Goal: Information Seeking & Learning: Learn about a topic

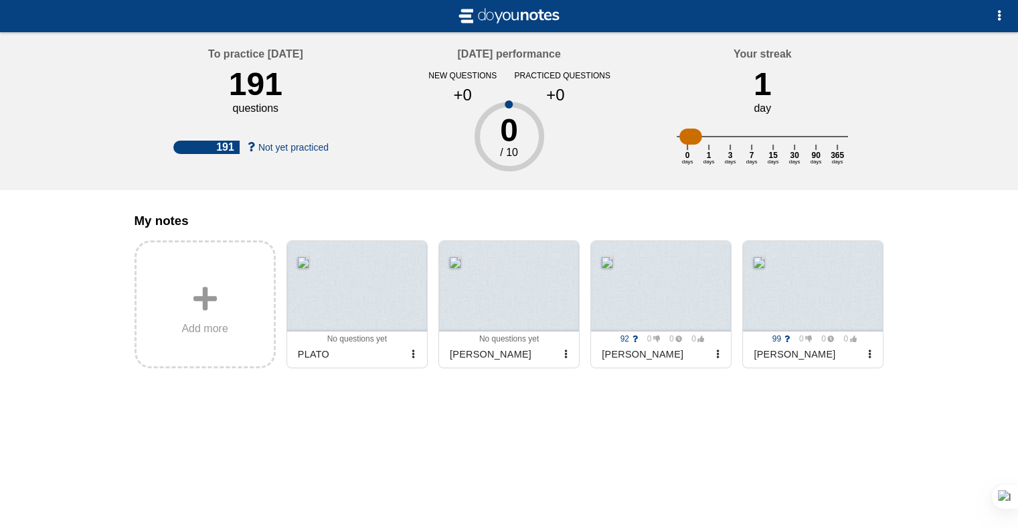
click at [873, 430] on div "My notes Add more 0 0 0 0 No questions yet Archived PLATO 0 0 0 0 No questions …" at bounding box center [509, 322] width 771 height 264
click at [641, 326] on div at bounding box center [661, 286] width 140 height 90
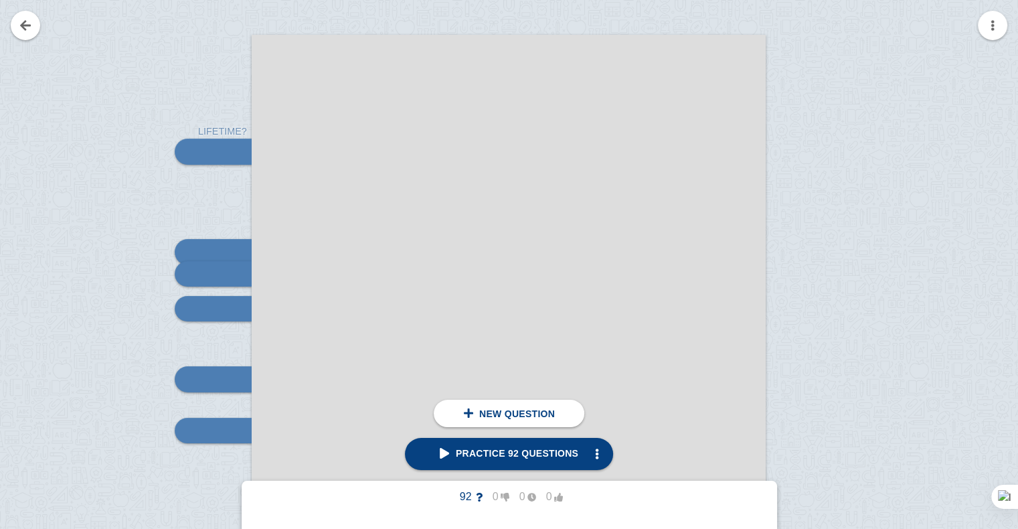
scroll to position [225, 0]
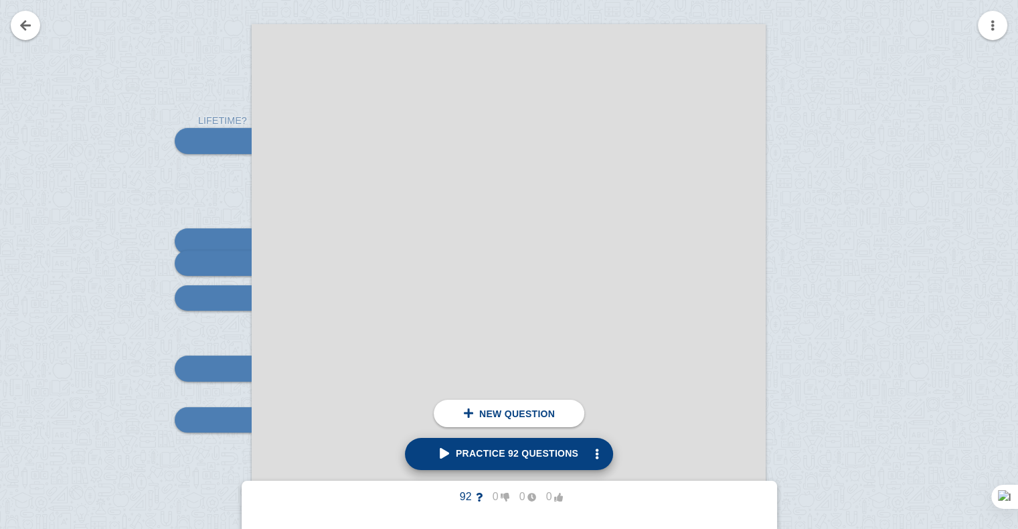
click at [446, 453] on span "Practice 92 questions" at bounding box center [509, 453] width 139 height 11
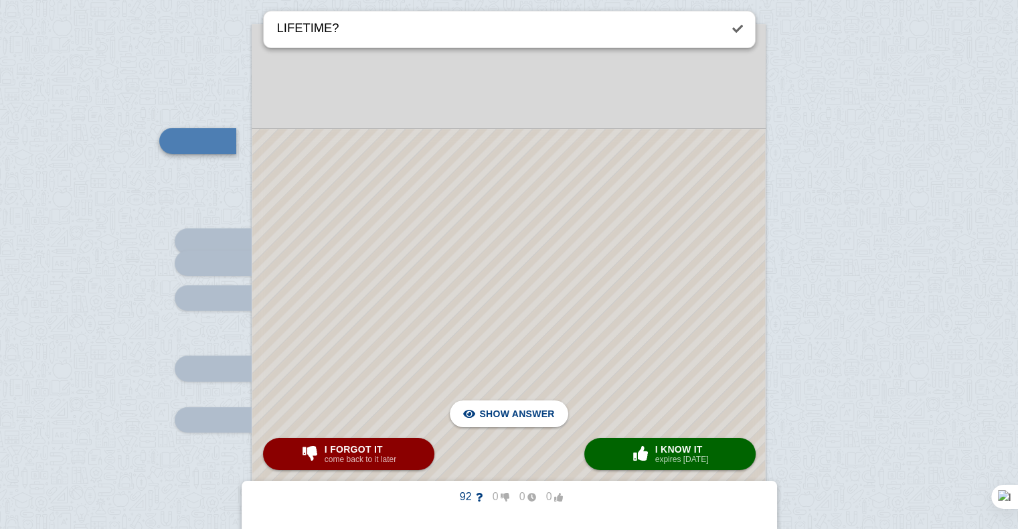
type textarea "LIFETIME?"
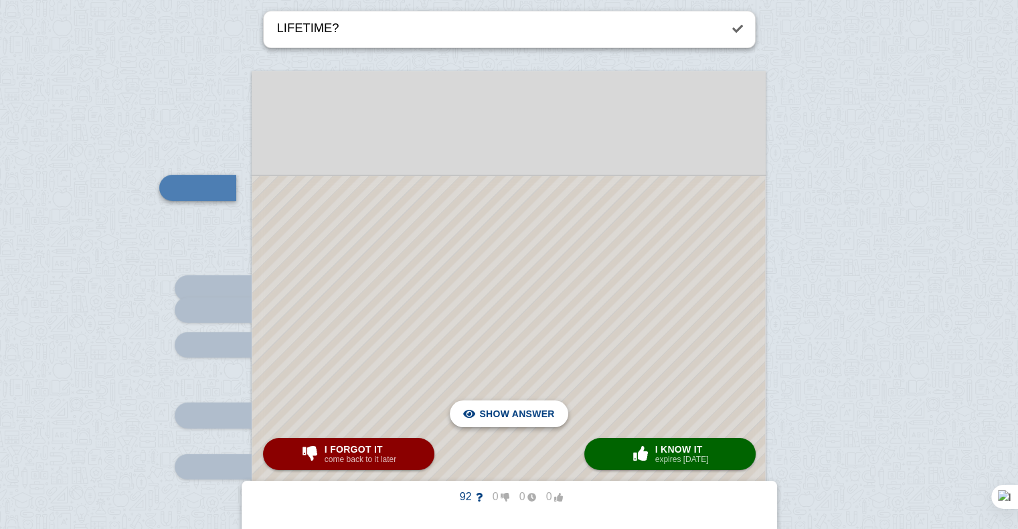
click at [505, 408] on span "Hide answer" at bounding box center [520, 413] width 70 height 29
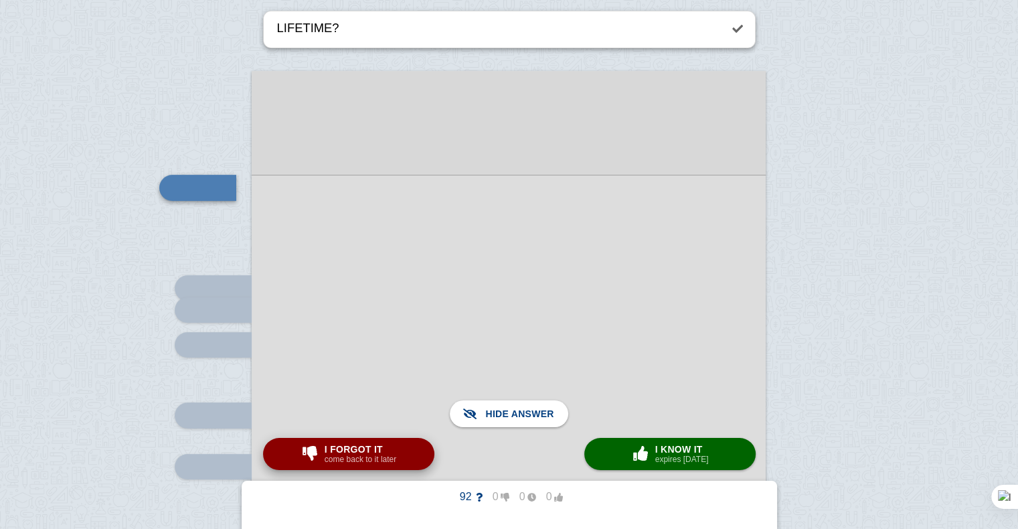
click at [360, 459] on small "come back to it later" at bounding box center [361, 459] width 72 height 9
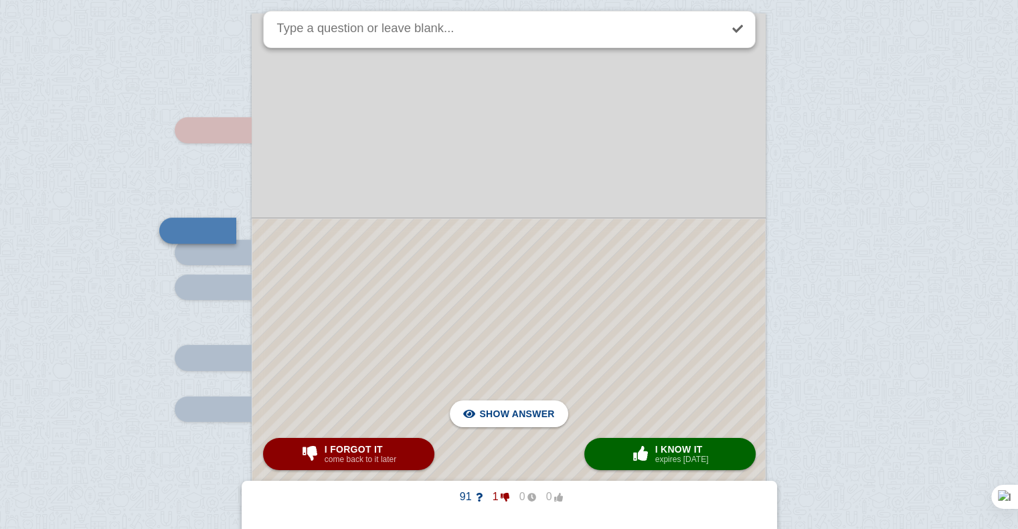
scroll to position [226, 0]
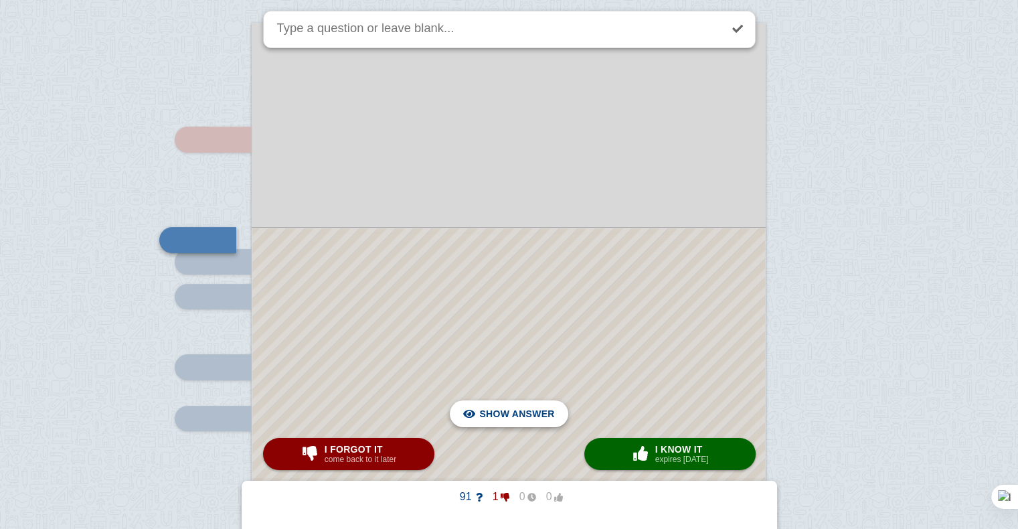
click at [508, 416] on span "Hide answer" at bounding box center [520, 413] width 70 height 29
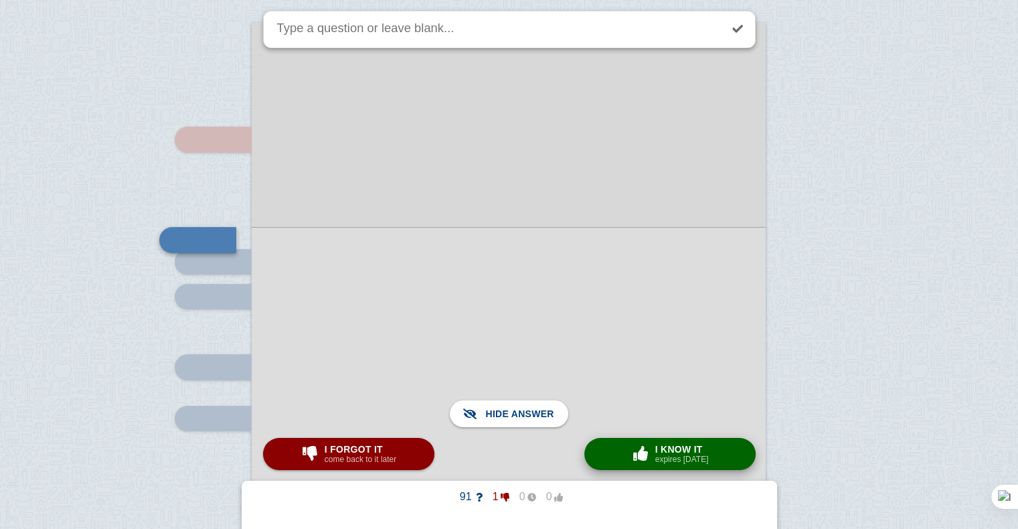
click at [666, 462] on small "expires [DATE]" at bounding box center [682, 459] width 54 height 9
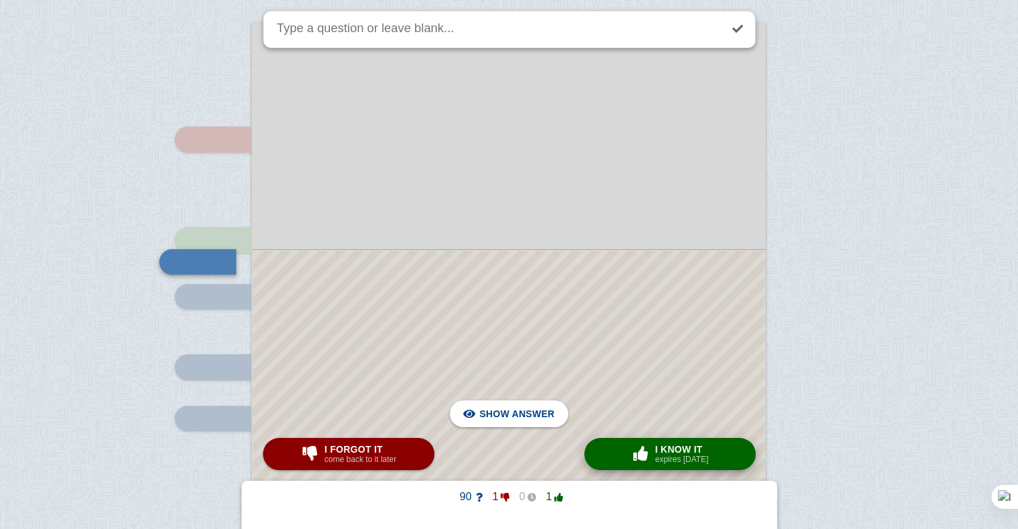
scroll to position [300, 0]
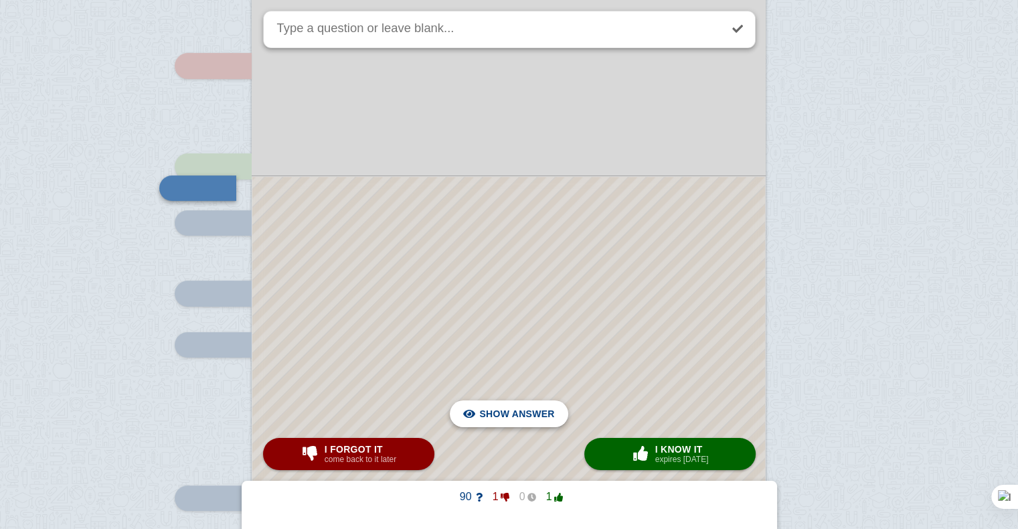
click at [499, 406] on span "Hide answer" at bounding box center [520, 413] width 70 height 29
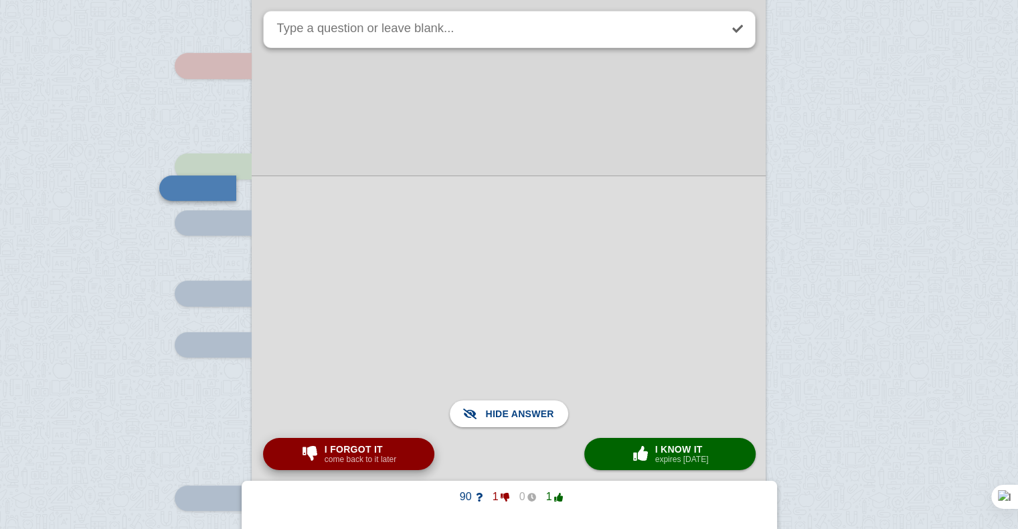
click at [398, 455] on button "I forgot it come back to it later" at bounding box center [348, 454] width 171 height 32
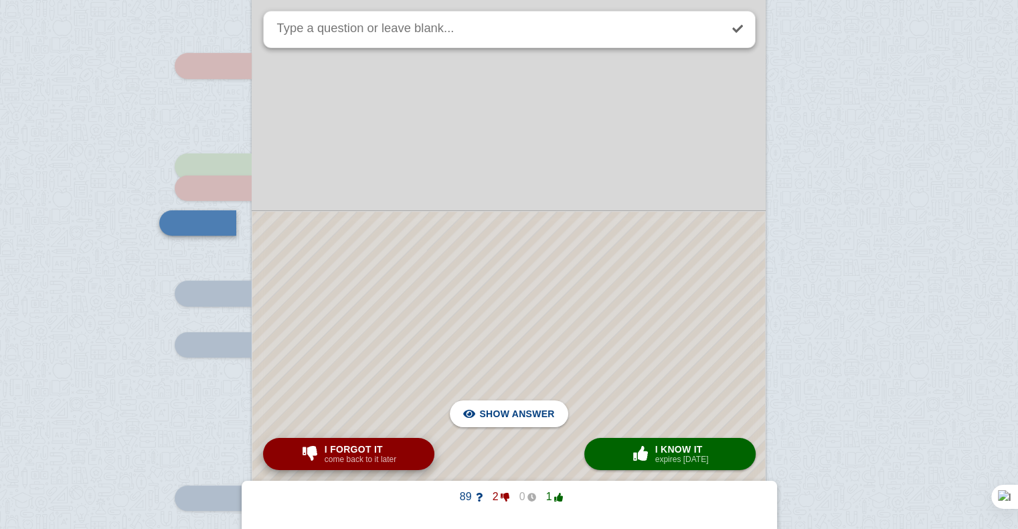
scroll to position [335, 0]
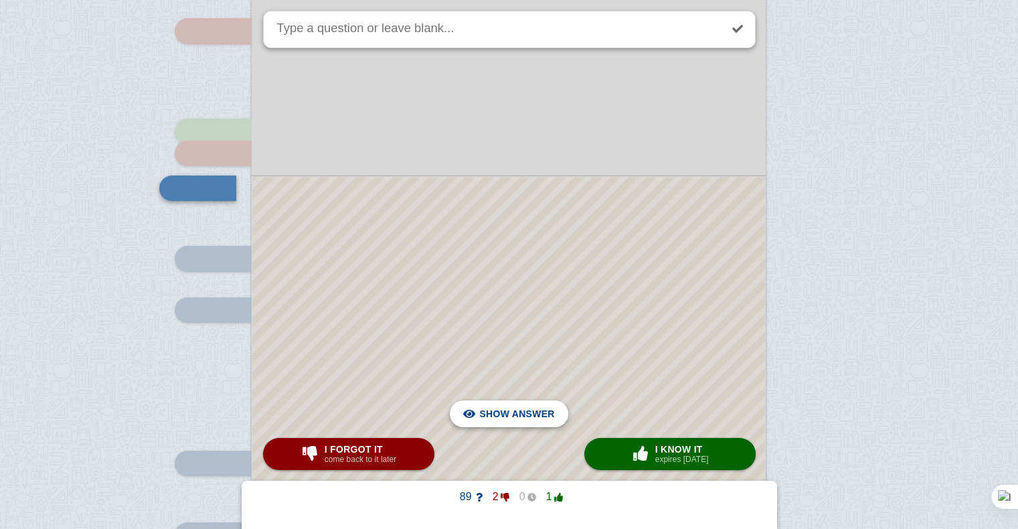
click at [560, 414] on button "Hide answer Show answer" at bounding box center [509, 413] width 118 height 27
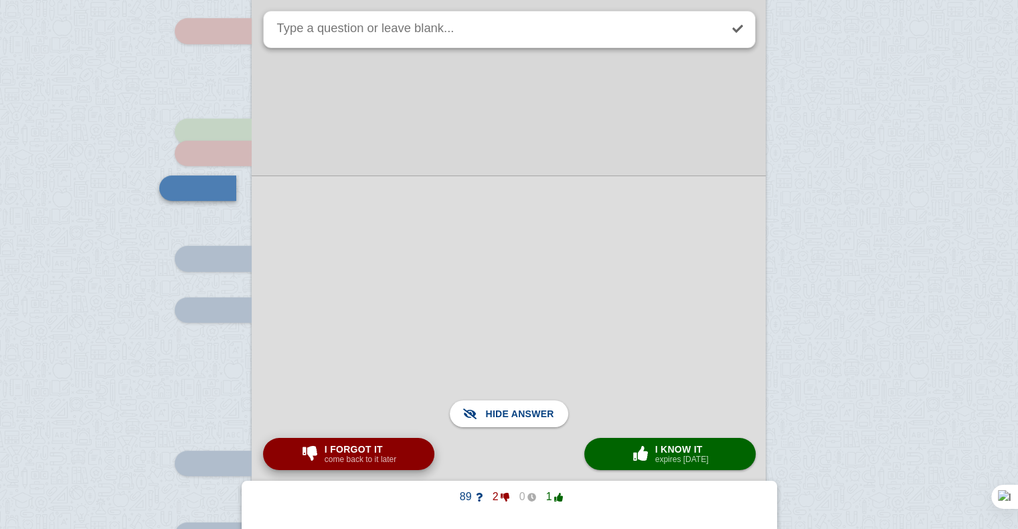
click at [347, 447] on span "I forgot it" at bounding box center [361, 449] width 72 height 11
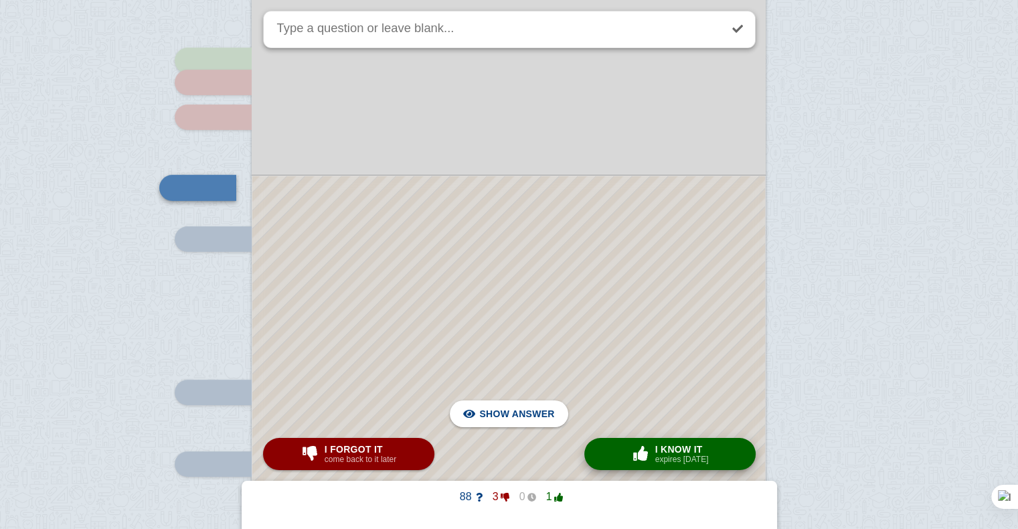
click at [645, 449] on span "button" at bounding box center [640, 453] width 21 height 15
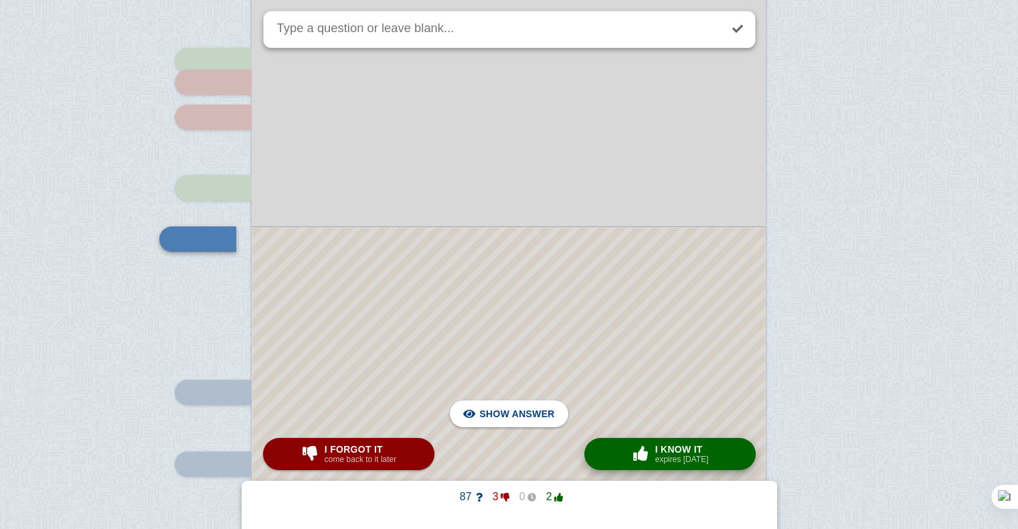
scroll to position [457, 0]
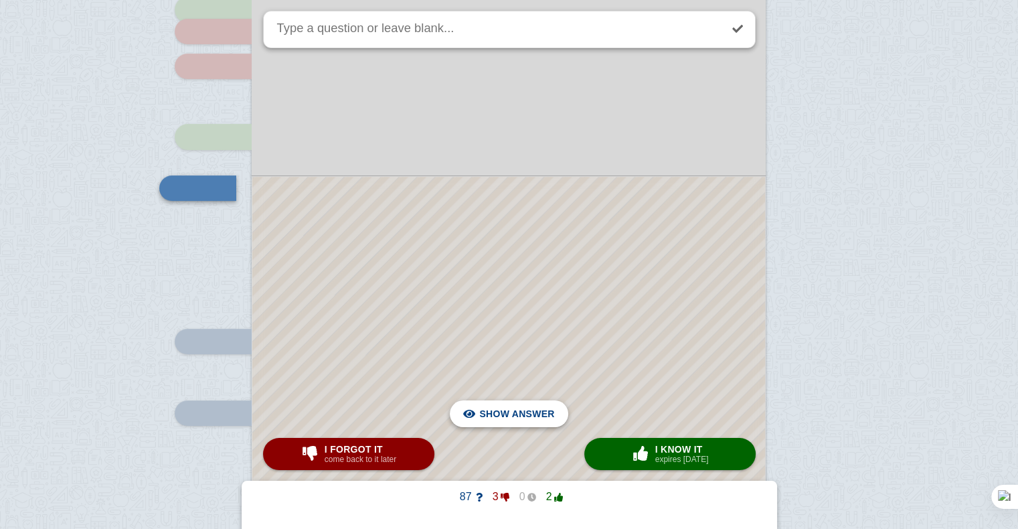
click at [512, 422] on span "Hide answer" at bounding box center [520, 413] width 70 height 29
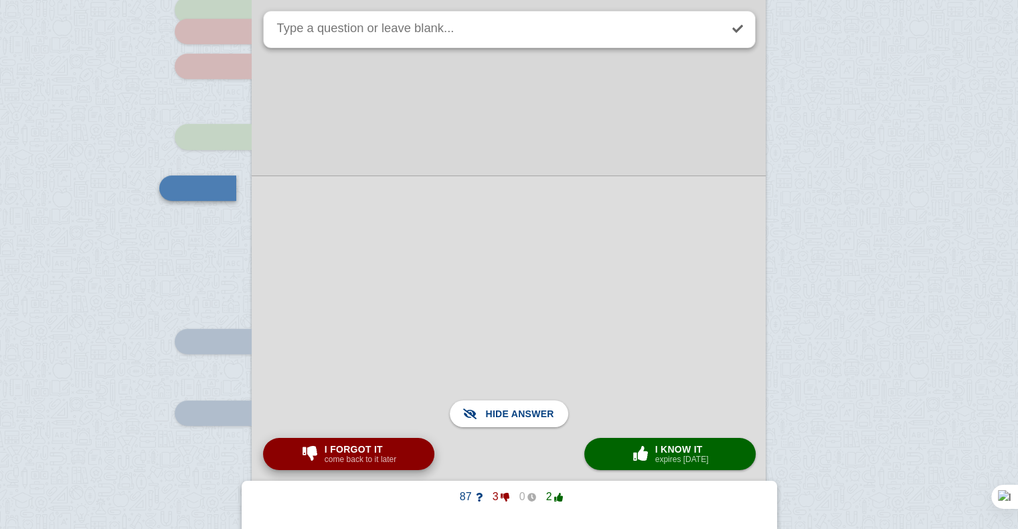
click at [396, 457] on div "I forgot it come back to it later" at bounding box center [360, 453] width 77 height 21
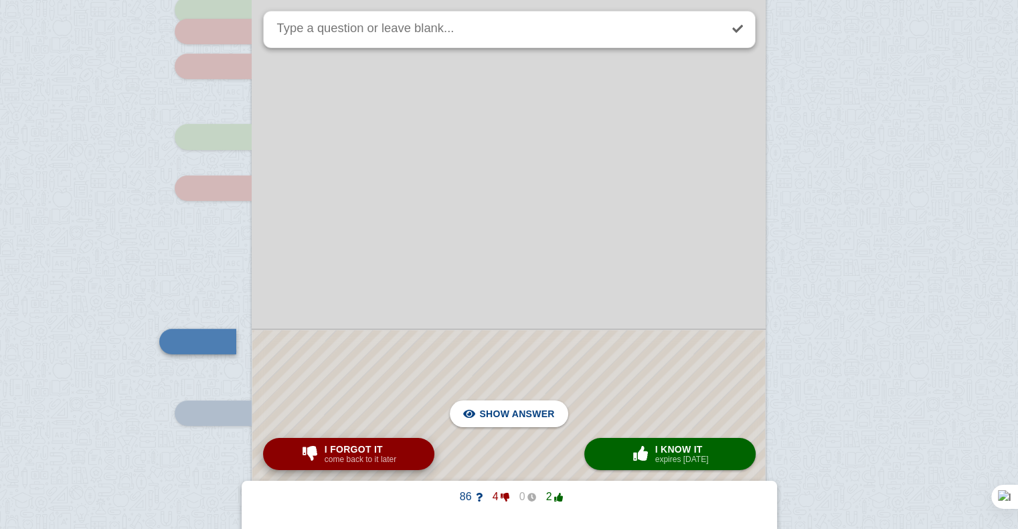
scroll to position [611, 0]
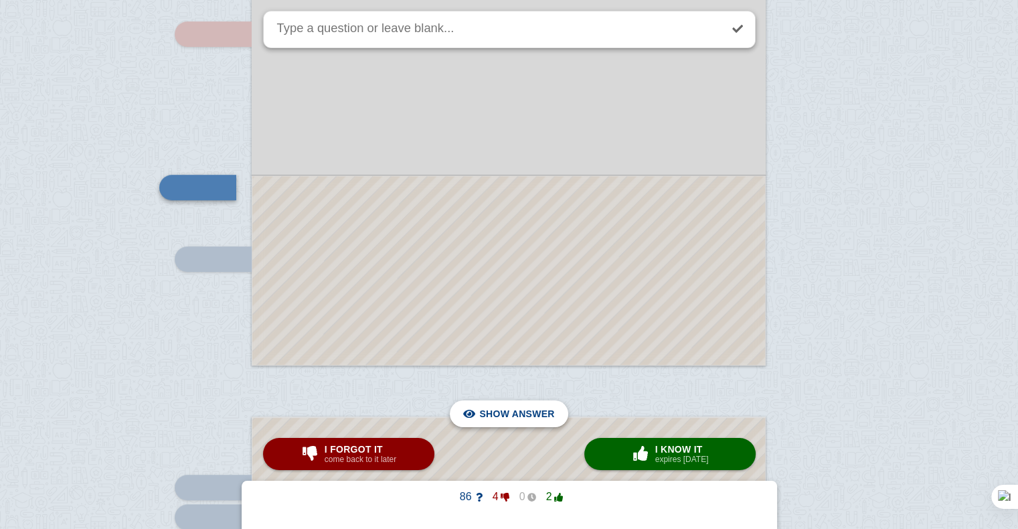
click at [506, 419] on span "Hide answer" at bounding box center [520, 413] width 70 height 29
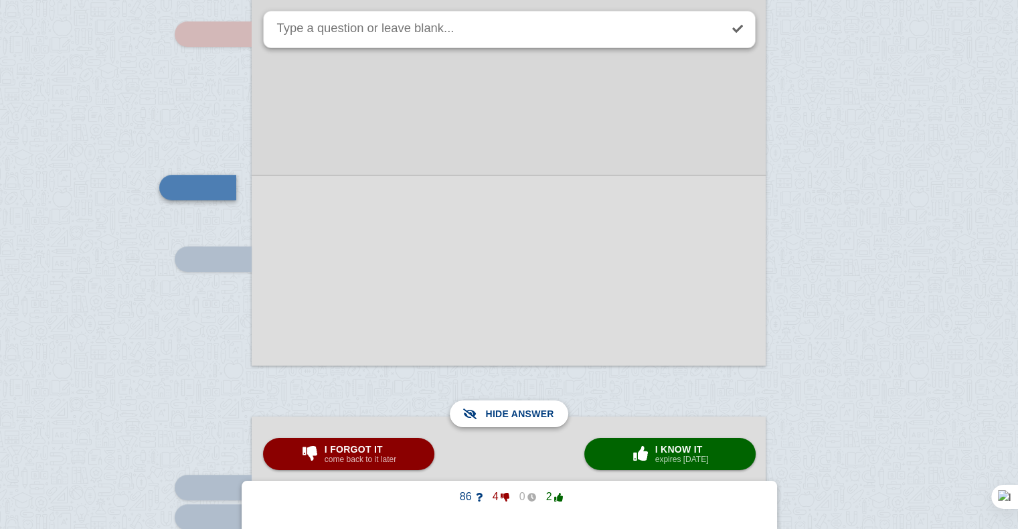
click at [506, 419] on span "Show answer" at bounding box center [516, 413] width 75 height 29
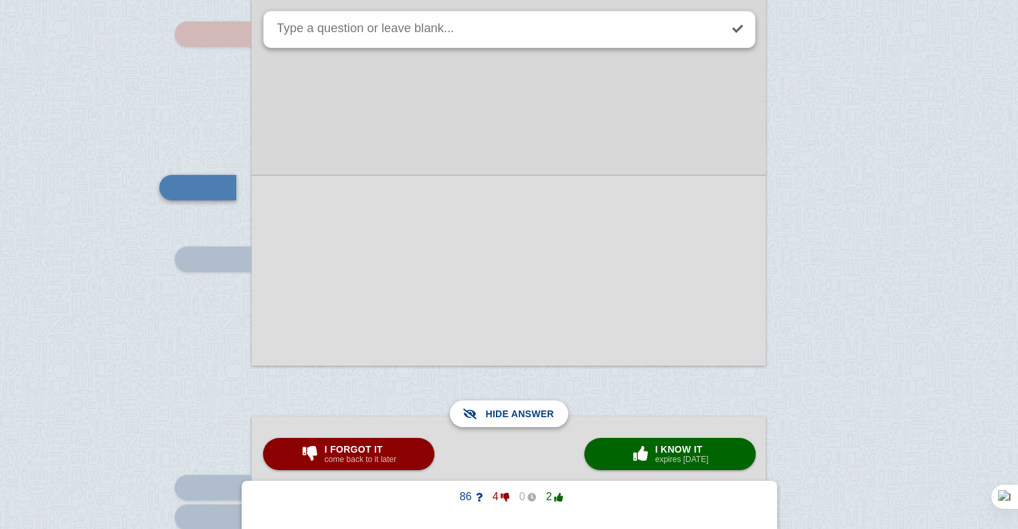
click at [514, 414] on span "Show answer" at bounding box center [516, 413] width 75 height 29
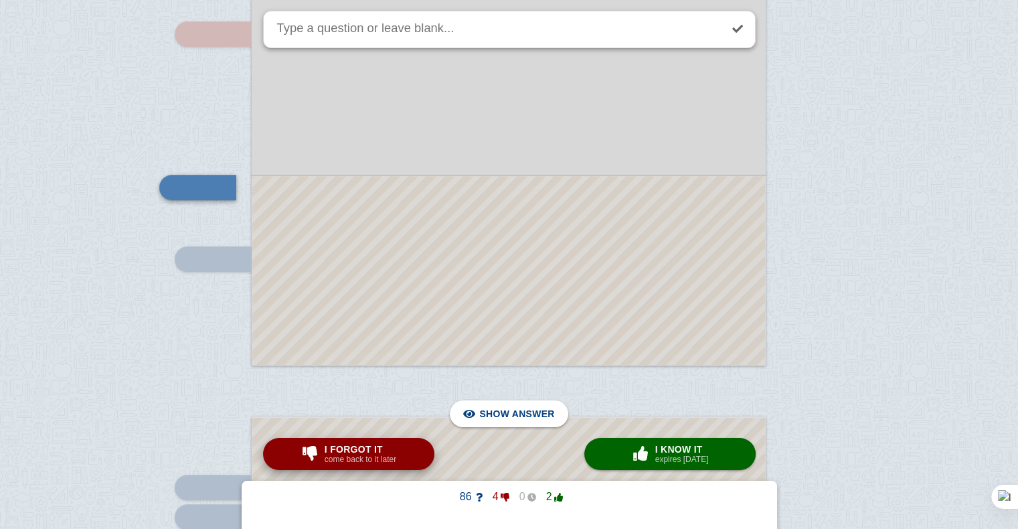
click at [356, 453] on span "I forgot it" at bounding box center [361, 449] width 72 height 11
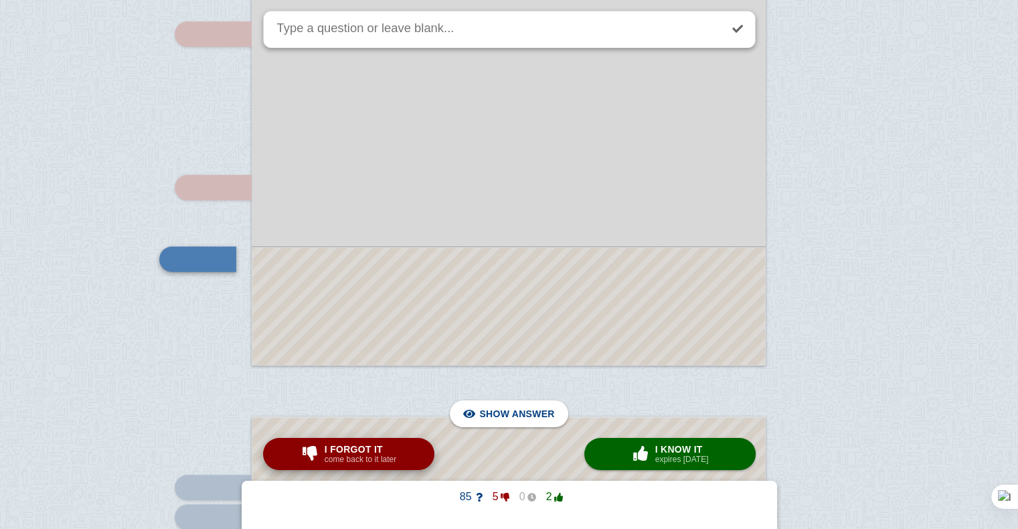
scroll to position [682, 0]
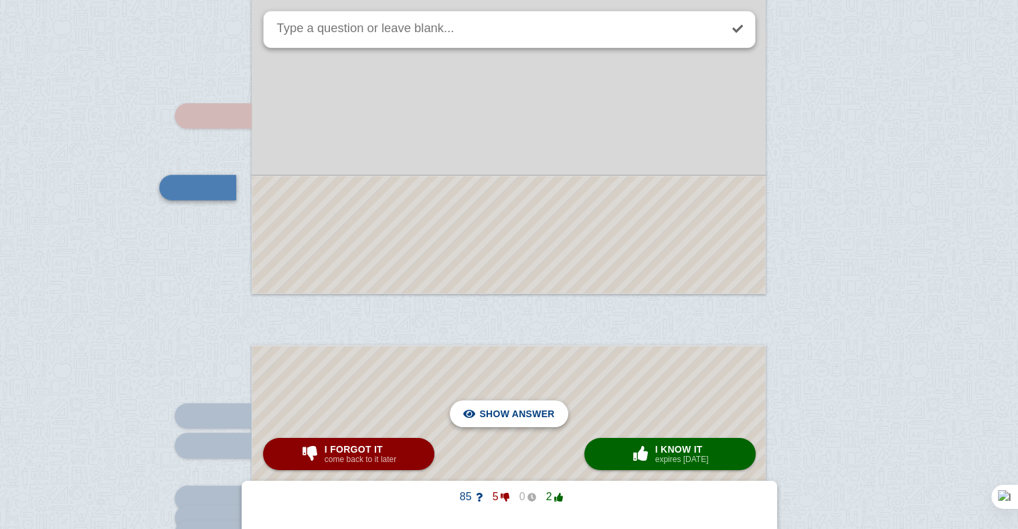
click at [500, 418] on span "Hide answer" at bounding box center [520, 413] width 70 height 29
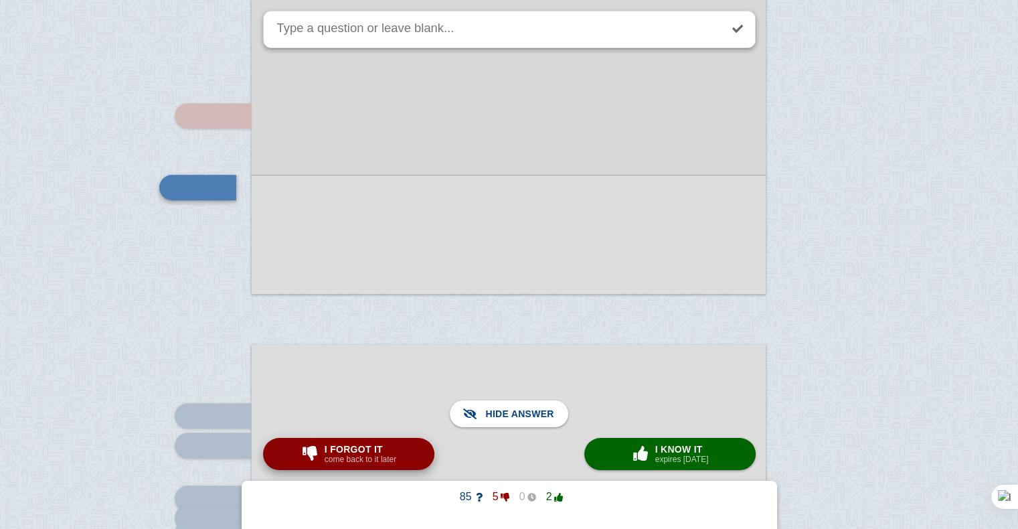
click at [395, 456] on div "I forgot it come back to it later" at bounding box center [360, 453] width 77 height 21
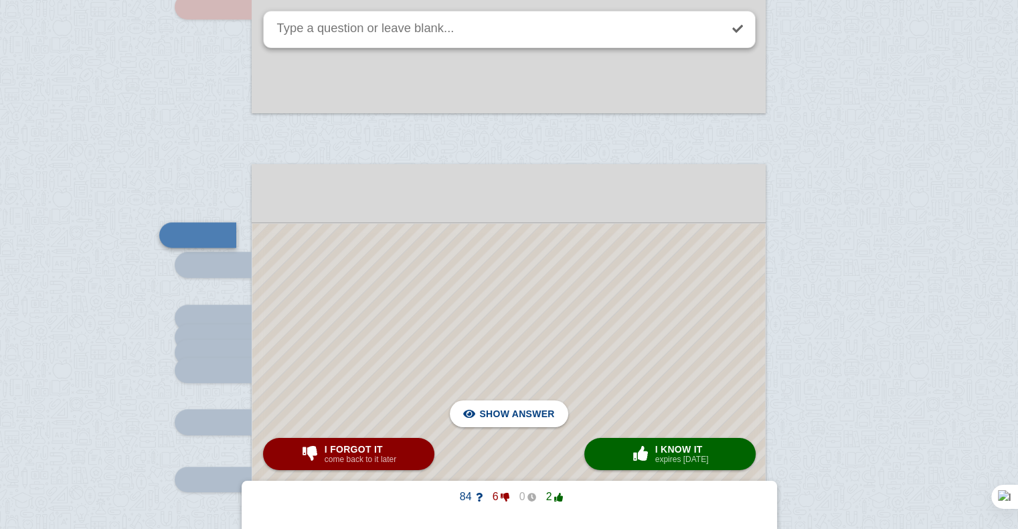
scroll to position [945, 0]
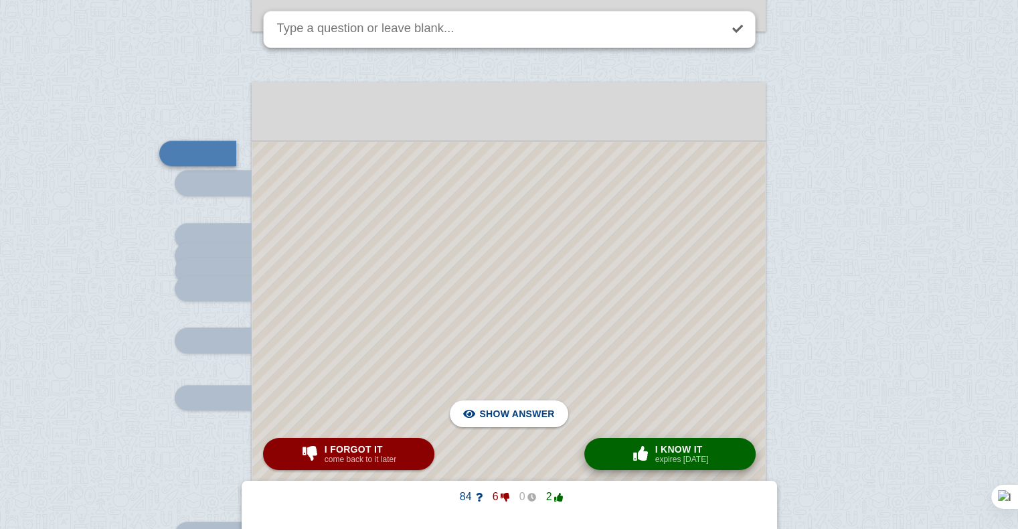
click at [629, 464] on div "× 0 I know it expires in 1 day" at bounding box center [670, 453] width 83 height 21
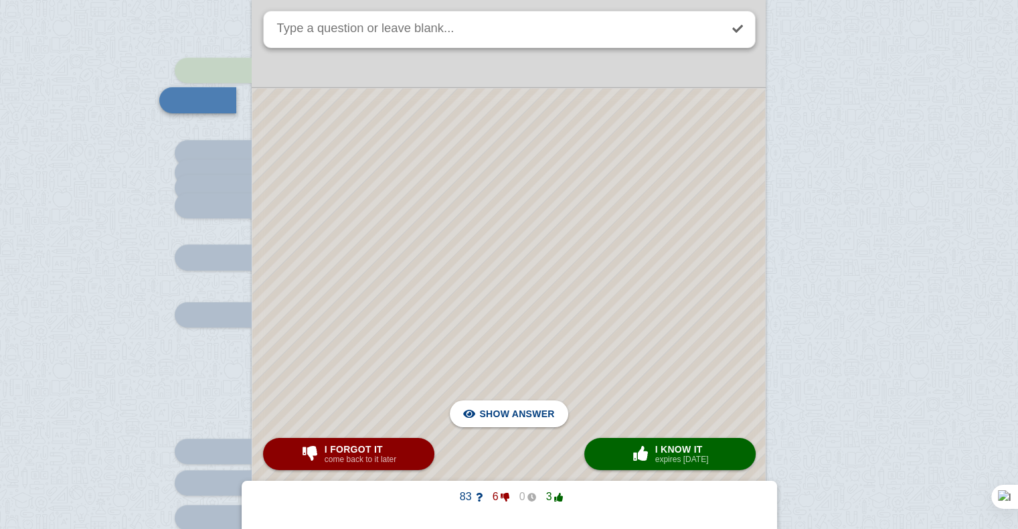
scroll to position [1026, 0]
click at [508, 412] on span "Hide answer" at bounding box center [520, 413] width 70 height 29
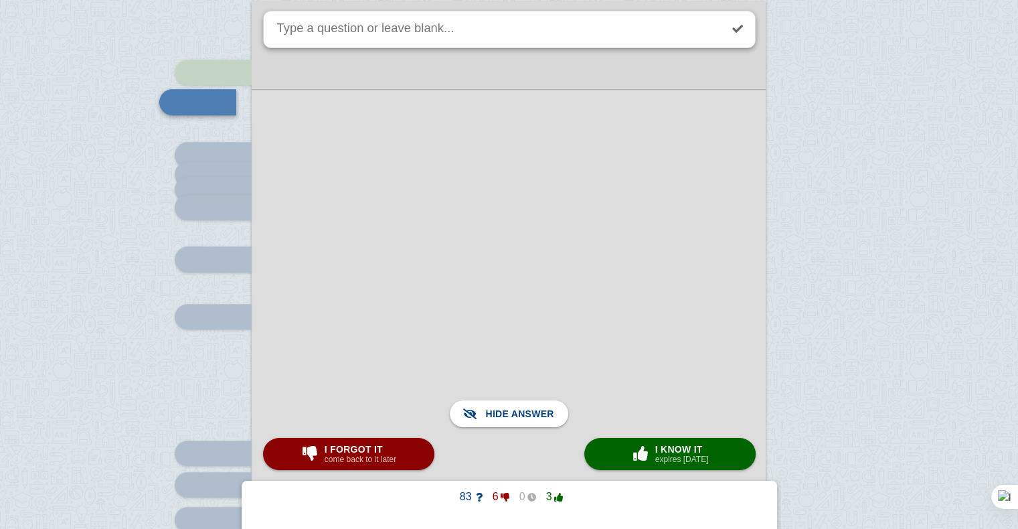
scroll to position [1025, 0]
click at [616, 446] on button "× 0 I know it expires in 1 day" at bounding box center [670, 454] width 171 height 32
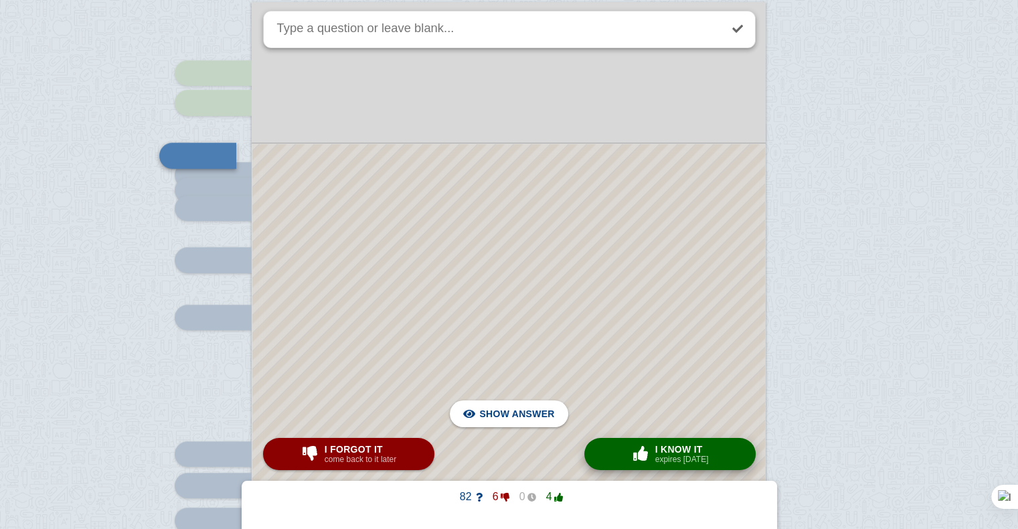
scroll to position [993, 0]
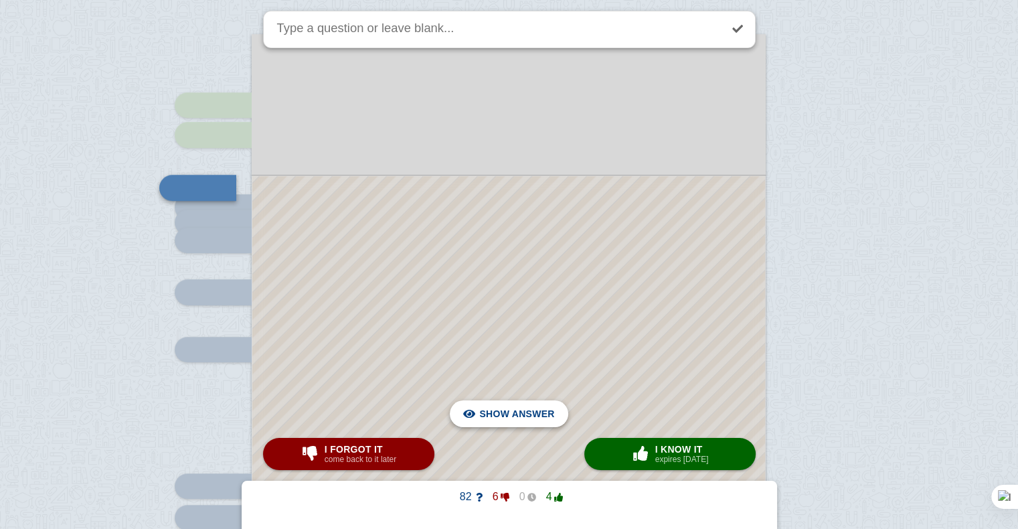
click at [473, 422] on div "Hide answer" at bounding box center [509, 413] width 96 height 27
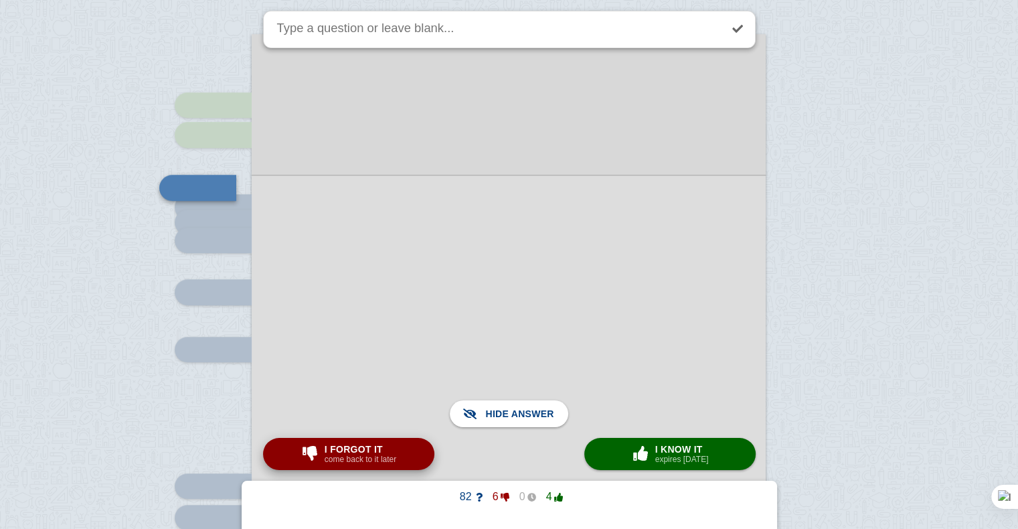
click at [378, 461] on small "come back to it later" at bounding box center [361, 459] width 72 height 9
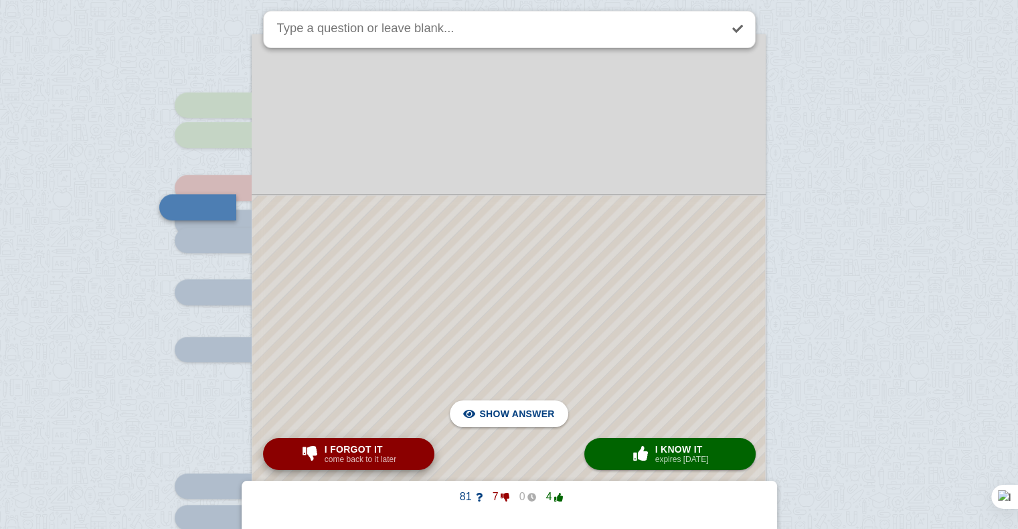
scroll to position [1012, 0]
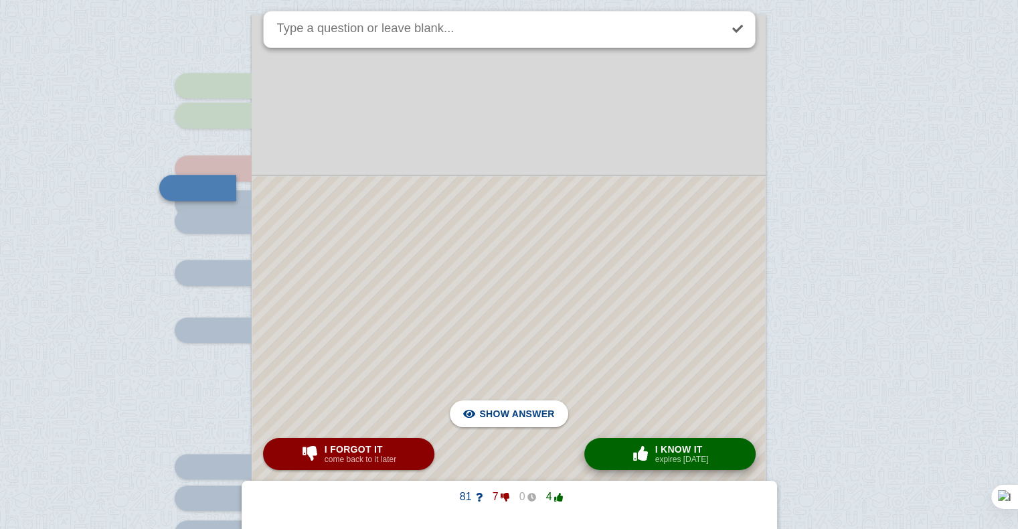
click at [685, 441] on button "× 0 I know it expires in 1 day" at bounding box center [670, 454] width 171 height 32
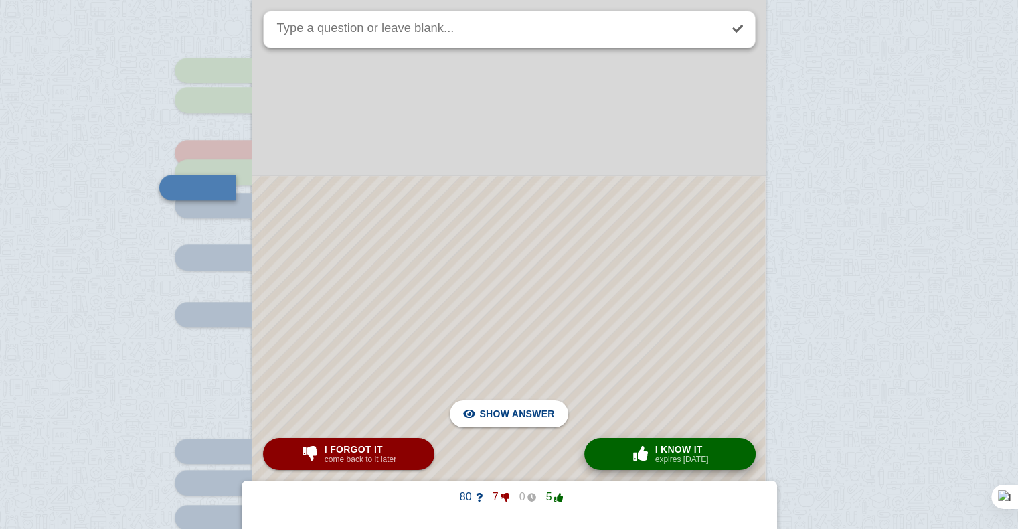
click at [685, 445] on span "I know it" at bounding box center [682, 449] width 54 height 11
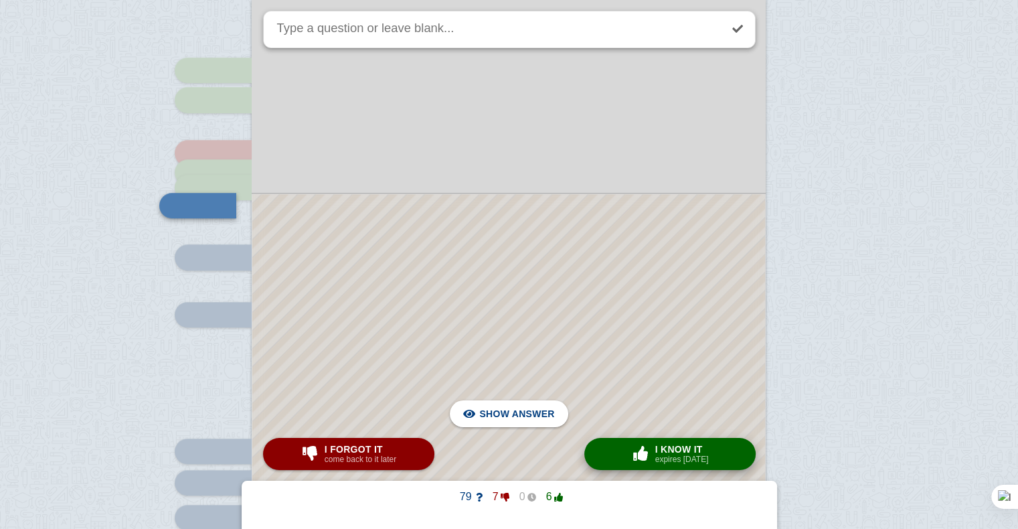
scroll to position [1045, 0]
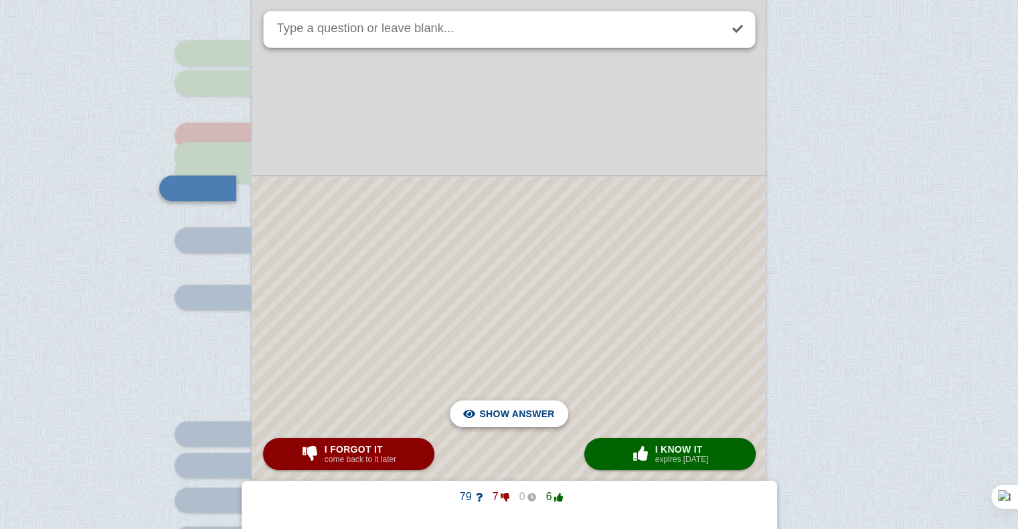
click at [512, 415] on span "Hide answer" at bounding box center [520, 413] width 70 height 29
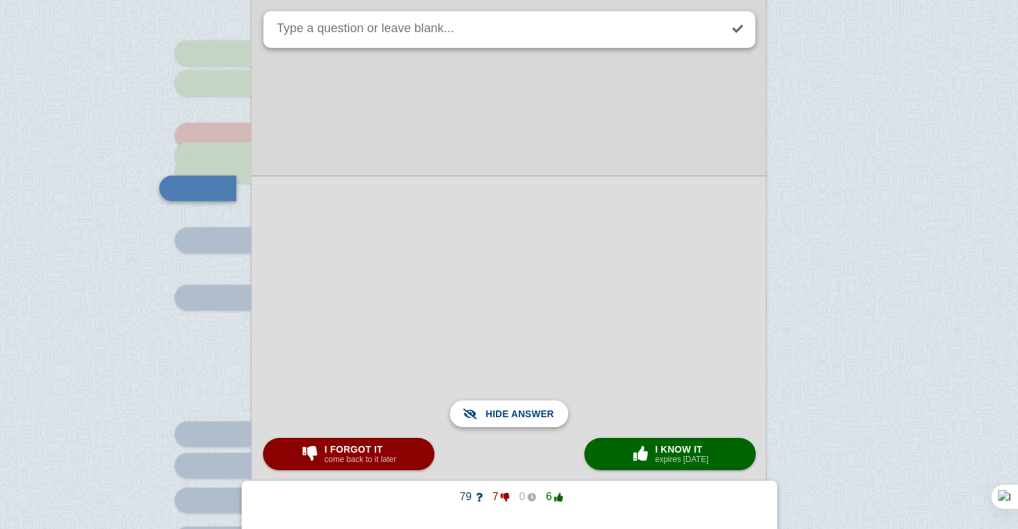
click at [512, 415] on span "Show answer" at bounding box center [516, 413] width 75 height 29
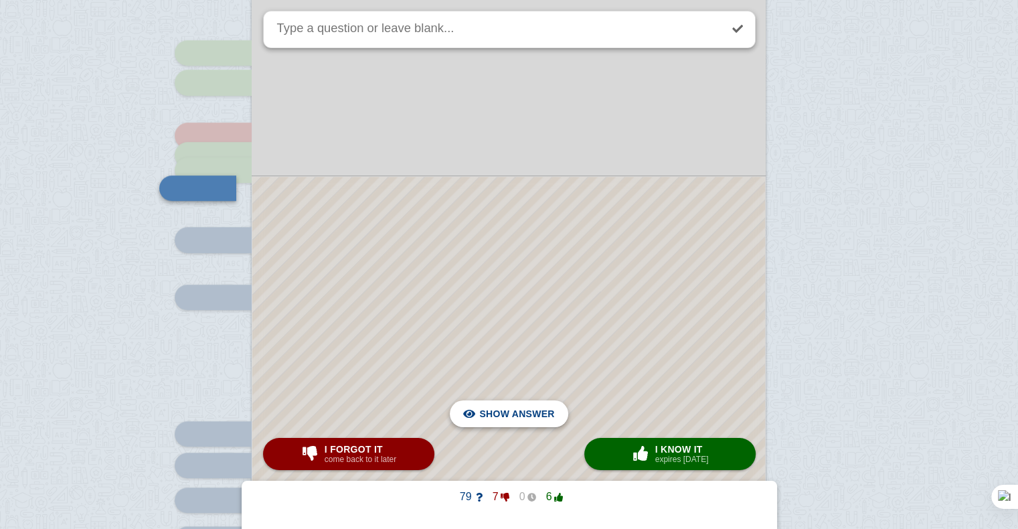
click at [512, 415] on span "Hide answer" at bounding box center [520, 413] width 70 height 29
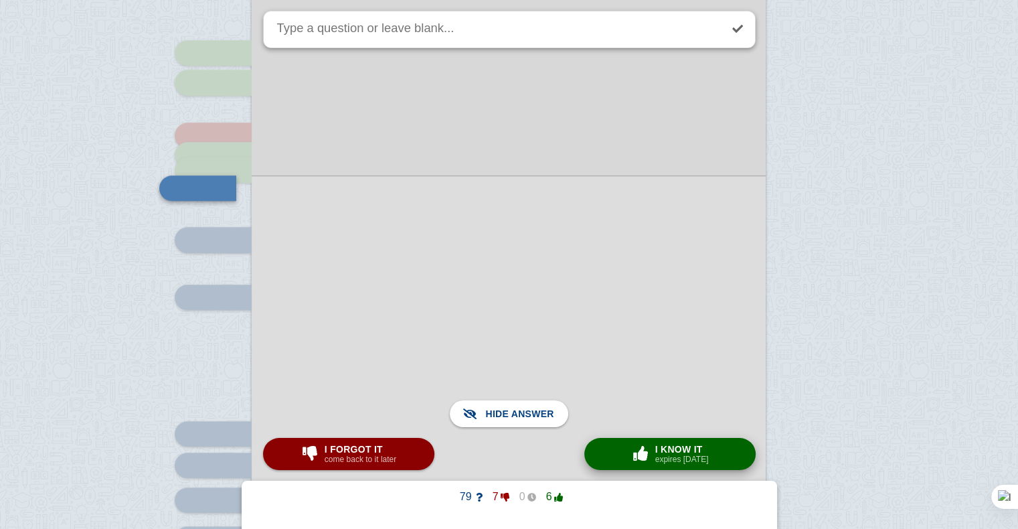
click at [629, 460] on span "button" at bounding box center [641, 453] width 24 height 17
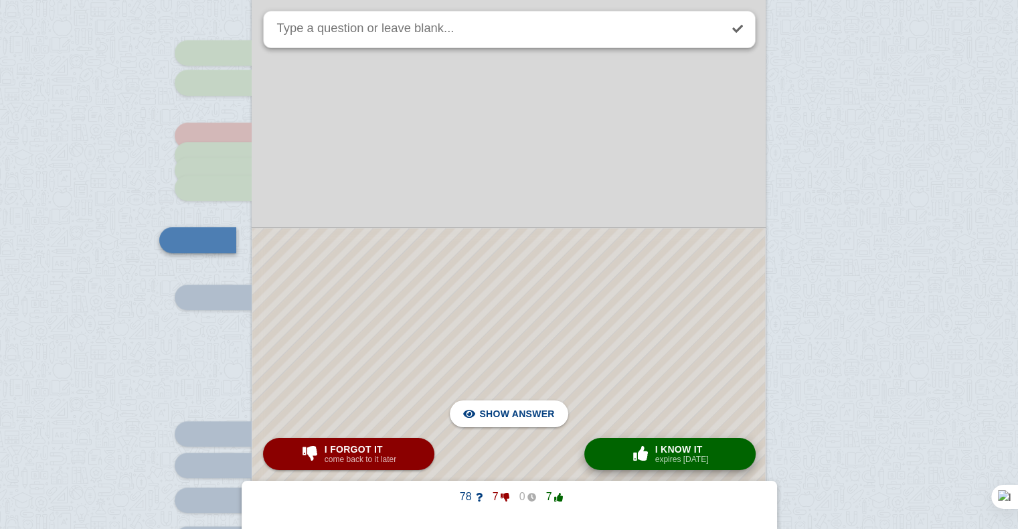
scroll to position [1097, 0]
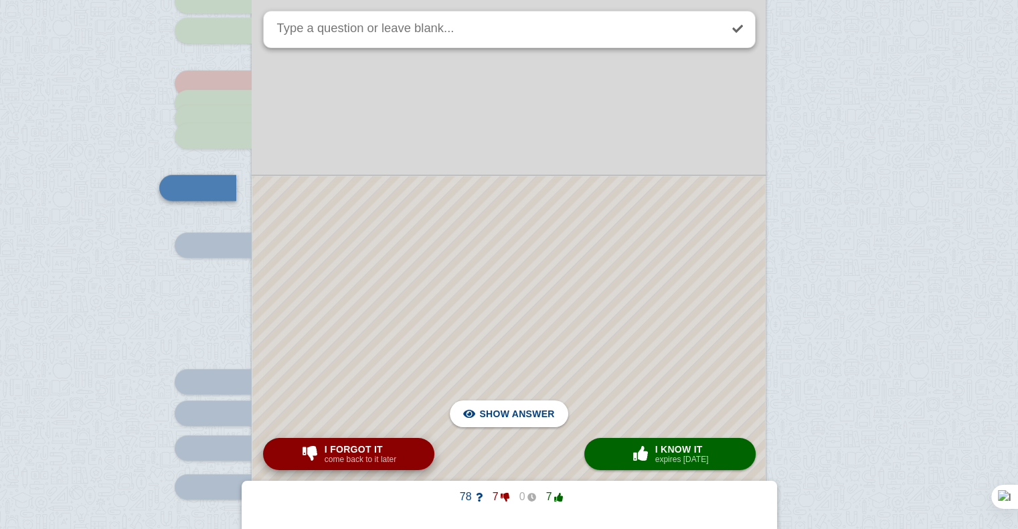
click at [408, 453] on button "I forgot it come back to it later" at bounding box center [348, 454] width 171 height 32
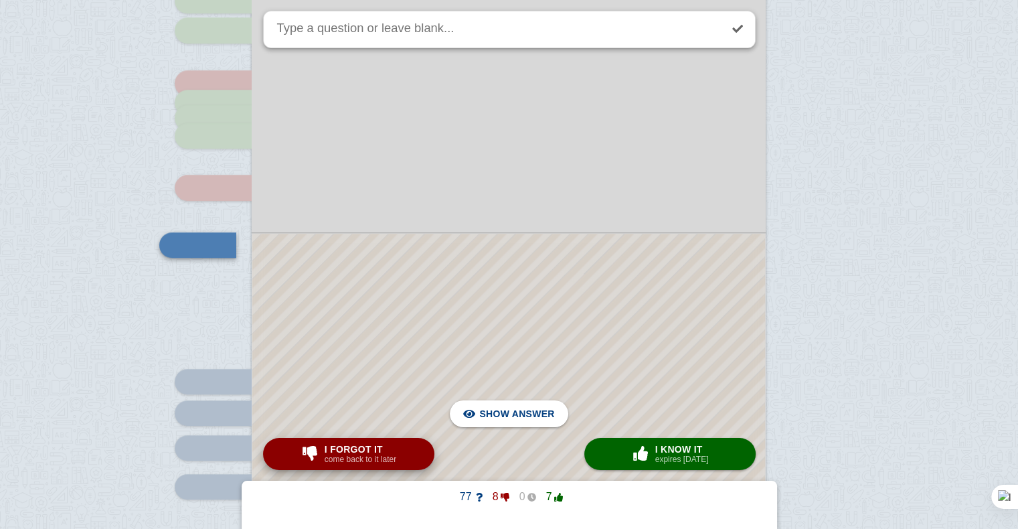
scroll to position [1154, 0]
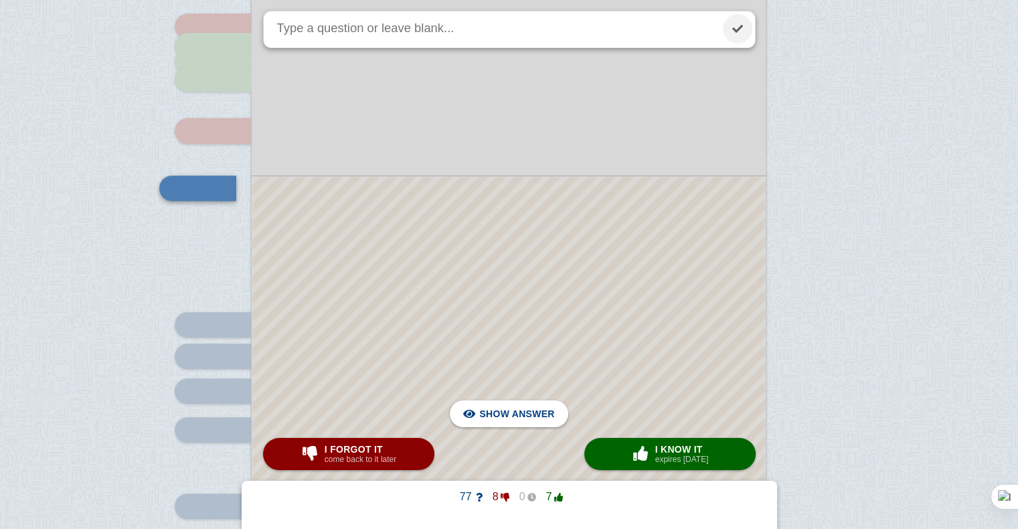
click at [736, 31] on link at bounding box center [737, 28] width 29 height 29
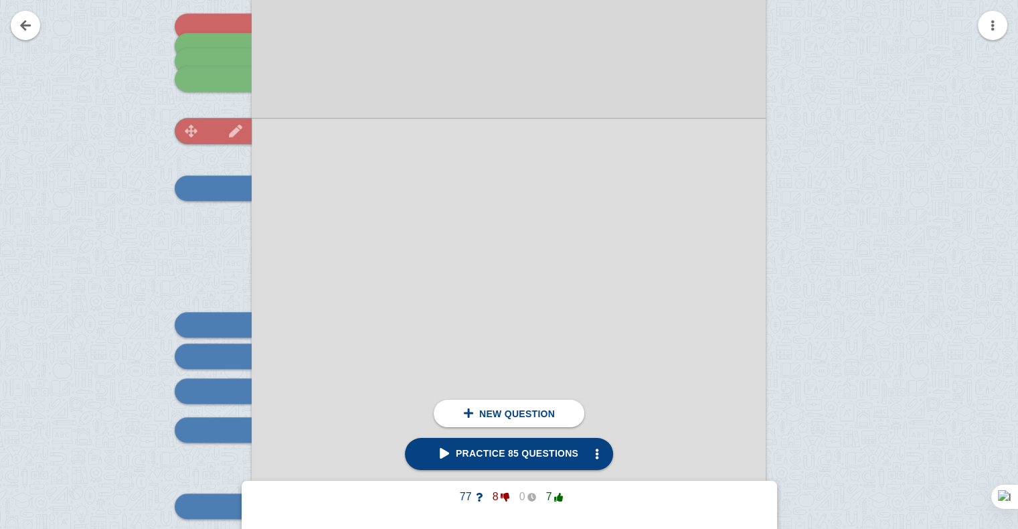
click at [196, 125] on img at bounding box center [191, 131] width 32 height 13
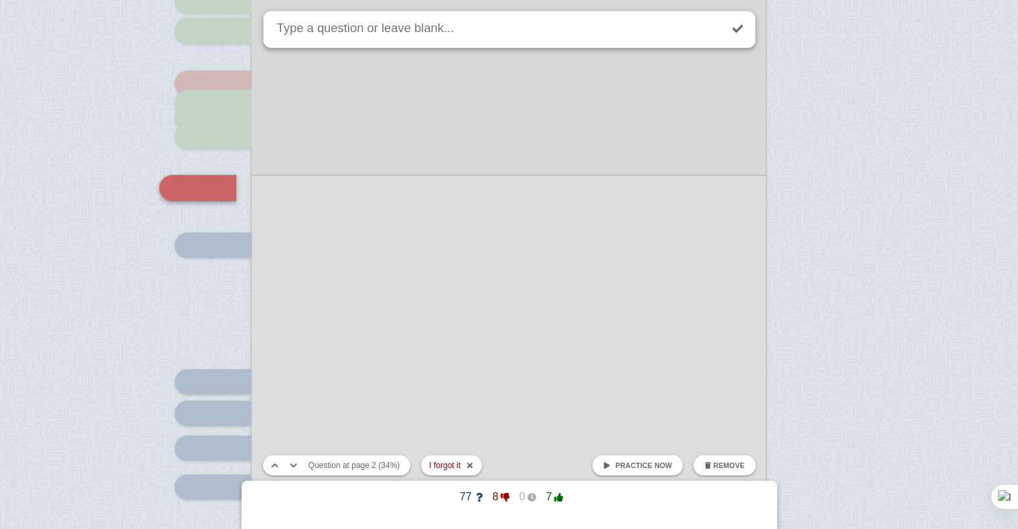
click at [715, 470] on button "Remove" at bounding box center [725, 465] width 62 height 20
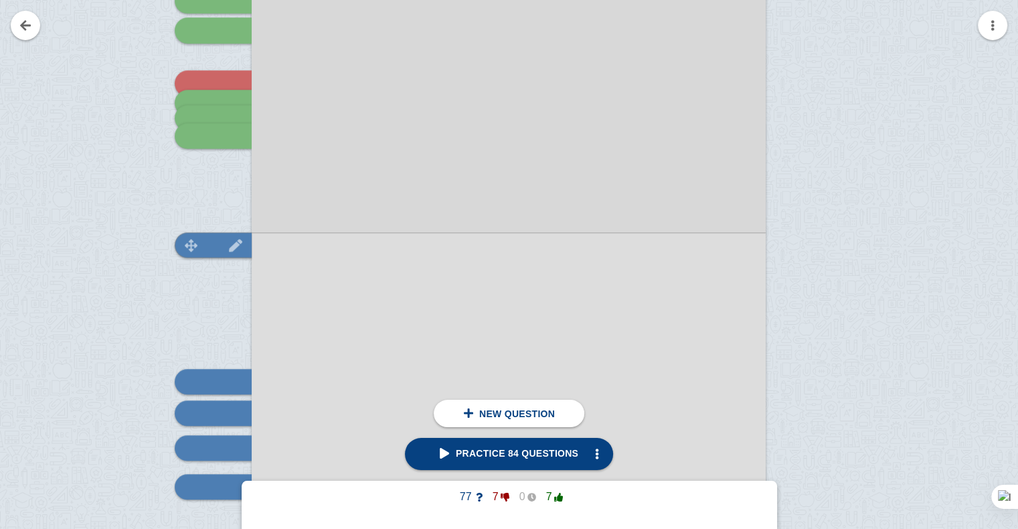
click at [213, 242] on div at bounding box center [213, 244] width 77 height 25
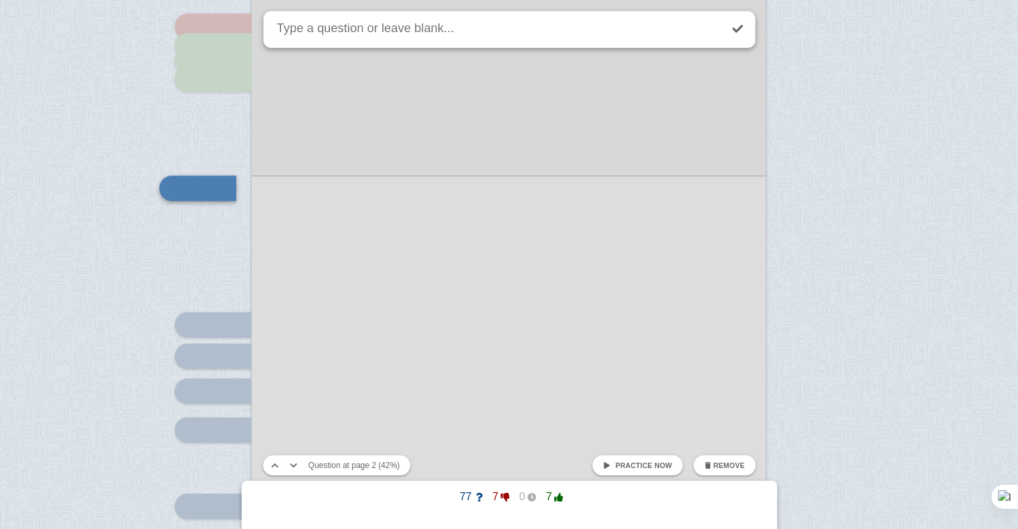
click at [611, 466] on span at bounding box center [606, 465] width 7 height 7
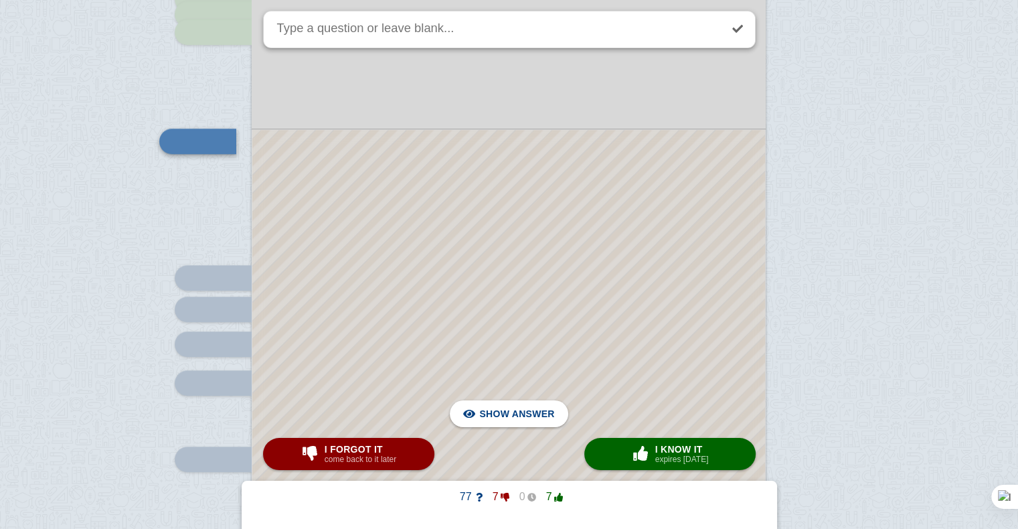
scroll to position [1200, 0]
click at [538, 422] on span "Hide answer" at bounding box center [520, 413] width 70 height 29
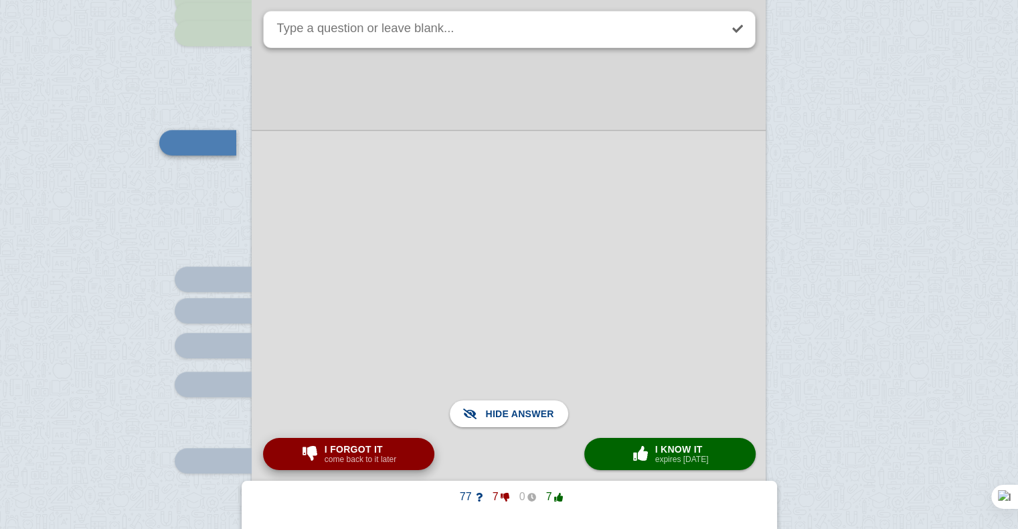
click at [406, 459] on button "I forgot it come back to it later" at bounding box center [348, 454] width 171 height 32
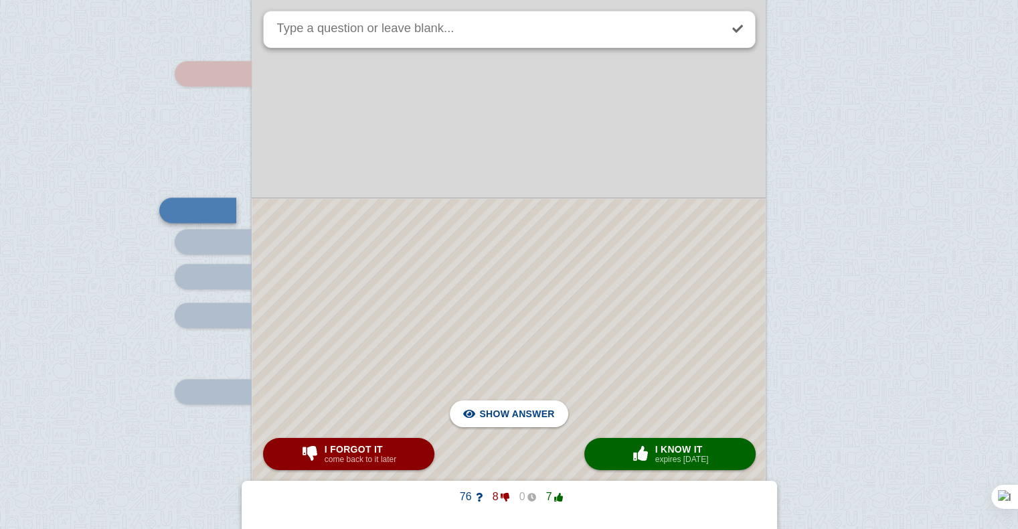
scroll to position [1268, 0]
click at [645, 451] on span "button" at bounding box center [640, 453] width 21 height 15
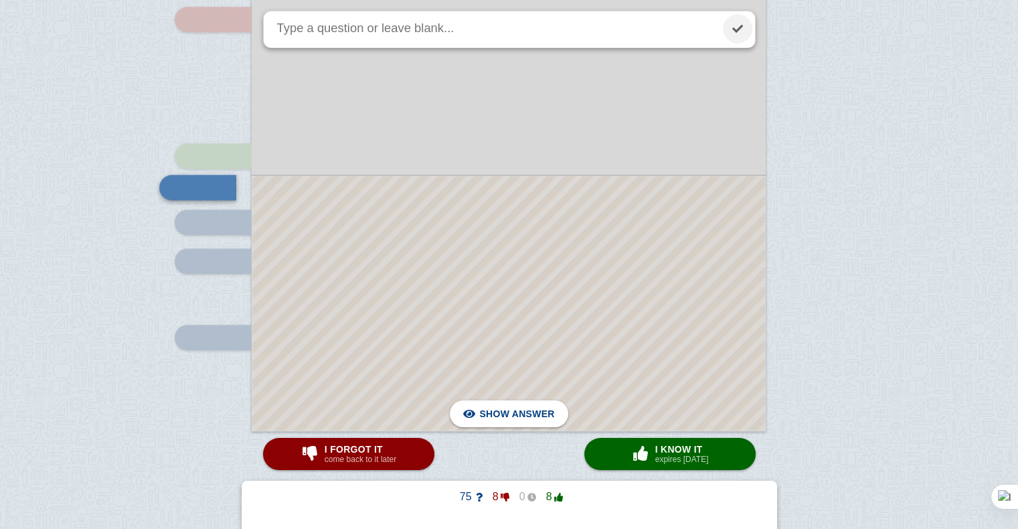
click at [728, 31] on link at bounding box center [737, 28] width 29 height 29
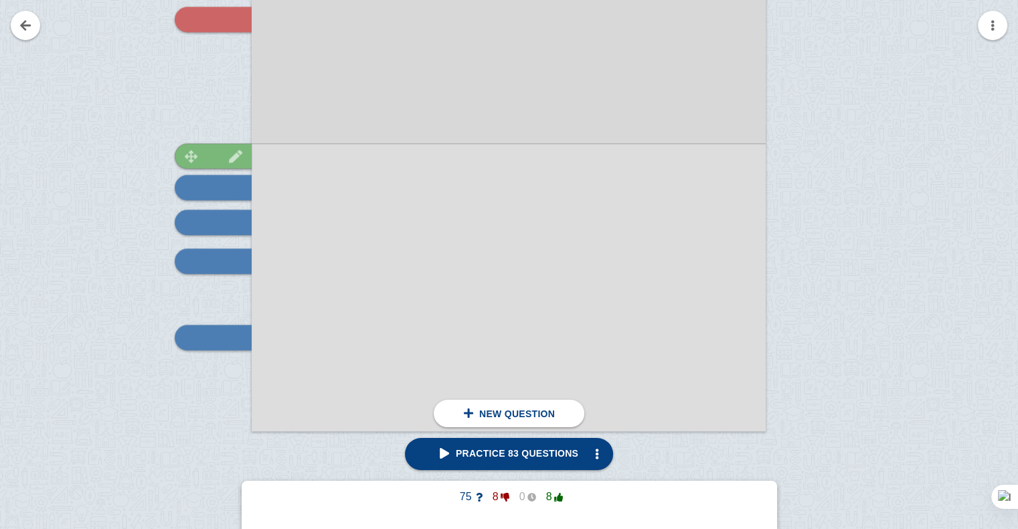
click at [217, 153] on div at bounding box center [213, 155] width 77 height 25
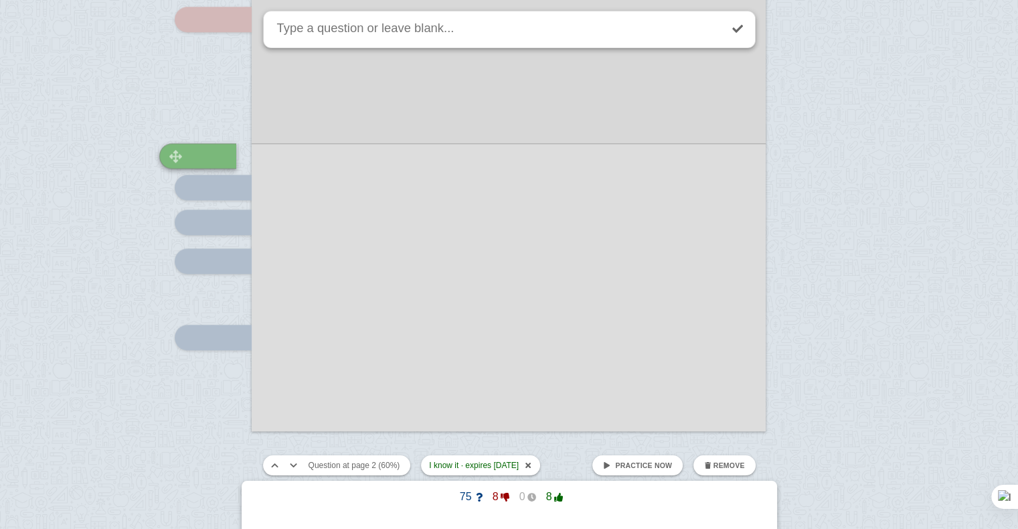
scroll to position [1291, 0]
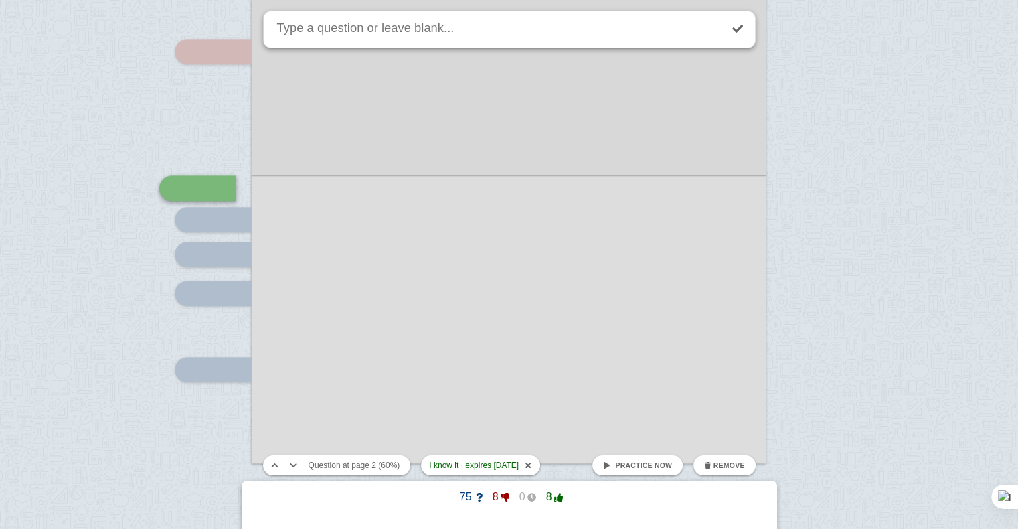
click at [595, 460] on div "Practice now Remove" at bounding box center [674, 465] width 174 height 25
click at [611, 463] on span at bounding box center [606, 465] width 7 height 7
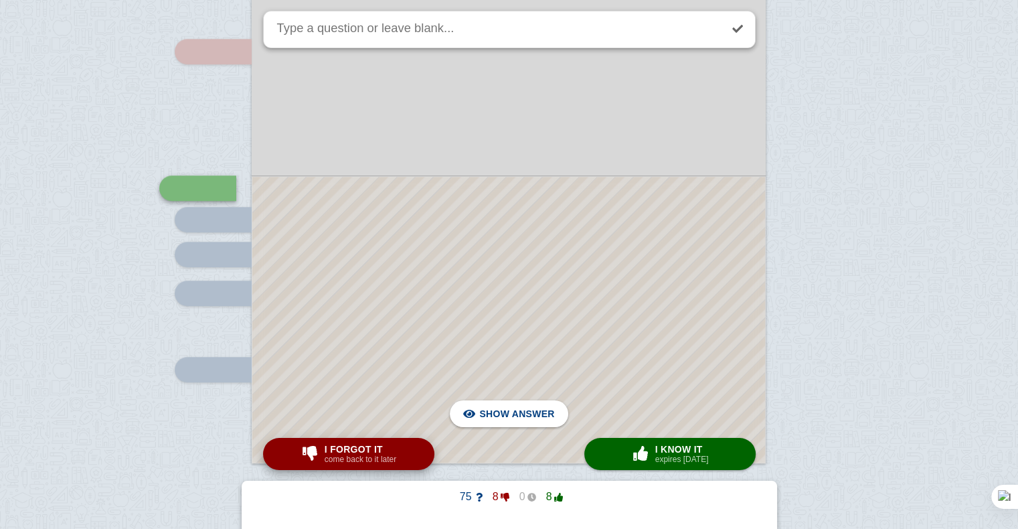
click at [364, 464] on small "come back to it later" at bounding box center [361, 459] width 72 height 9
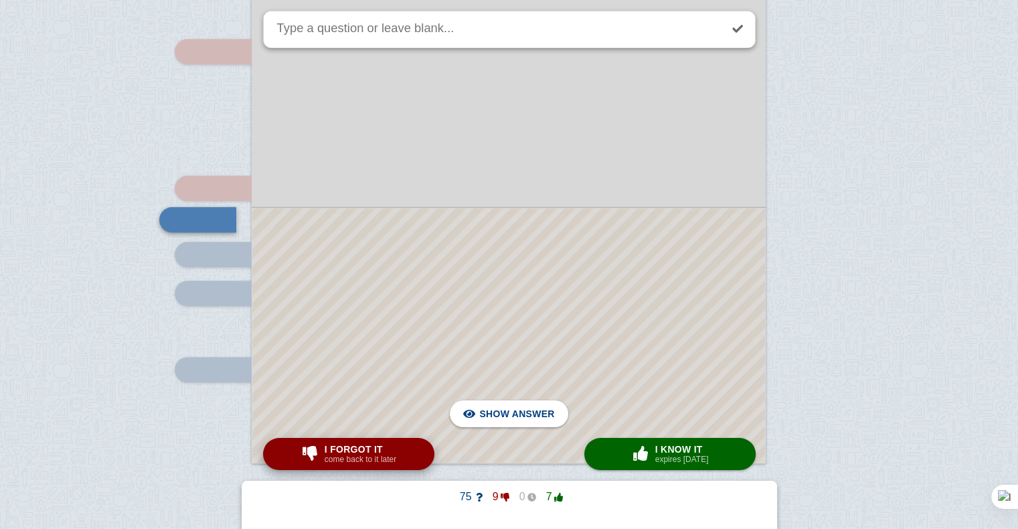
scroll to position [1323, 0]
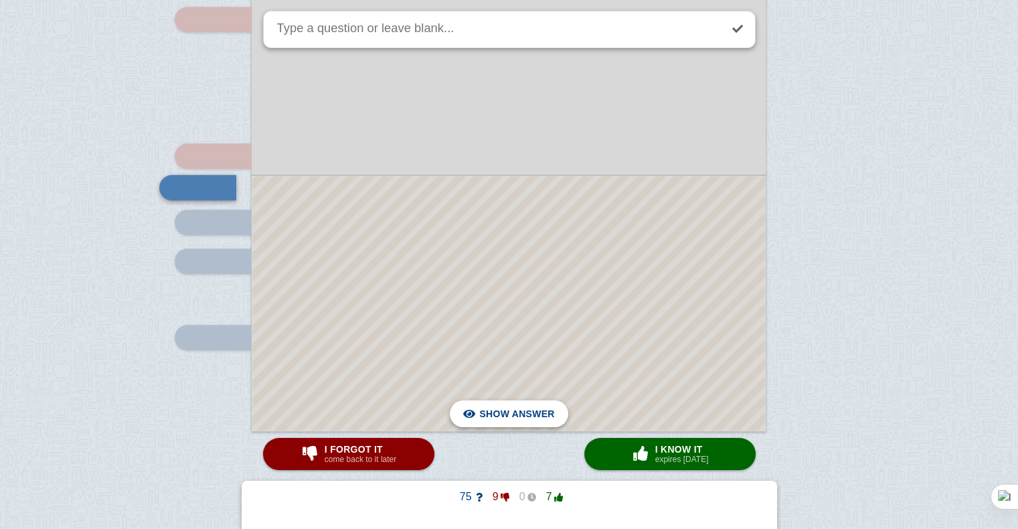
click at [482, 412] on div "Hide answer" at bounding box center [509, 413] width 96 height 27
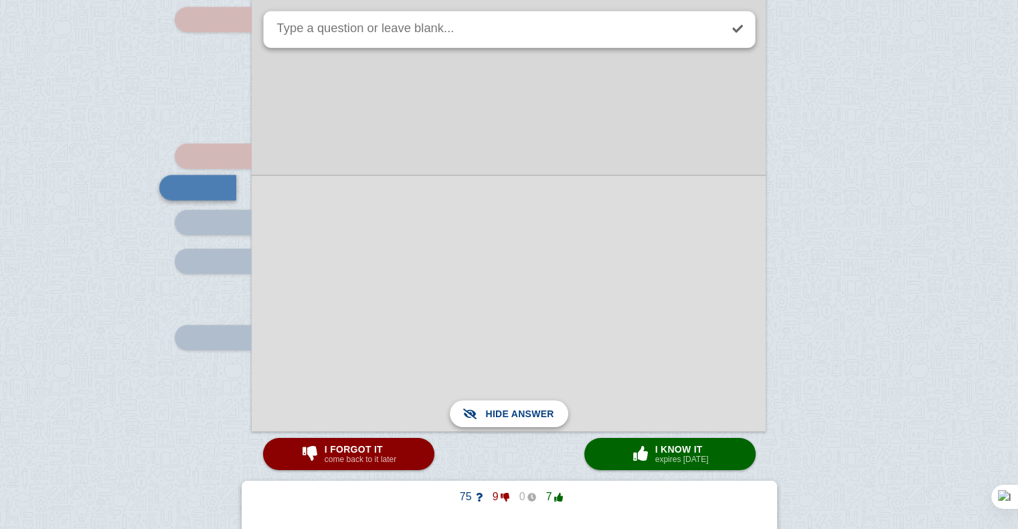
click at [482, 412] on span "Show answer" at bounding box center [516, 413] width 75 height 29
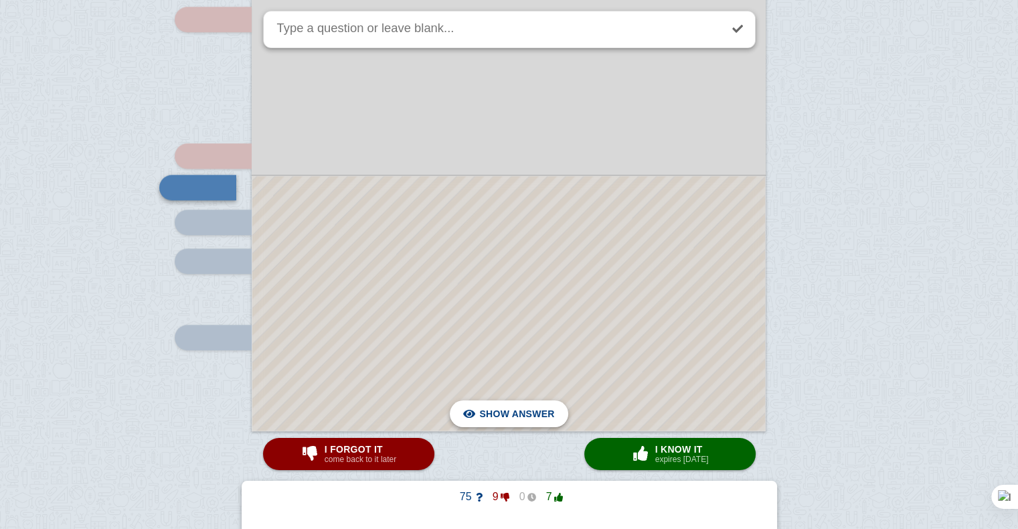
click at [482, 412] on div "Hide answer" at bounding box center [509, 413] width 96 height 27
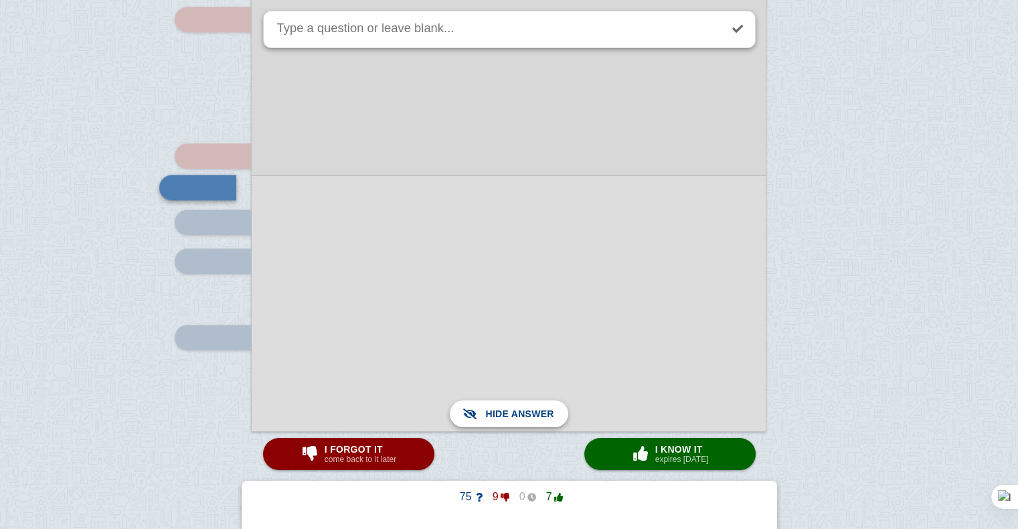
click at [482, 412] on span "Show answer" at bounding box center [516, 413] width 75 height 29
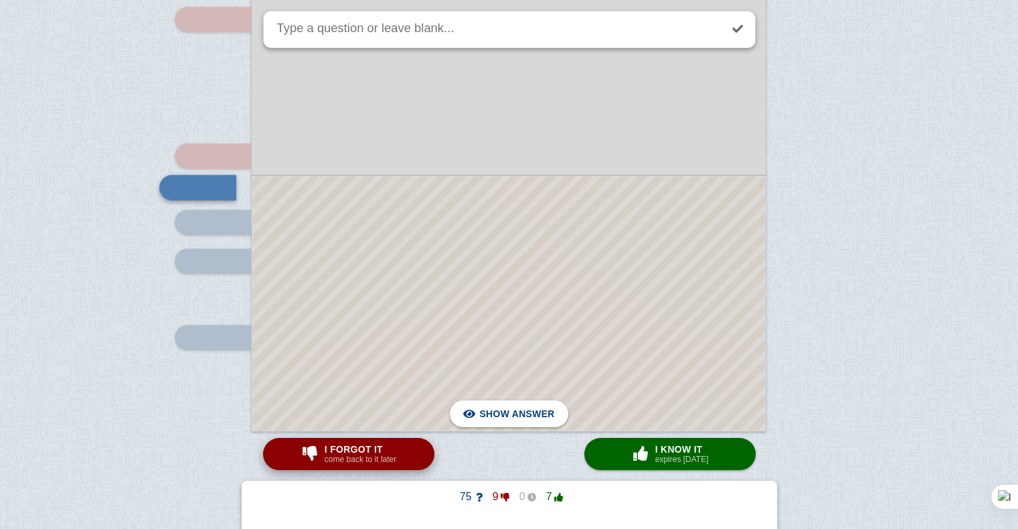
click at [353, 456] on small "come back to it later" at bounding box center [361, 459] width 72 height 9
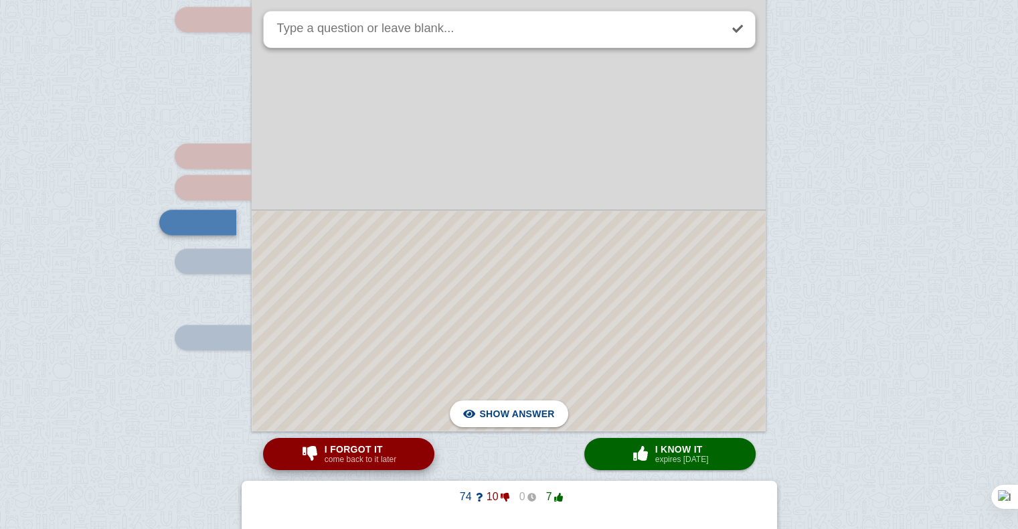
scroll to position [1358, 0]
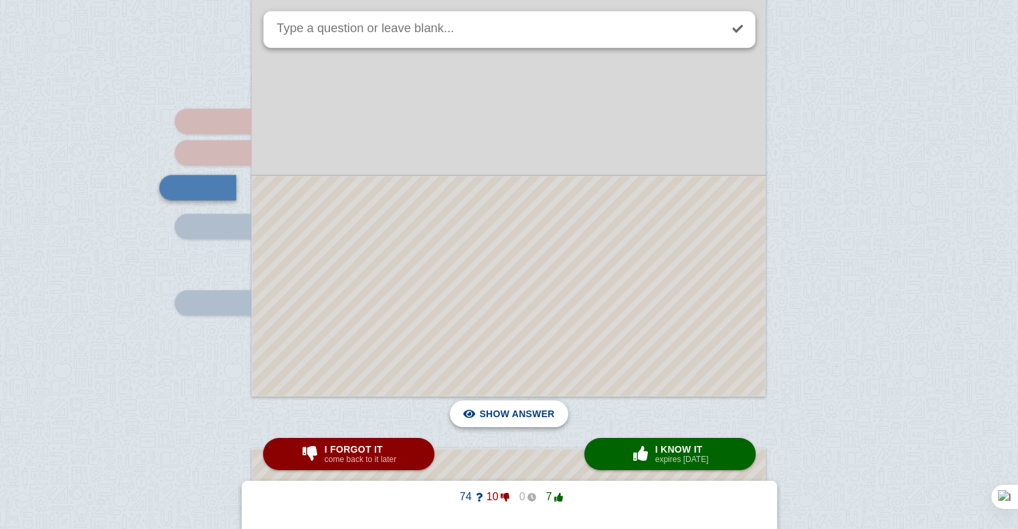
click at [469, 409] on div "Hide answer" at bounding box center [509, 413] width 96 height 27
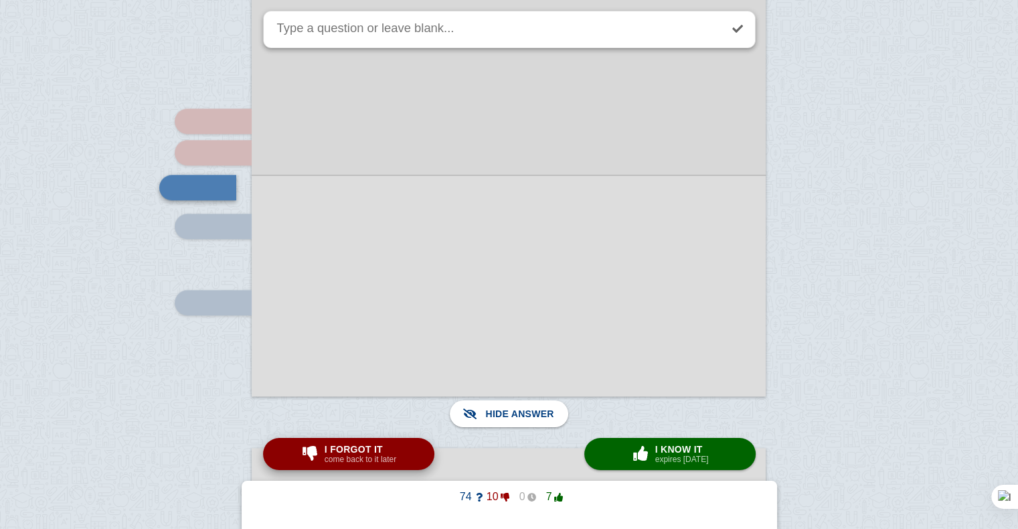
click at [386, 444] on span "I forgot it" at bounding box center [361, 449] width 72 height 11
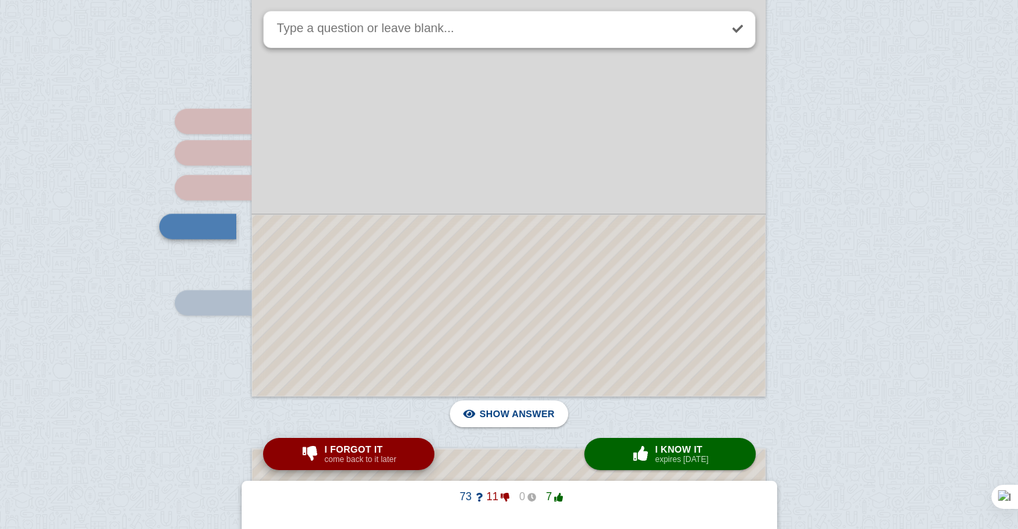
scroll to position [1396, 0]
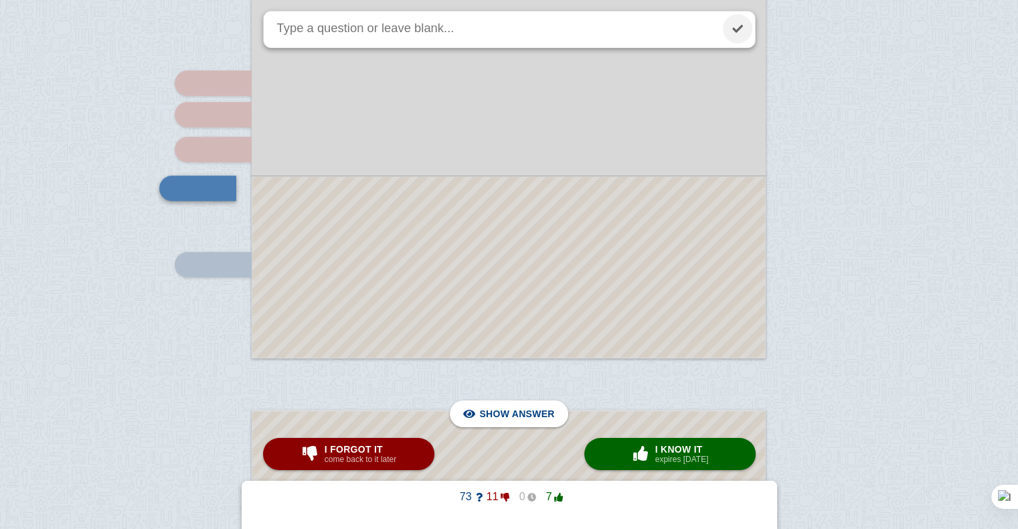
click at [738, 24] on link at bounding box center [737, 28] width 29 height 29
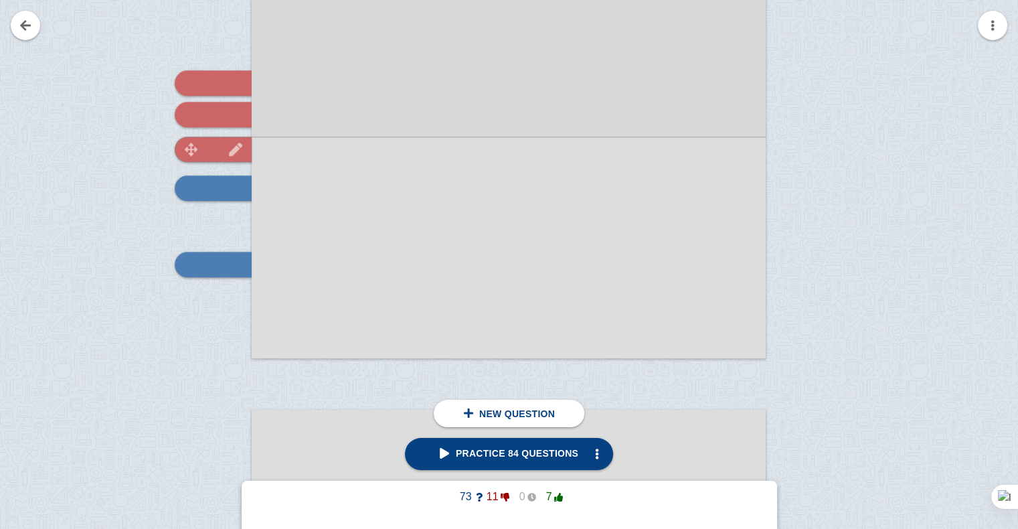
click at [204, 154] on img at bounding box center [191, 149] width 32 height 13
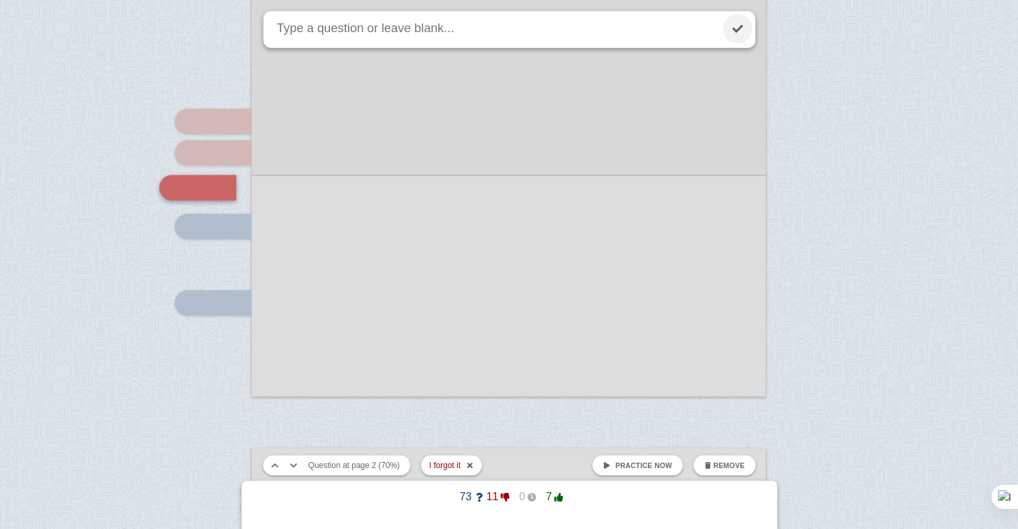
click at [737, 17] on link at bounding box center [737, 28] width 29 height 29
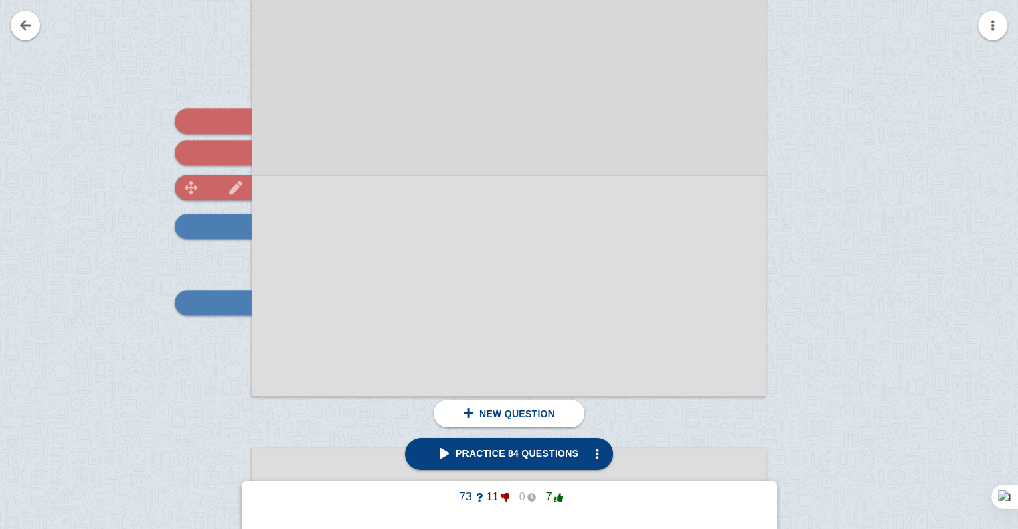
click at [210, 190] on div at bounding box center [213, 187] width 77 height 25
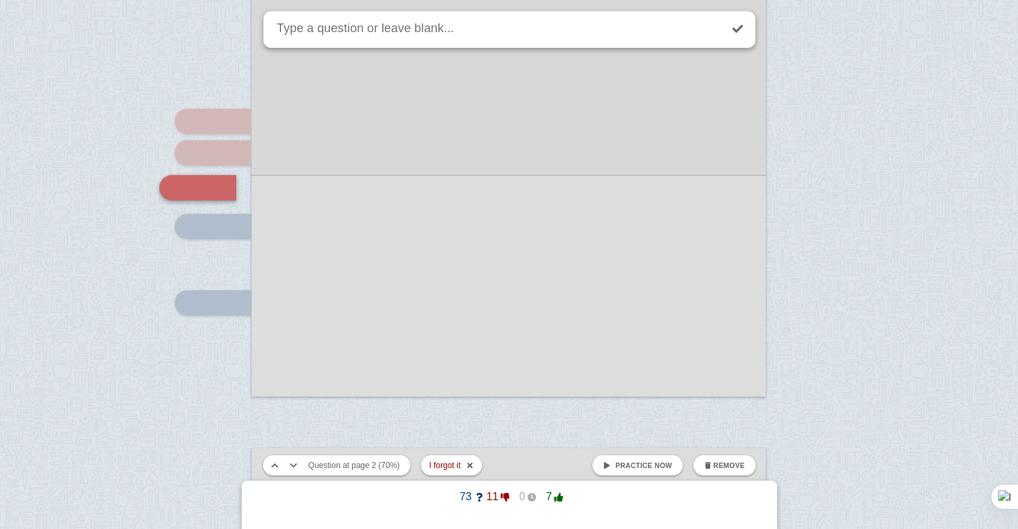
click at [625, 459] on link "Practice now" at bounding box center [638, 465] width 90 height 20
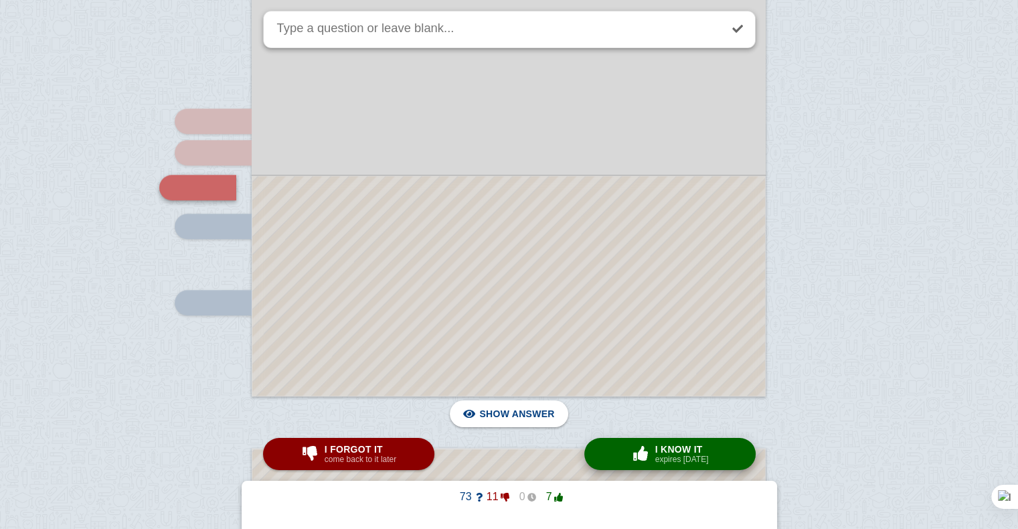
click at [625, 460] on button "× 0 I know it expires in 1 day" at bounding box center [670, 454] width 171 height 32
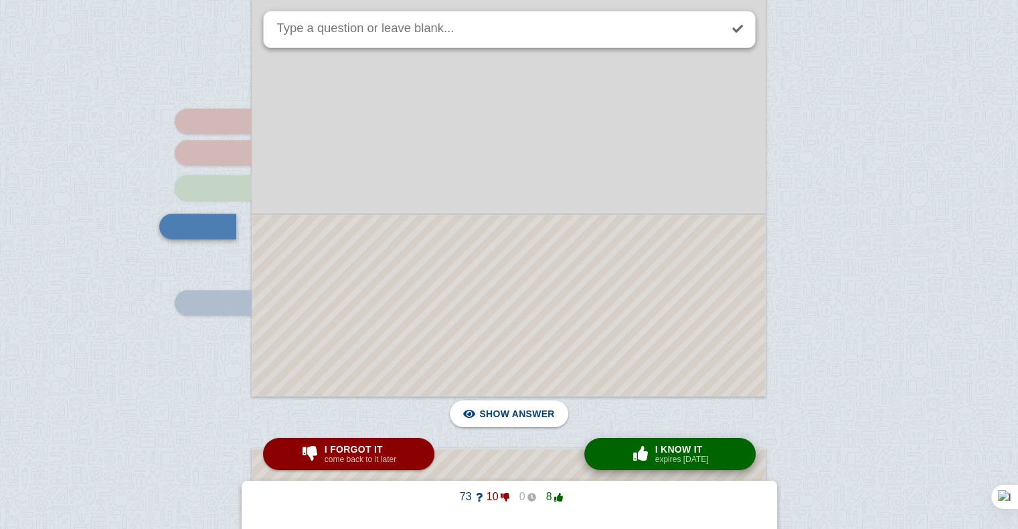
scroll to position [1396, 0]
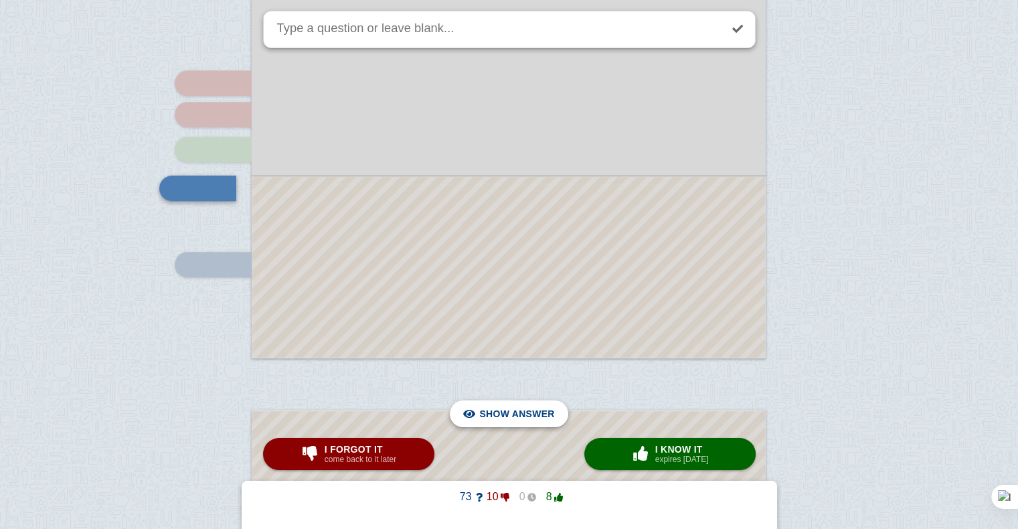
click at [481, 411] on div "Hide answer" at bounding box center [509, 413] width 96 height 27
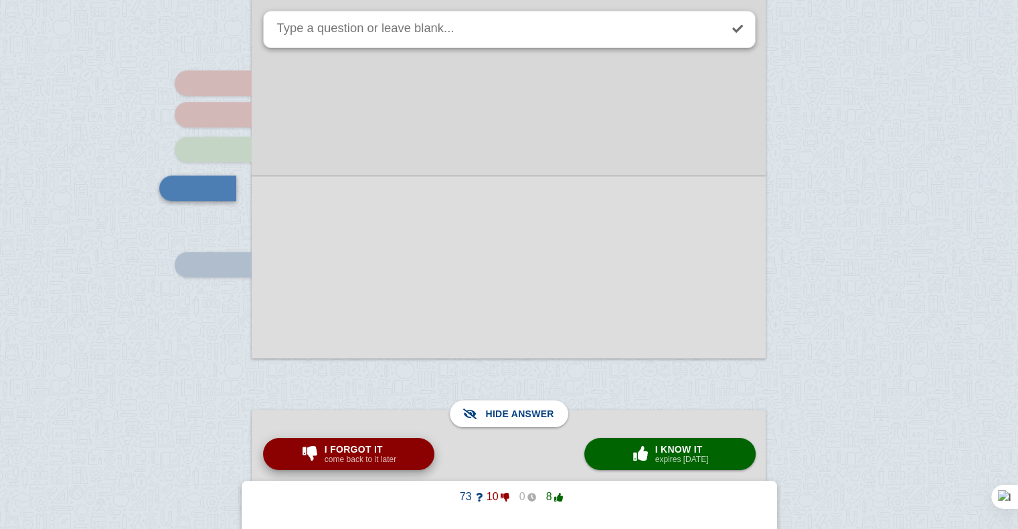
click at [363, 451] on span "I forgot it" at bounding box center [361, 449] width 72 height 11
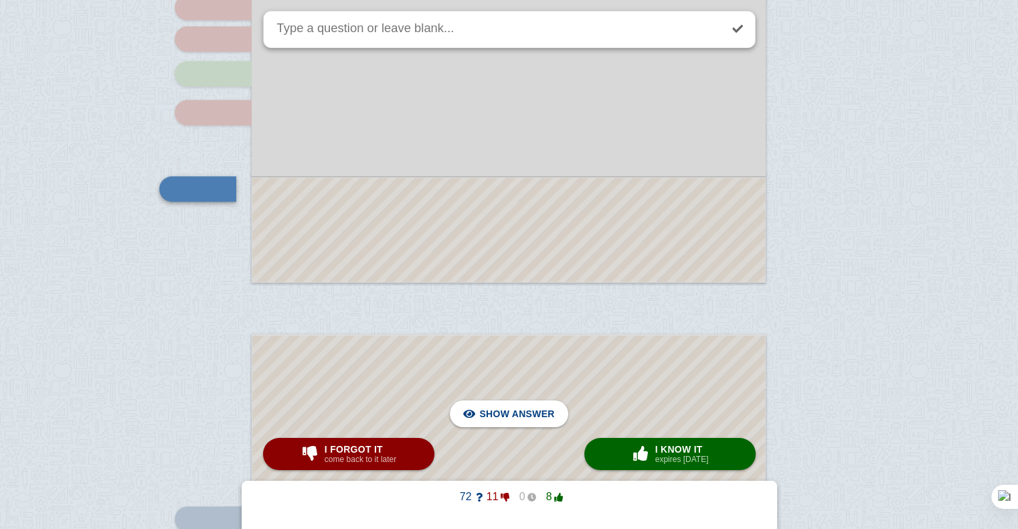
scroll to position [1473, 0]
click at [490, 427] on span "Hide answer" at bounding box center [520, 413] width 70 height 29
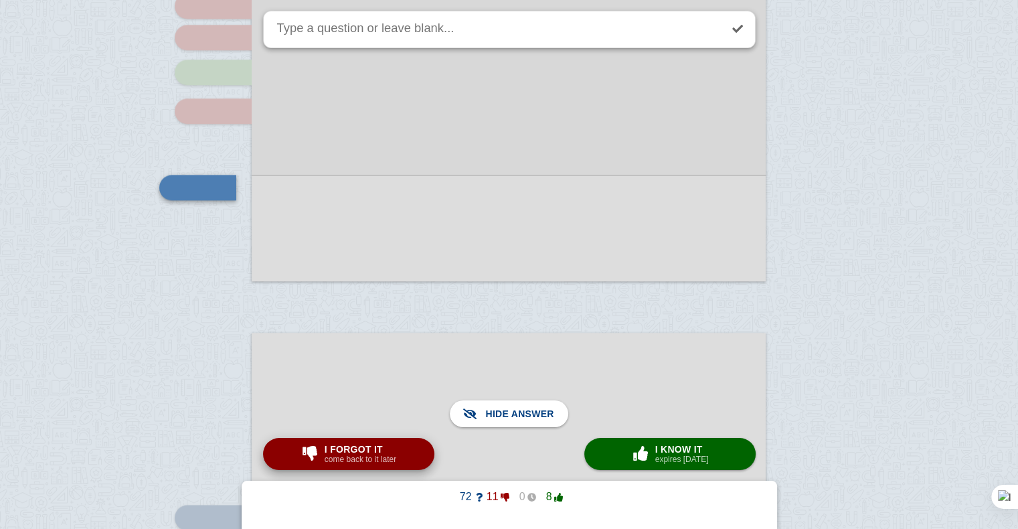
click at [362, 451] on span "I forgot it" at bounding box center [361, 449] width 72 height 11
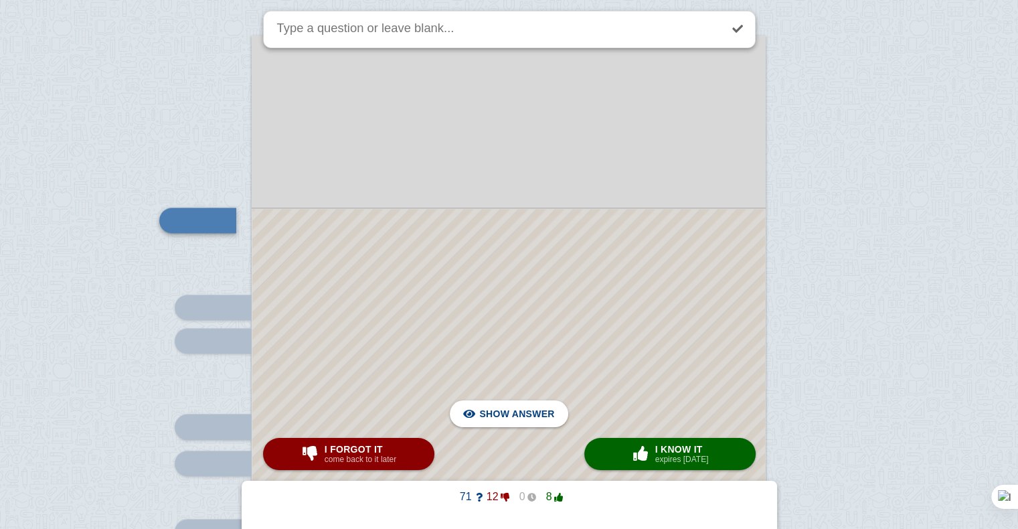
scroll to position [1771, 0]
click at [731, 27] on link at bounding box center [737, 28] width 29 height 29
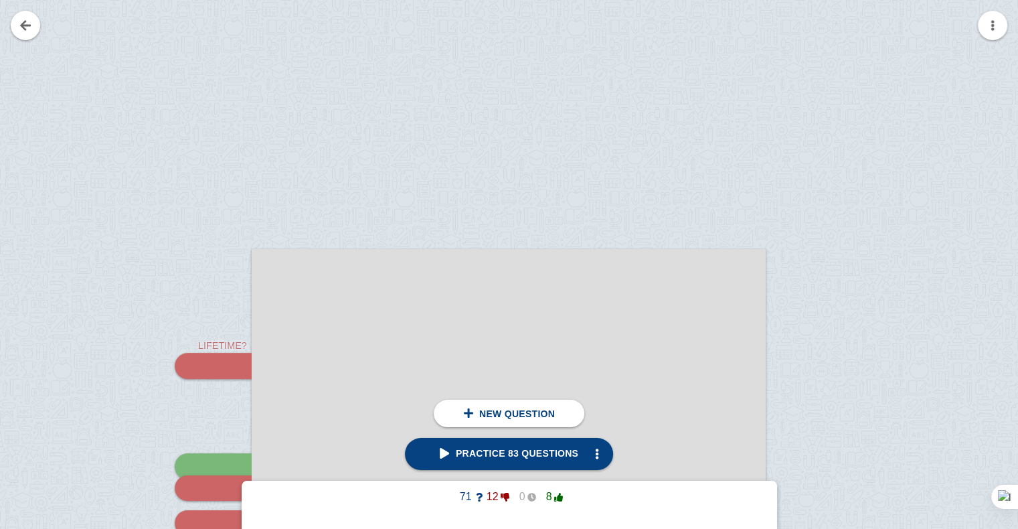
scroll to position [174, 0]
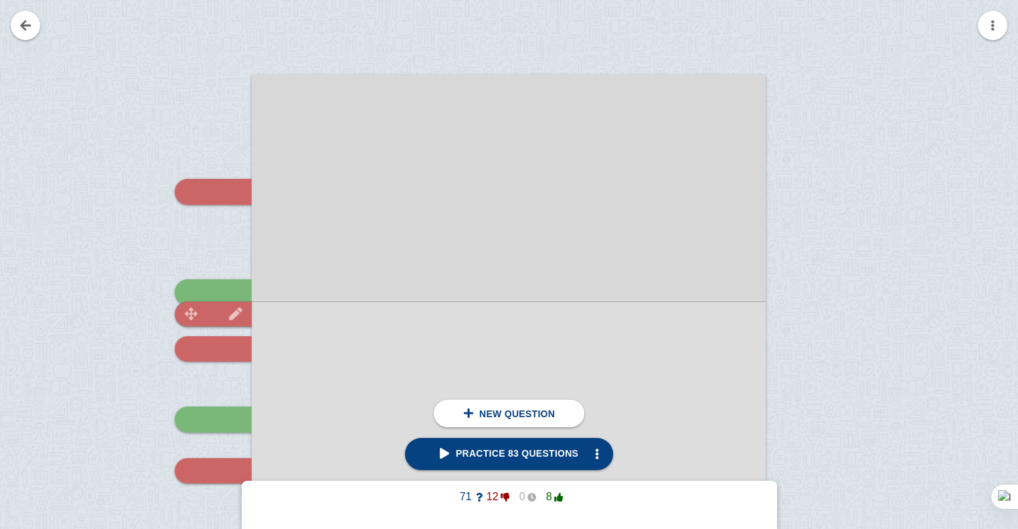
click at [187, 312] on img at bounding box center [191, 313] width 32 height 13
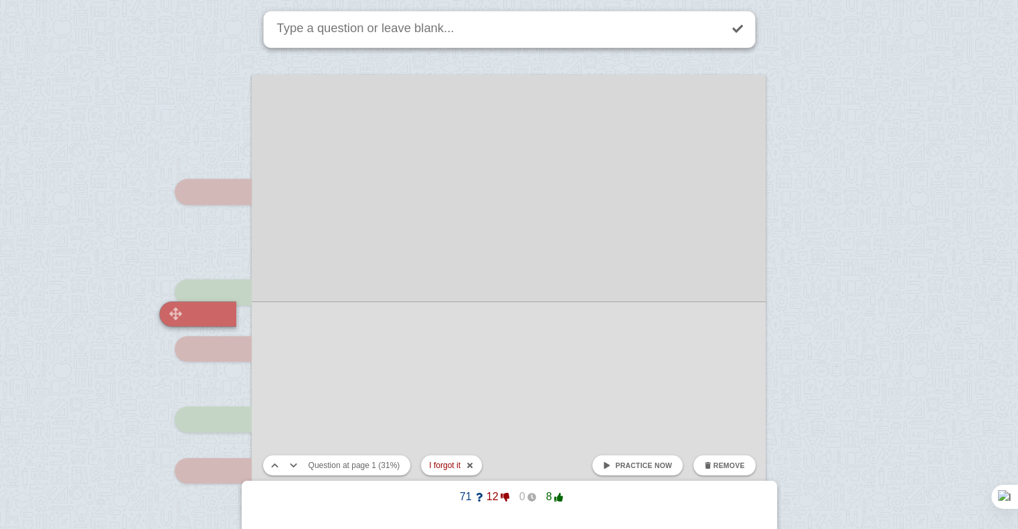
scroll to position [300, 0]
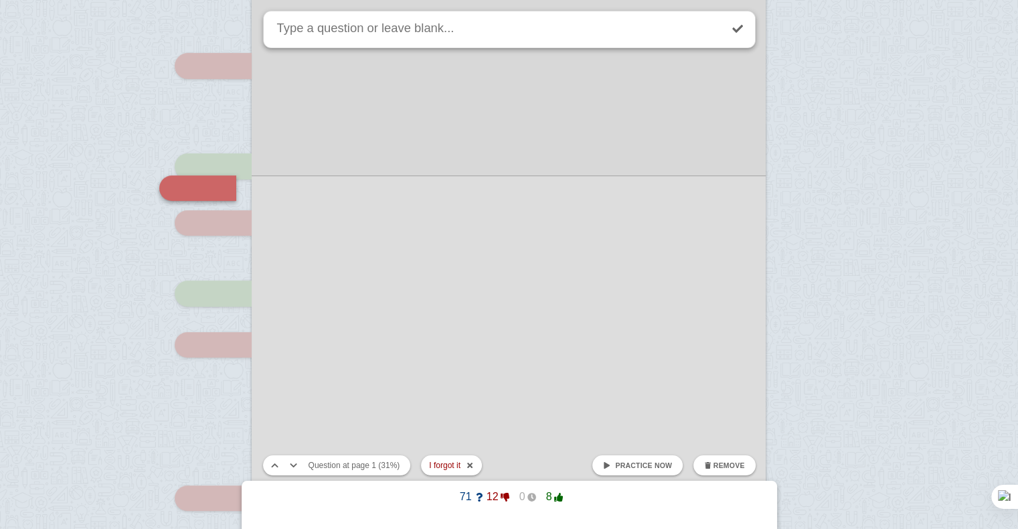
click at [707, 465] on span "button" at bounding box center [707, 465] width 7 height 7
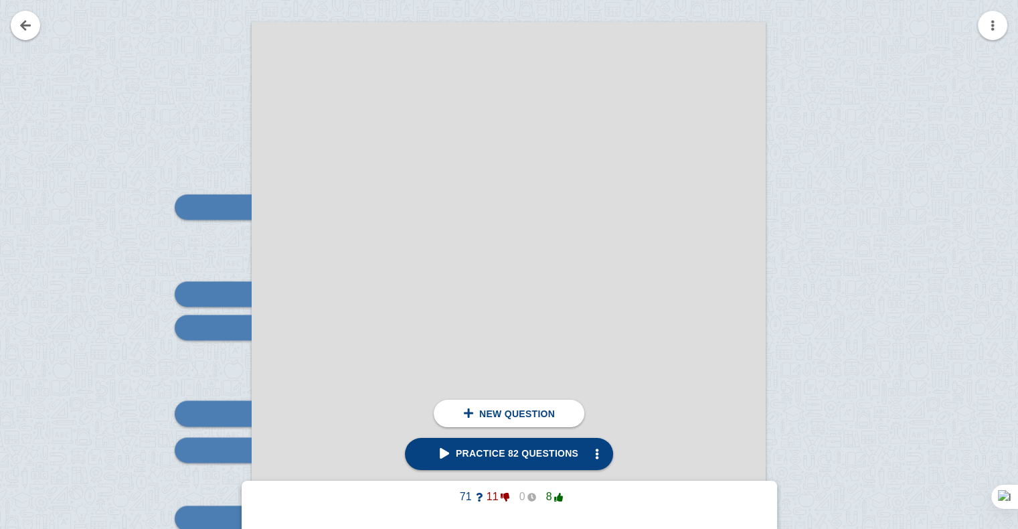
scroll to position [1784, 0]
click at [217, 204] on div at bounding box center [213, 206] width 77 height 25
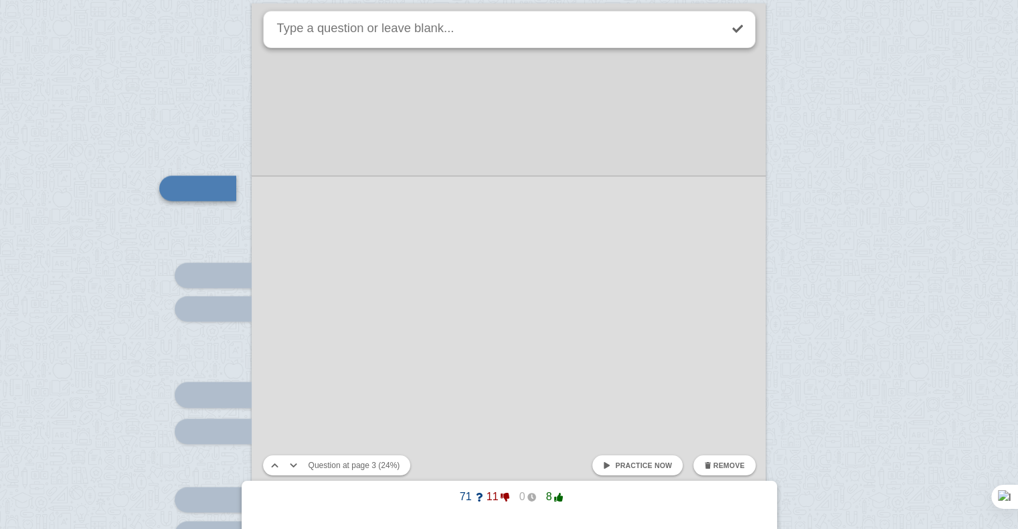
click at [610, 468] on span at bounding box center [606, 465] width 7 height 7
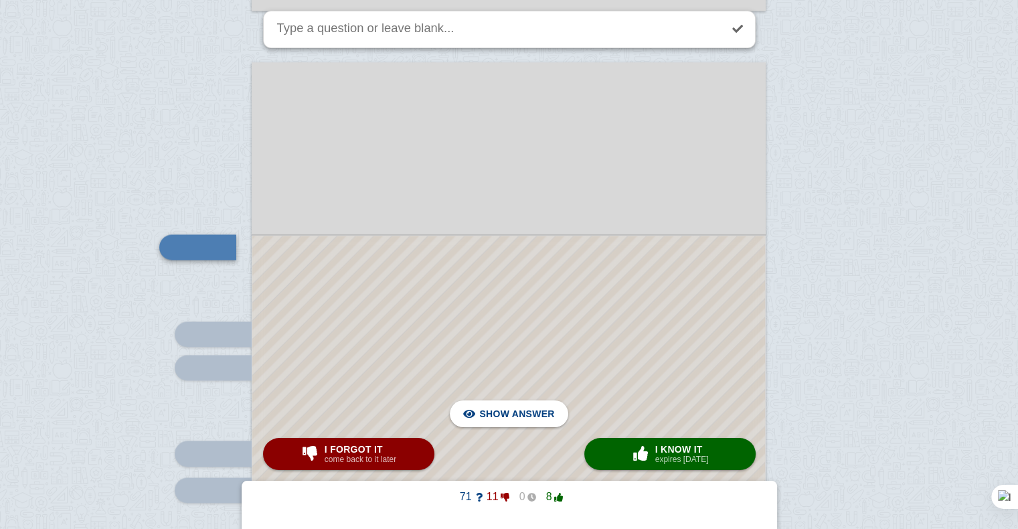
scroll to position [1746, 0]
click at [512, 406] on span "Hide answer" at bounding box center [520, 413] width 70 height 29
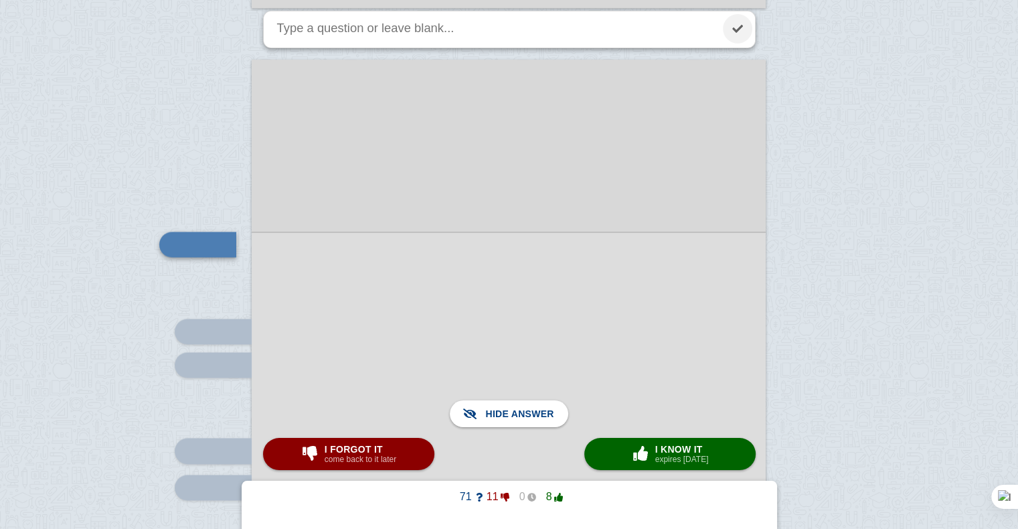
click at [739, 35] on link at bounding box center [737, 28] width 29 height 29
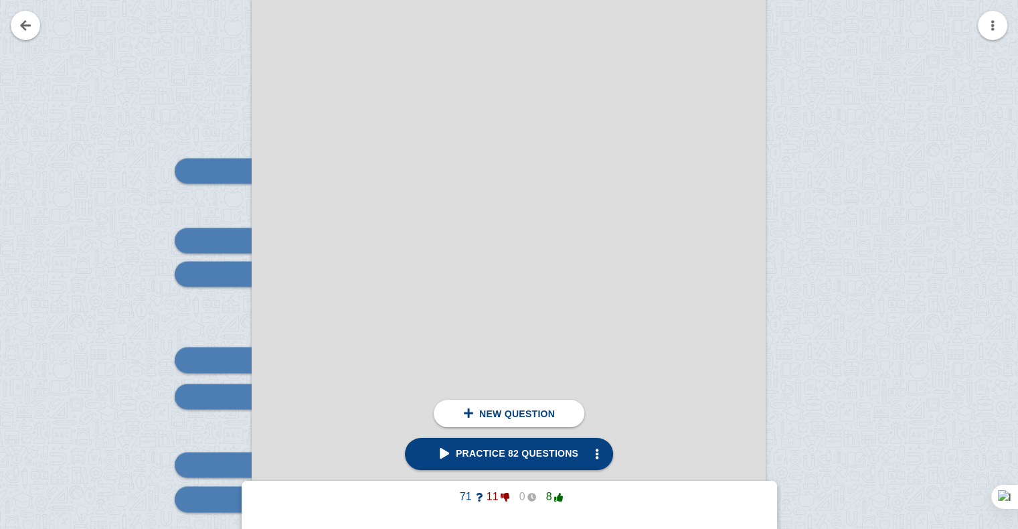
scroll to position [1841, 0]
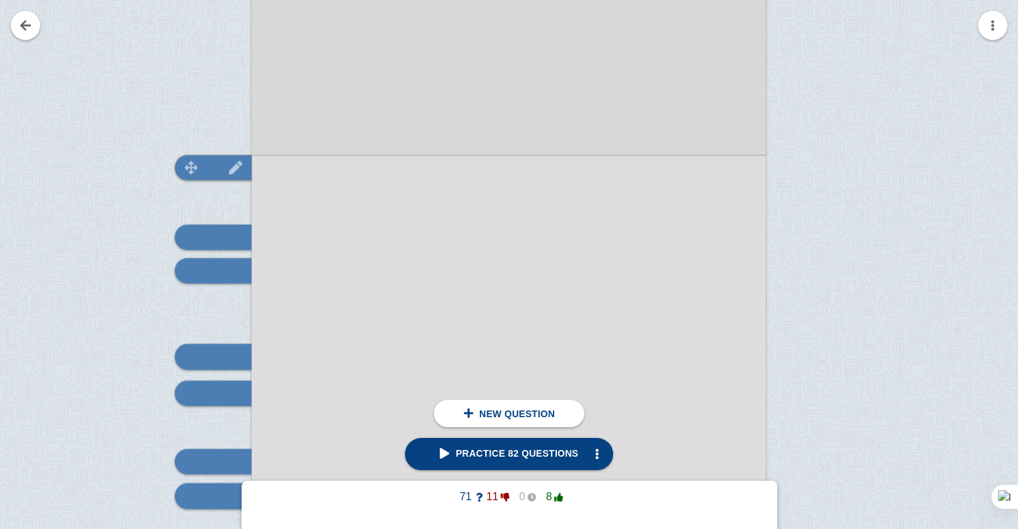
click at [212, 174] on div at bounding box center [213, 167] width 77 height 25
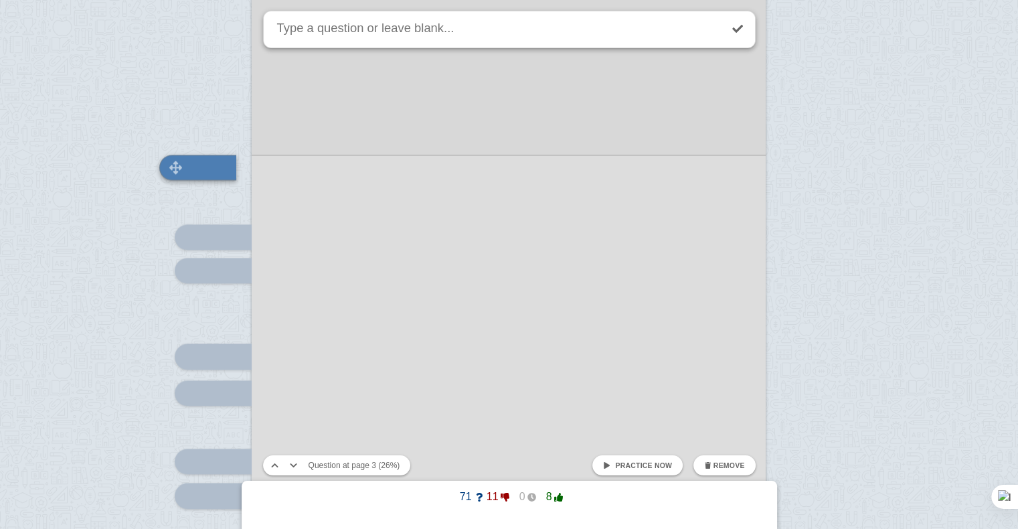
scroll to position [1820, 0]
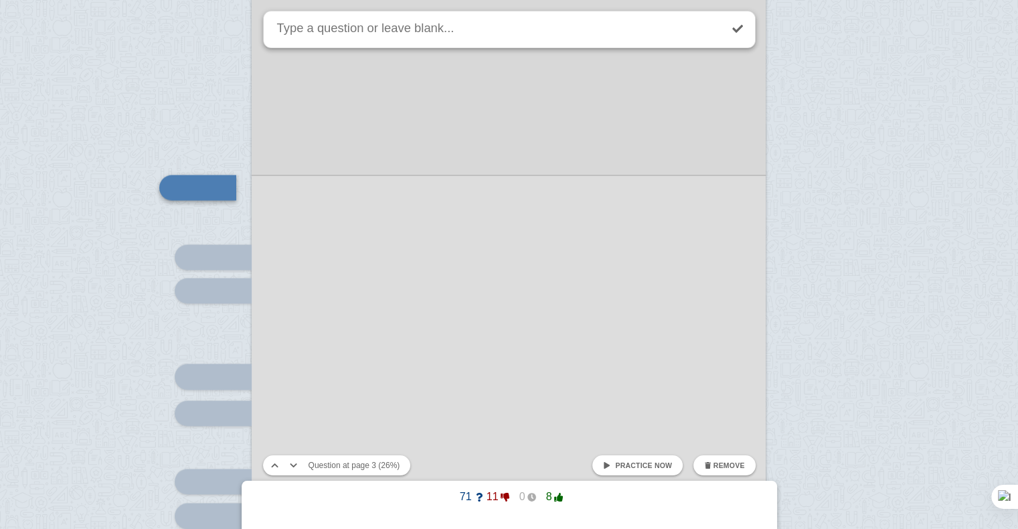
click at [611, 466] on span at bounding box center [606, 465] width 7 height 7
checkbox input "true"
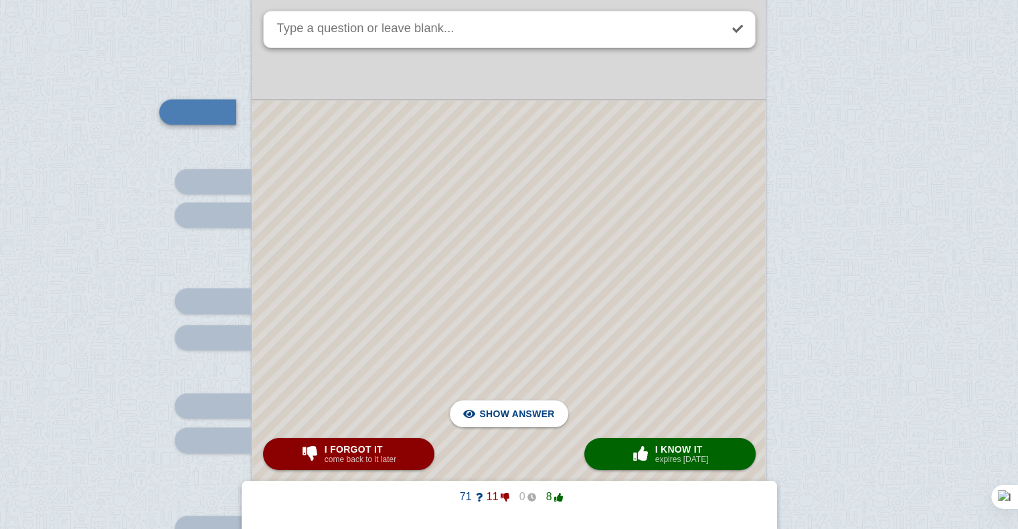
scroll to position [1897, 0]
click at [536, 282] on div at bounding box center [508, 367] width 513 height 536
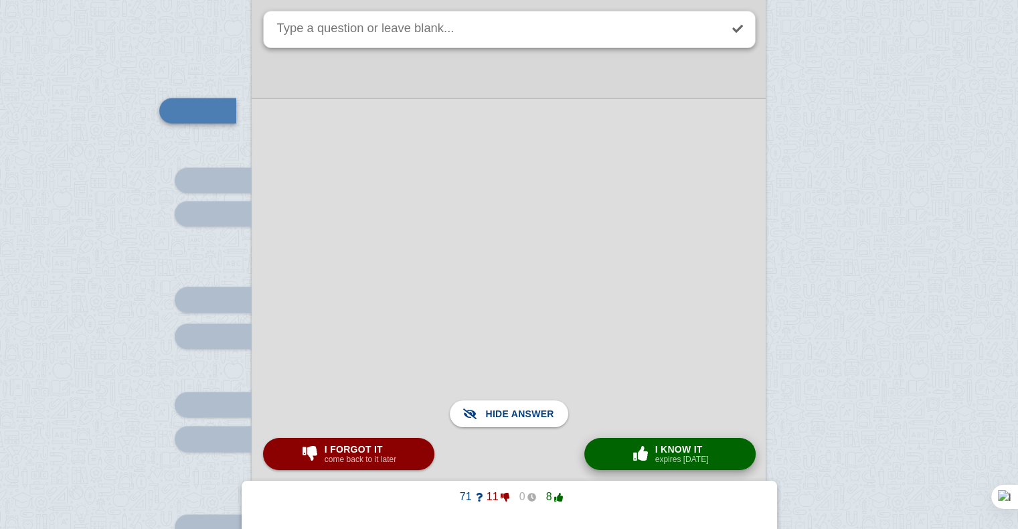
click at [612, 453] on button "× 0 I know it expires in 1 day" at bounding box center [670, 454] width 171 height 32
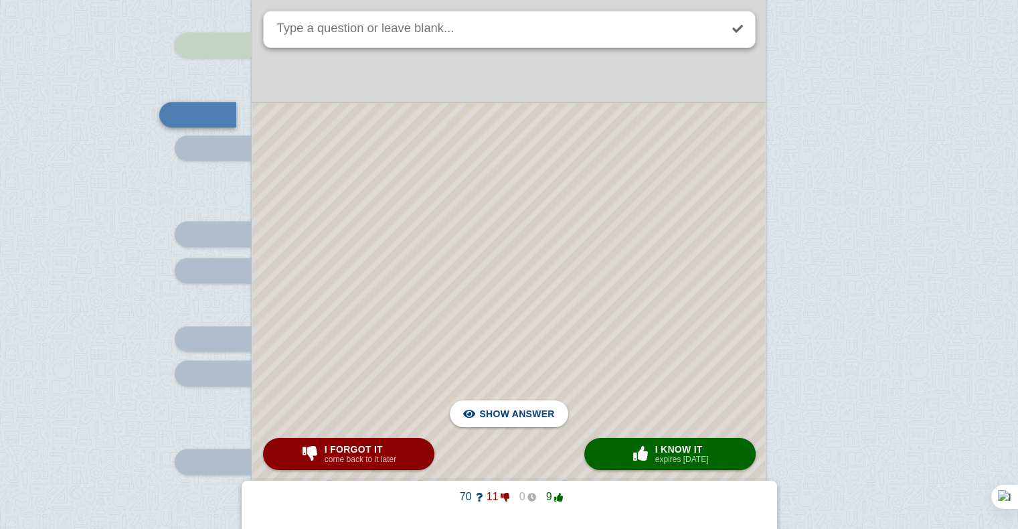
scroll to position [1962, 0]
click at [476, 420] on div "Hide answer" at bounding box center [509, 413] width 96 height 27
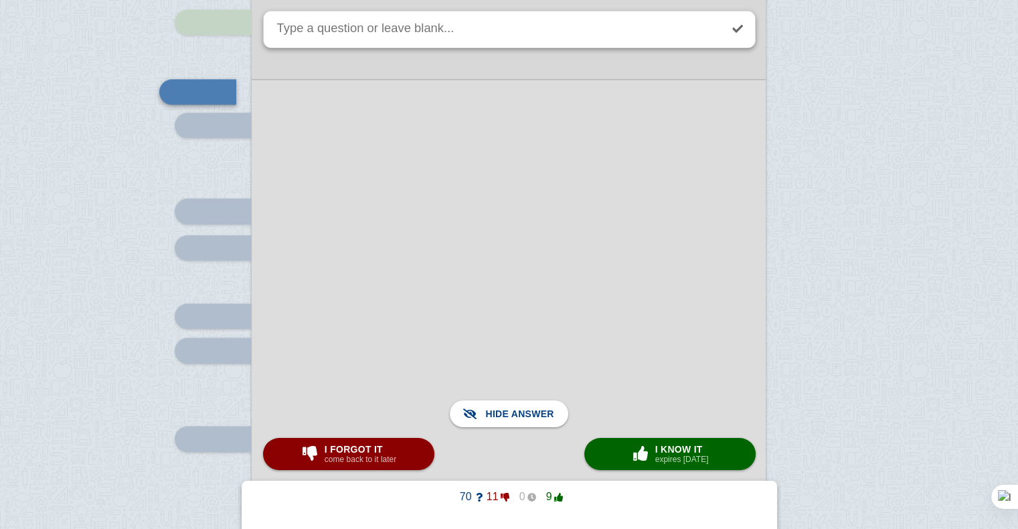
scroll to position [1985, 0]
click at [509, 341] on div at bounding box center [509, 314] width 514 height 469
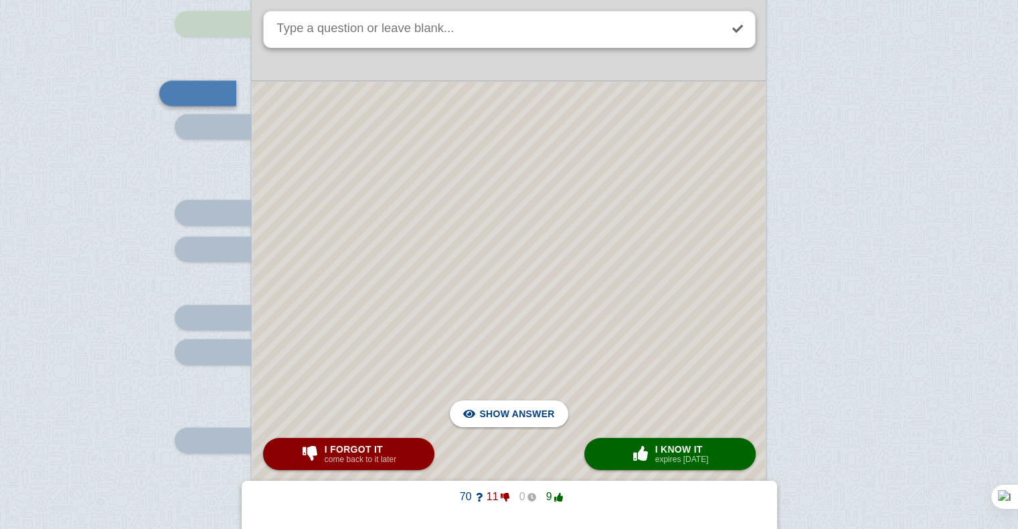
click at [509, 341] on div at bounding box center [508, 315] width 513 height 467
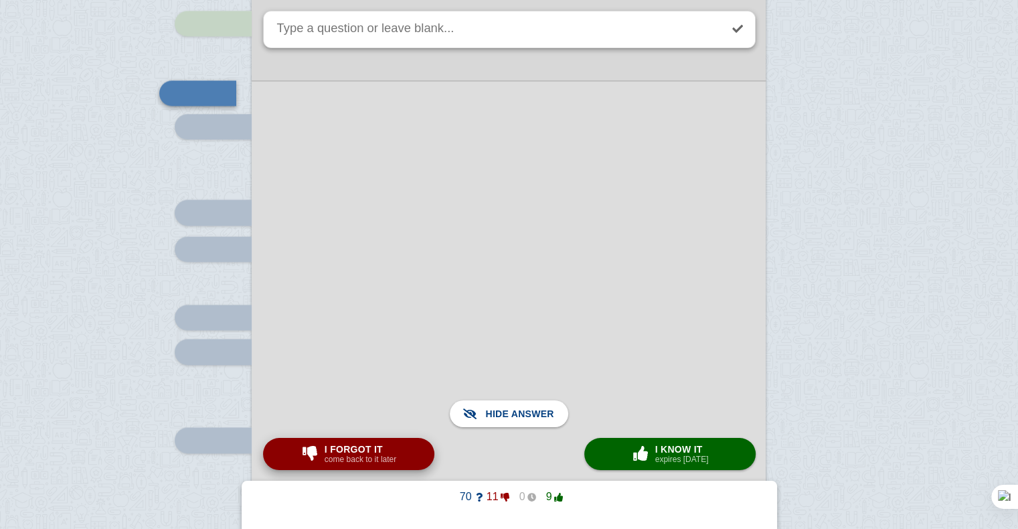
click at [375, 455] on small "come back to it later" at bounding box center [361, 459] width 72 height 9
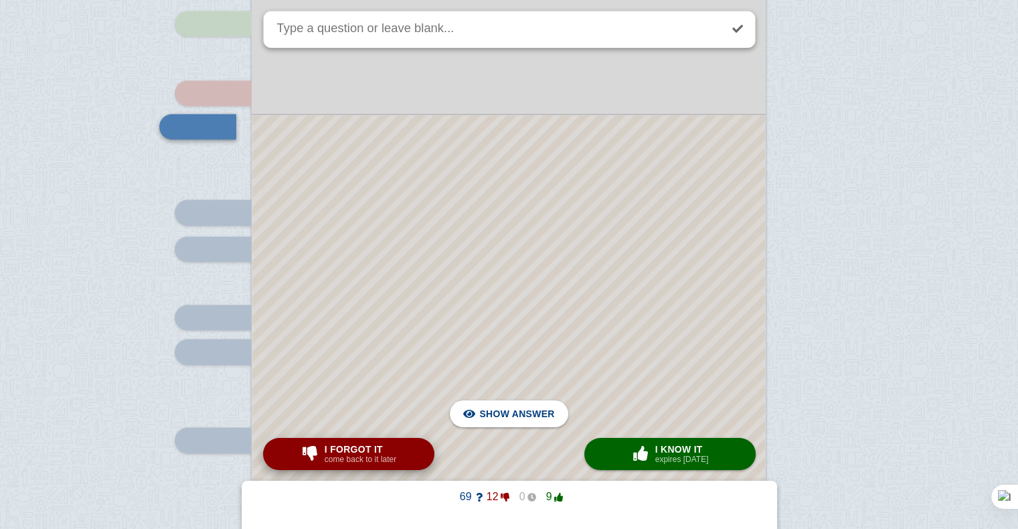
scroll to position [1923, 0]
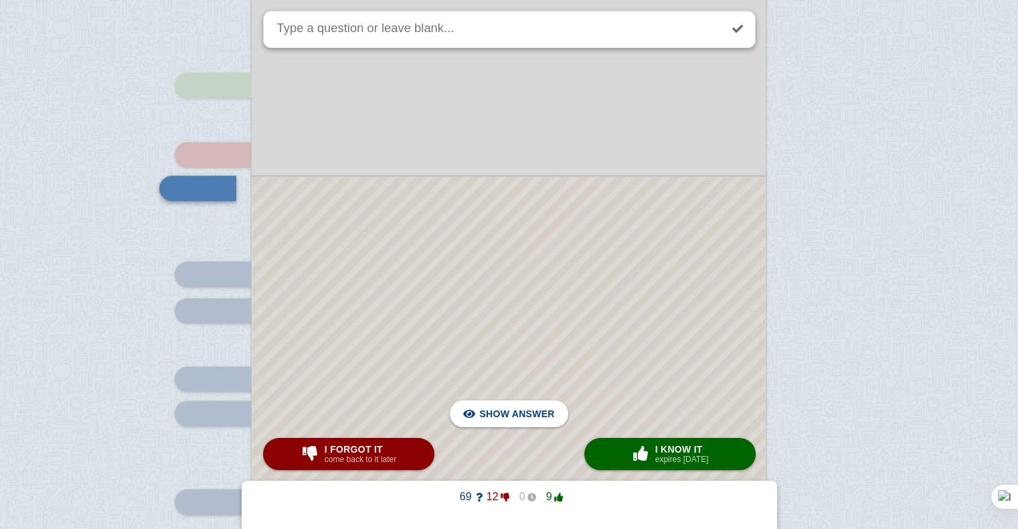
click at [479, 323] on div at bounding box center [508, 393] width 513 height 433
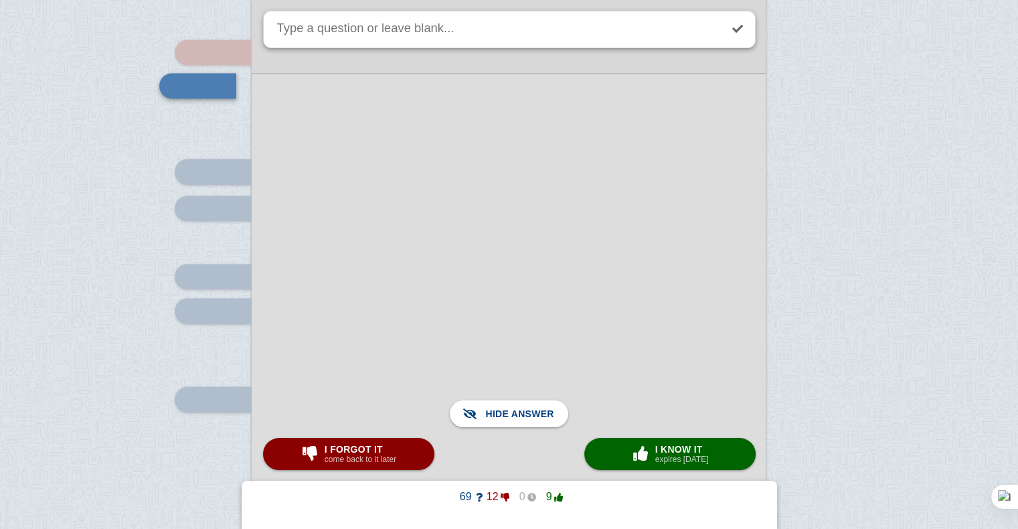
scroll to position [2025, 0]
click at [416, 451] on button "I forgot it come back to it later" at bounding box center [348, 454] width 171 height 32
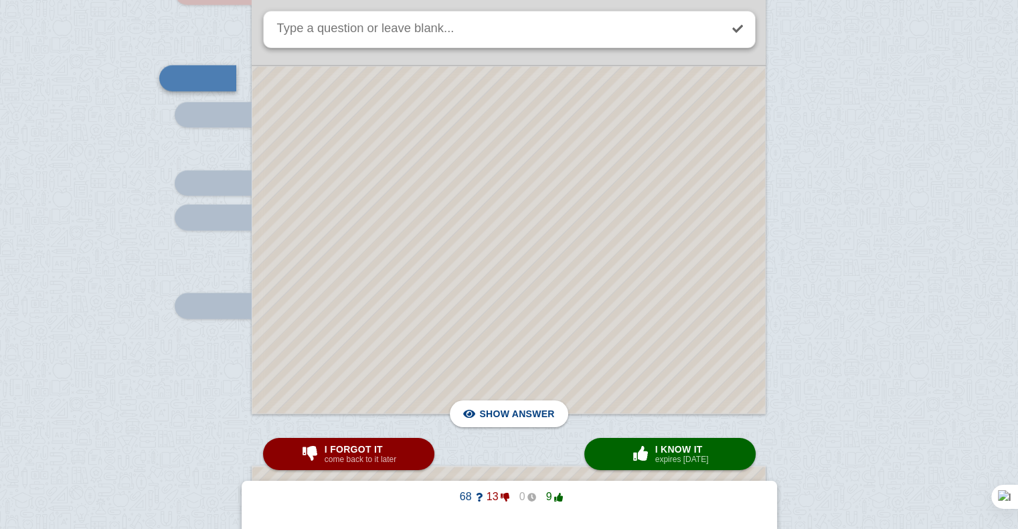
scroll to position [2118, 0]
click at [504, 406] on span "Hide answer" at bounding box center [520, 413] width 70 height 29
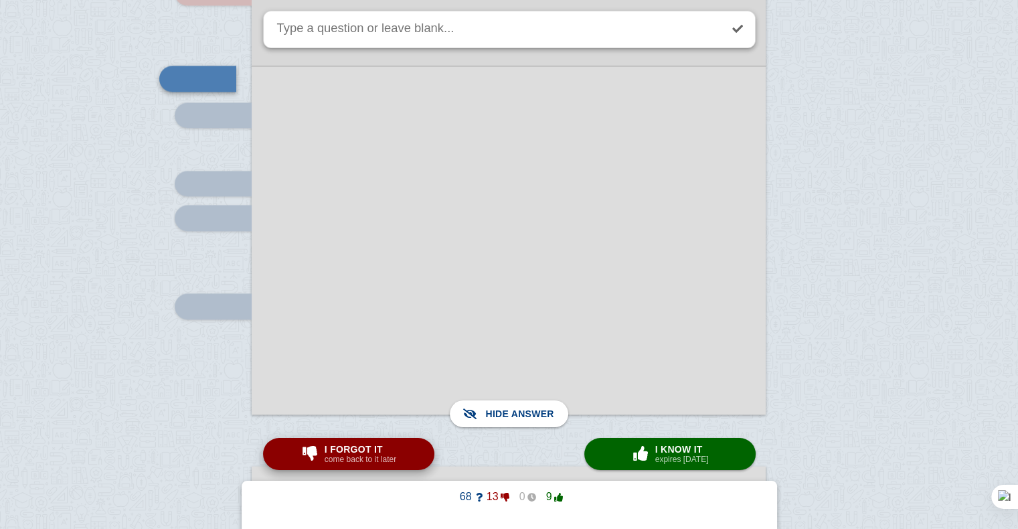
click at [408, 457] on button "I forgot it come back to it later" at bounding box center [348, 454] width 171 height 32
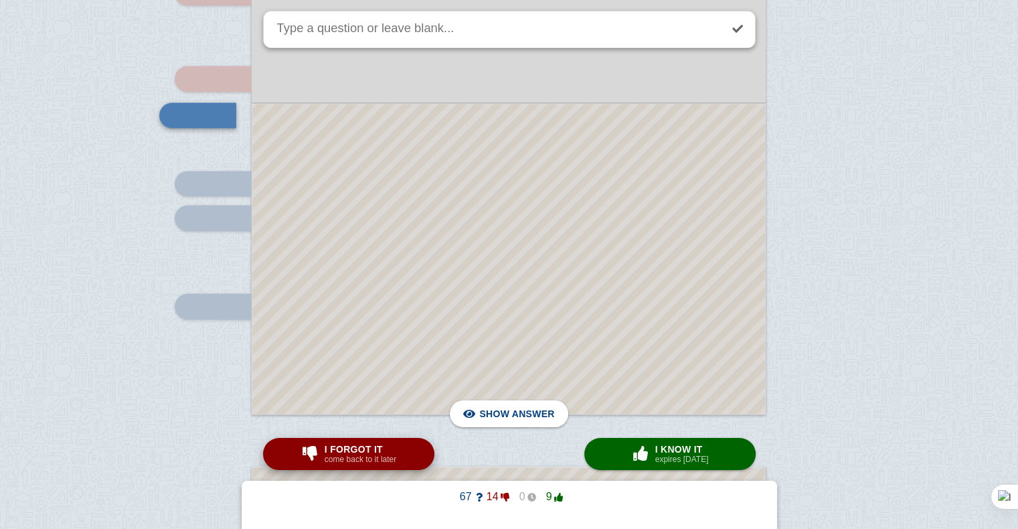
scroll to position [2046, 0]
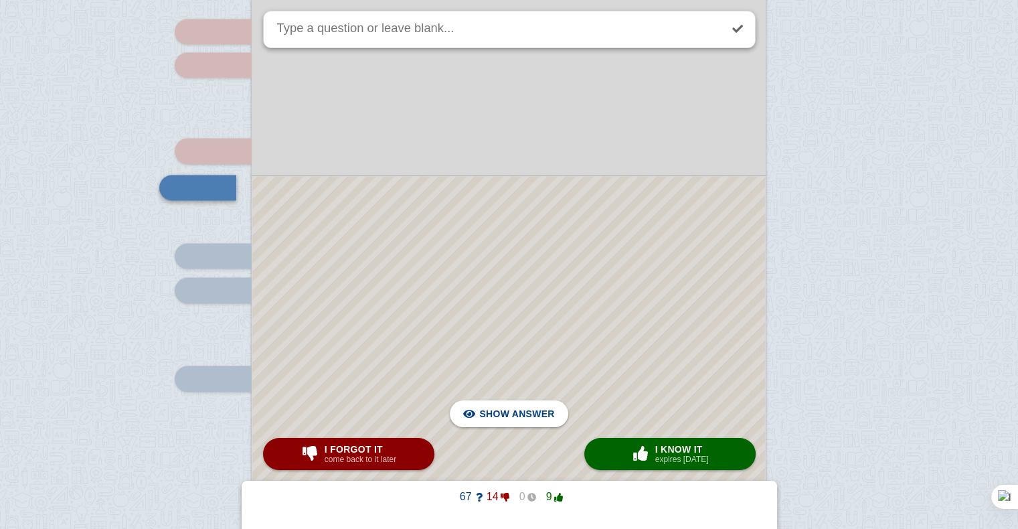
click at [497, 283] on div at bounding box center [508, 331] width 513 height 310
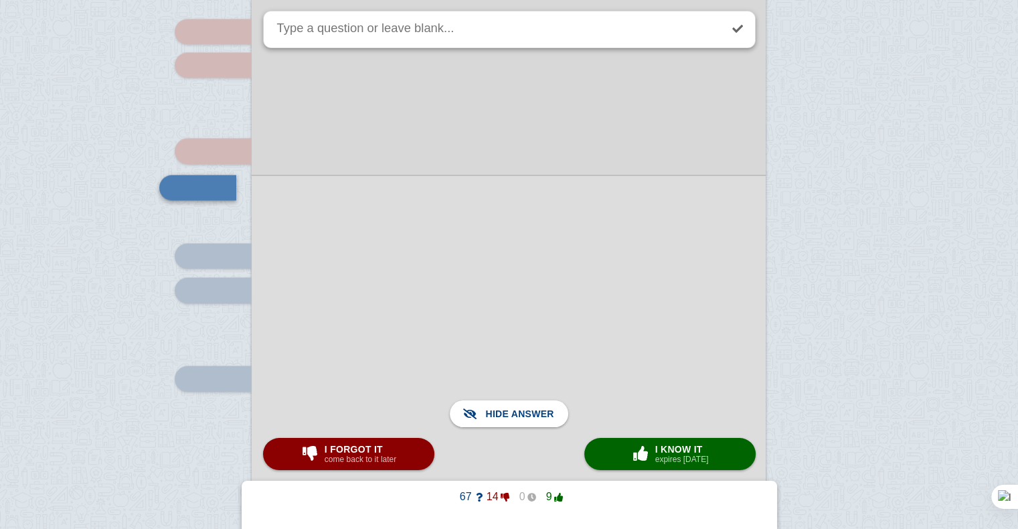
click at [497, 283] on div at bounding box center [509, 331] width 514 height 312
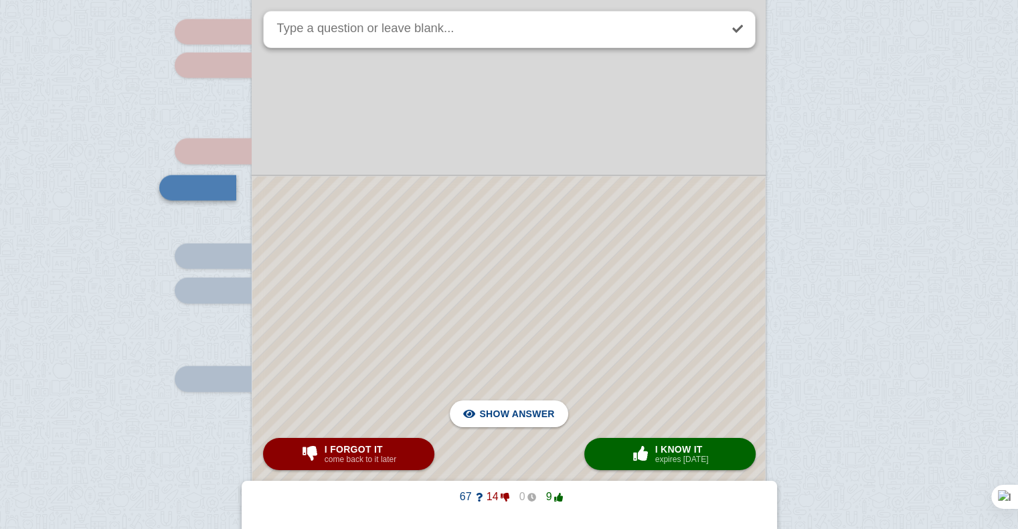
click at [544, 311] on div at bounding box center [508, 331] width 513 height 310
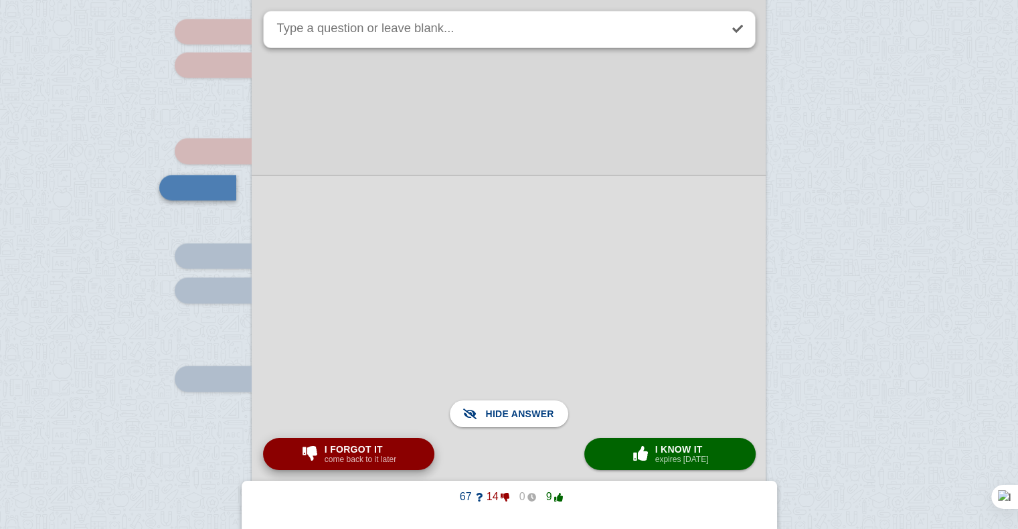
click at [392, 455] on small "come back to it later" at bounding box center [361, 459] width 72 height 9
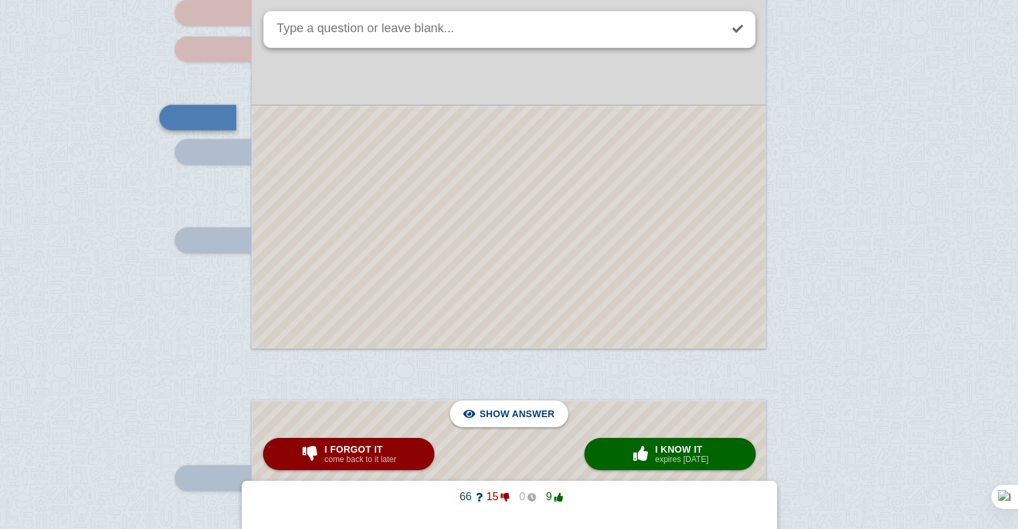
scroll to position [2177, 0]
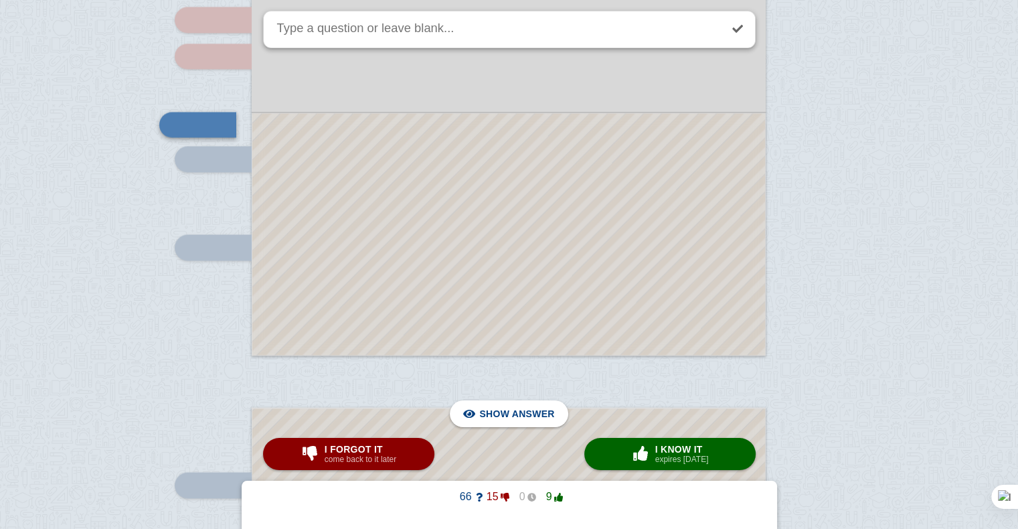
click at [429, 238] on div at bounding box center [508, 234] width 513 height 242
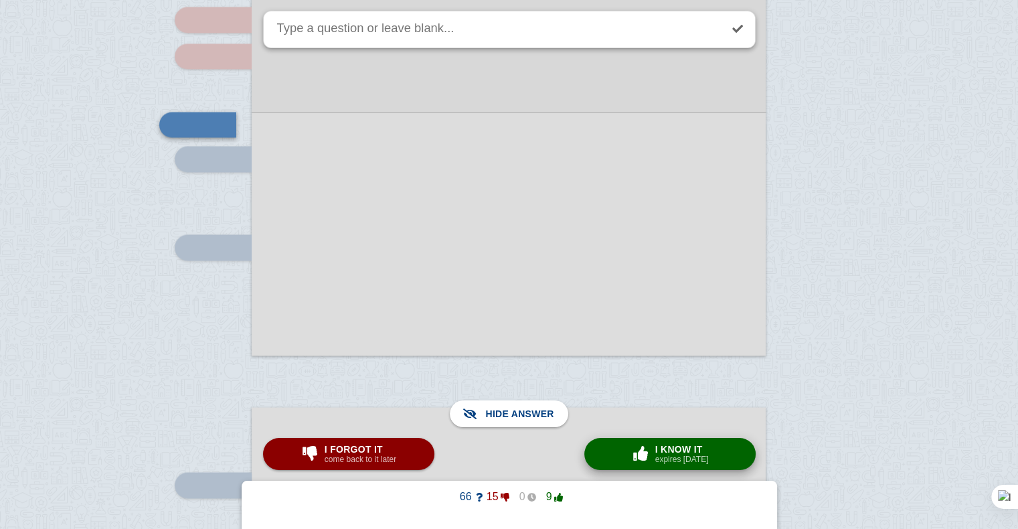
click at [674, 440] on button "× 0 I know it expires in 1 day" at bounding box center [670, 454] width 171 height 32
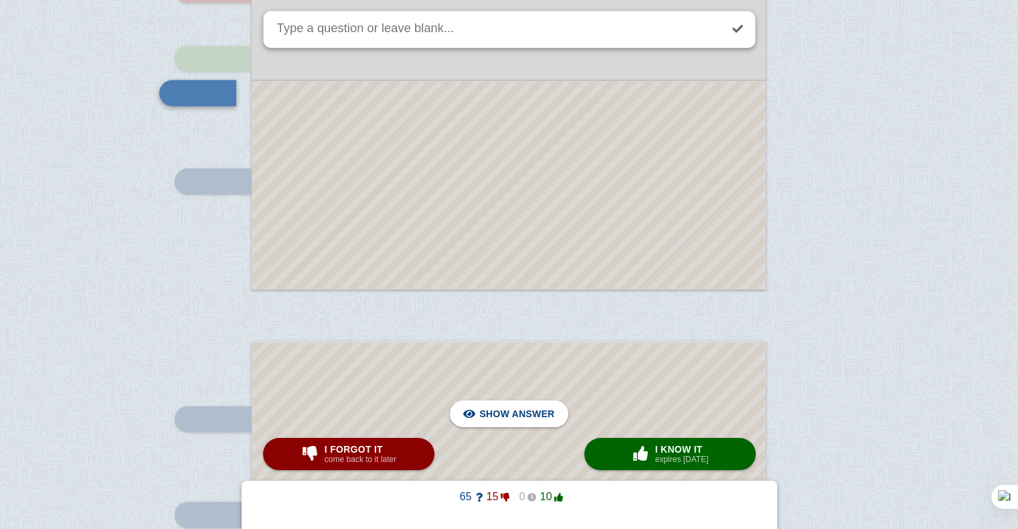
scroll to position [2244, 0]
click at [527, 232] on div at bounding box center [508, 184] width 513 height 208
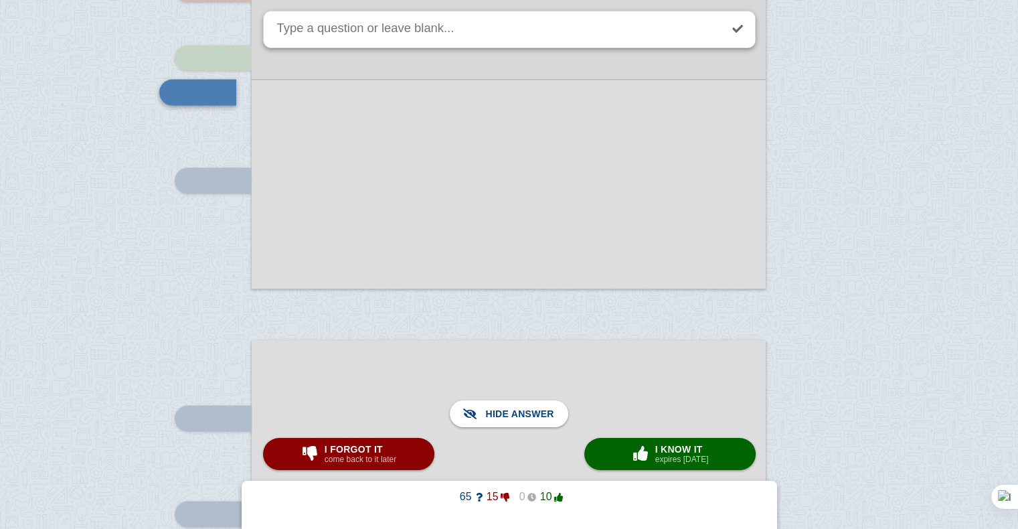
click at [527, 232] on div at bounding box center [509, 184] width 514 height 210
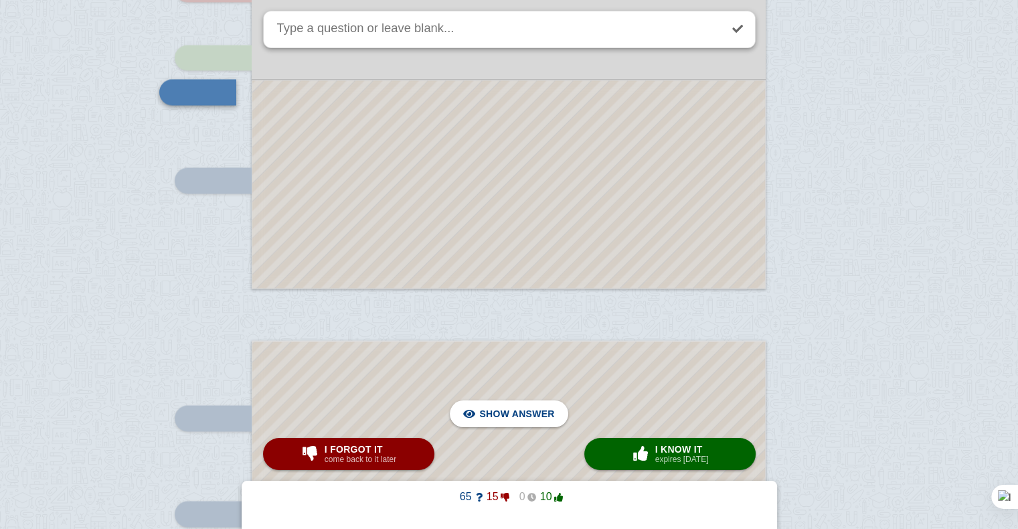
click at [527, 232] on div at bounding box center [508, 184] width 513 height 208
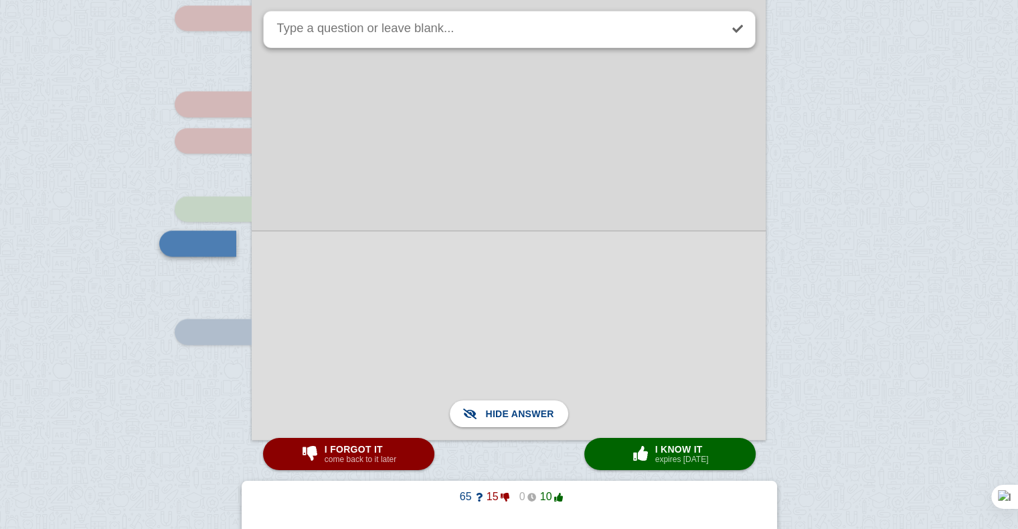
scroll to position [2131, 0]
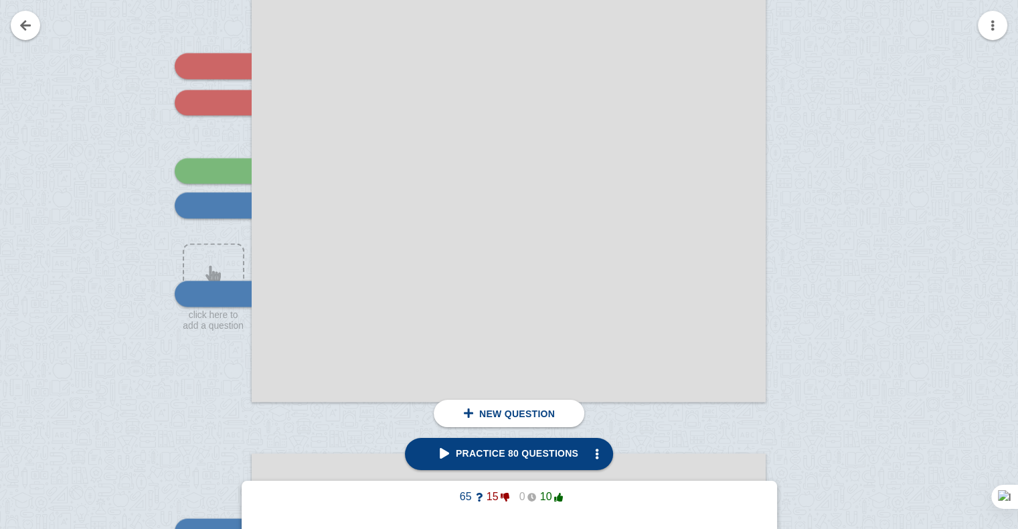
click at [416, 281] on div at bounding box center [509, 38] width 514 height 727
click at [215, 213] on div at bounding box center [213, 204] width 77 height 25
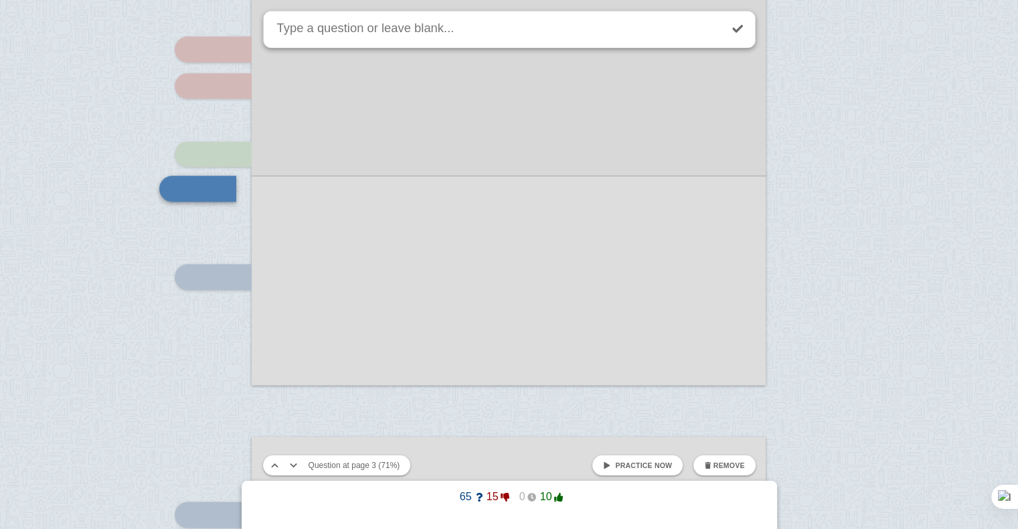
click at [655, 467] on span "Practice now" at bounding box center [643, 465] width 57 height 8
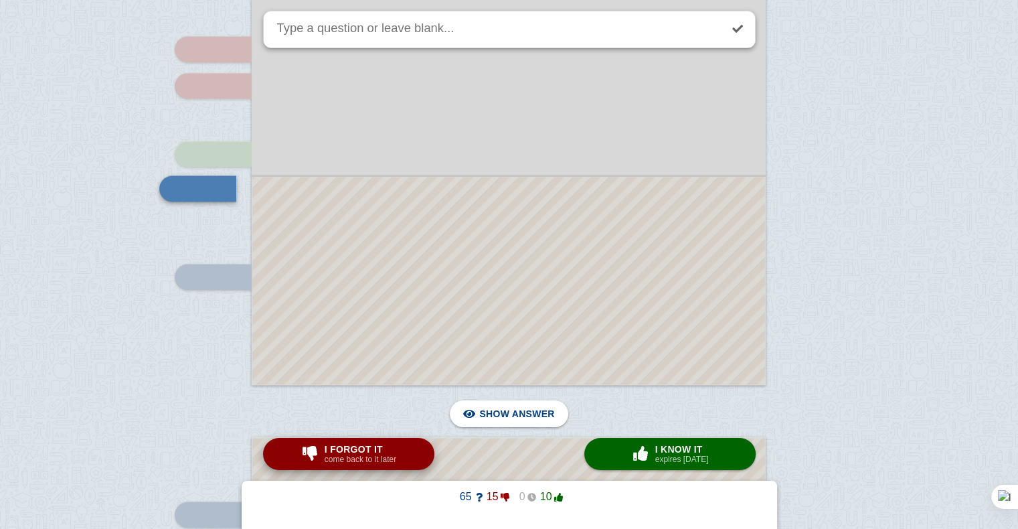
click at [402, 459] on button "I forgot it come back to it later" at bounding box center [348, 454] width 171 height 32
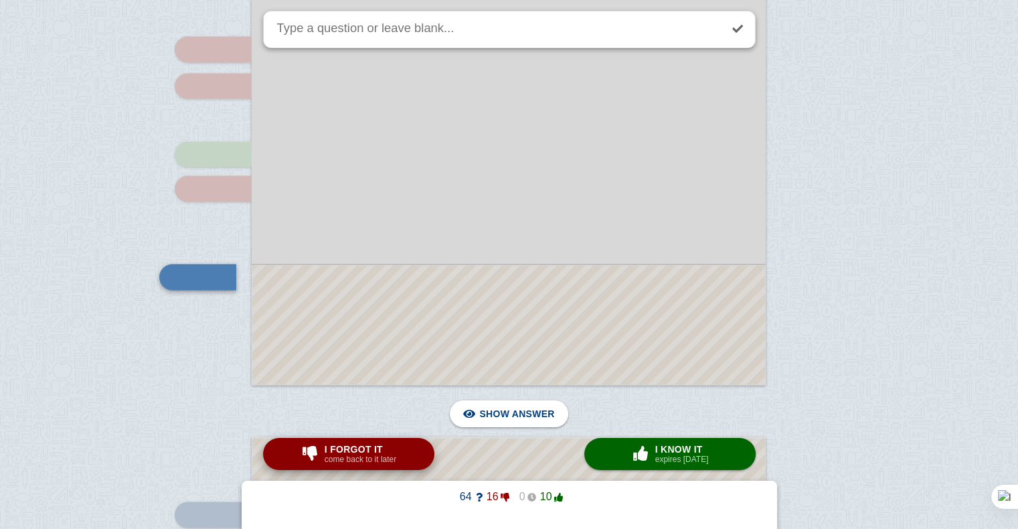
scroll to position [2236, 0]
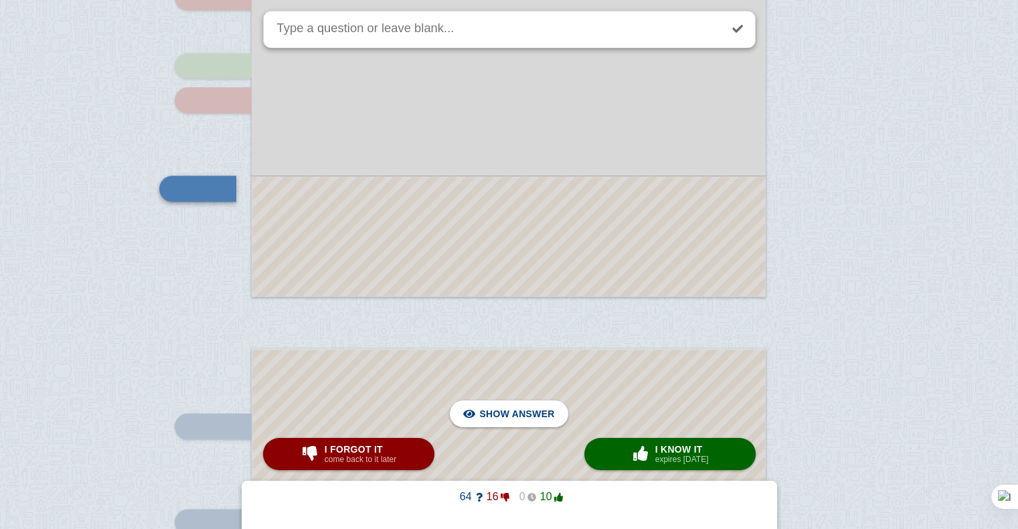
click at [414, 245] on div at bounding box center [508, 236] width 513 height 119
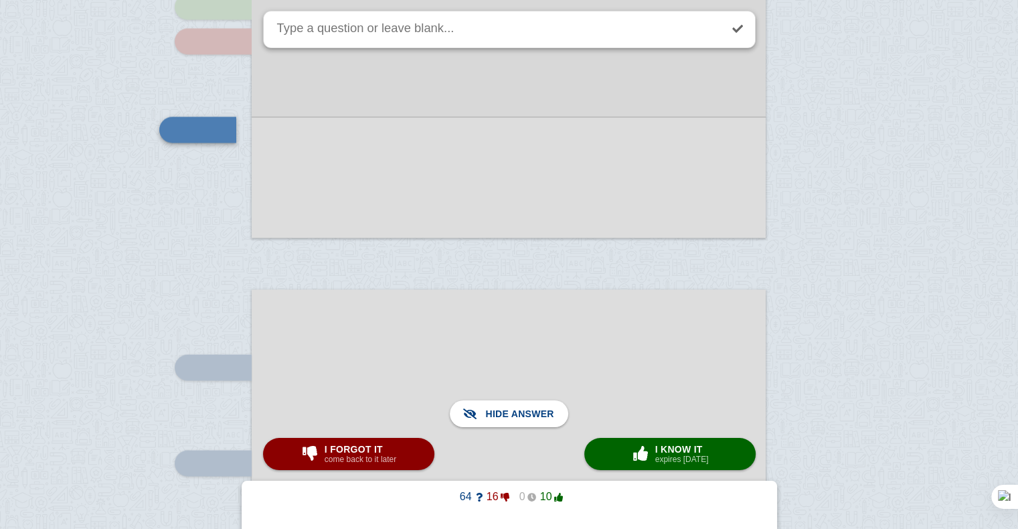
scroll to position [2296, 0]
click at [391, 452] on span "I forgot it" at bounding box center [361, 449] width 72 height 11
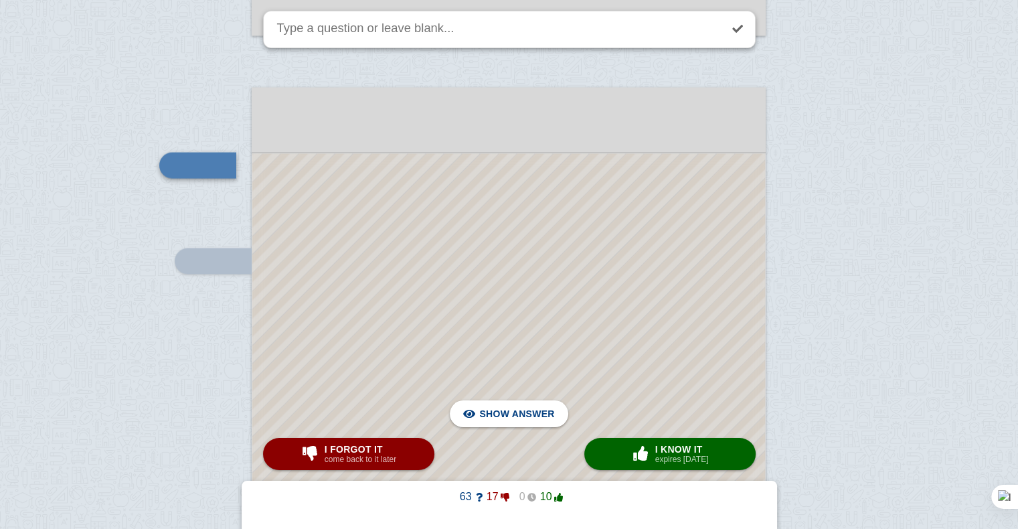
scroll to position [2496, 0]
click at [507, 232] on div at bounding box center [508, 485] width 513 height 660
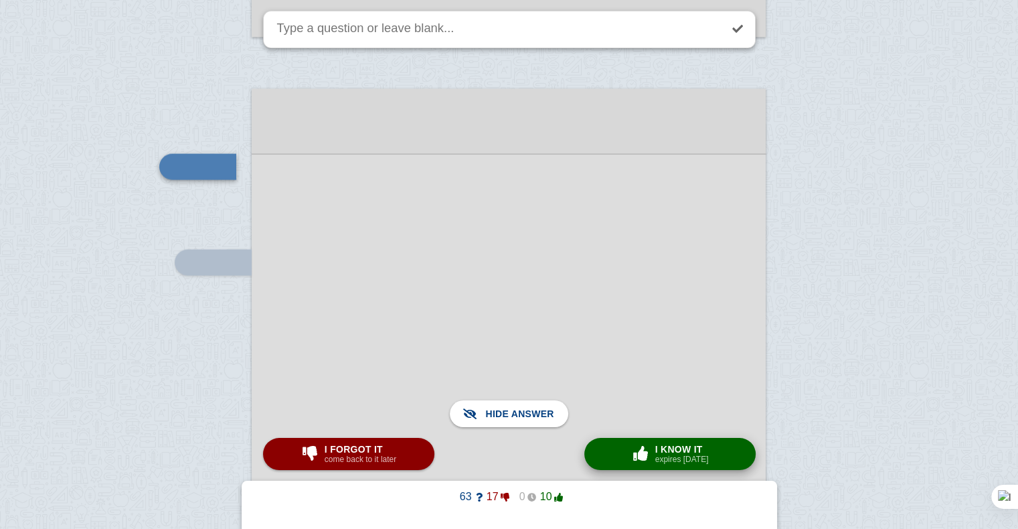
click at [661, 448] on span "I know it" at bounding box center [682, 449] width 54 height 11
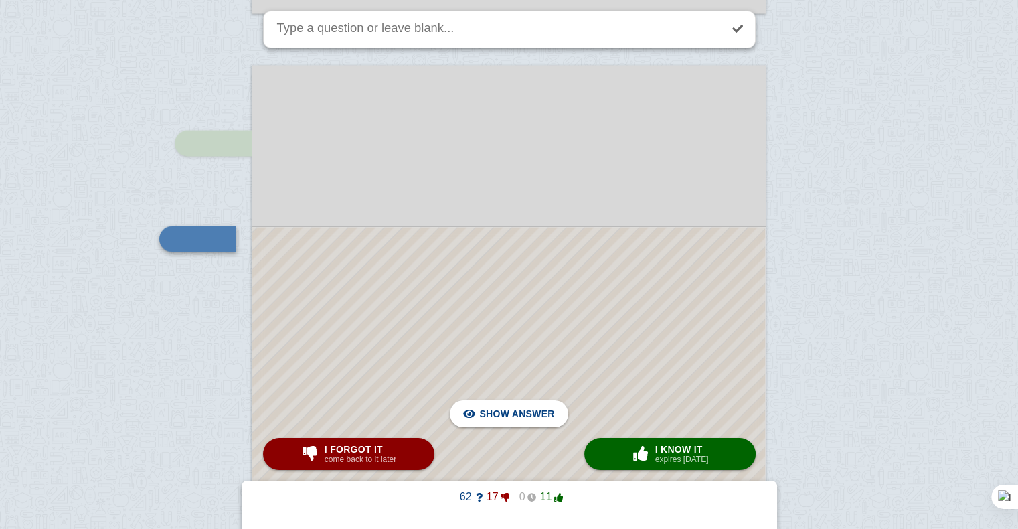
scroll to position [2521, 0]
click at [377, 453] on span "I forgot it" at bounding box center [361, 449] width 72 height 11
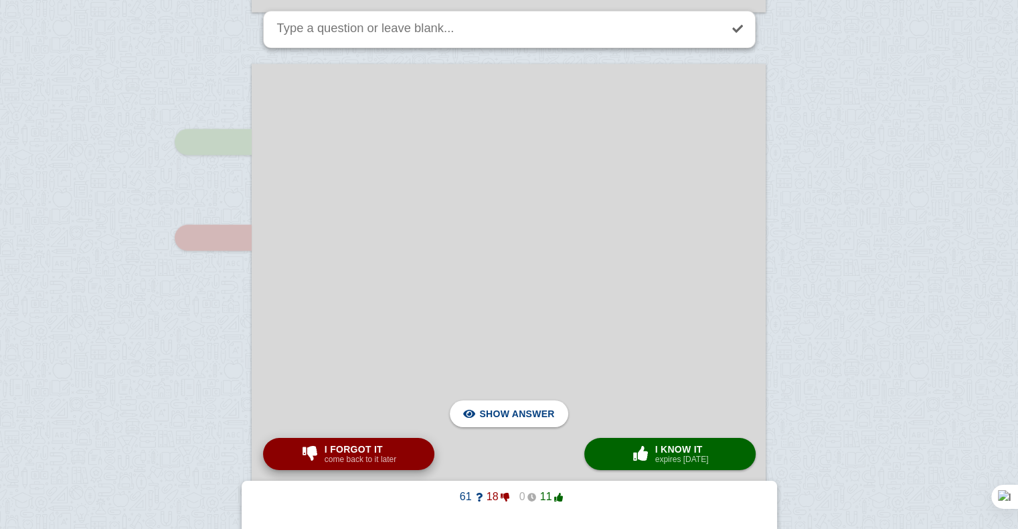
scroll to position [3044, 0]
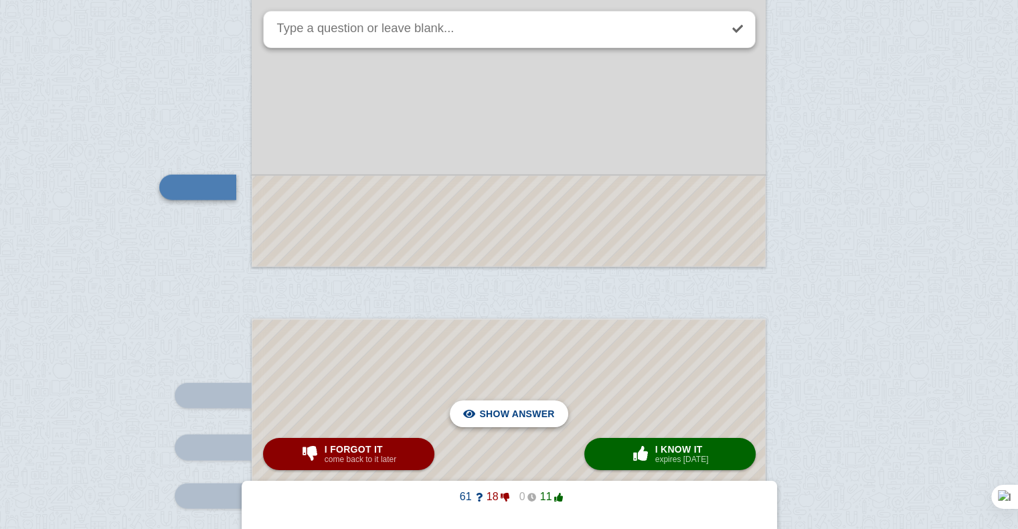
click at [510, 415] on span "Hide answer" at bounding box center [520, 413] width 70 height 29
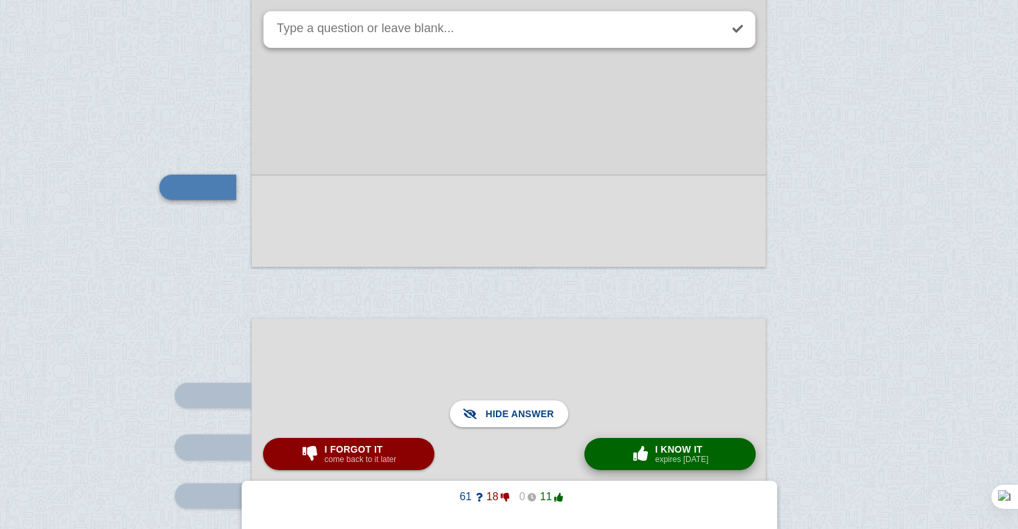
click at [663, 451] on span "I know it" at bounding box center [682, 449] width 54 height 11
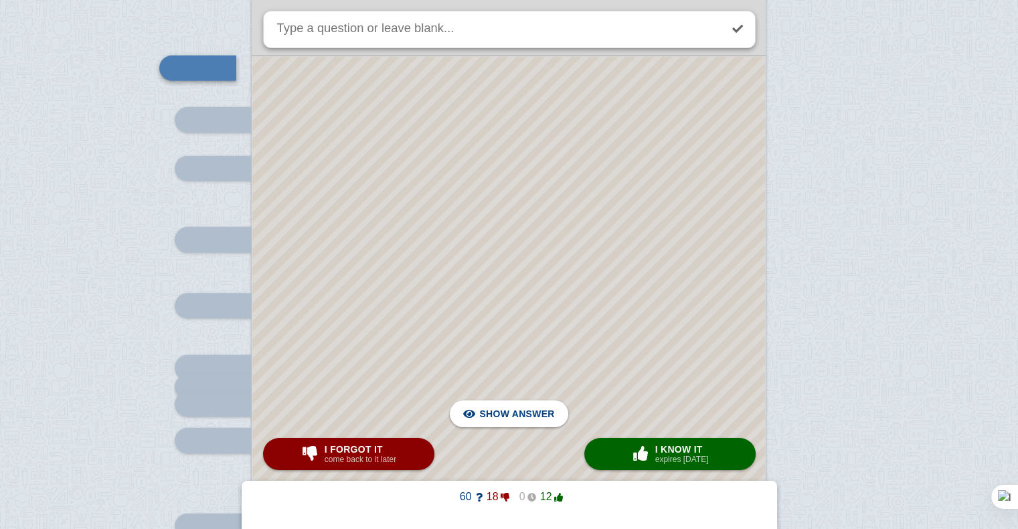
scroll to position [3307, 0]
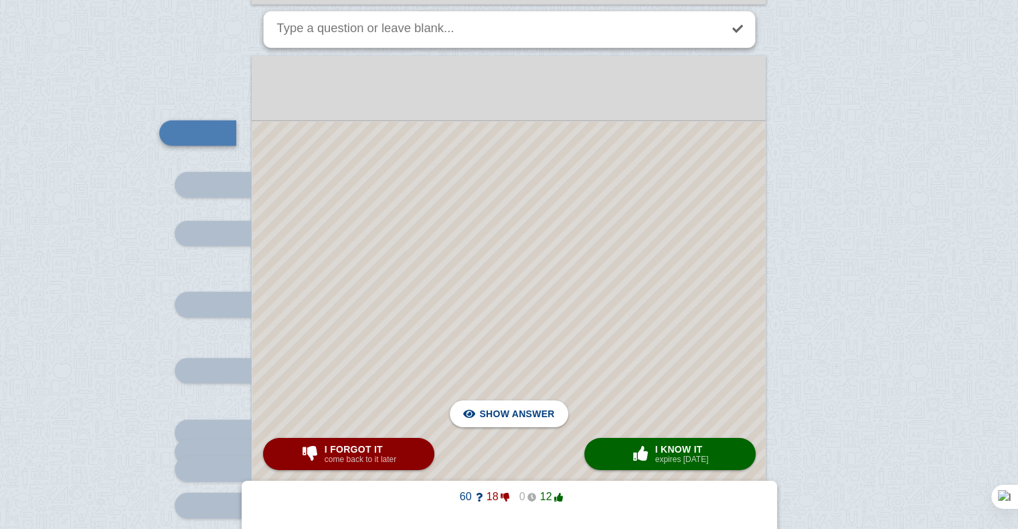
click at [599, 224] on div at bounding box center [508, 452] width 513 height 661
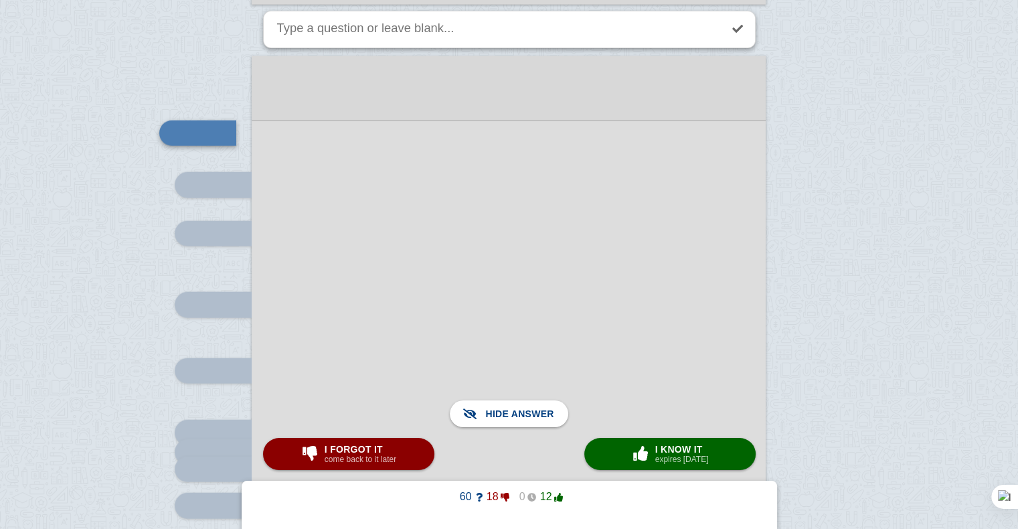
click at [599, 224] on div at bounding box center [509, 452] width 514 height 663
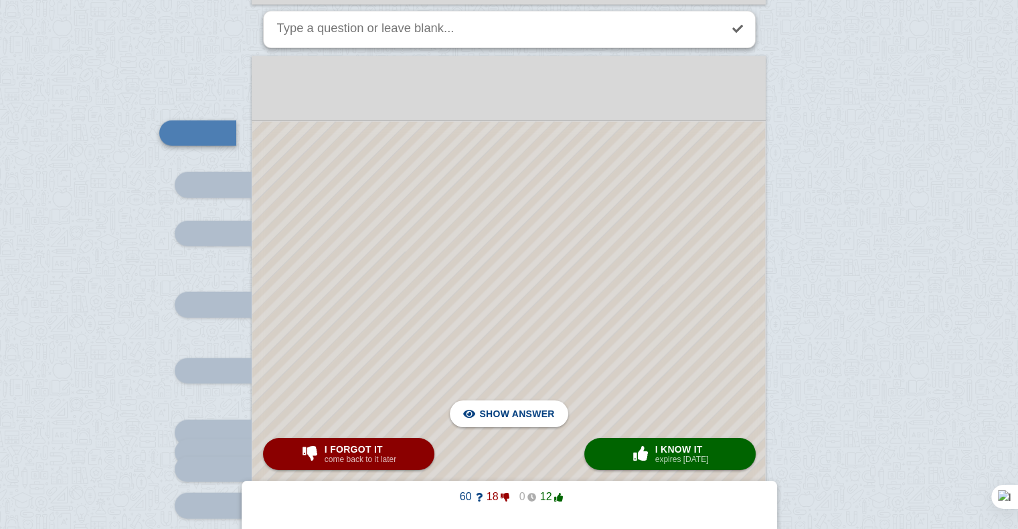
click at [590, 177] on div at bounding box center [508, 452] width 513 height 661
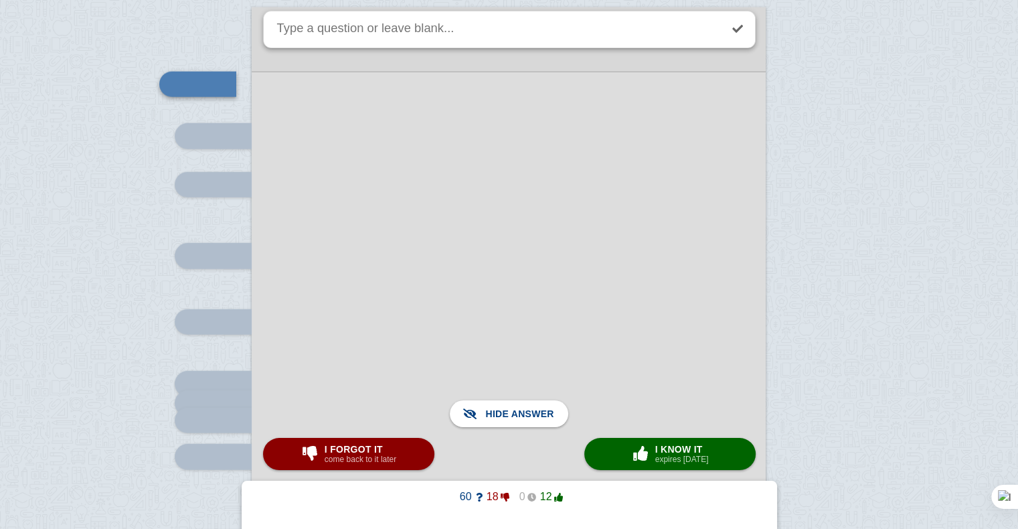
scroll to position [3356, 0]
click at [410, 456] on button "I forgot it come back to it later" at bounding box center [348, 454] width 171 height 32
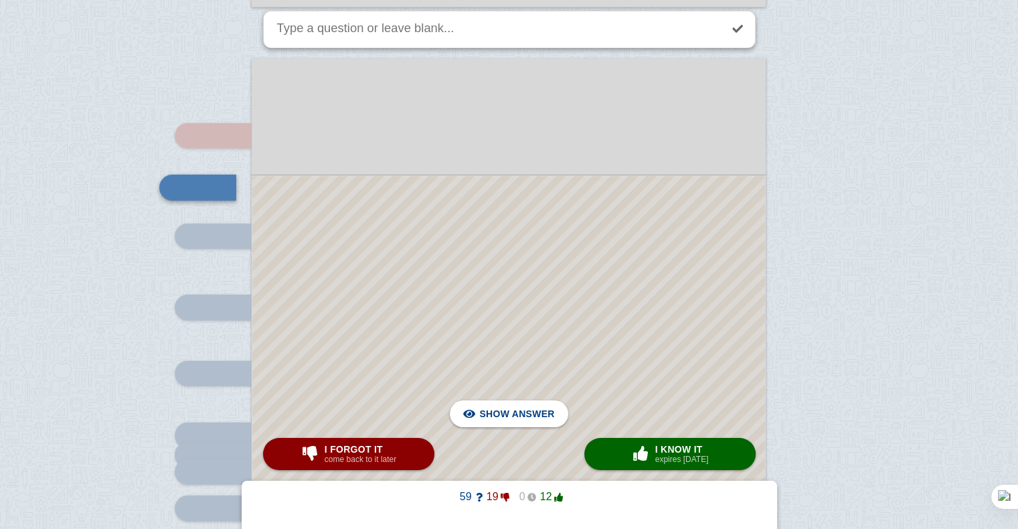
click at [463, 299] on div at bounding box center [508, 480] width 513 height 609
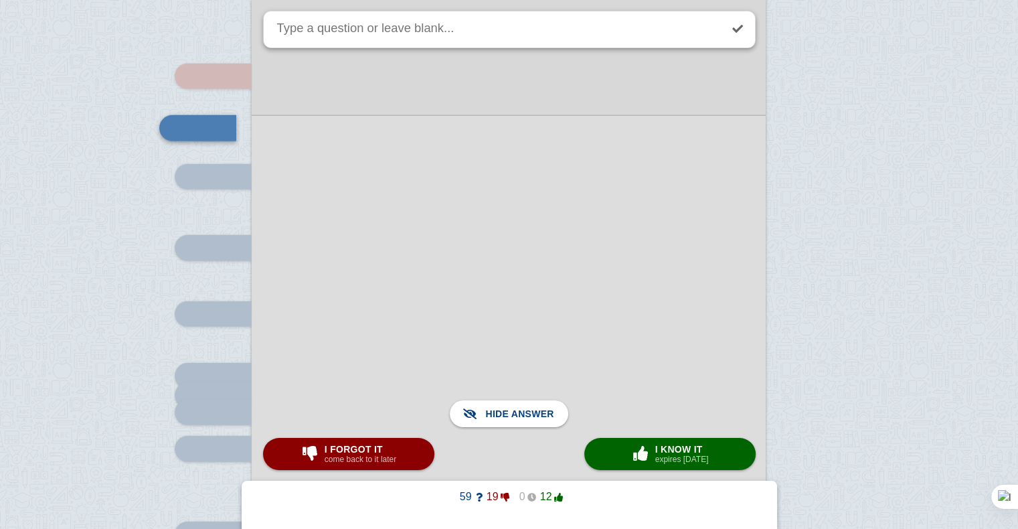
scroll to position [3388, 0]
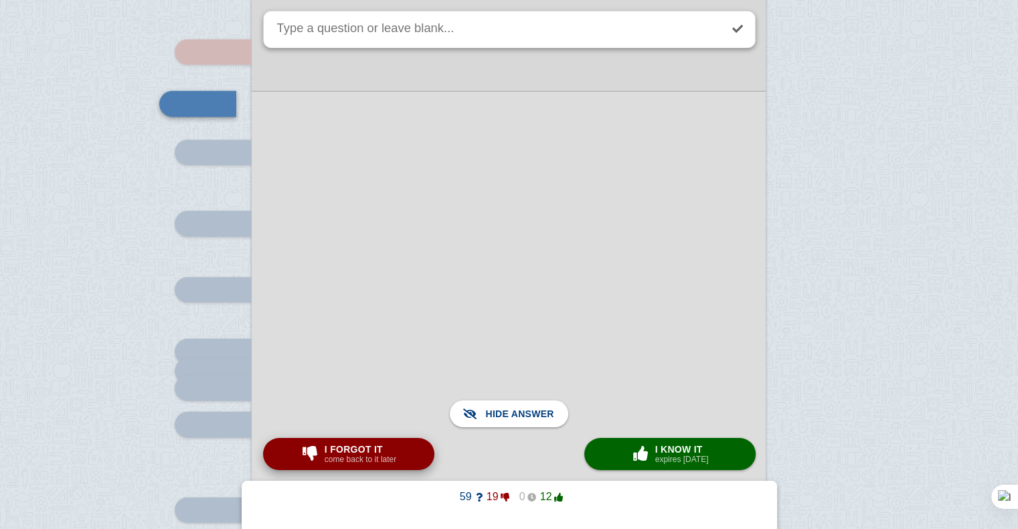
click at [370, 460] on small "come back to it later" at bounding box center [361, 459] width 72 height 9
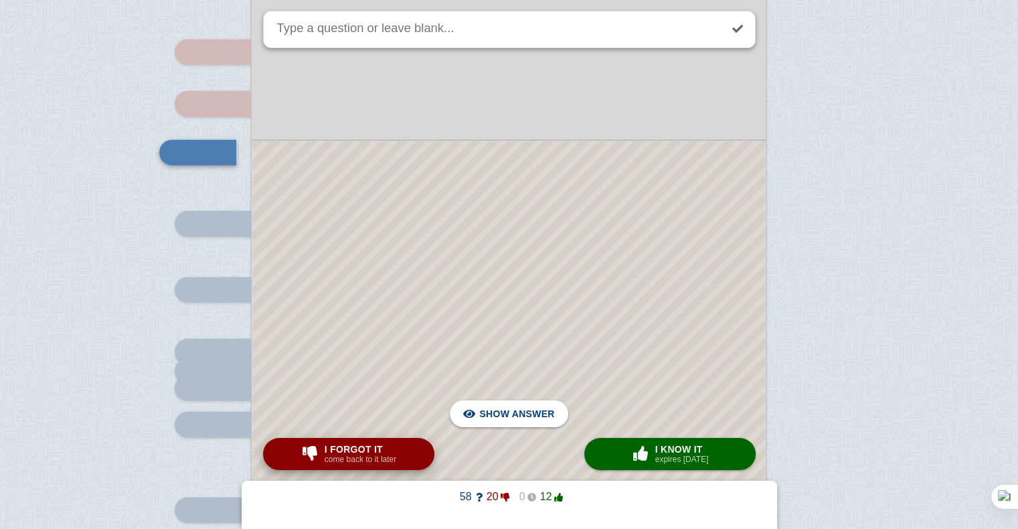
scroll to position [3353, 0]
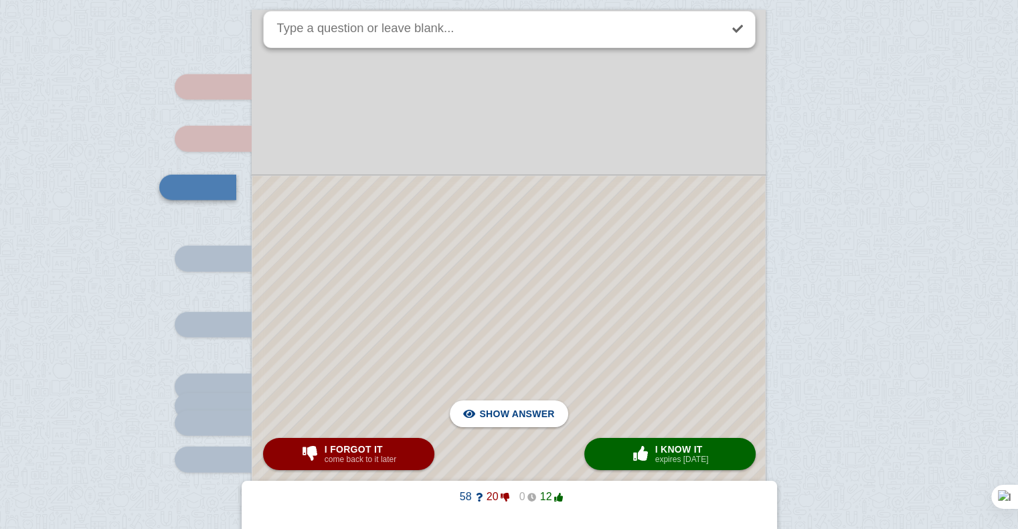
click at [457, 283] on div at bounding box center [508, 456] width 513 height 560
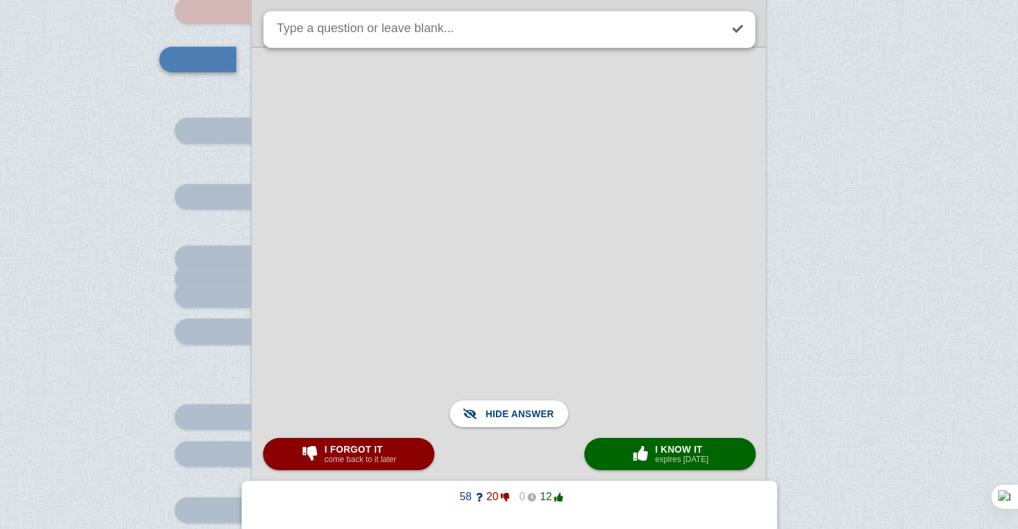
scroll to position [3482, 0]
drag, startPoint x: 351, startPoint y: 437, endPoint x: 354, endPoint y: 446, distance: 9.7
click at [354, 446] on span "I forgot it" at bounding box center [361, 449] width 72 height 11
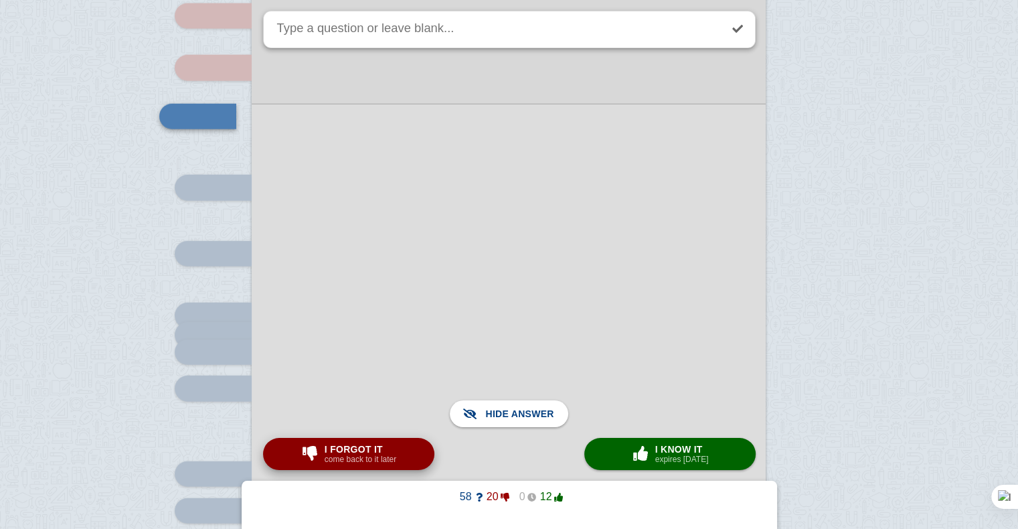
click at [354, 446] on span "I forgot it" at bounding box center [361, 449] width 72 height 11
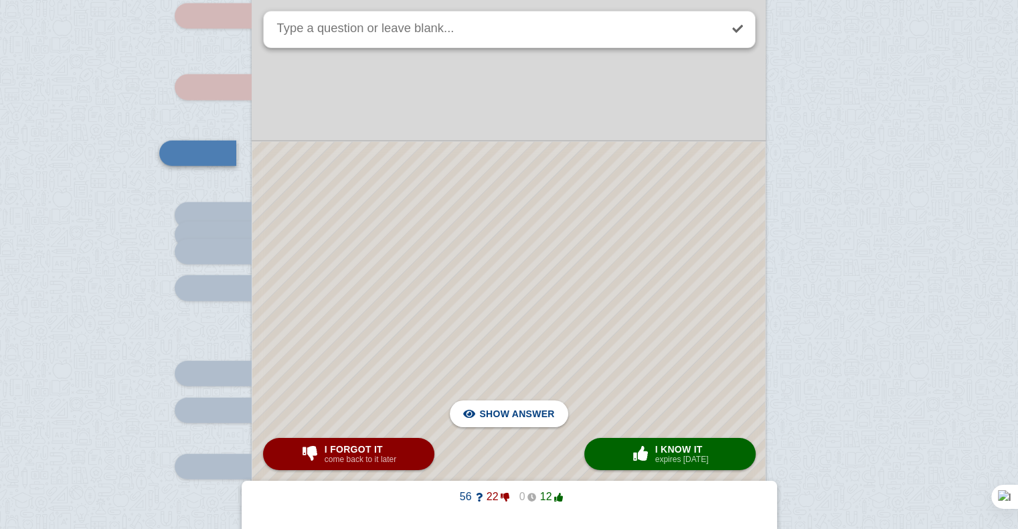
scroll to position [3525, 0]
click at [525, 404] on span "Hide answer" at bounding box center [520, 413] width 70 height 29
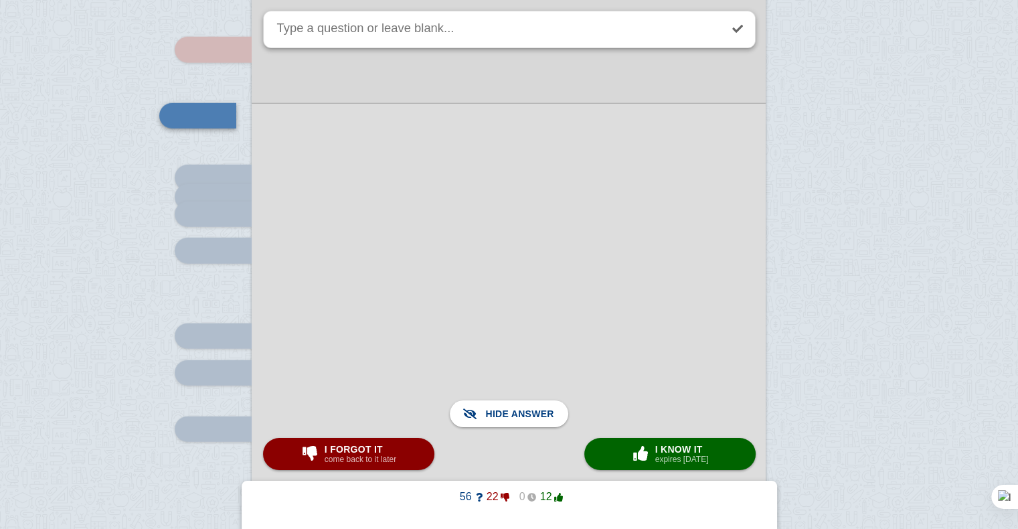
scroll to position [3562, 0]
click at [407, 459] on button "I forgot it come back to it later" at bounding box center [348, 454] width 171 height 32
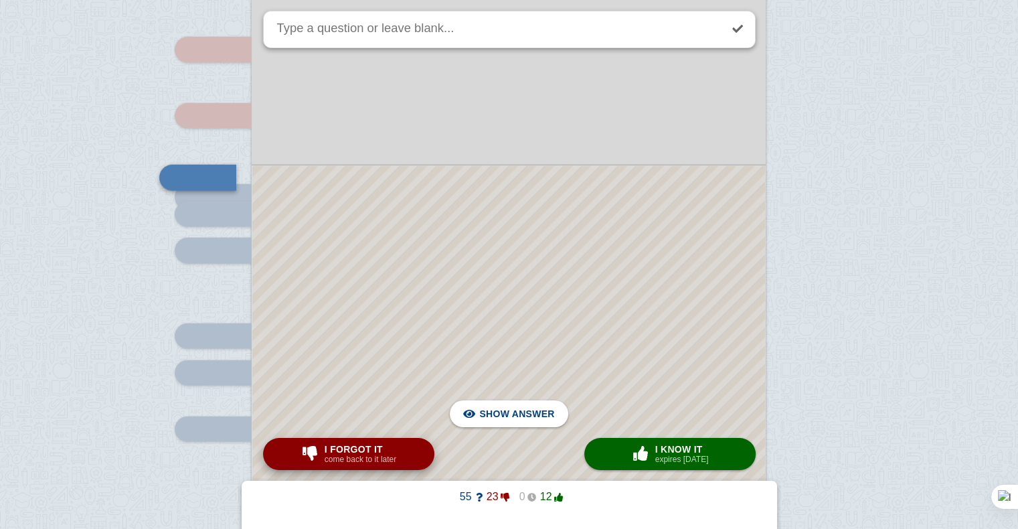
scroll to position [3552, 0]
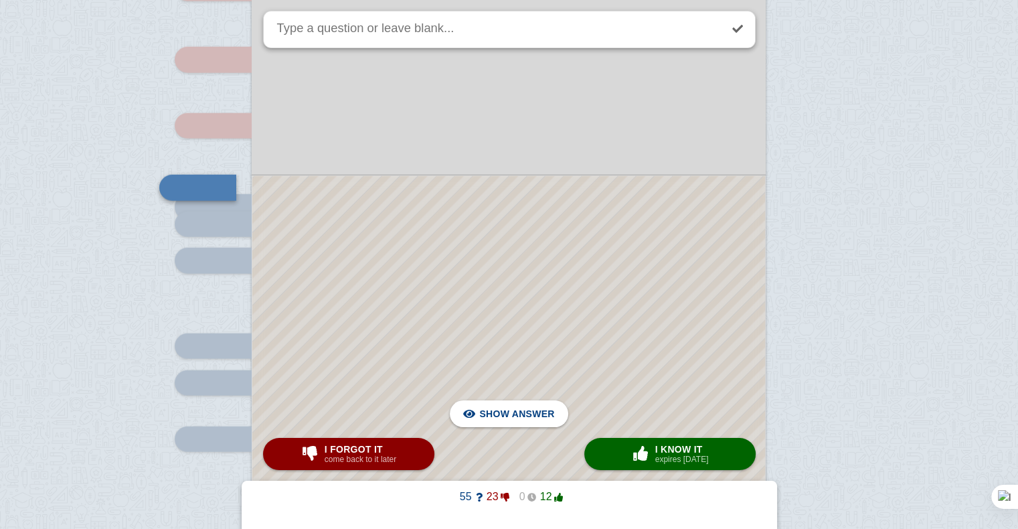
click at [479, 288] on div at bounding box center [508, 357] width 513 height 362
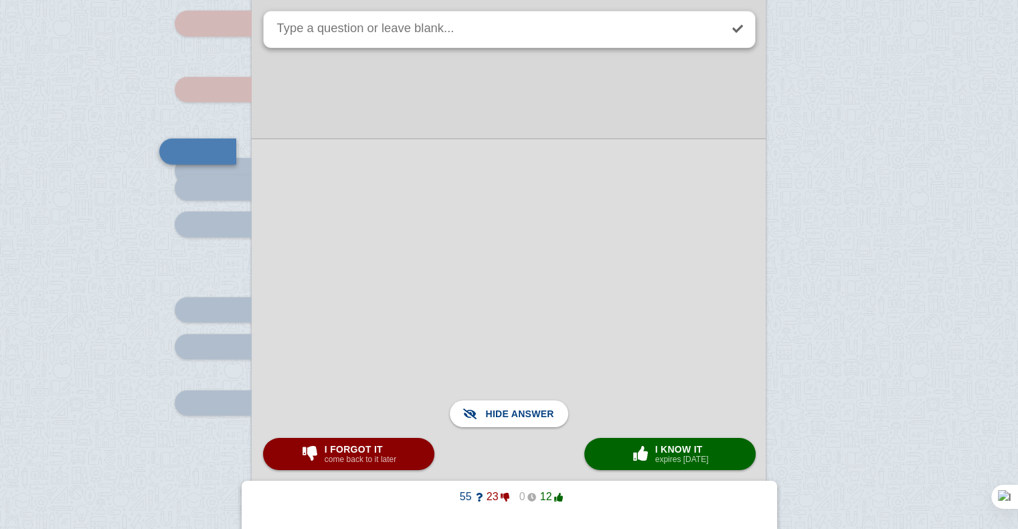
scroll to position [3587, 0]
click at [479, 288] on div at bounding box center [509, 322] width 514 height 364
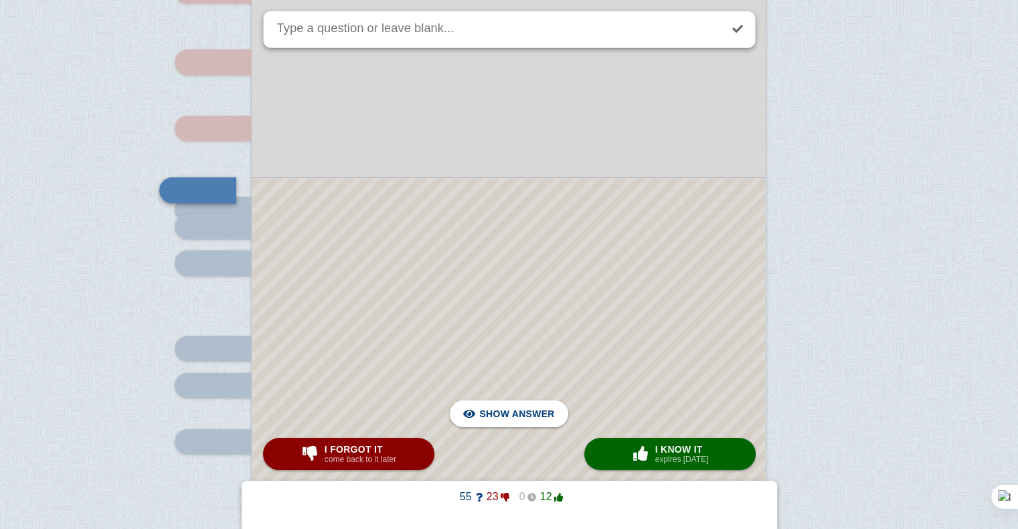
scroll to position [3551, 0]
drag, startPoint x: 479, startPoint y: 288, endPoint x: 516, endPoint y: 322, distance: 50.2
click at [516, 322] on div at bounding box center [508, 358] width 513 height 362
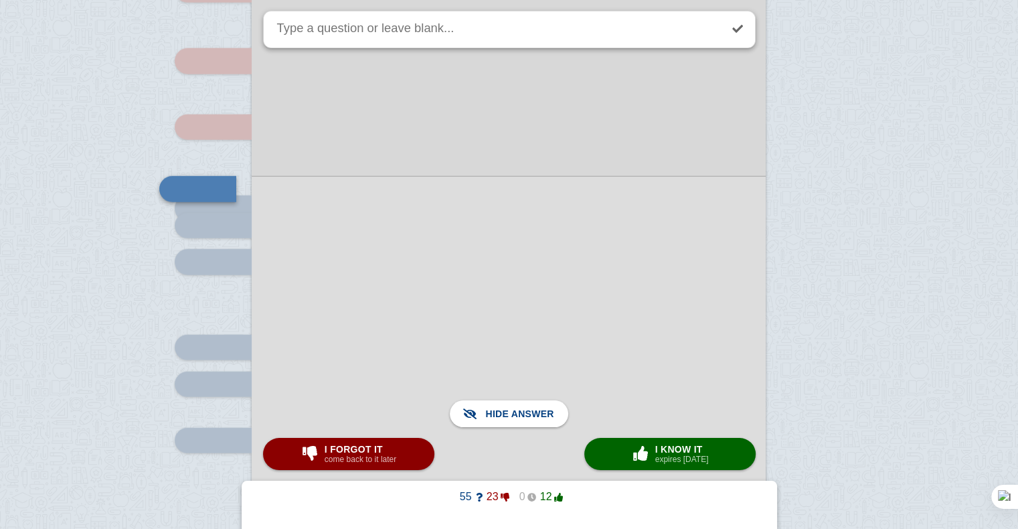
click at [516, 322] on div at bounding box center [509, 358] width 514 height 364
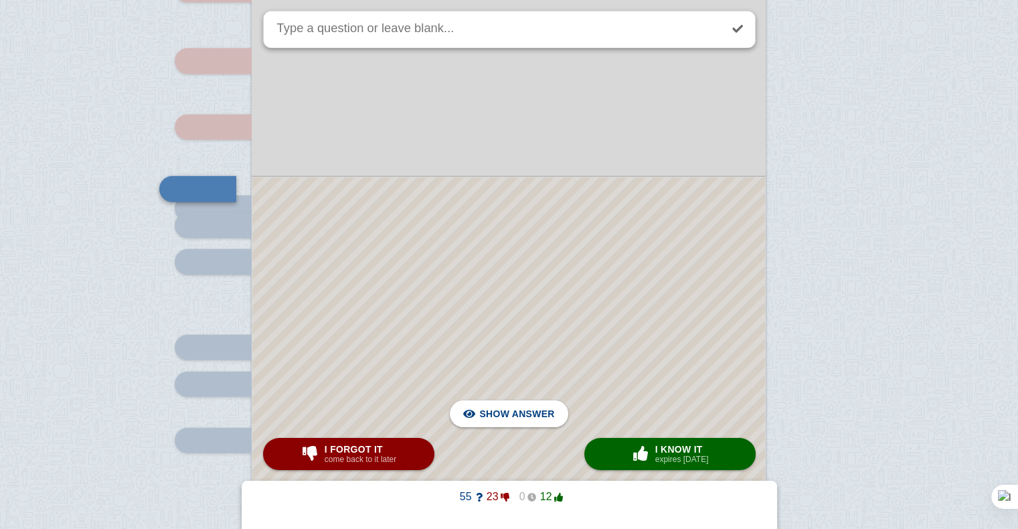
click at [516, 322] on div at bounding box center [508, 358] width 513 height 362
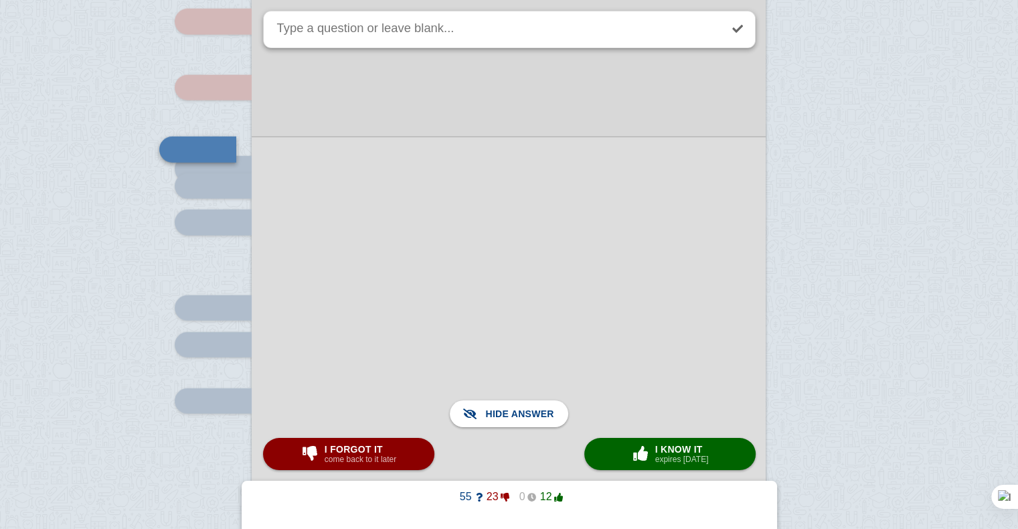
scroll to position [3591, 0]
click at [361, 462] on small "come back to it later" at bounding box center [361, 459] width 72 height 9
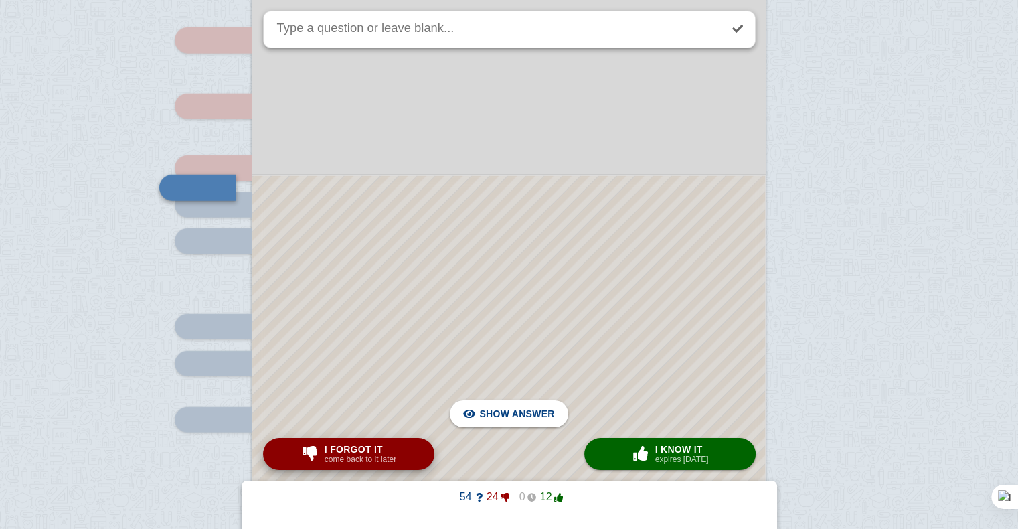
click at [361, 462] on small "come back to it later" at bounding box center [361, 459] width 72 height 9
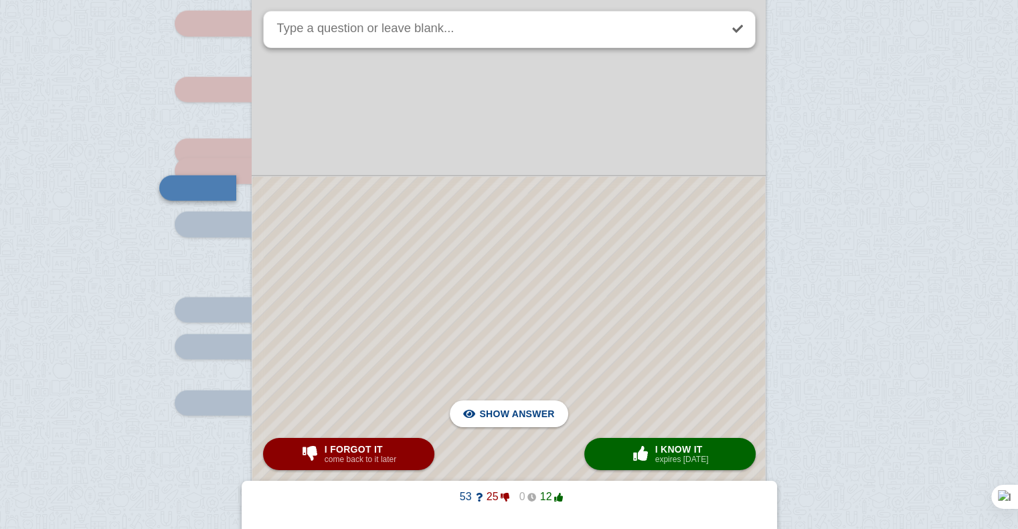
click at [426, 307] on div at bounding box center [508, 339] width 513 height 325
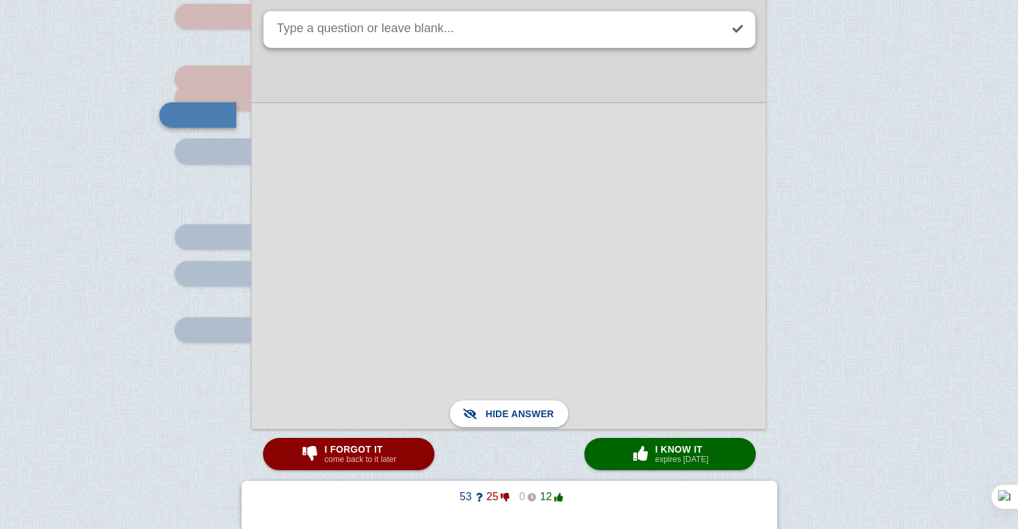
scroll to position [3662, 0]
click at [385, 444] on span "I forgot it" at bounding box center [361, 449] width 72 height 11
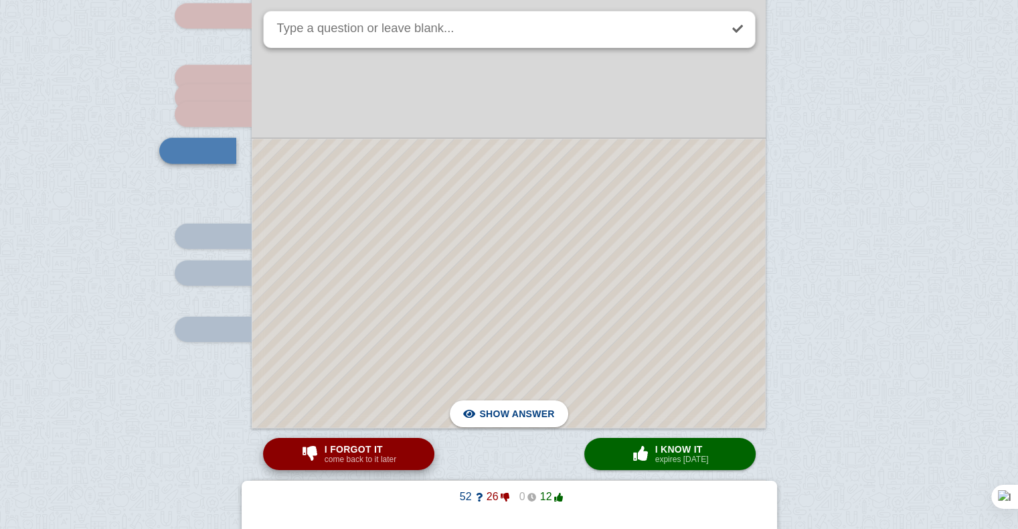
scroll to position [3625, 0]
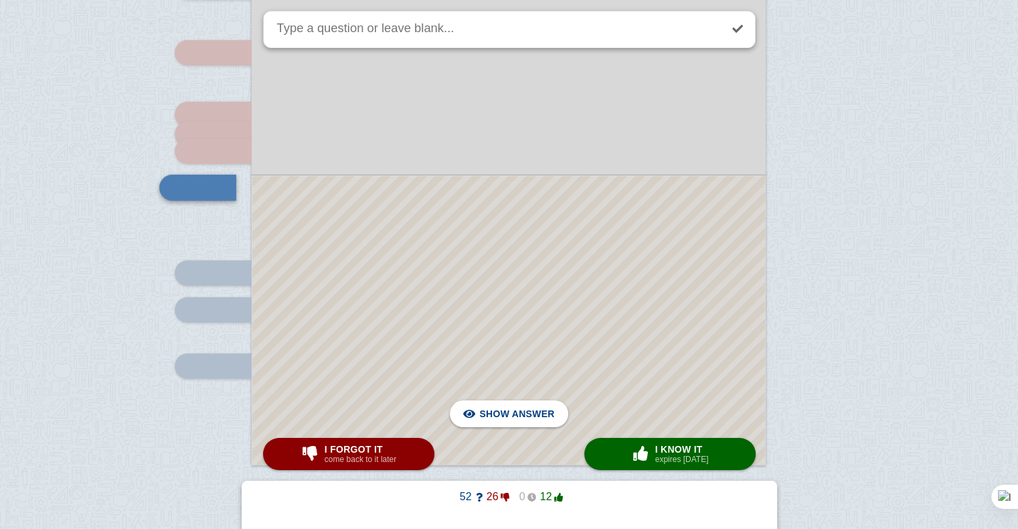
click at [445, 242] on div at bounding box center [508, 320] width 513 height 289
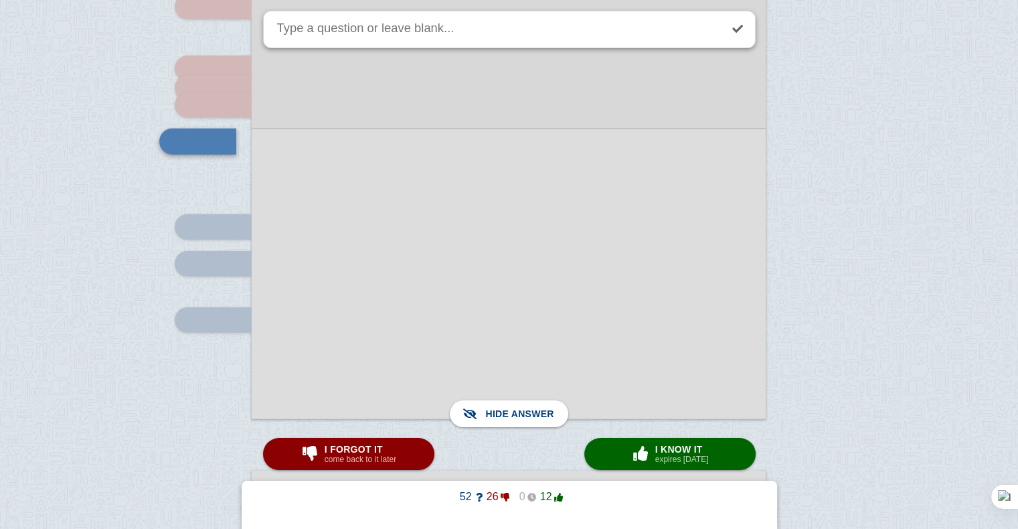
scroll to position [3670, 0]
click at [368, 451] on span "I forgot it" at bounding box center [361, 449] width 72 height 11
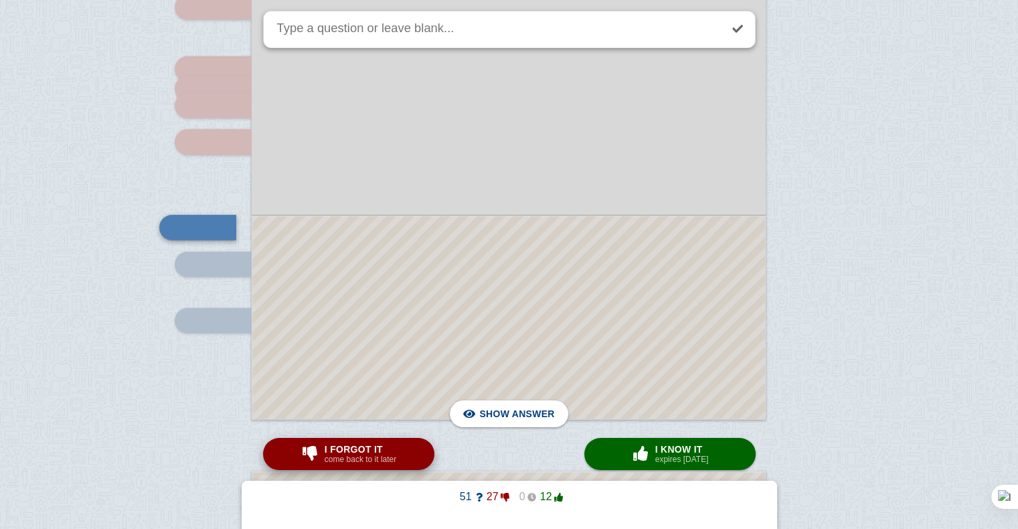
scroll to position [3710, 0]
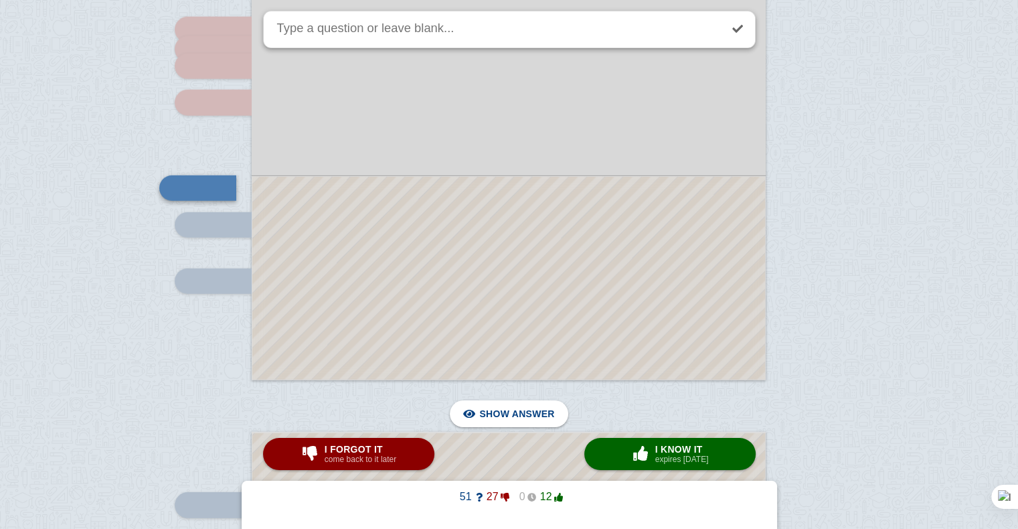
click at [398, 254] on div at bounding box center [508, 278] width 513 height 203
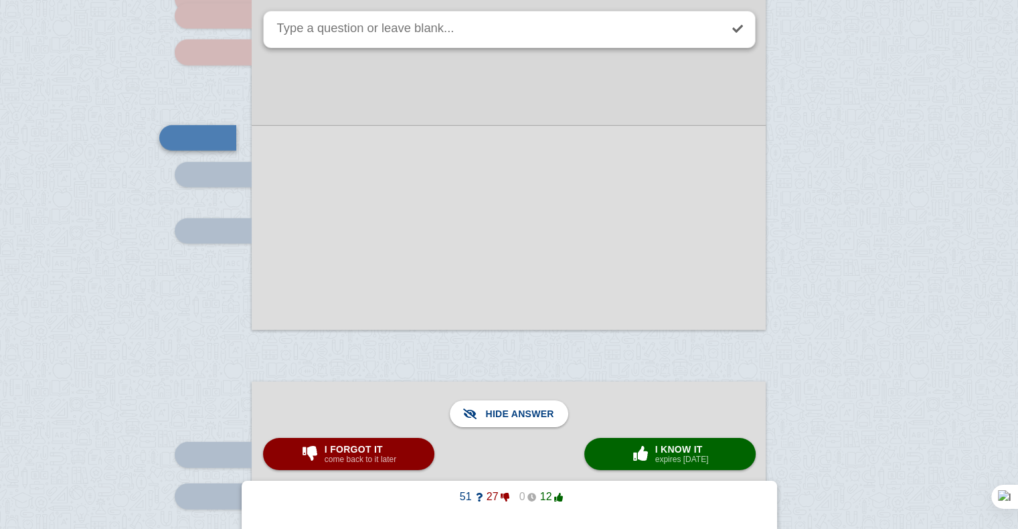
scroll to position [3761, 0]
click at [398, 254] on div at bounding box center [509, 227] width 514 height 205
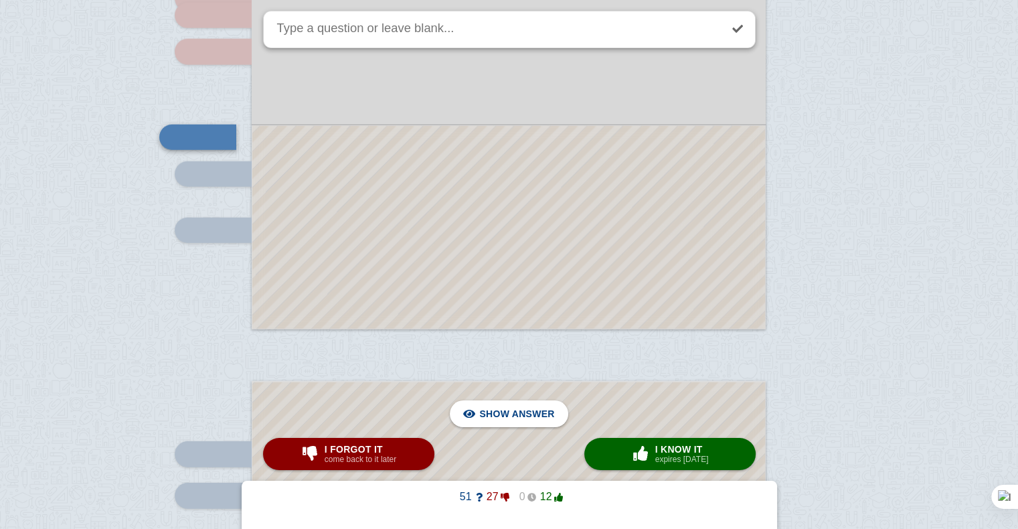
click at [398, 254] on div at bounding box center [508, 227] width 513 height 203
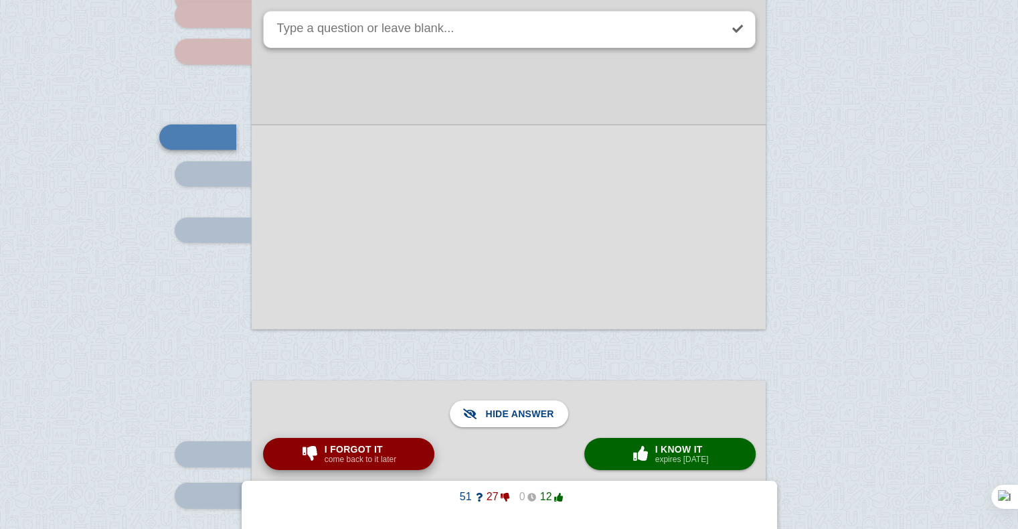
click at [380, 450] on span "I forgot it" at bounding box center [361, 449] width 72 height 11
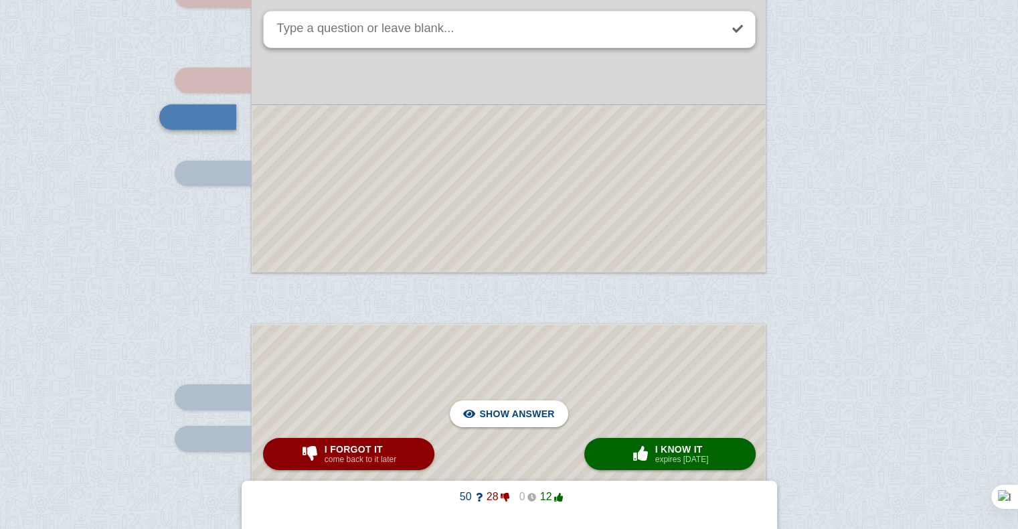
scroll to position [3819, 0]
click at [466, 218] on div at bounding box center [508, 187] width 513 height 166
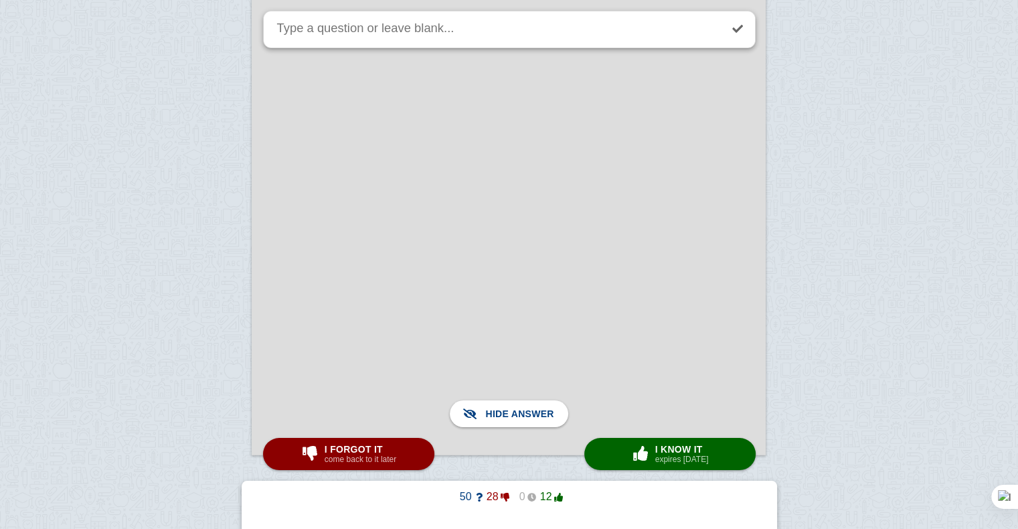
scroll to position [9085, 0]
click at [741, 33] on link at bounding box center [737, 28] width 29 height 29
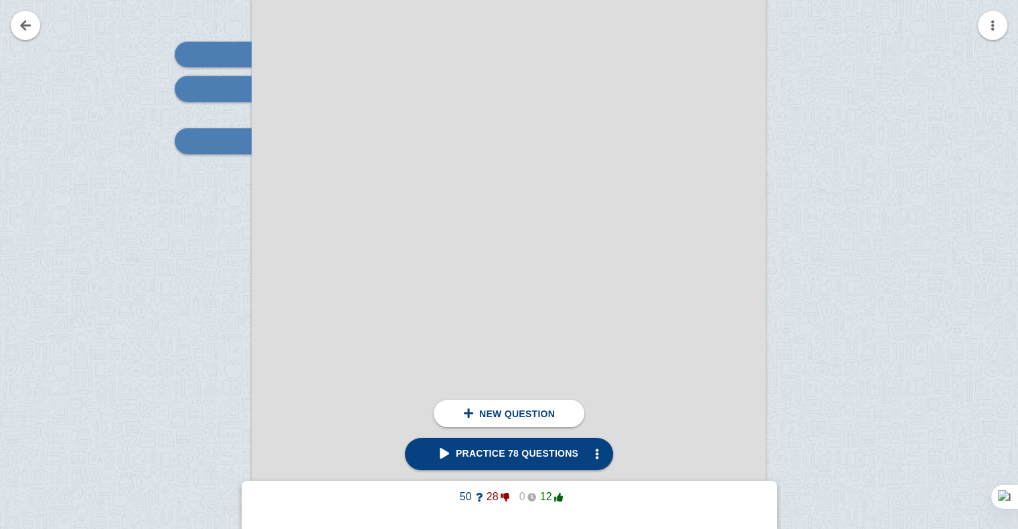
scroll to position [6509, 0]
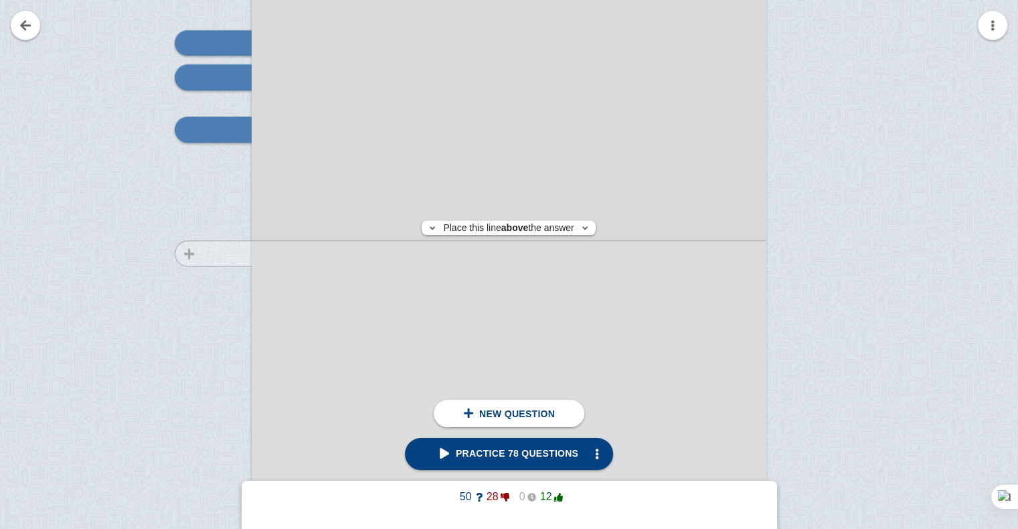
click at [224, 253] on div at bounding box center [207, 344] width 90 height 727
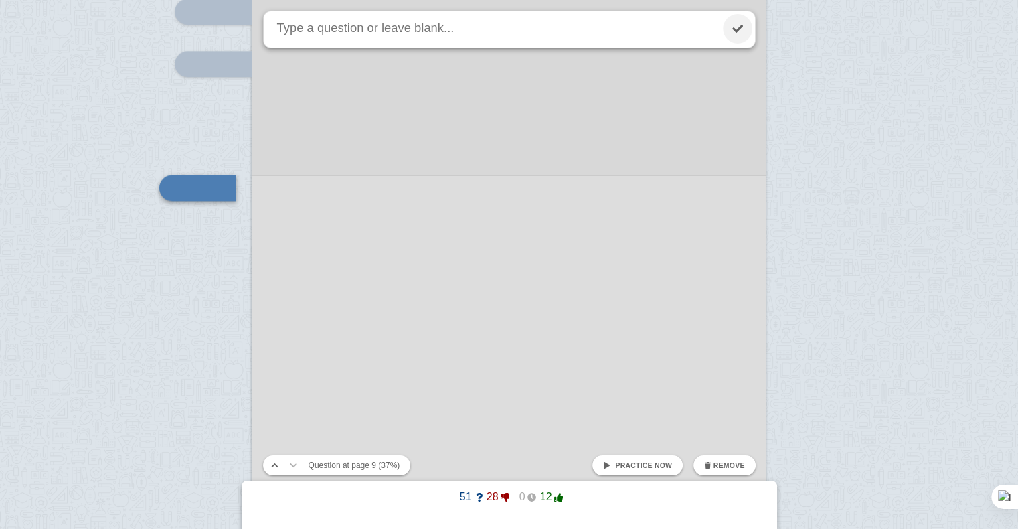
click at [730, 31] on link at bounding box center [737, 28] width 29 height 29
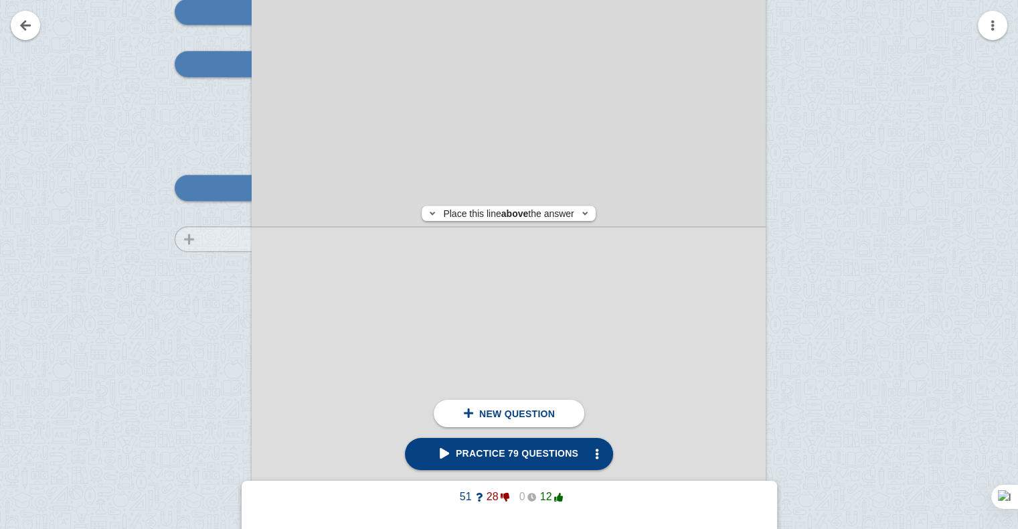
click at [213, 239] on div at bounding box center [207, 279] width 90 height 727
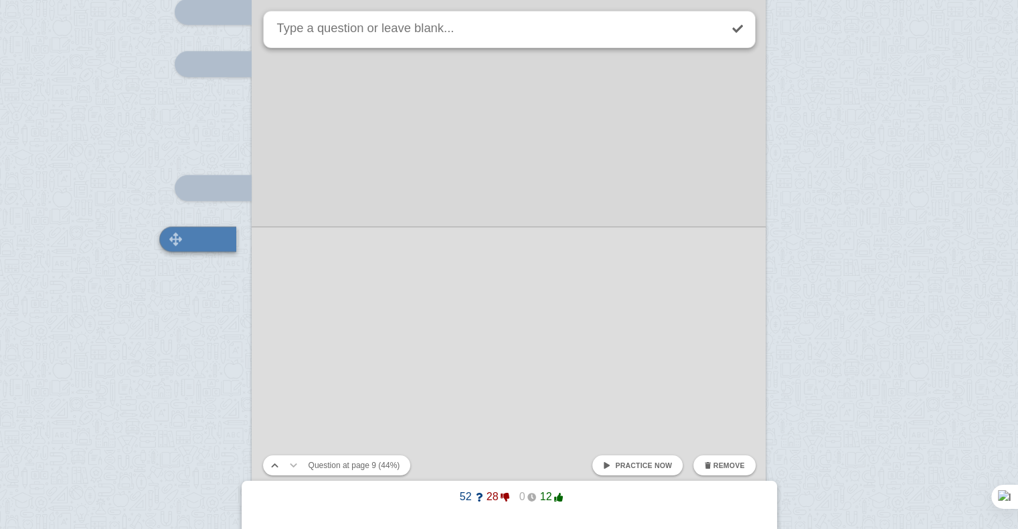
scroll to position [6626, 0]
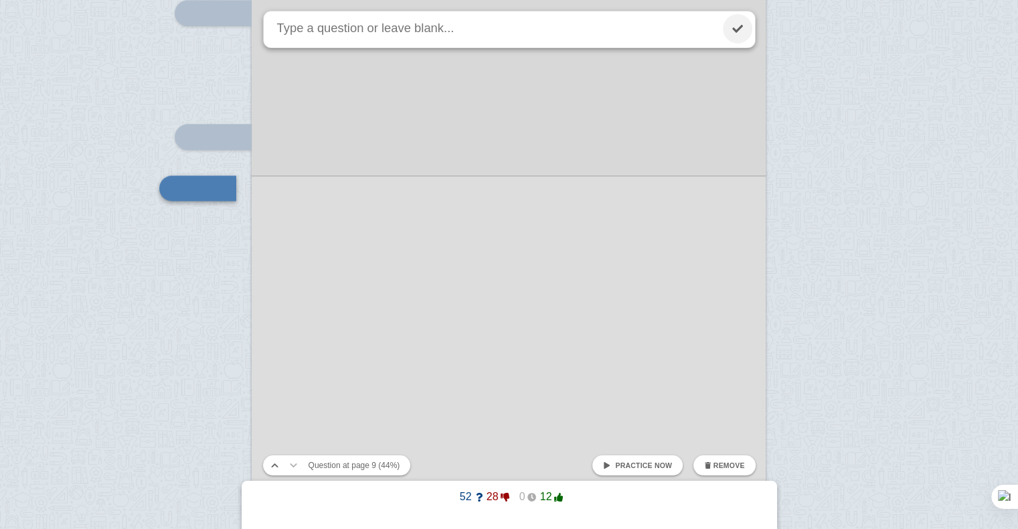
click at [727, 24] on link at bounding box center [737, 28] width 29 height 29
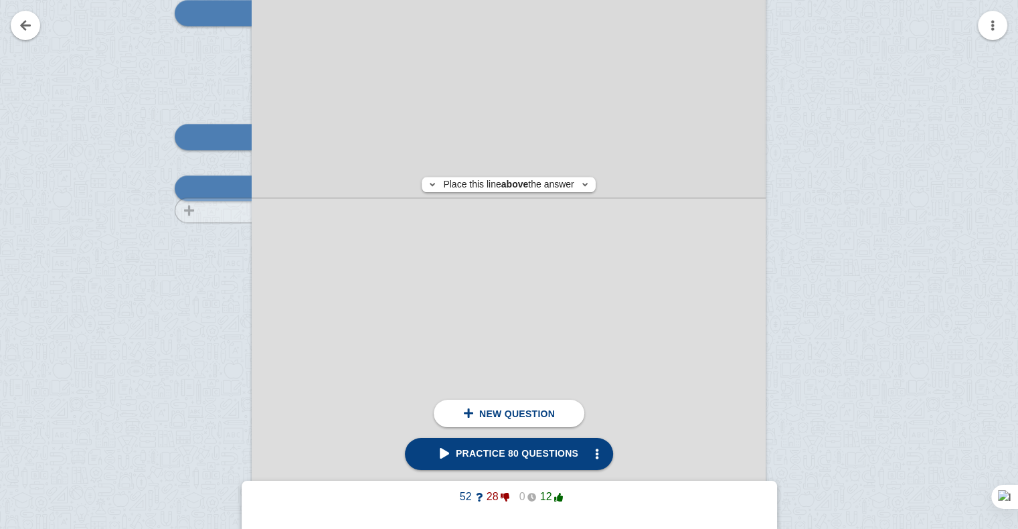
click at [185, 210] on div at bounding box center [207, 228] width 90 height 727
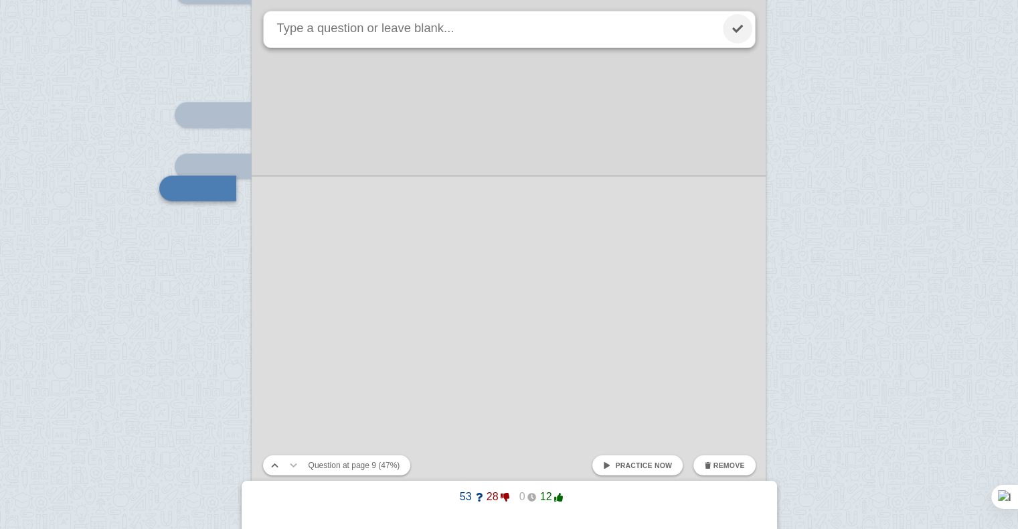
click at [741, 23] on link at bounding box center [737, 28] width 29 height 29
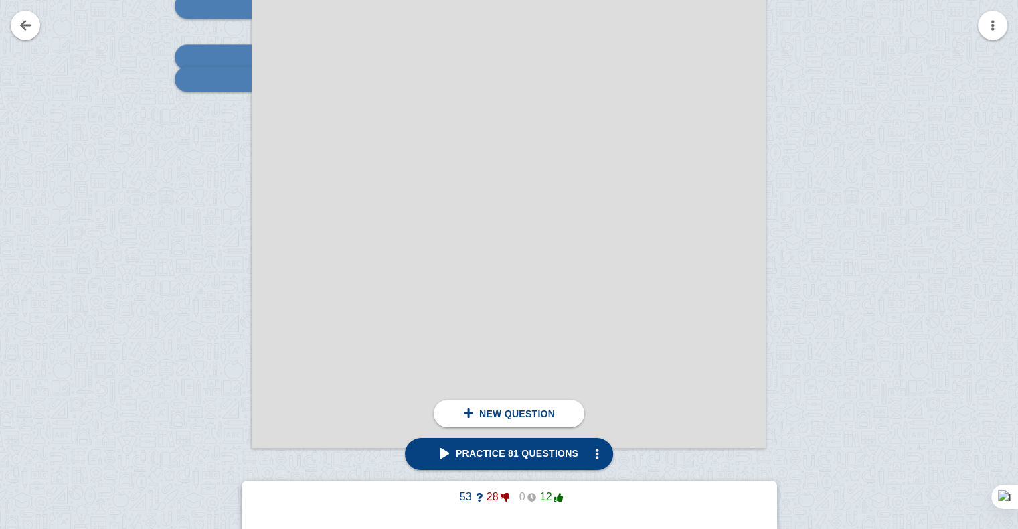
scroll to position [6794, 0]
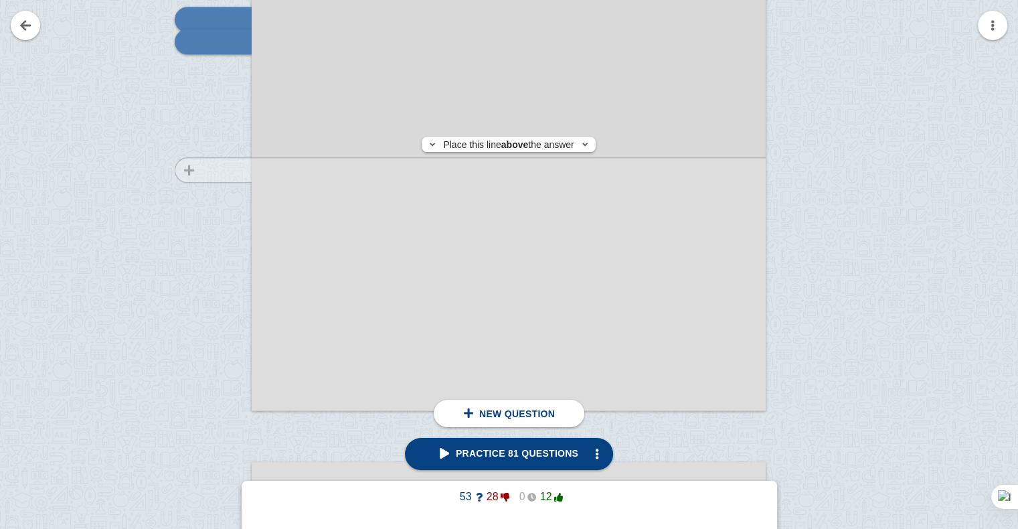
click at [204, 170] on div at bounding box center [207, 59] width 90 height 727
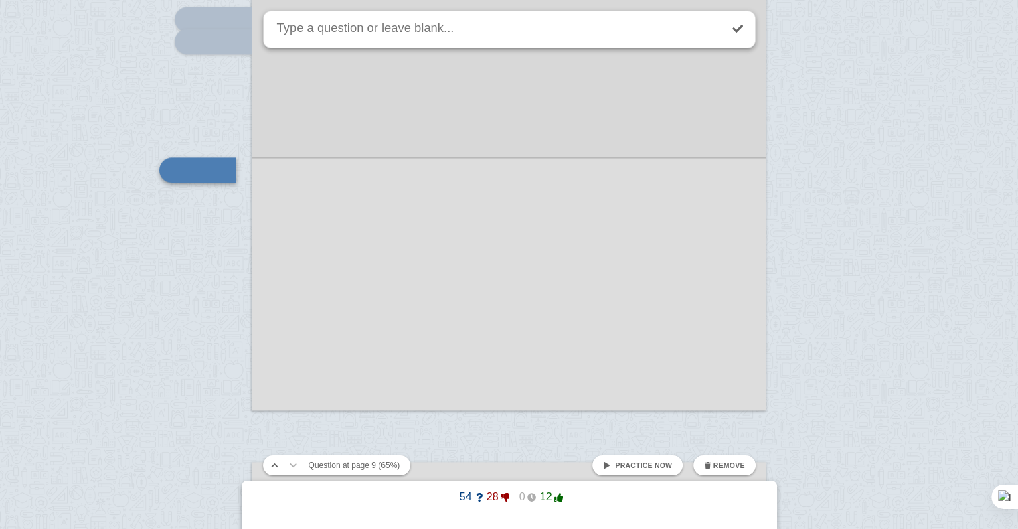
scroll to position [6776, 0]
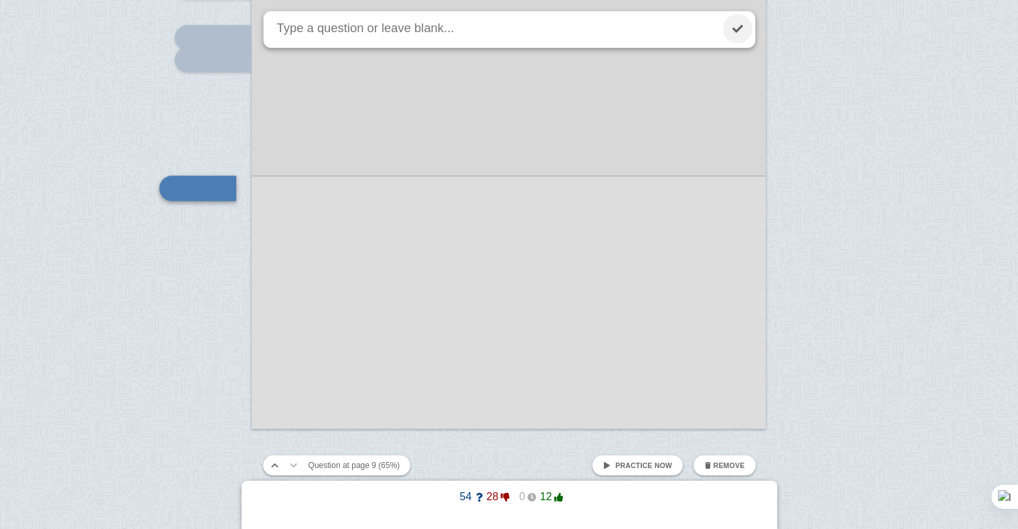
click at [732, 29] on link at bounding box center [737, 28] width 29 height 29
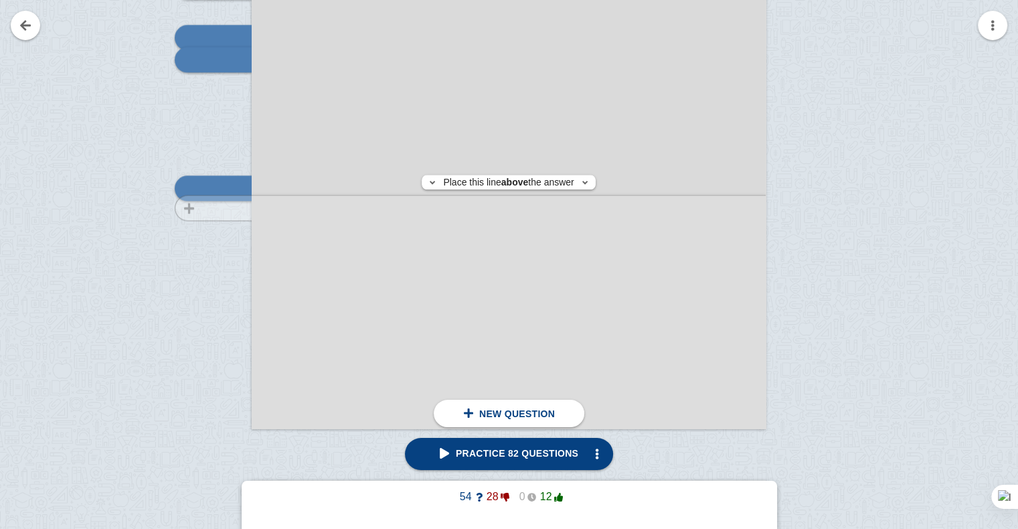
click at [206, 208] on div at bounding box center [207, 77] width 90 height 727
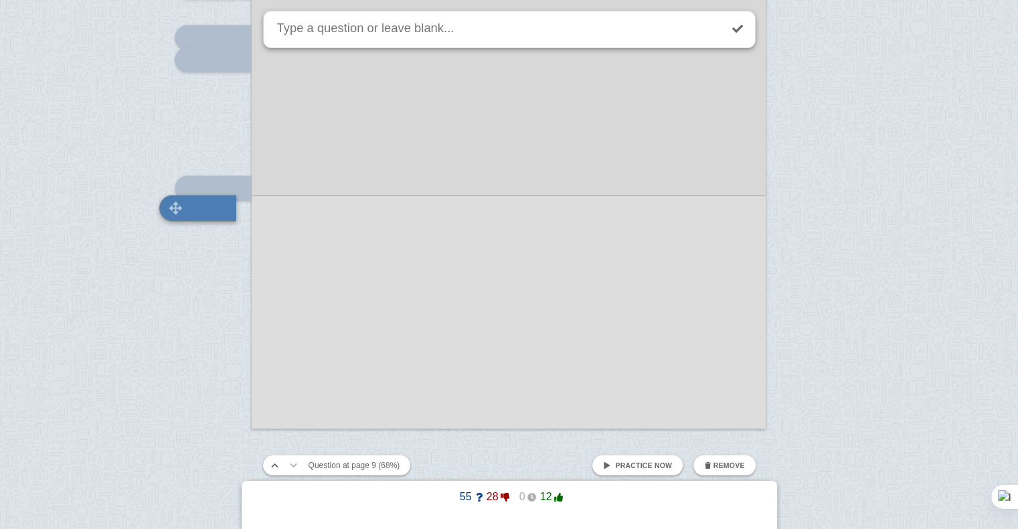
scroll to position [6796, 0]
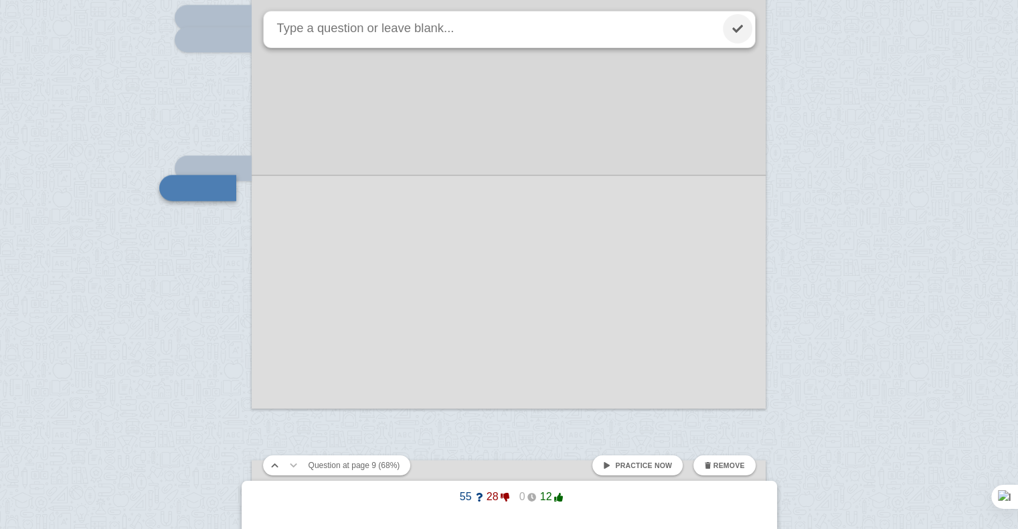
click at [743, 25] on link at bounding box center [737, 28] width 29 height 29
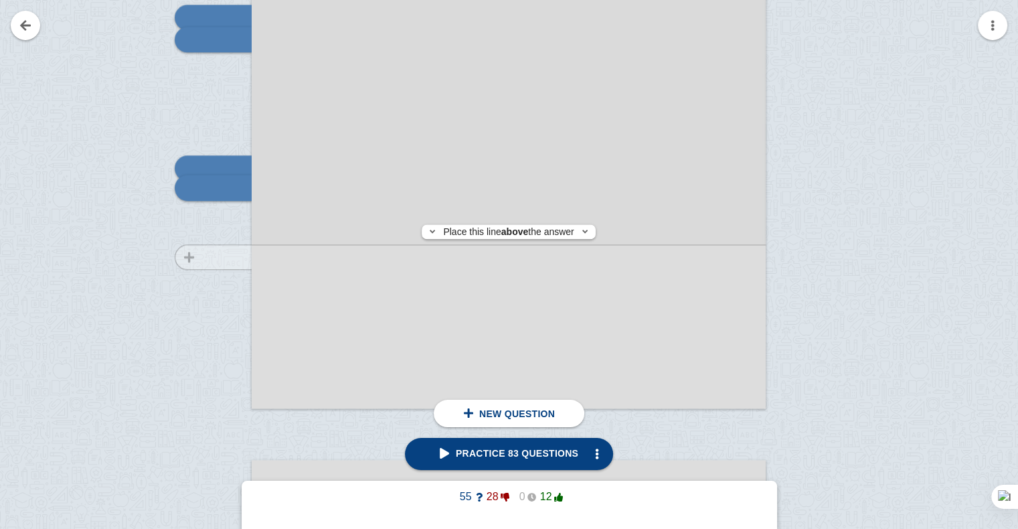
click at [230, 257] on div at bounding box center [207, 57] width 90 height 727
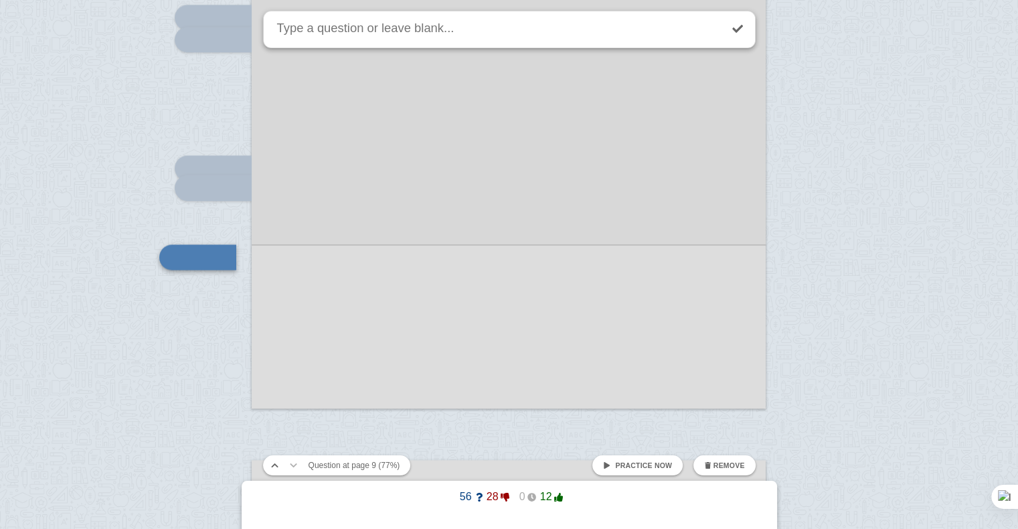
scroll to position [6866, 0]
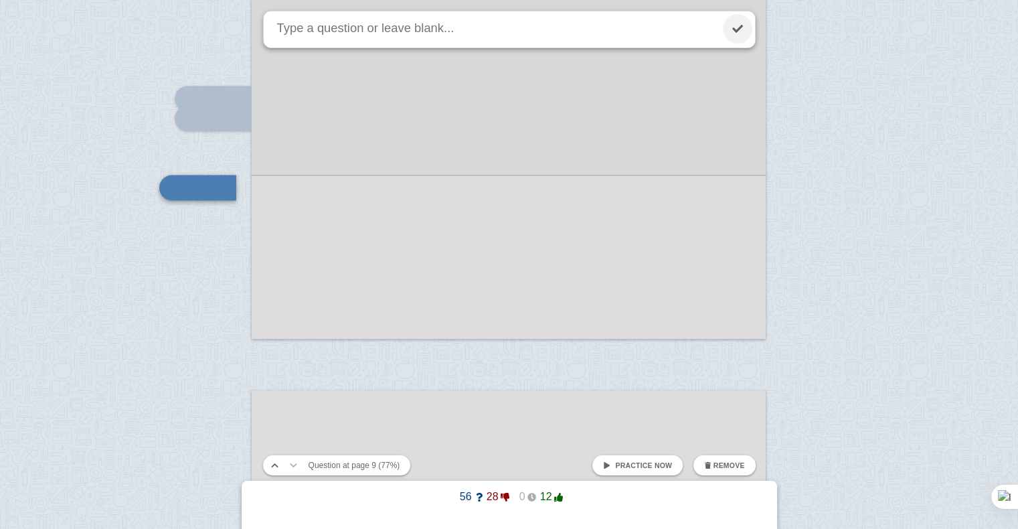
click at [744, 21] on link at bounding box center [737, 28] width 29 height 29
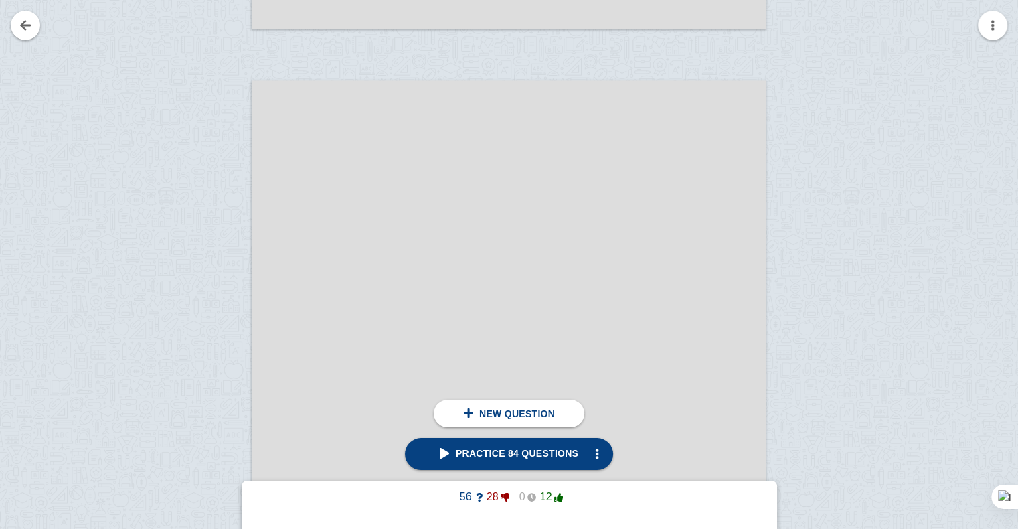
scroll to position [7191, 0]
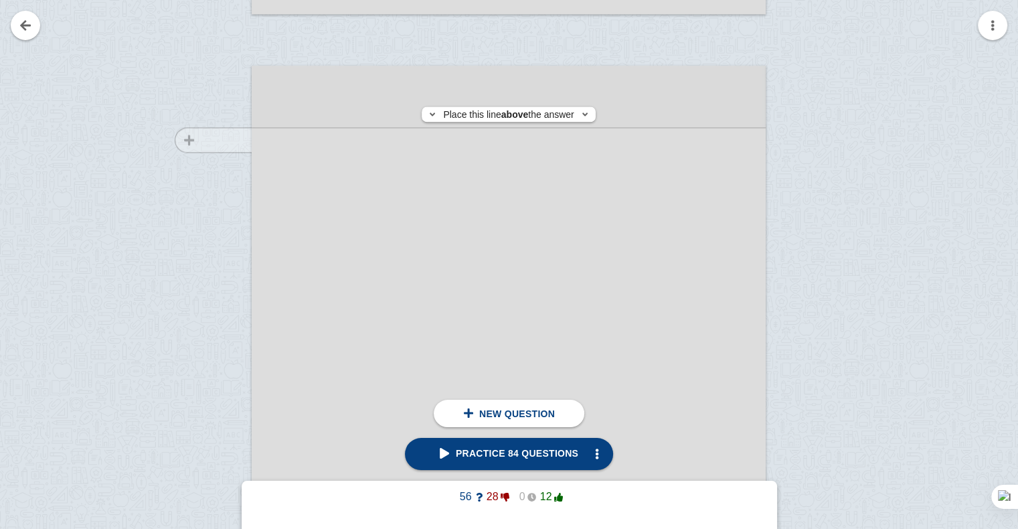
click at [221, 140] on div at bounding box center [207, 441] width 90 height 727
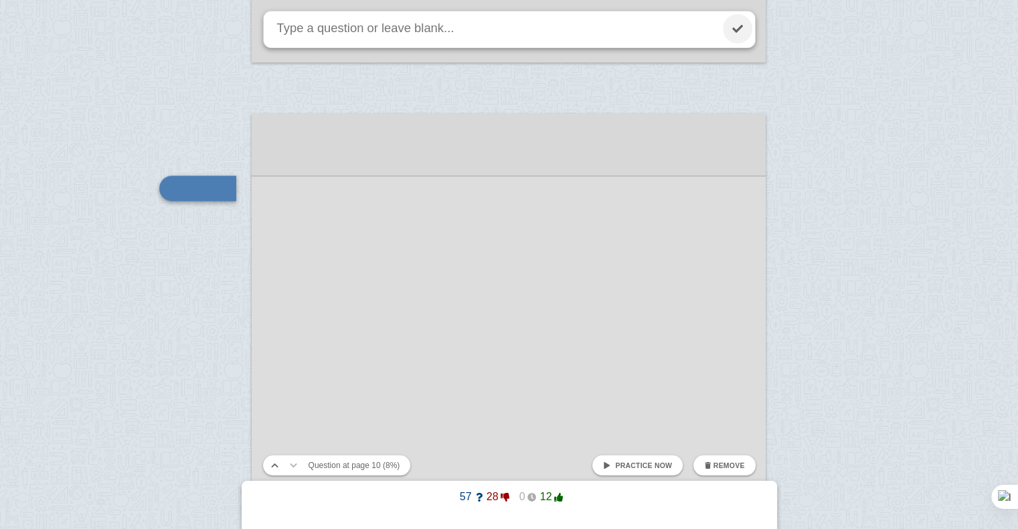
click at [733, 35] on link at bounding box center [737, 28] width 29 height 29
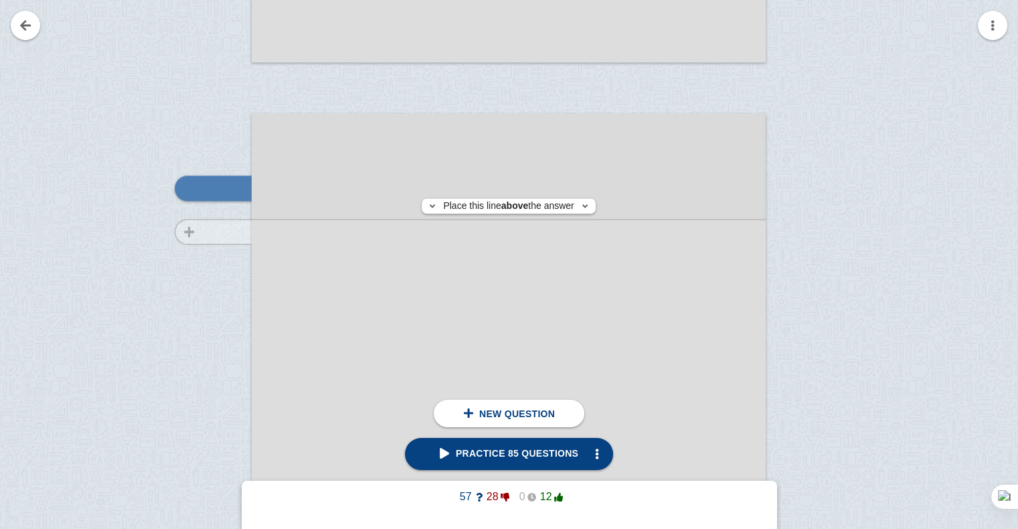
click at [207, 231] on div at bounding box center [207, 490] width 90 height 727
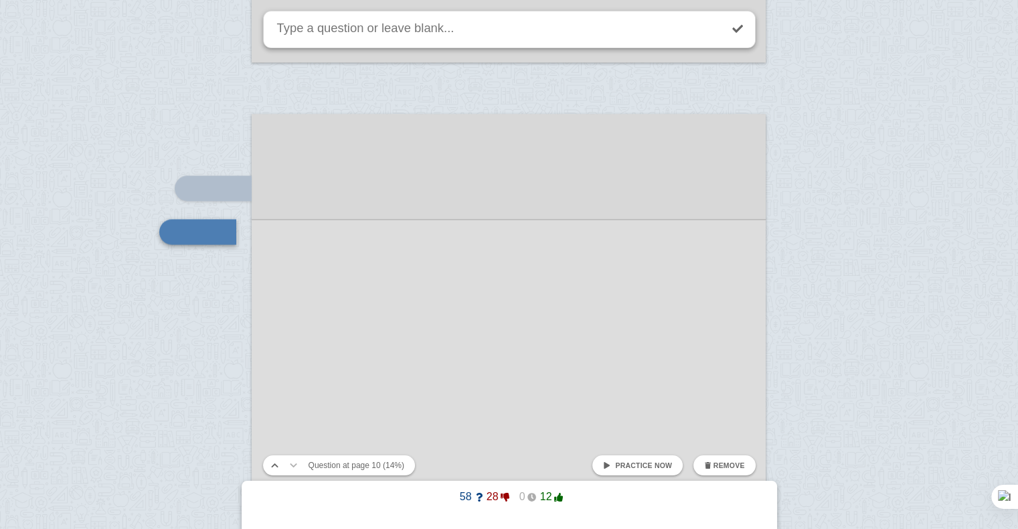
scroll to position [7186, 0]
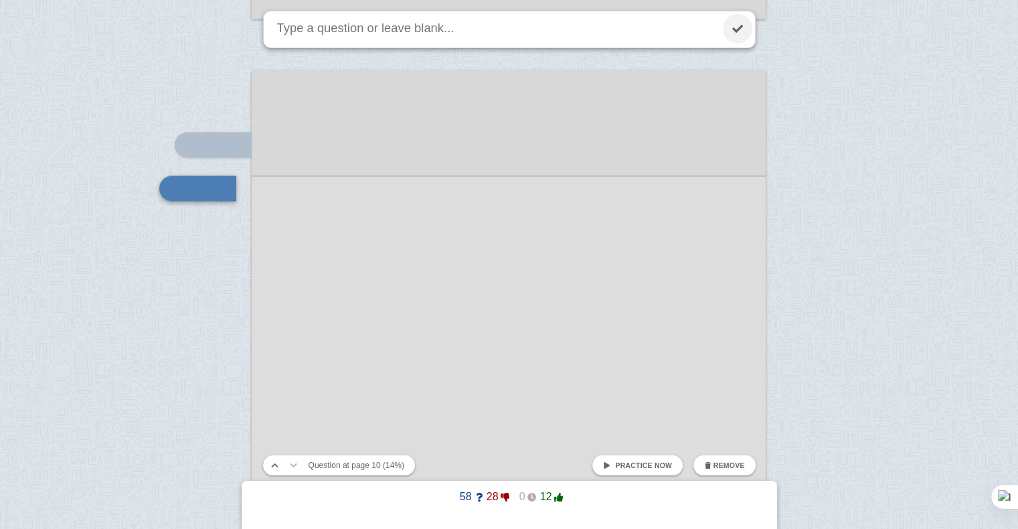
click at [733, 25] on link at bounding box center [737, 28] width 29 height 29
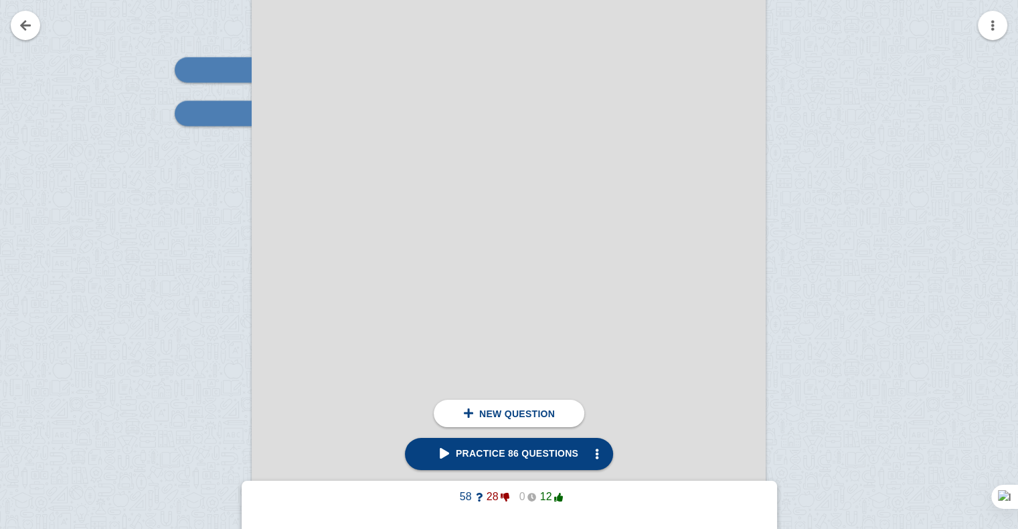
scroll to position [7264, 0]
click at [201, 206] on div at bounding box center [207, 368] width 90 height 727
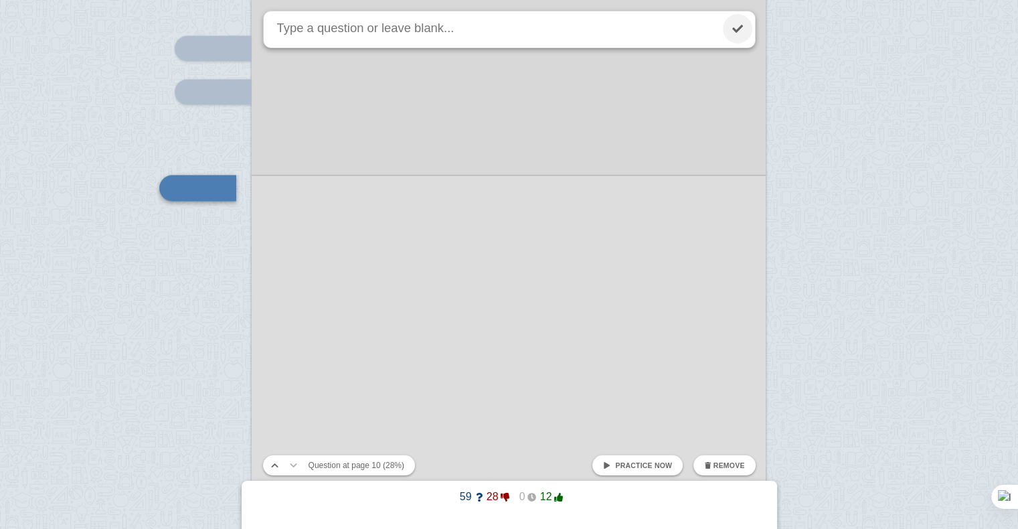
click at [730, 39] on link at bounding box center [737, 28] width 29 height 29
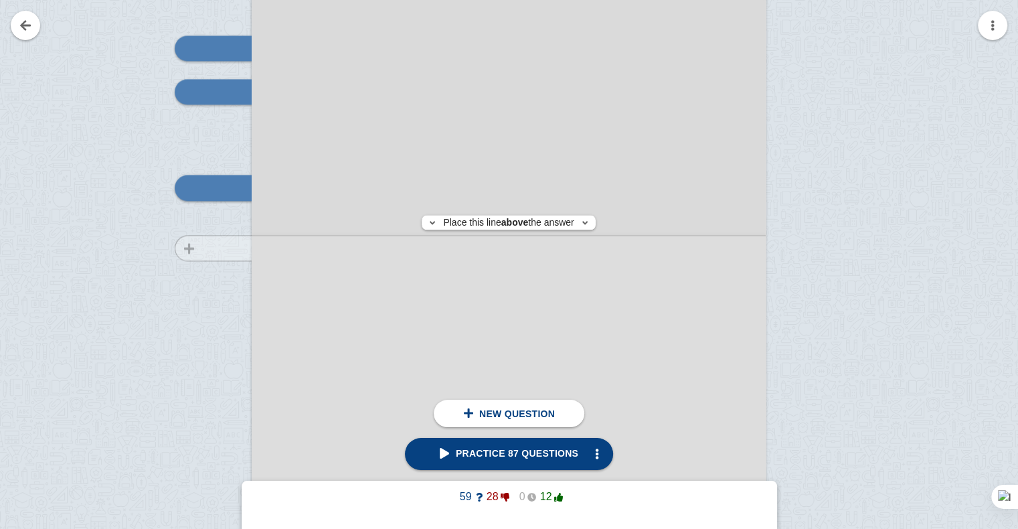
click at [212, 248] on div at bounding box center [207, 350] width 90 height 727
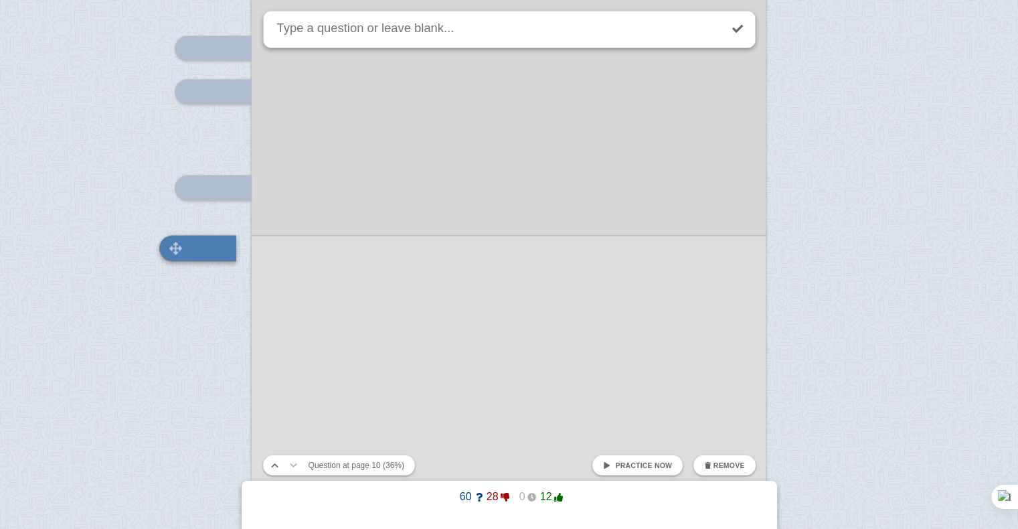
scroll to position [7343, 0]
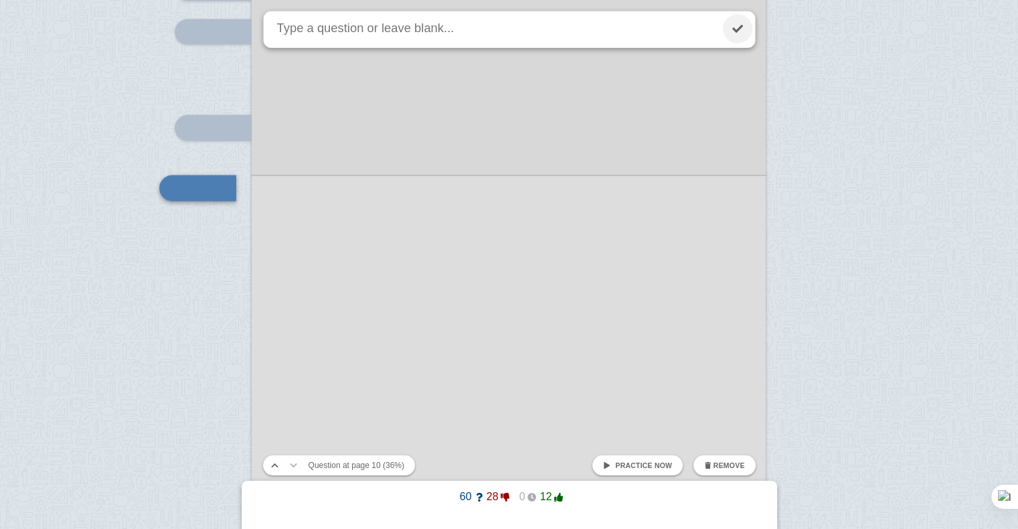
click at [749, 27] on link at bounding box center [737, 28] width 29 height 29
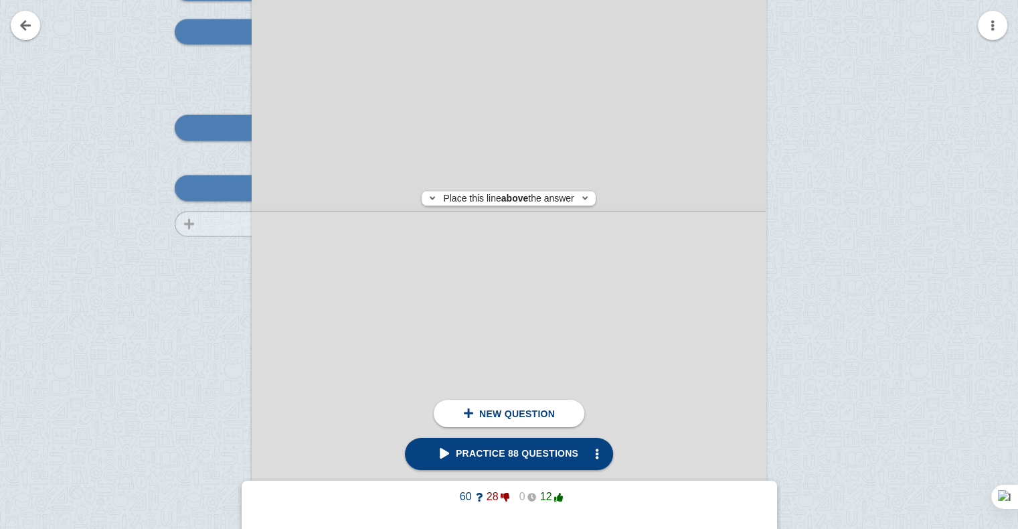
click at [220, 224] on div at bounding box center [207, 289] width 90 height 727
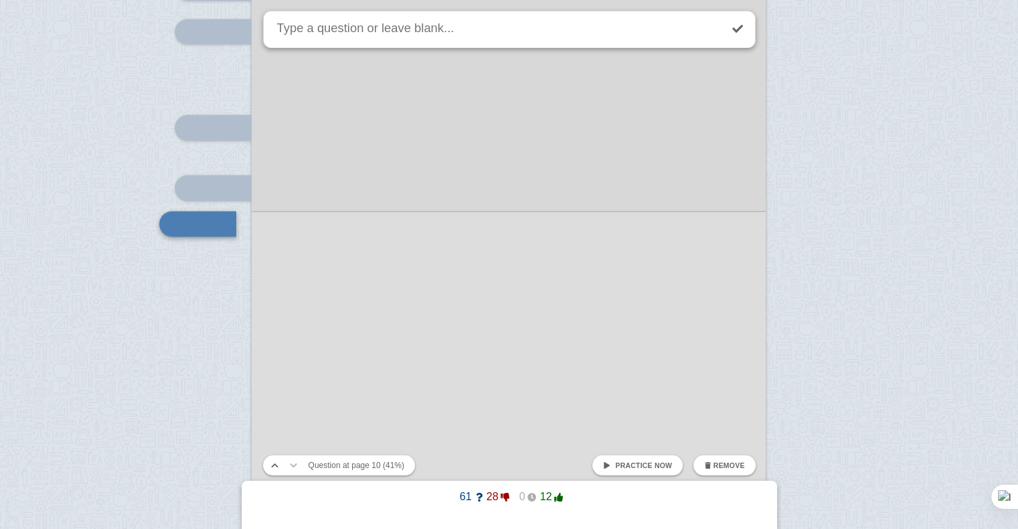
scroll to position [7378, 0]
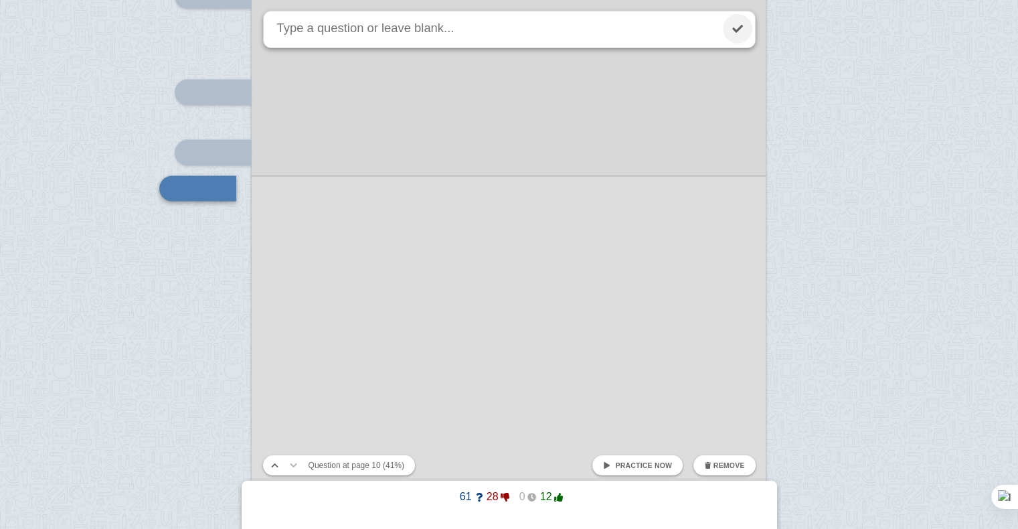
click at [735, 36] on link at bounding box center [737, 28] width 29 height 29
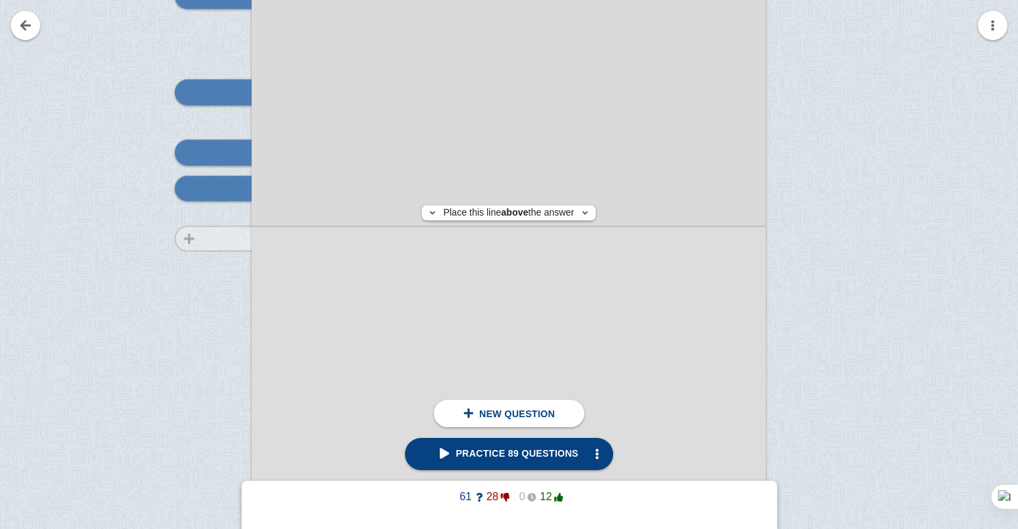
click at [181, 238] on div at bounding box center [207, 254] width 90 height 727
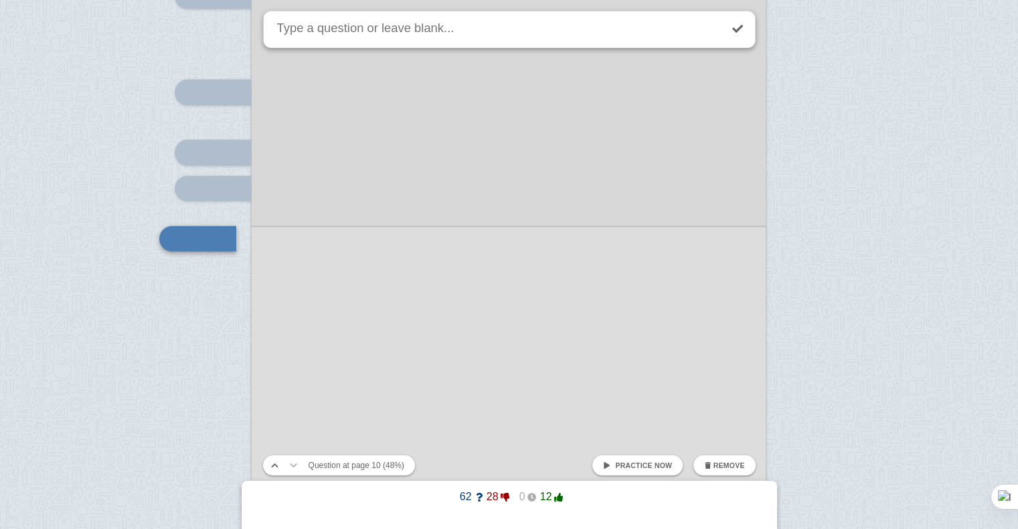
scroll to position [7429, 0]
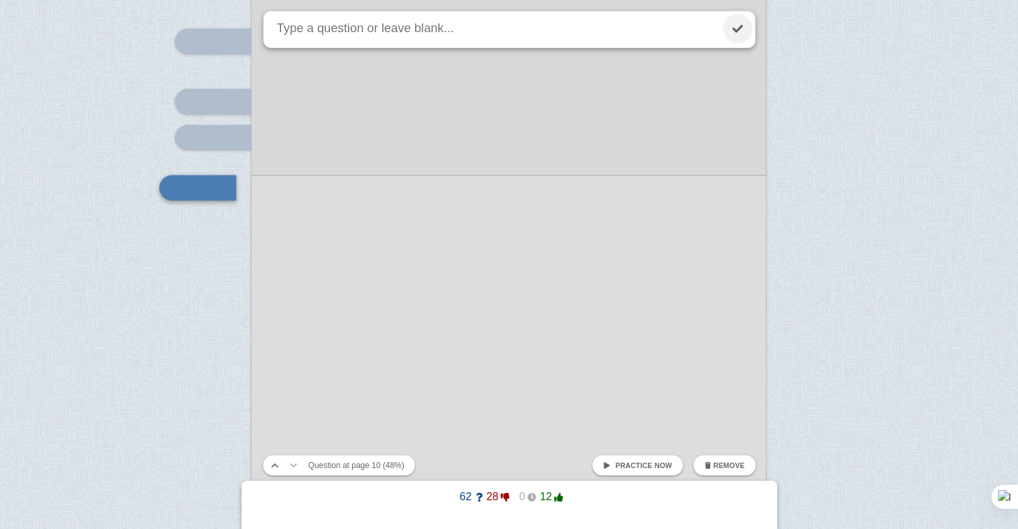
click at [732, 33] on link at bounding box center [737, 28] width 29 height 29
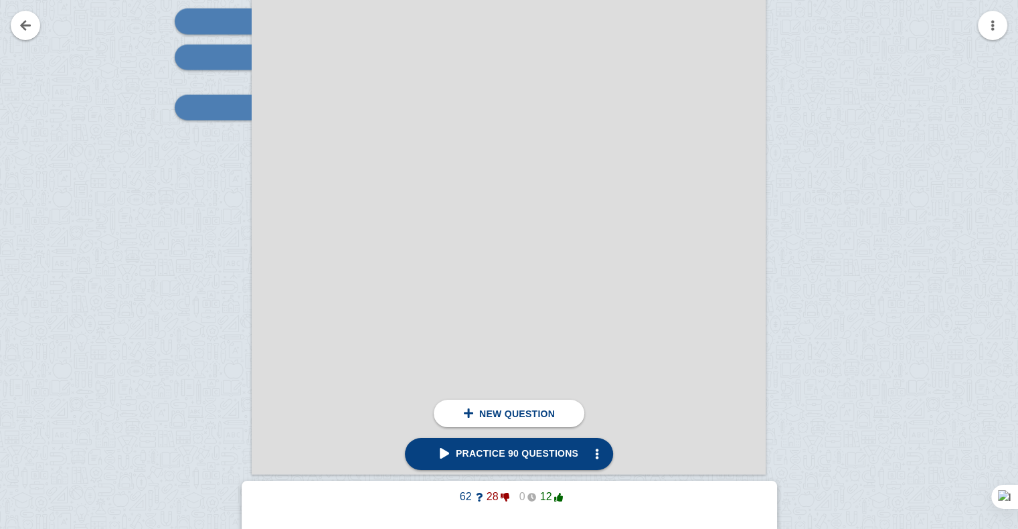
scroll to position [7512, 0]
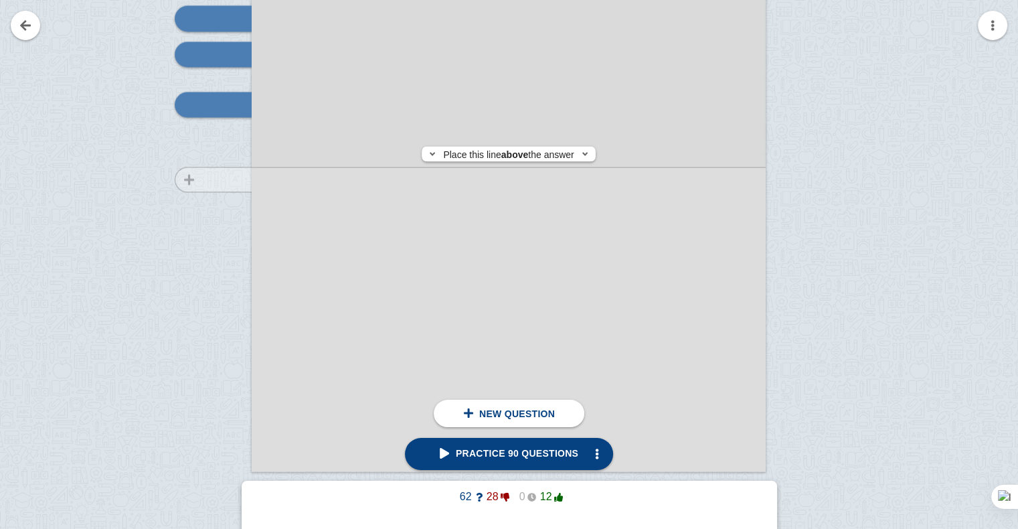
click at [200, 179] on div at bounding box center [207, 120] width 90 height 727
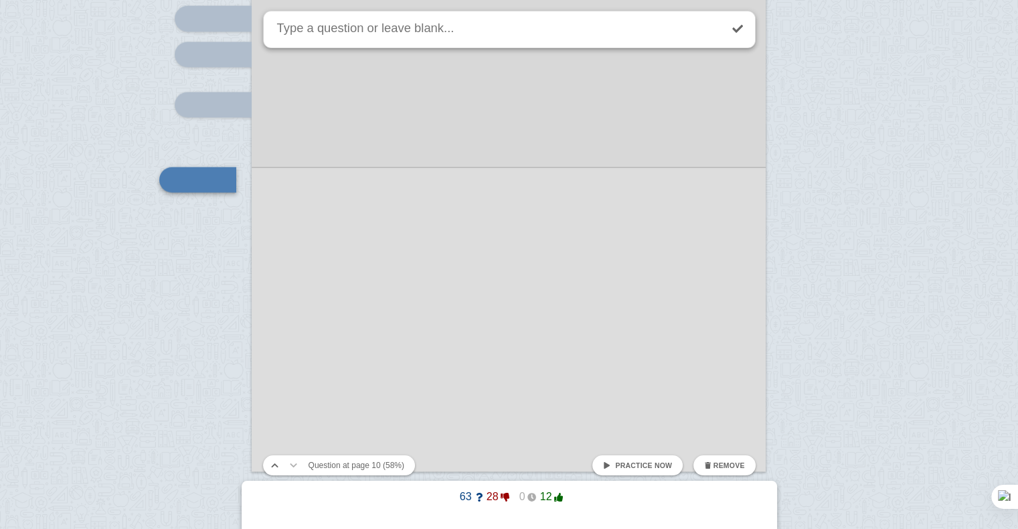
scroll to position [7504, 0]
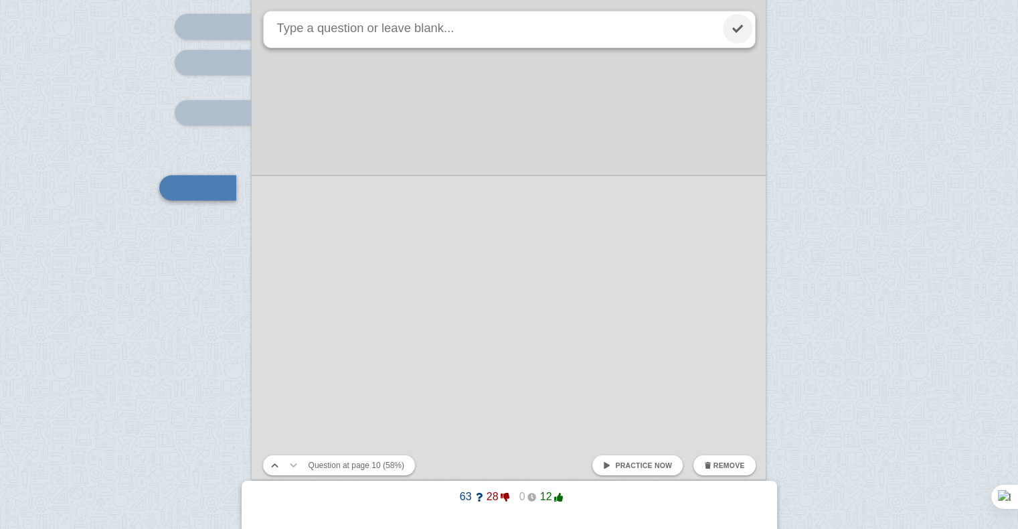
click at [739, 28] on link at bounding box center [737, 28] width 29 height 29
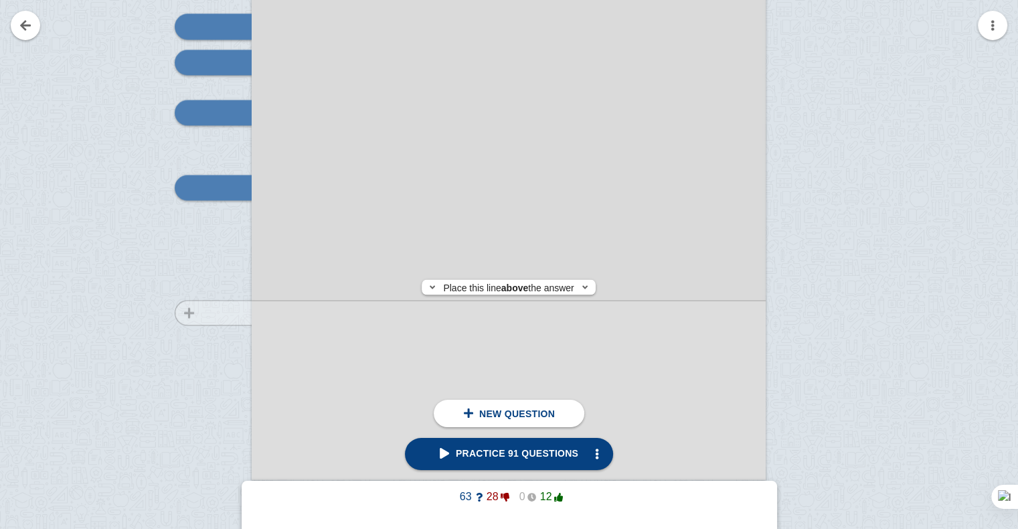
click at [204, 313] on div at bounding box center [207, 128] width 90 height 727
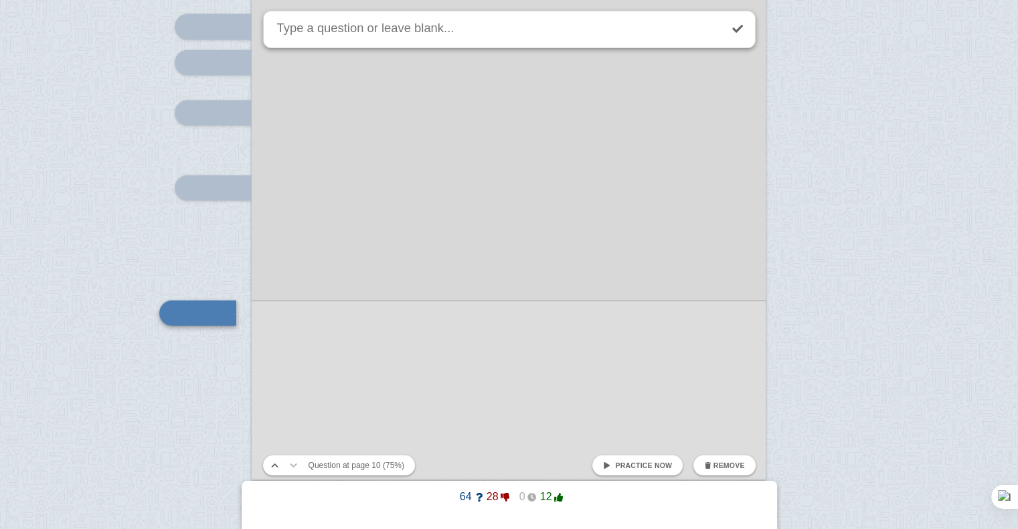
scroll to position [7629, 0]
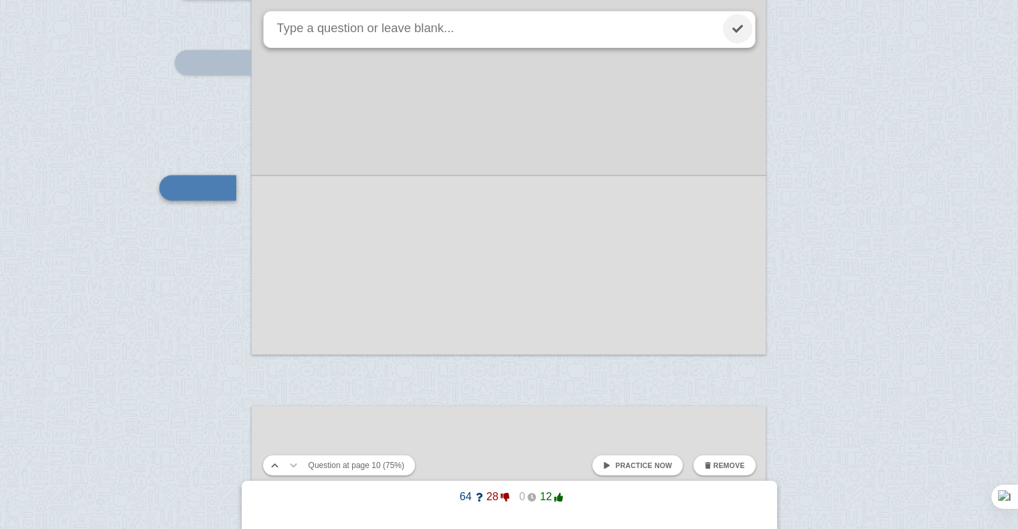
click at [734, 35] on link at bounding box center [737, 28] width 29 height 29
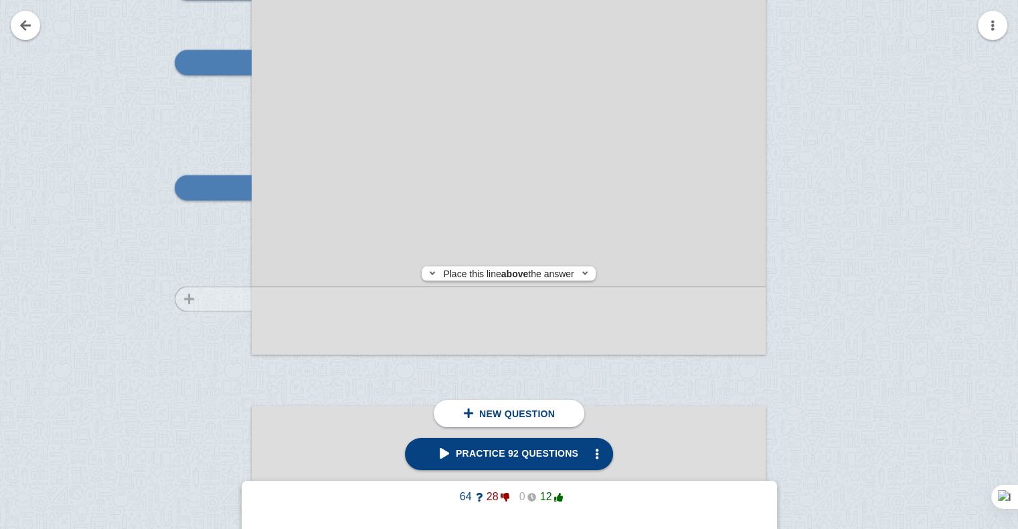
click at [164, 299] on div at bounding box center [207, 3] width 90 height 727
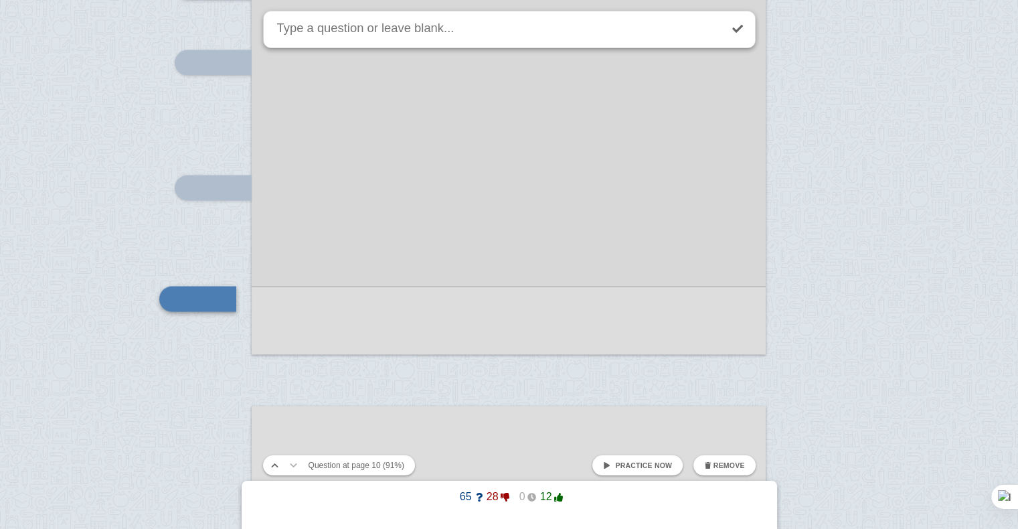
scroll to position [7740, 0]
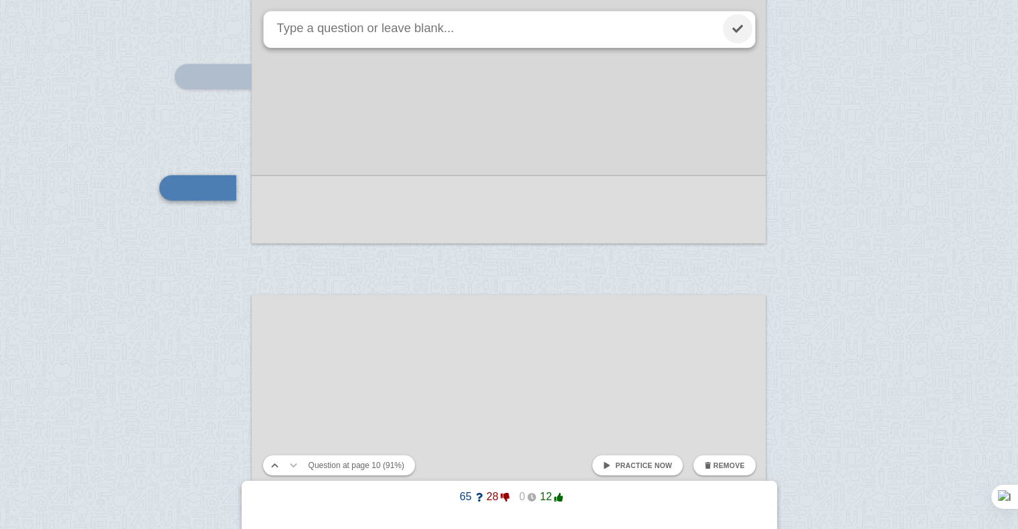
click at [741, 36] on link at bounding box center [737, 28] width 29 height 29
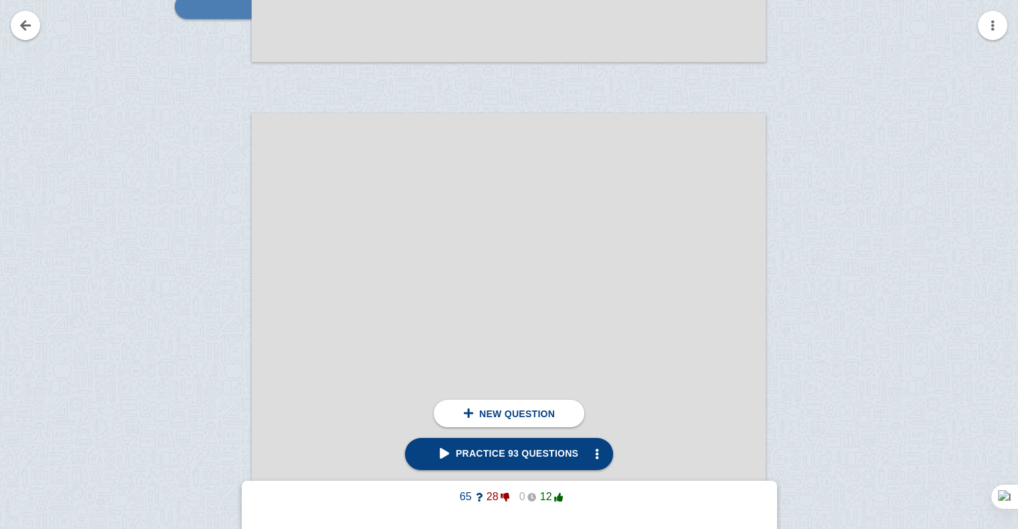
scroll to position [7951, 0]
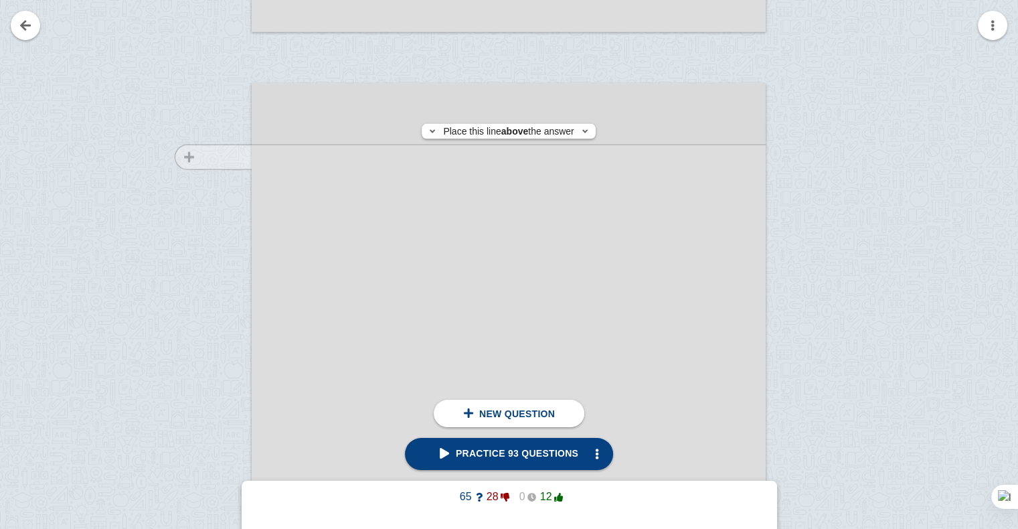
click at [171, 157] on div at bounding box center [207, 459] width 90 height 727
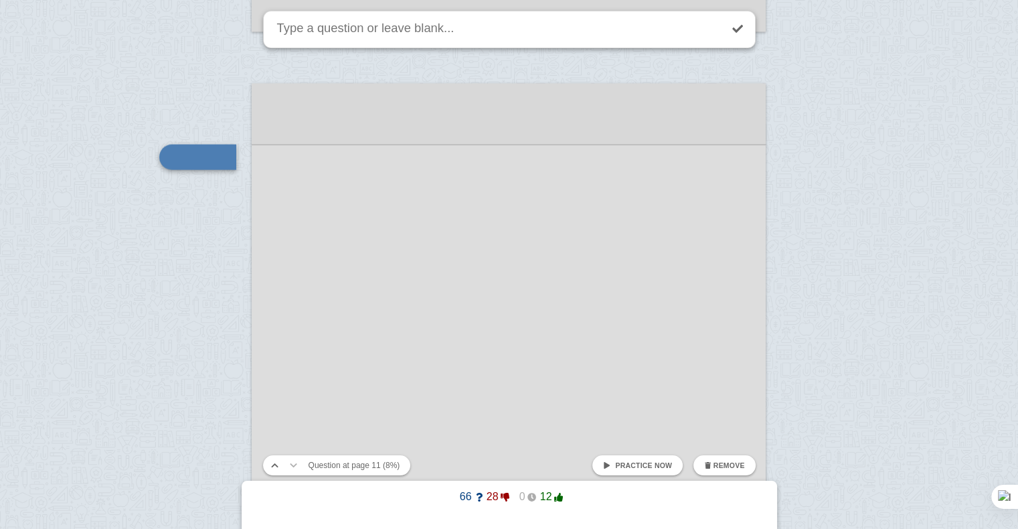
scroll to position [7921, 0]
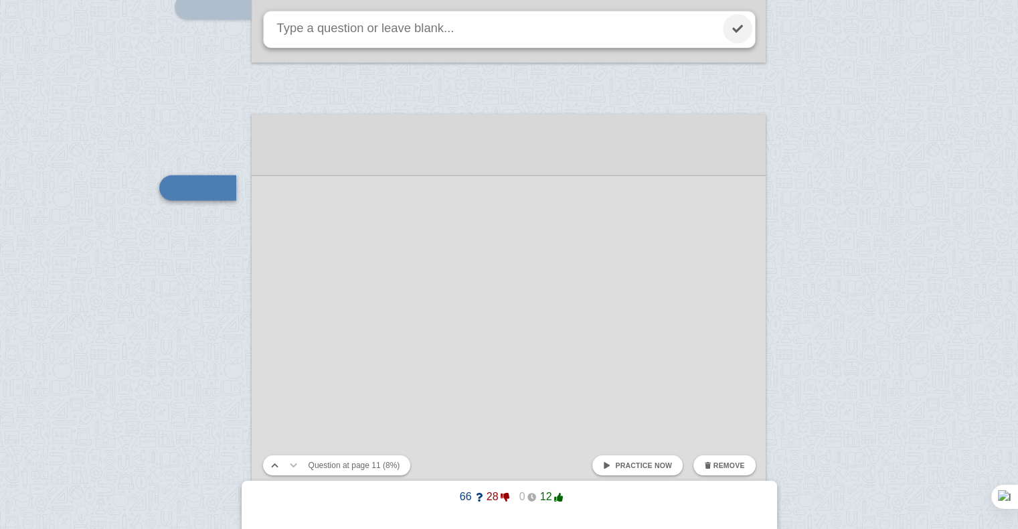
click at [739, 31] on link at bounding box center [737, 28] width 29 height 29
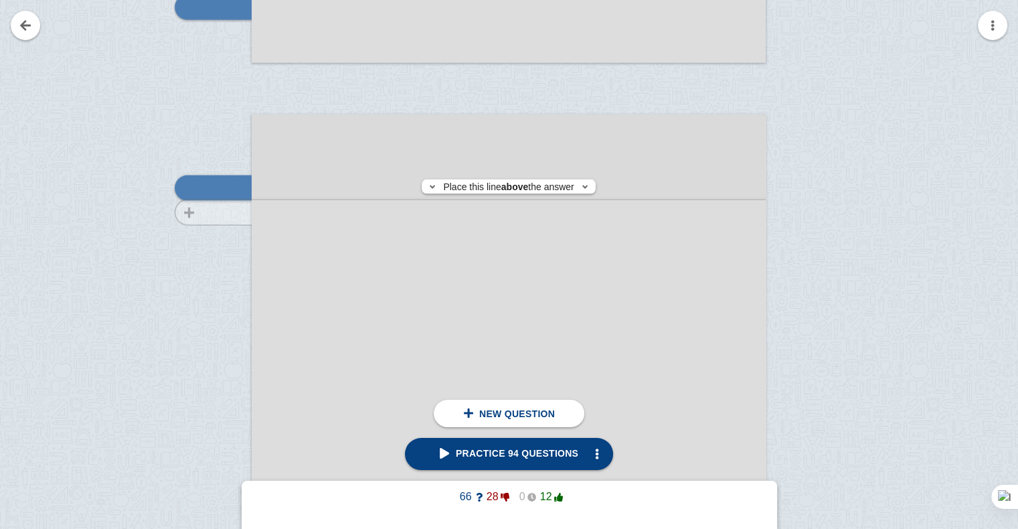
click at [203, 212] on div at bounding box center [207, 490] width 90 height 727
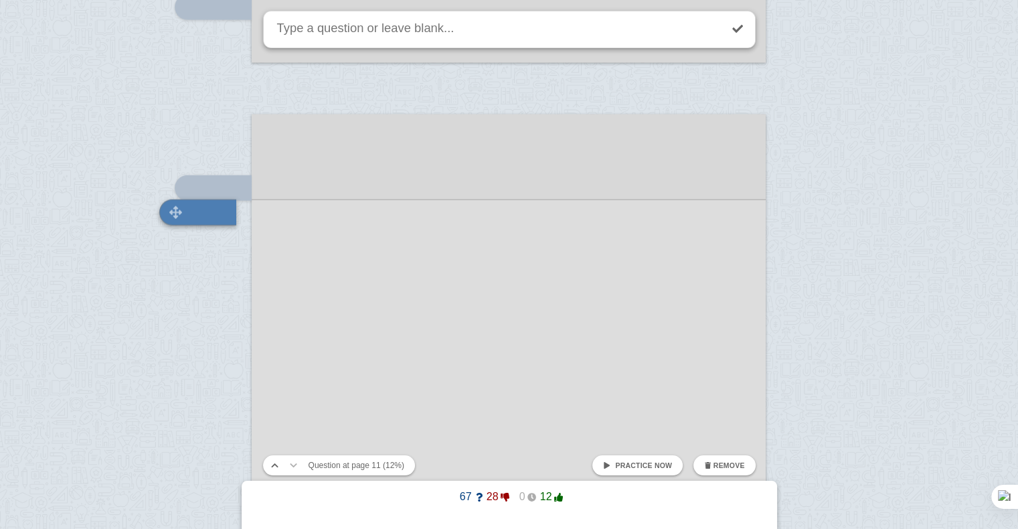
scroll to position [7945, 0]
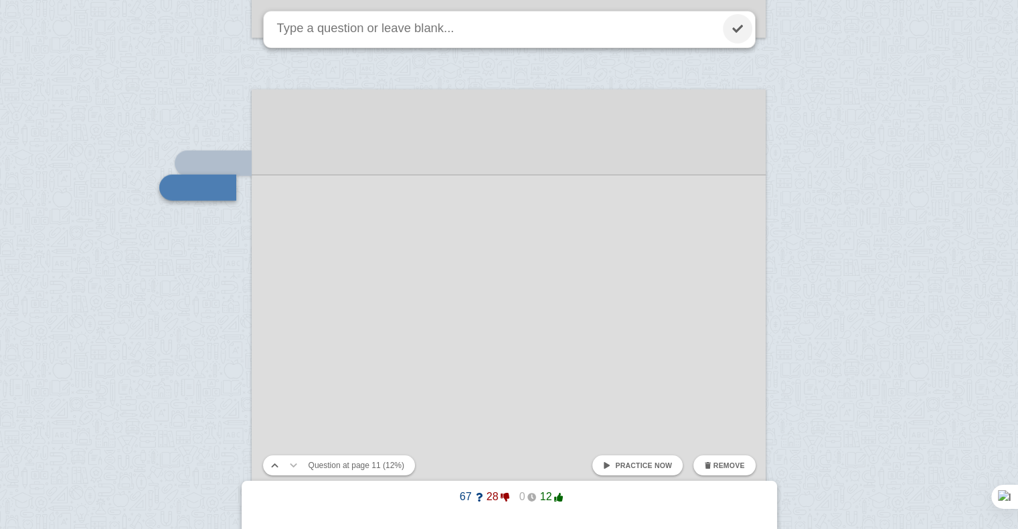
click at [738, 31] on link at bounding box center [737, 28] width 29 height 29
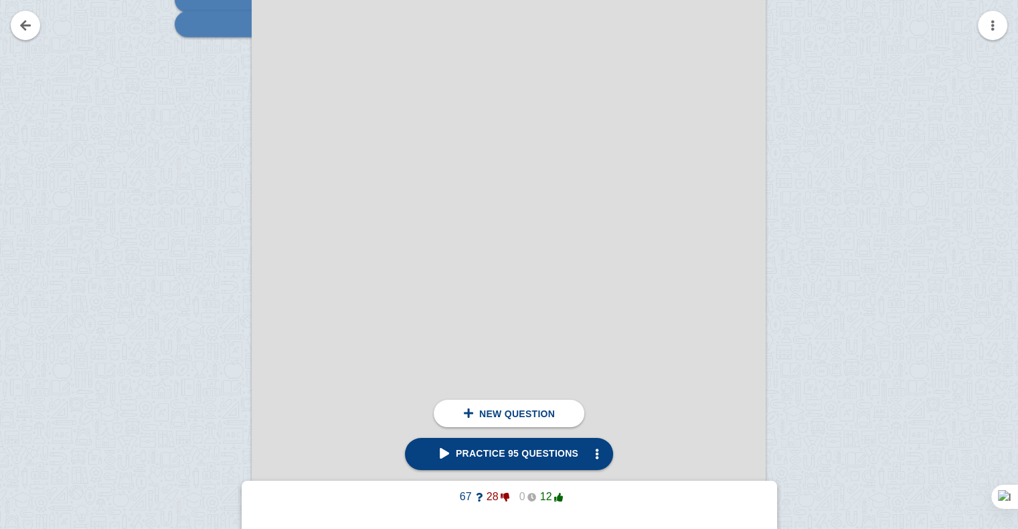
scroll to position [8109, 0]
click at [214, 147] on div at bounding box center [207, 301] width 90 height 727
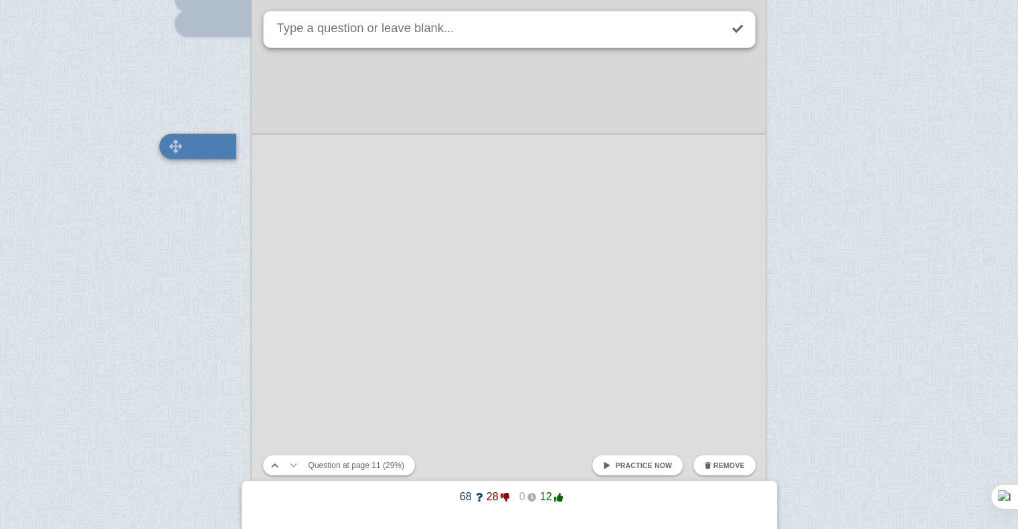
scroll to position [8069, 0]
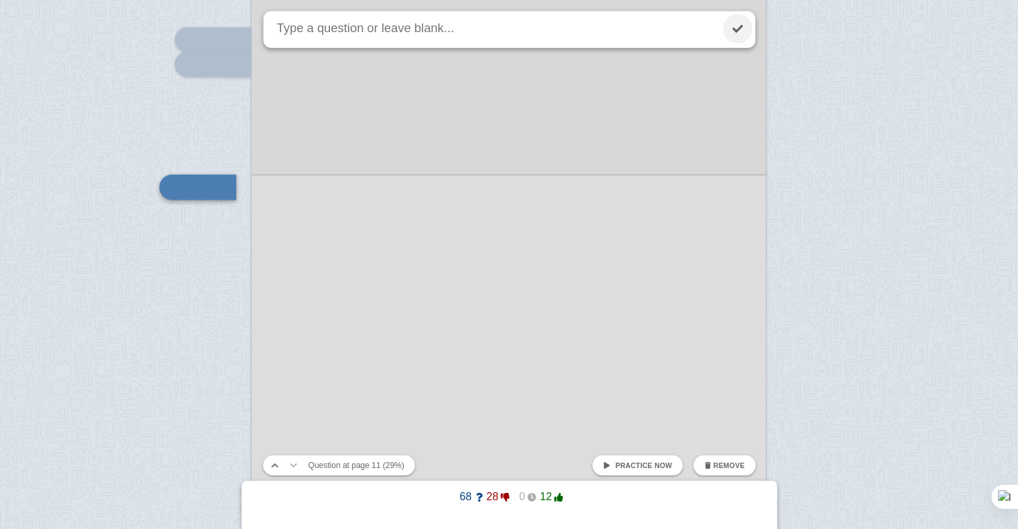
click at [725, 23] on link at bounding box center [737, 28] width 29 height 29
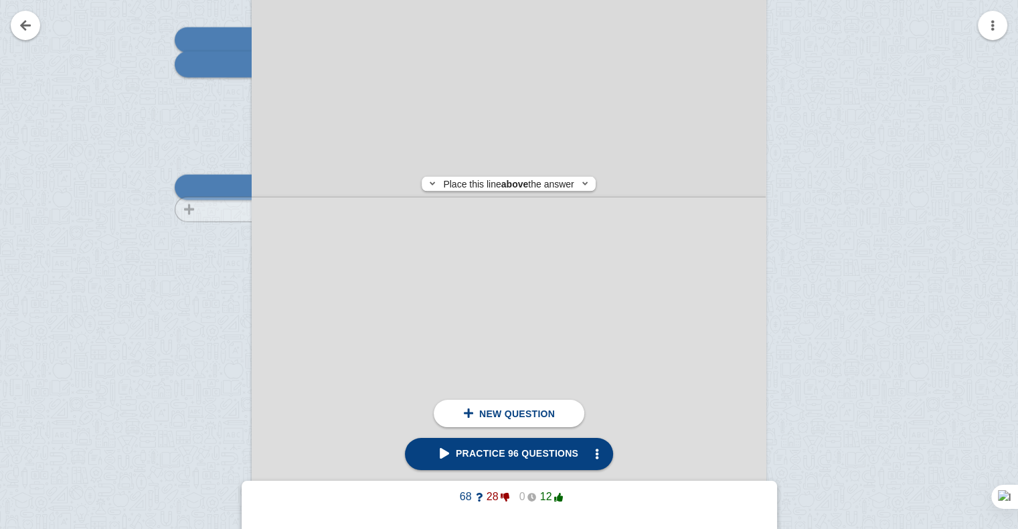
click at [209, 210] on div at bounding box center [207, 342] width 90 height 727
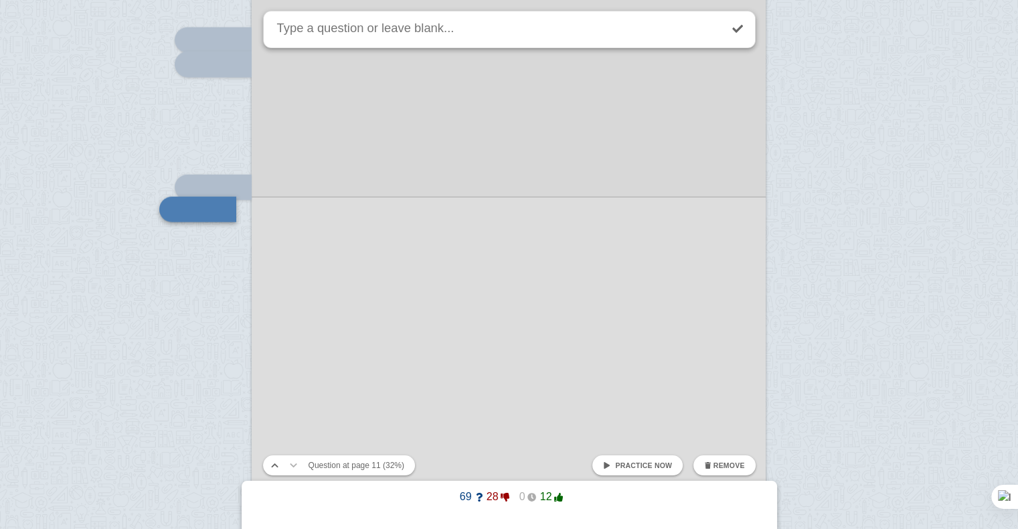
scroll to position [8091, 0]
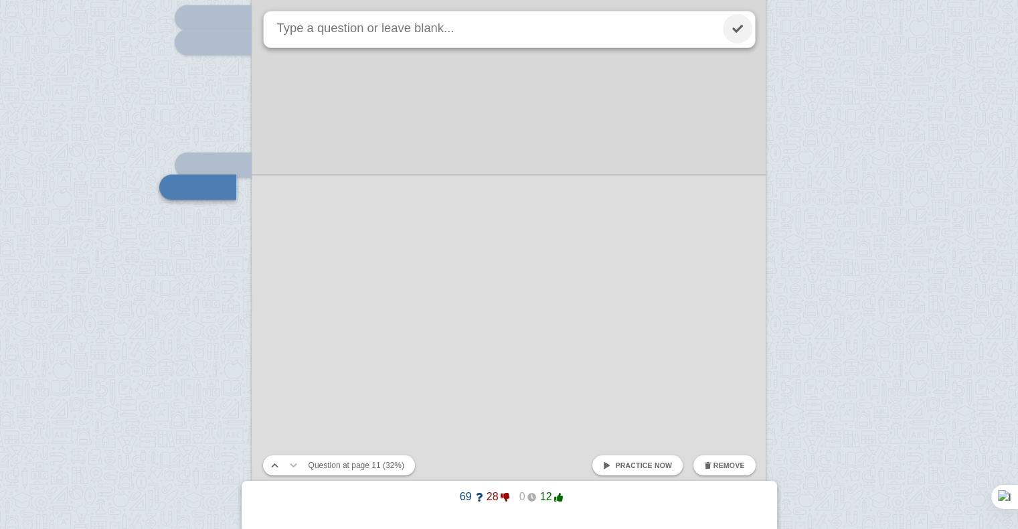
click at [742, 30] on link at bounding box center [737, 28] width 29 height 29
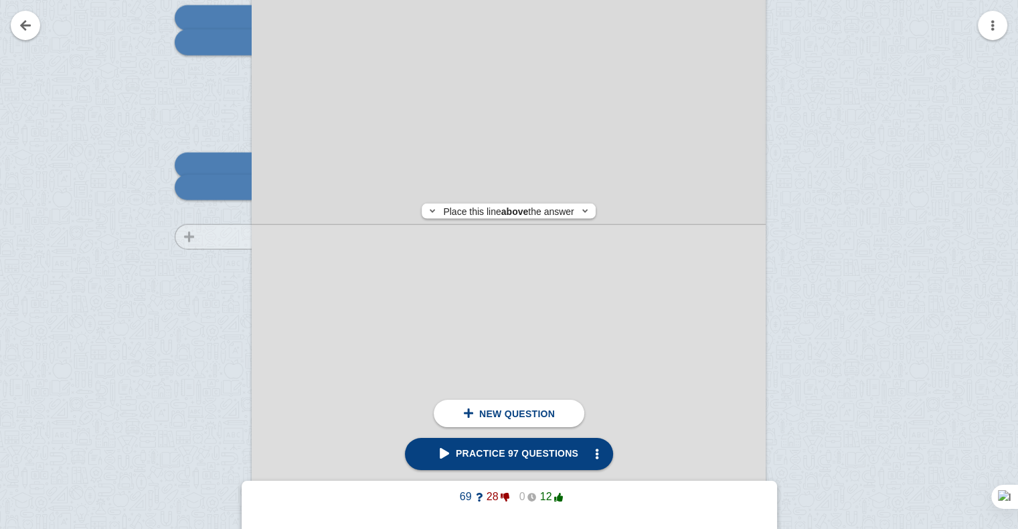
click at [218, 237] on div at bounding box center [207, 320] width 90 height 727
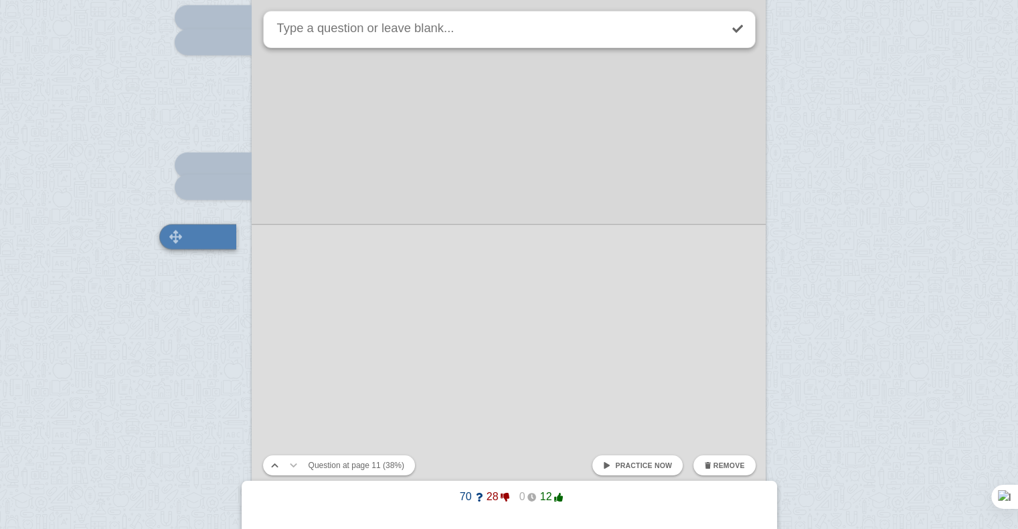
scroll to position [8140, 0]
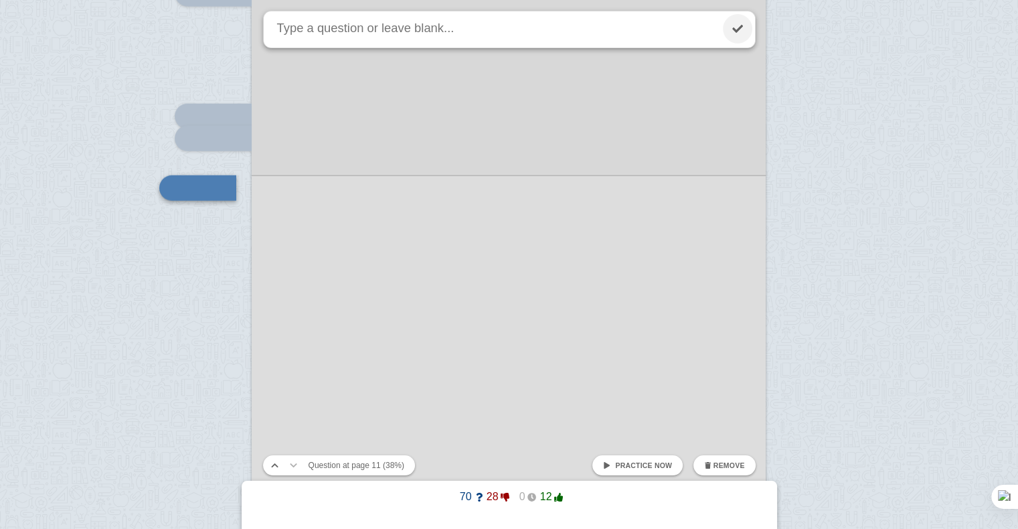
click at [730, 30] on link at bounding box center [737, 28] width 29 height 29
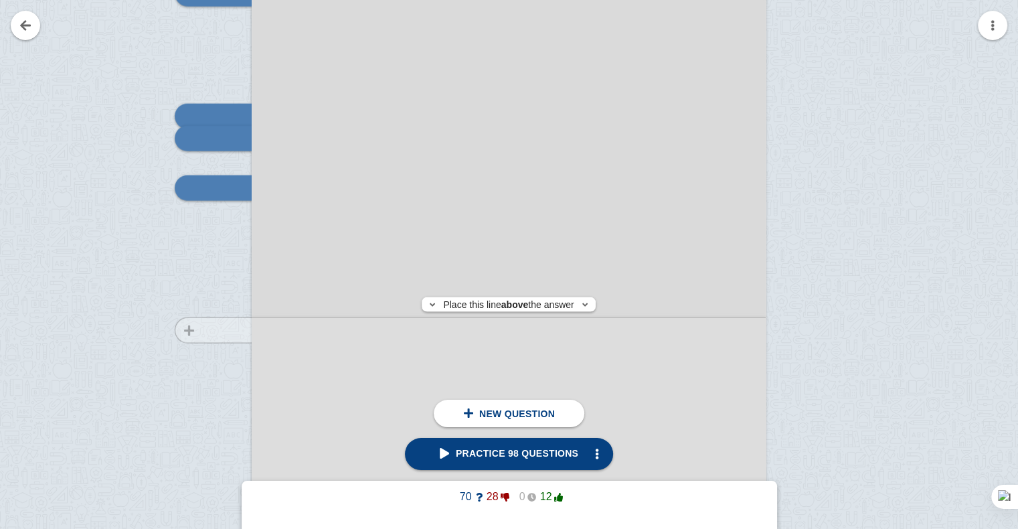
click at [222, 330] on div at bounding box center [207, 271] width 90 height 727
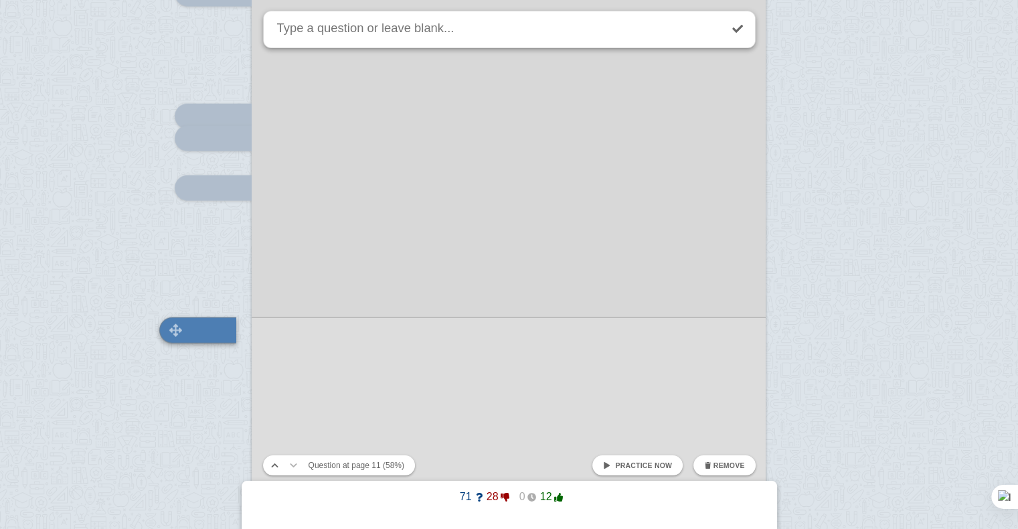
scroll to position [8282, 0]
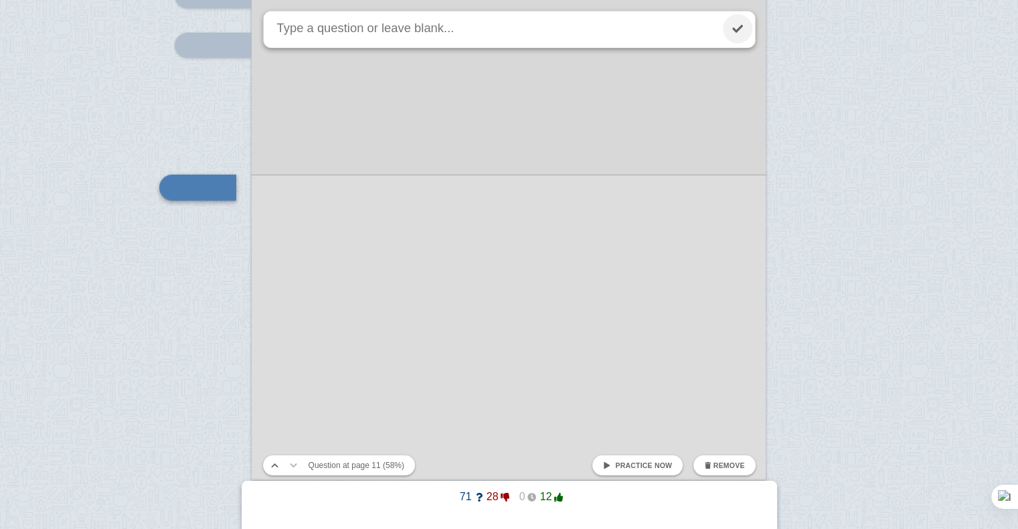
click at [730, 23] on link at bounding box center [737, 28] width 29 height 29
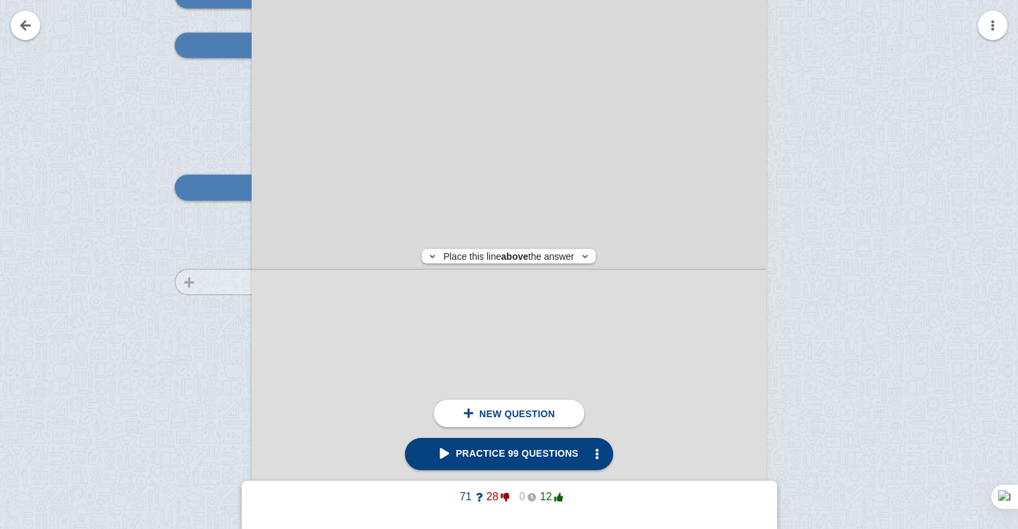
click at [214, 282] on div at bounding box center [207, 129] width 90 height 727
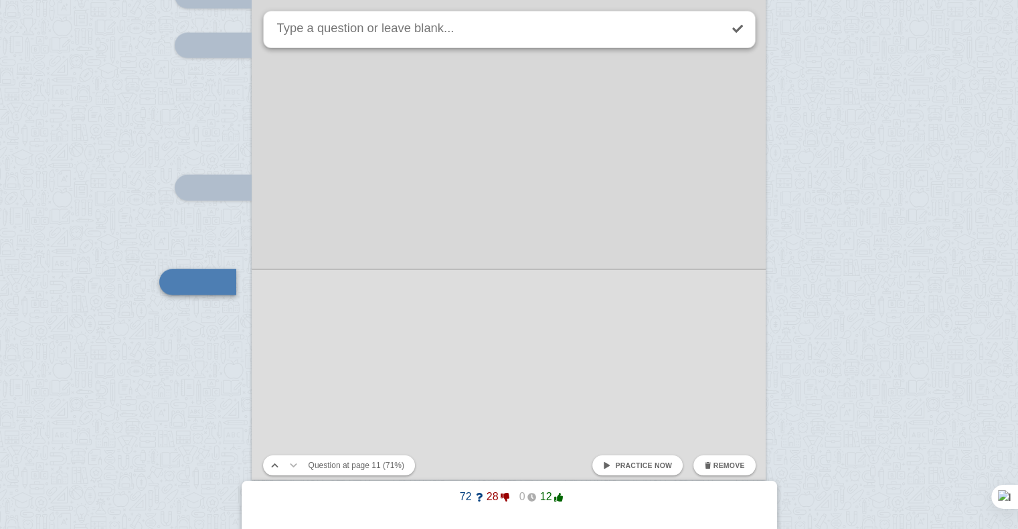
scroll to position [8377, 0]
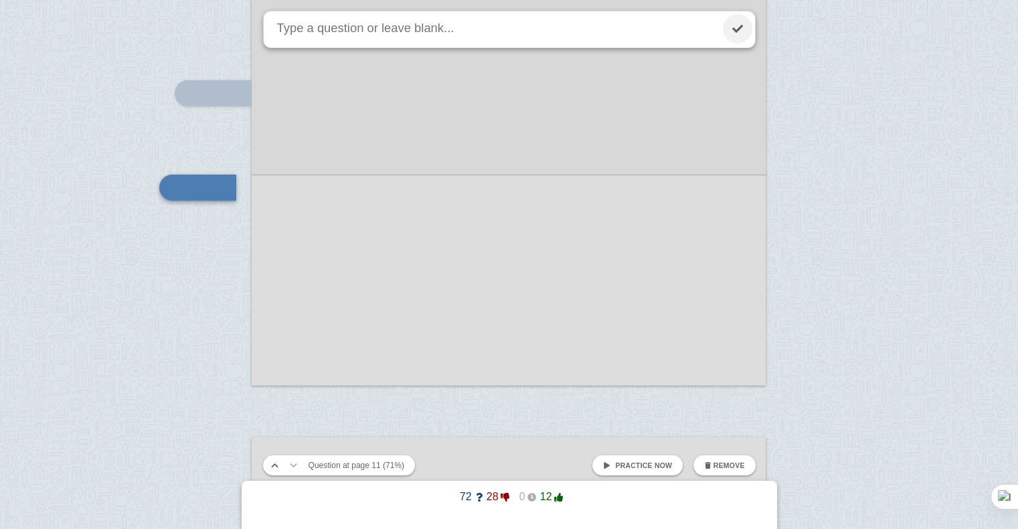
click at [746, 33] on link at bounding box center [737, 28] width 29 height 29
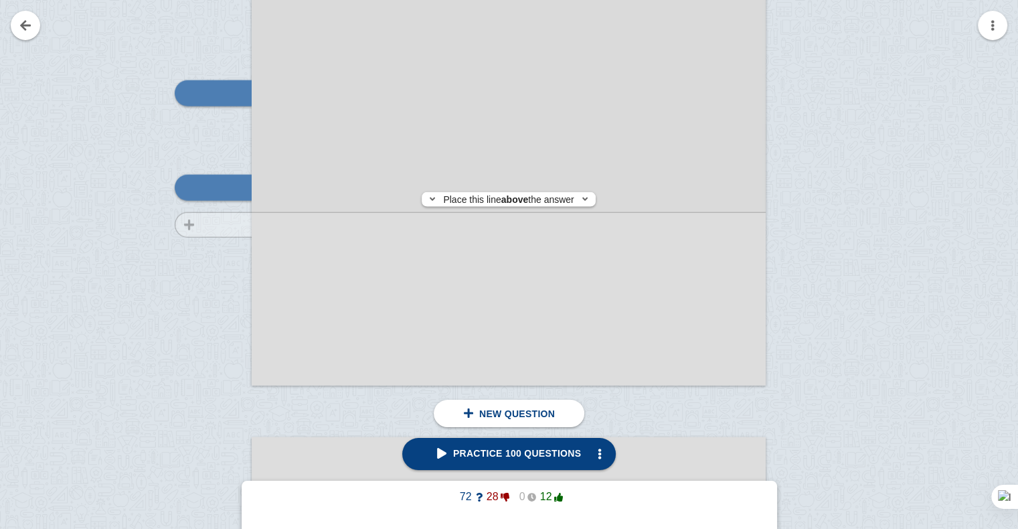
click at [219, 225] on div at bounding box center [207, 34] width 90 height 727
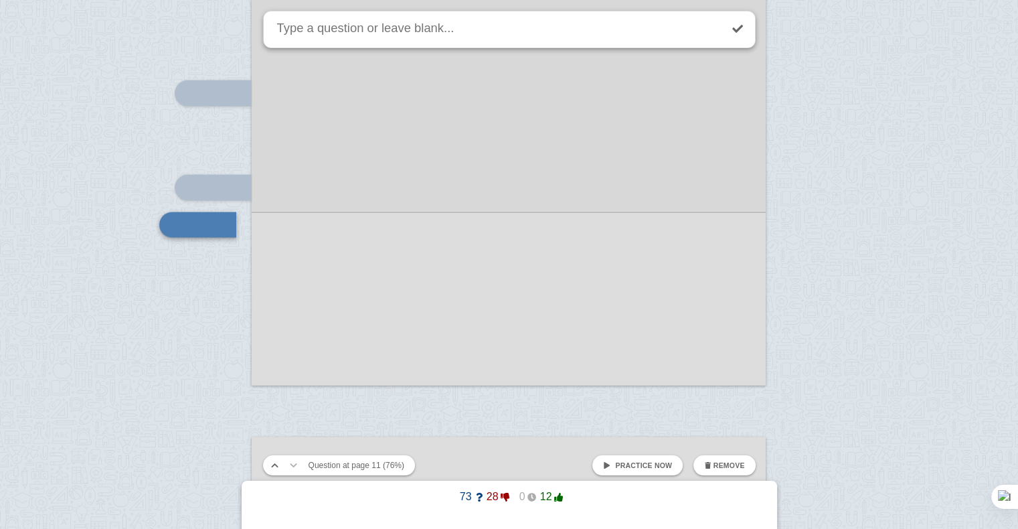
scroll to position [8414, 0]
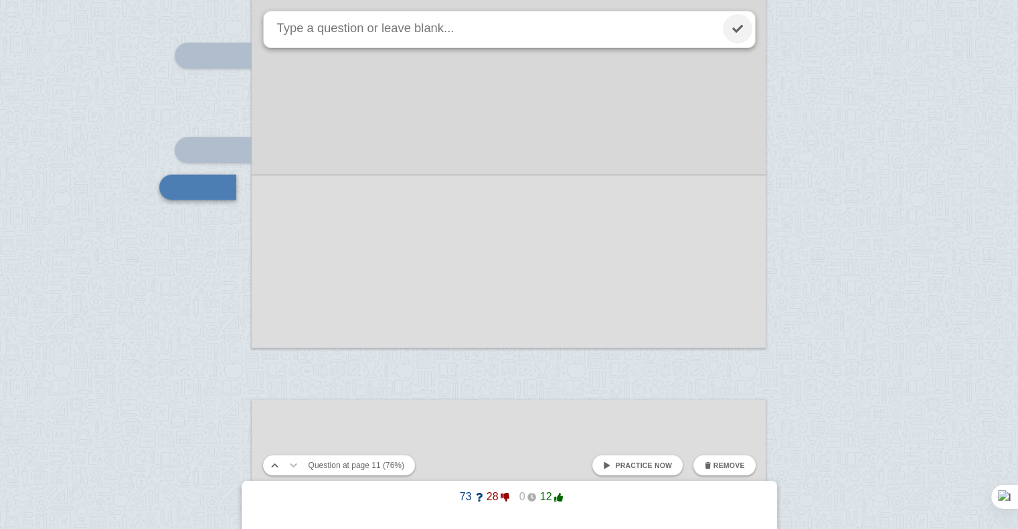
click at [729, 28] on link at bounding box center [737, 28] width 29 height 29
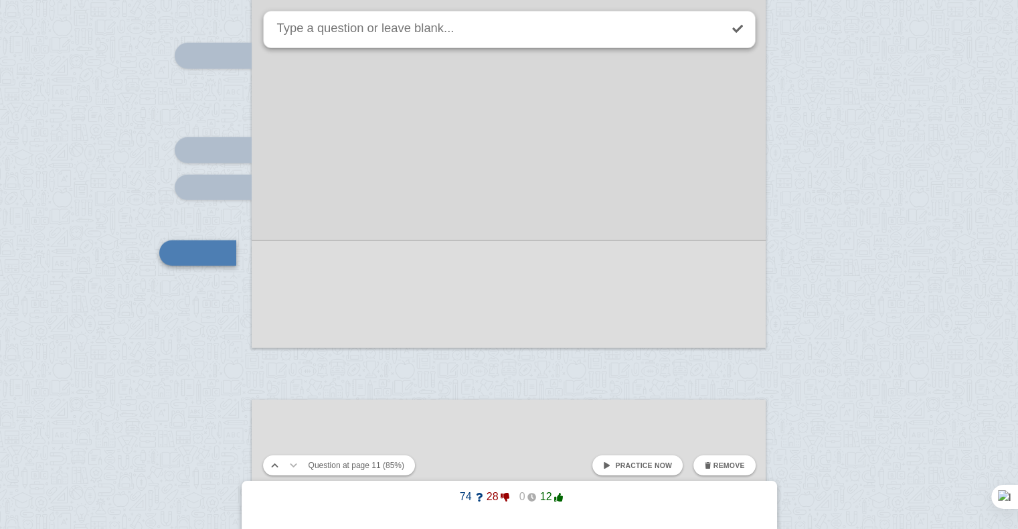
scroll to position [8479, 0]
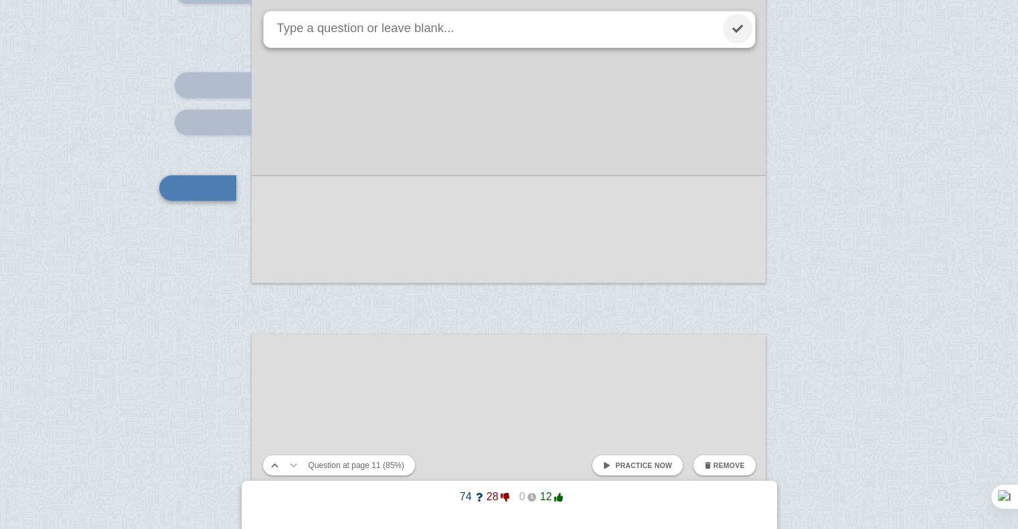
click at [744, 38] on link at bounding box center [737, 28] width 29 height 29
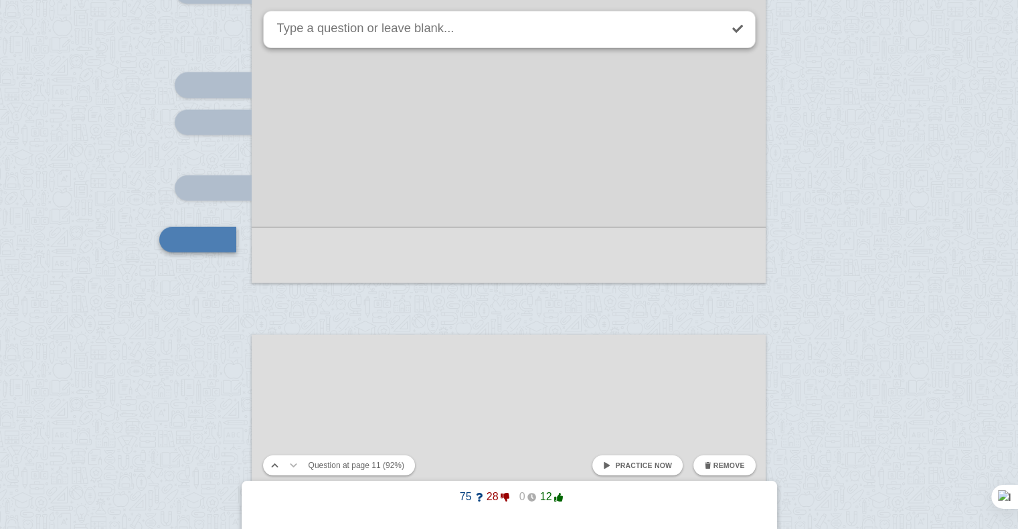
scroll to position [8531, 0]
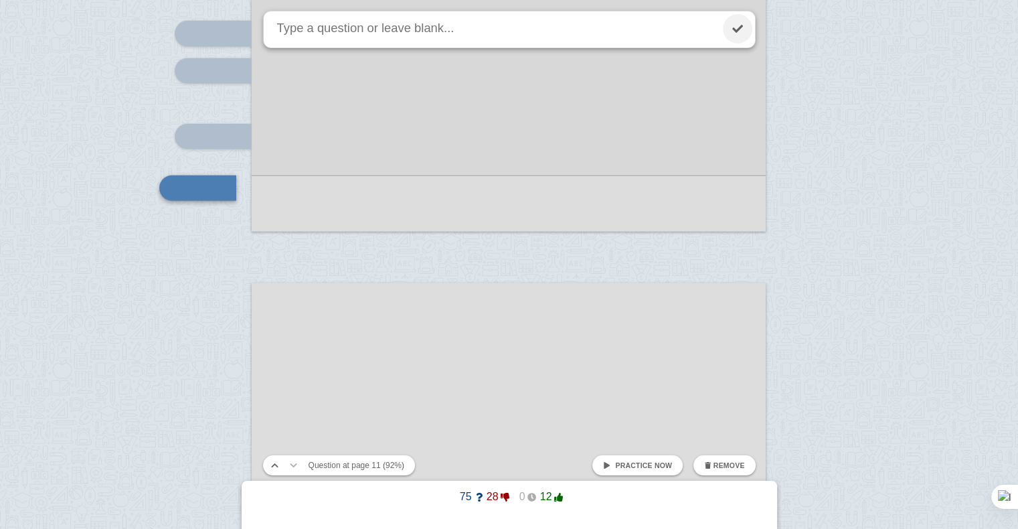
click at [741, 33] on link at bounding box center [737, 28] width 29 height 29
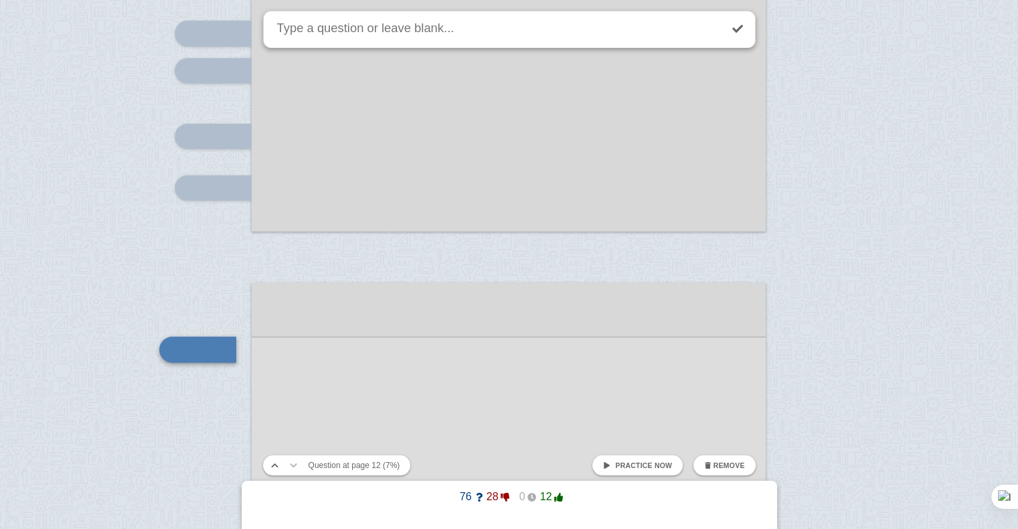
scroll to position [8693, 0]
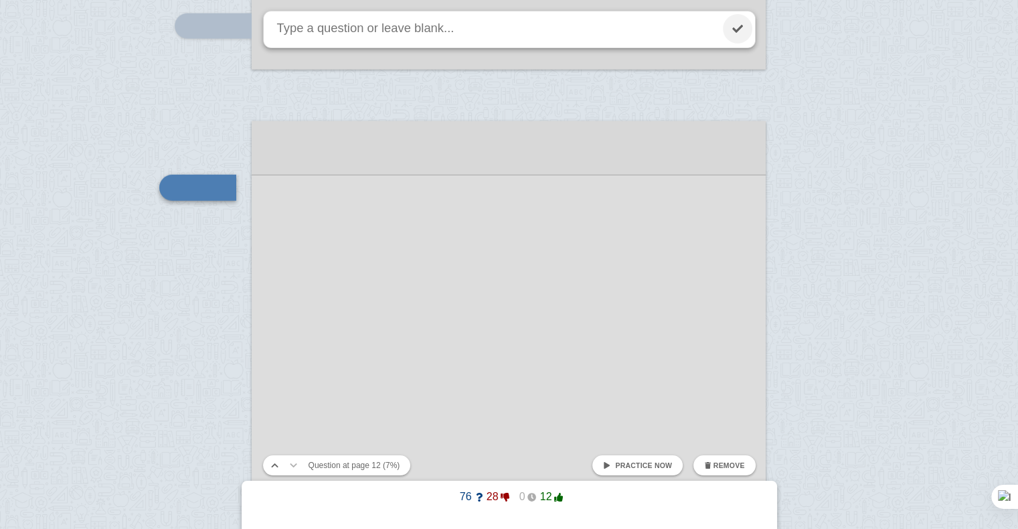
click at [736, 29] on link at bounding box center [737, 28] width 29 height 29
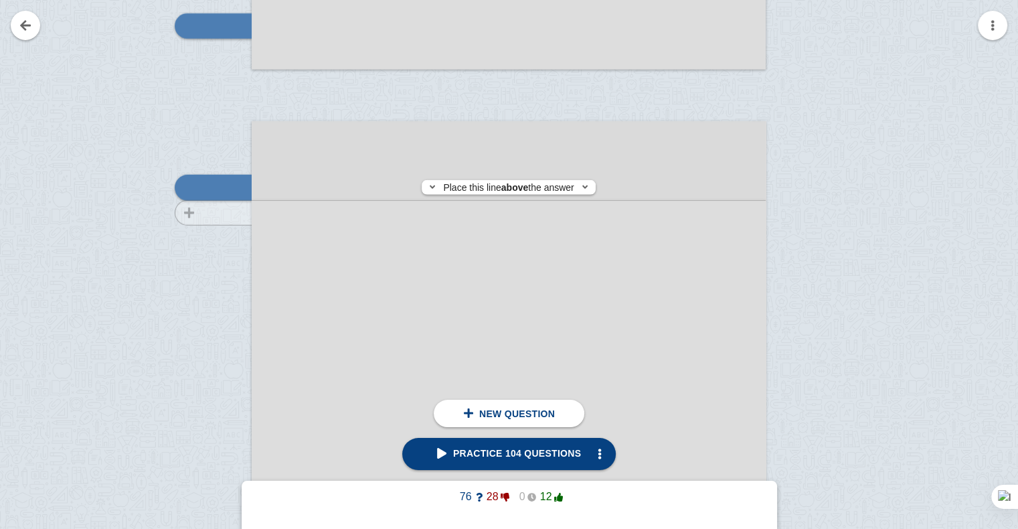
click at [220, 213] on div at bounding box center [207, 497] width 90 height 727
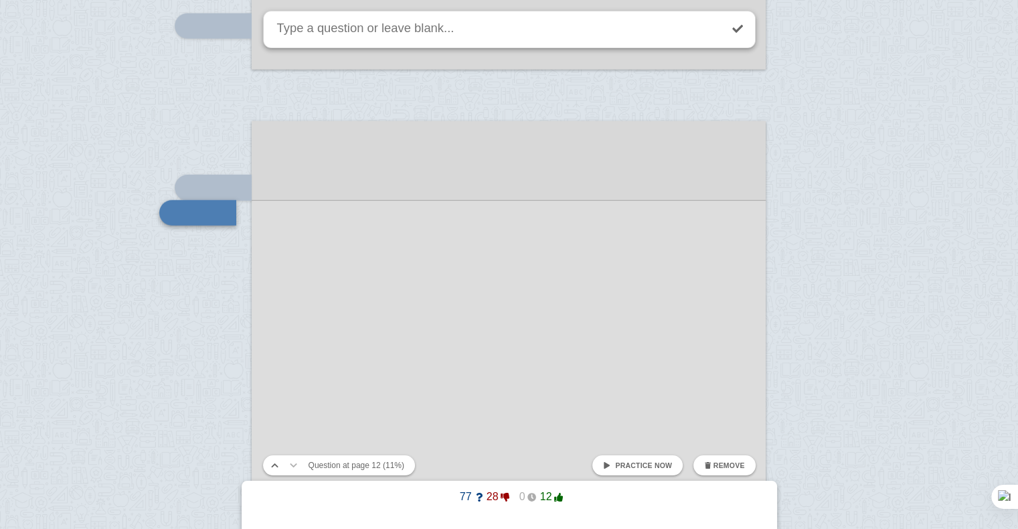
scroll to position [8717, 0]
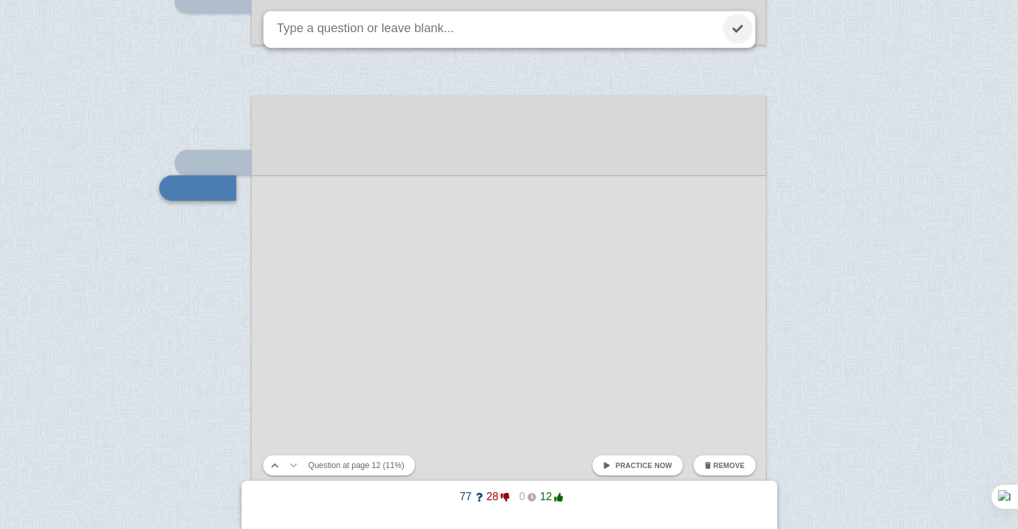
click at [734, 21] on link at bounding box center [737, 28] width 29 height 29
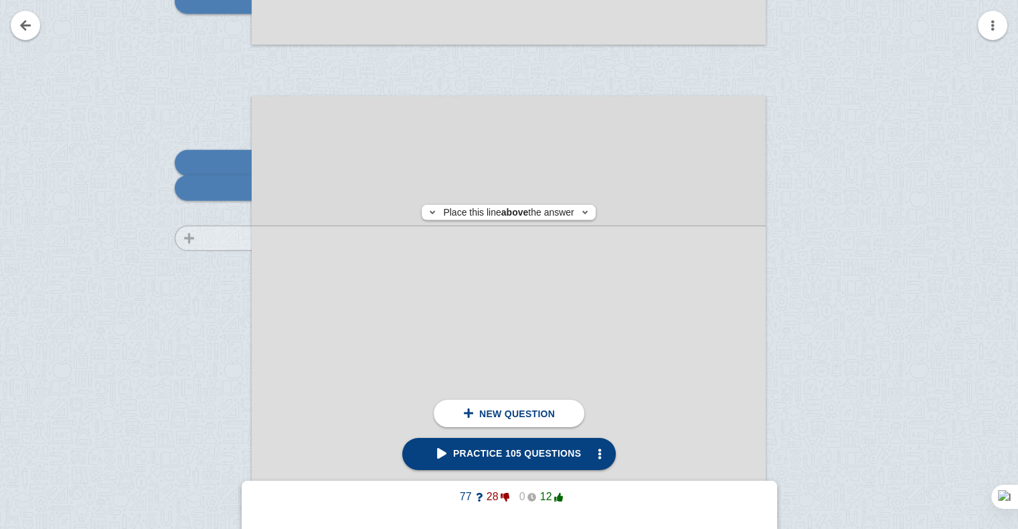
click at [212, 238] on div at bounding box center [207, 472] width 90 height 727
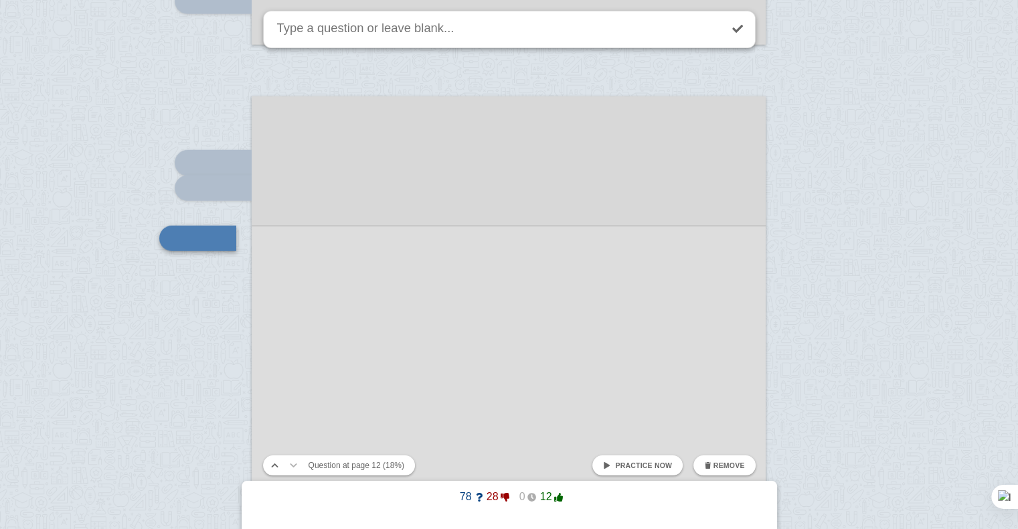
scroll to position [8768, 0]
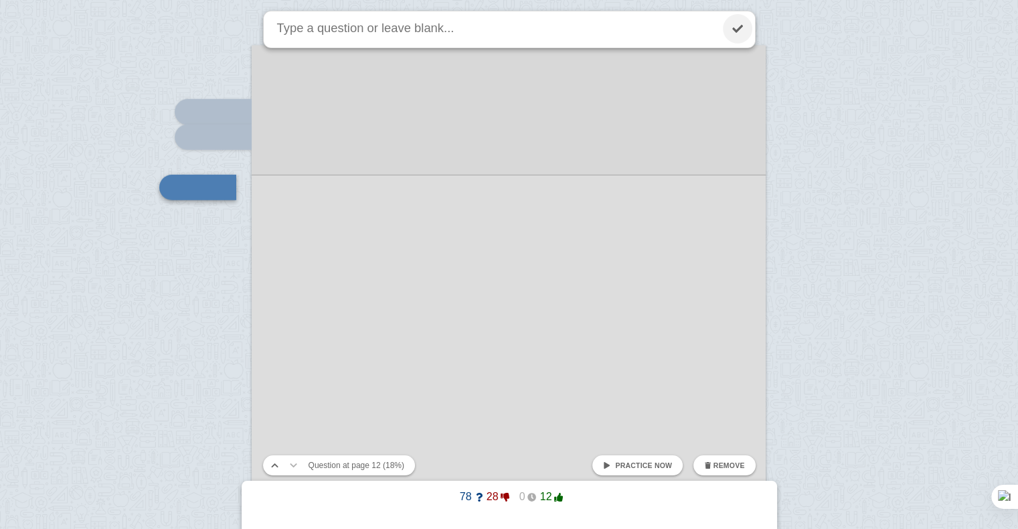
click at [734, 31] on link at bounding box center [737, 28] width 29 height 29
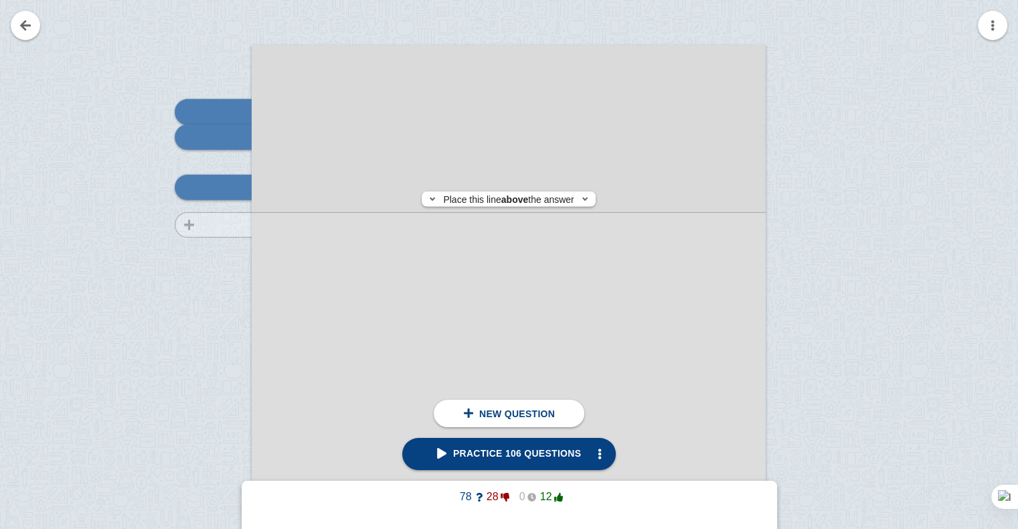
click at [232, 225] on div at bounding box center [207, 421] width 90 height 727
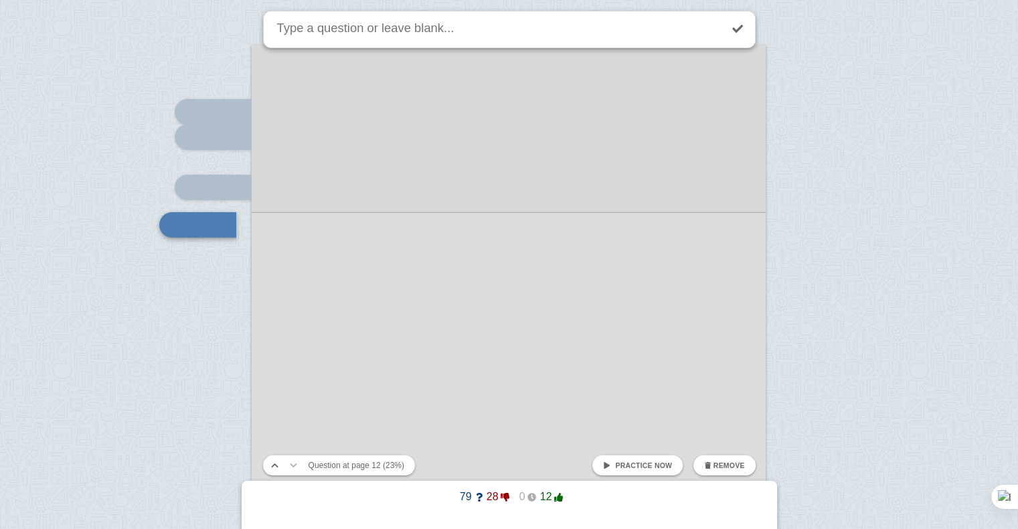
scroll to position [8806, 0]
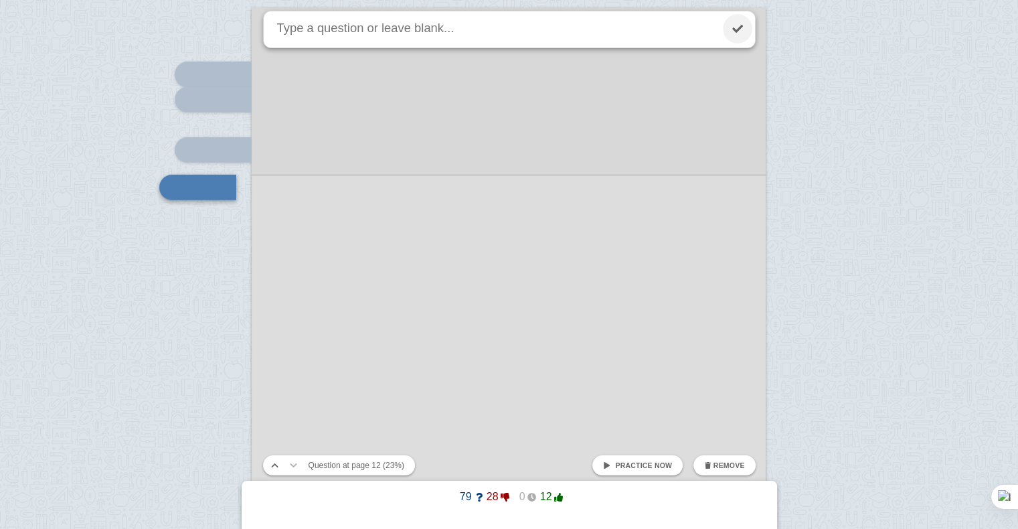
click at [743, 35] on link at bounding box center [737, 28] width 29 height 29
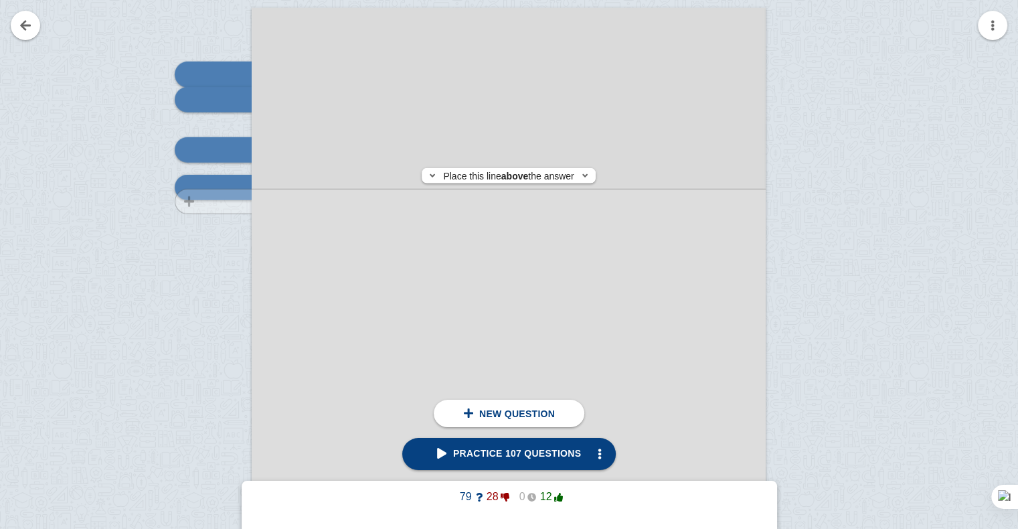
click at [188, 202] on div at bounding box center [207, 384] width 90 height 727
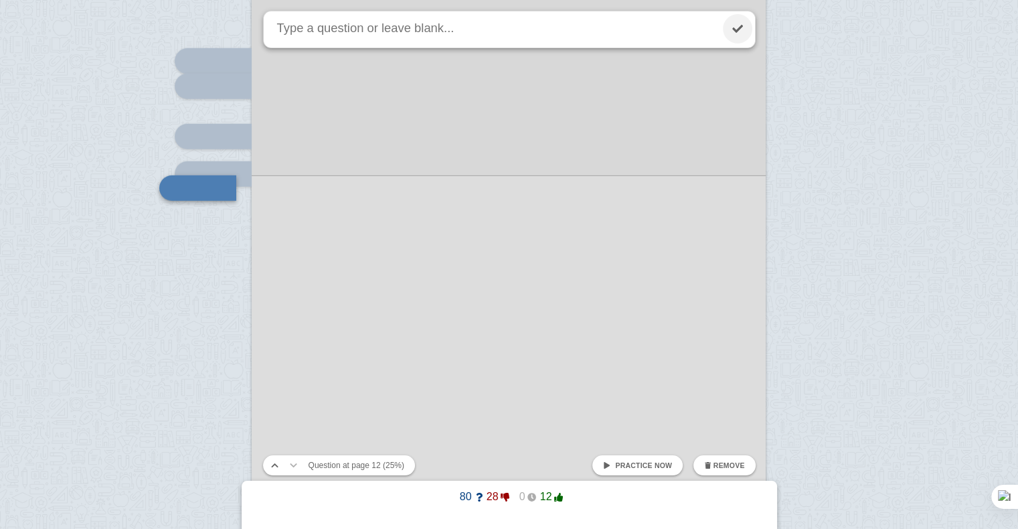
click at [738, 31] on link at bounding box center [737, 28] width 29 height 29
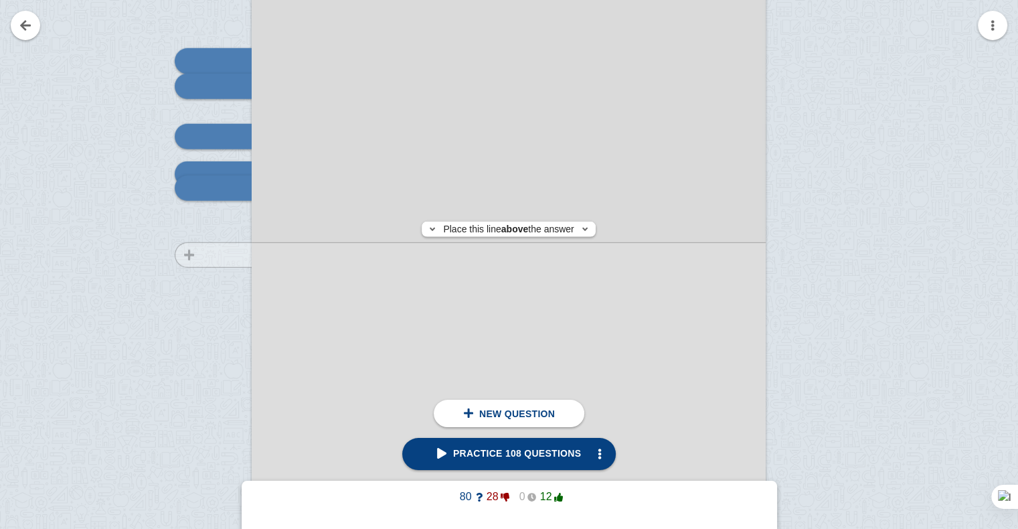
click at [225, 254] on div at bounding box center [207, 370] width 90 height 727
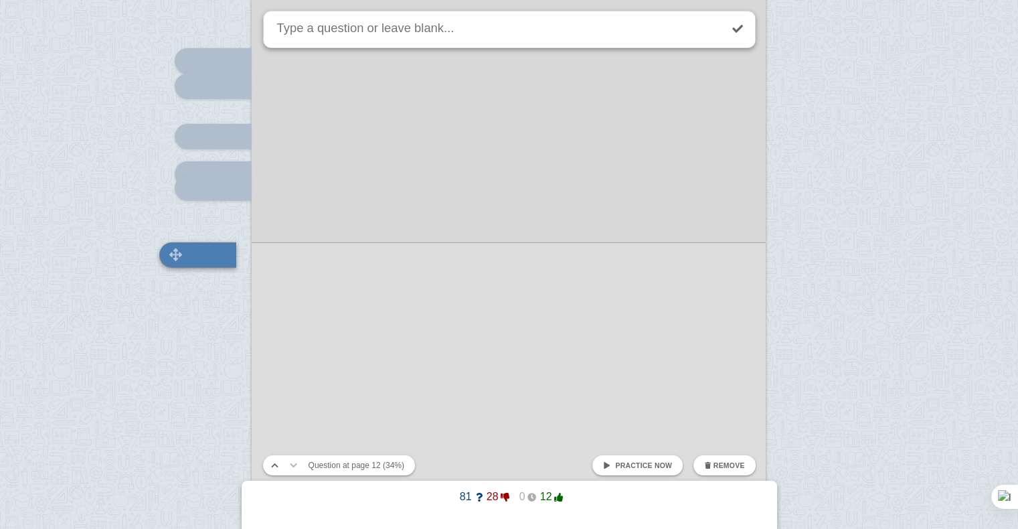
scroll to position [8886, 0]
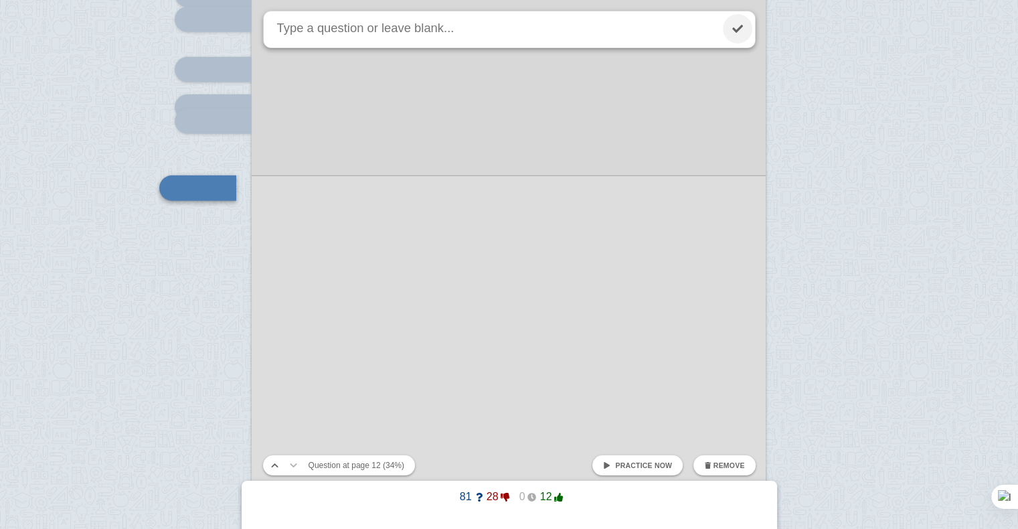
click at [732, 34] on link at bounding box center [737, 28] width 29 height 29
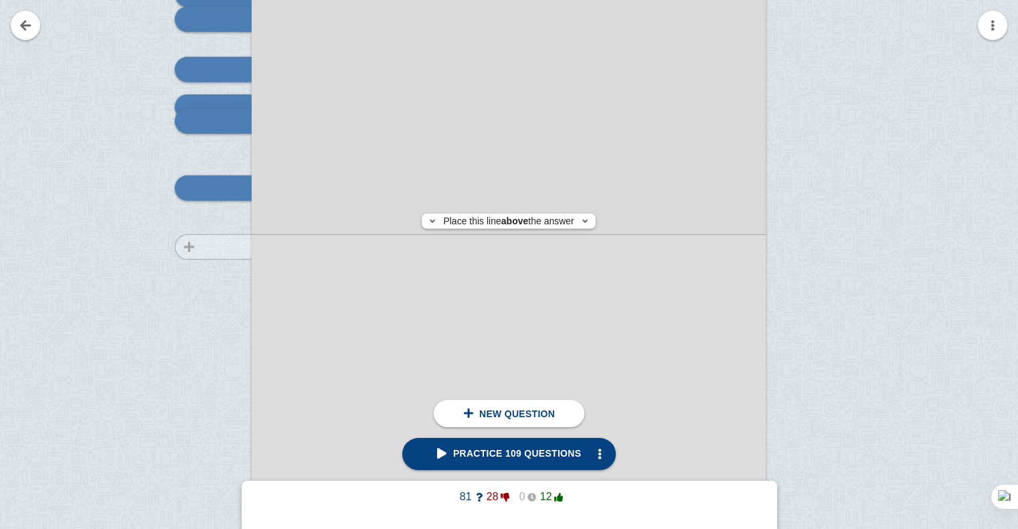
click at [220, 246] on div at bounding box center [207, 303] width 90 height 727
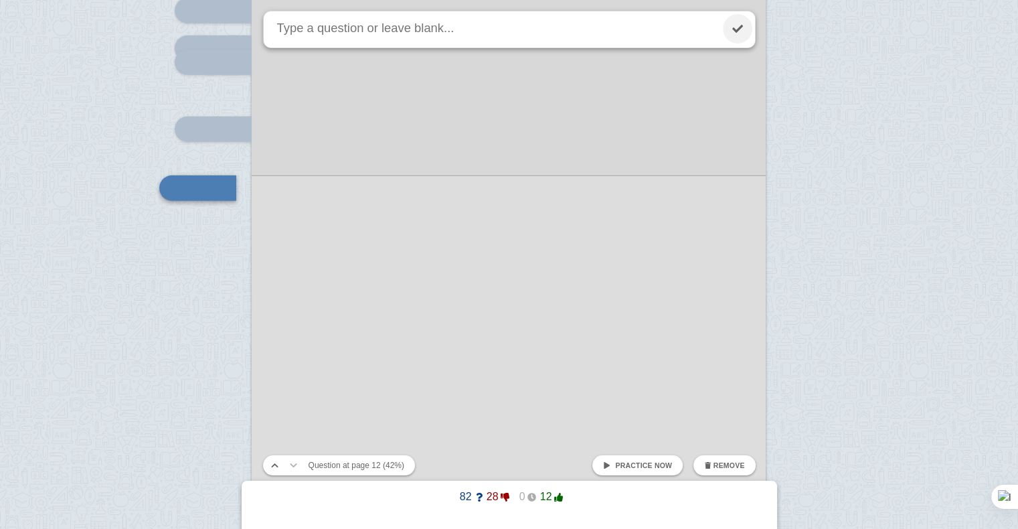
click at [751, 31] on link at bounding box center [737, 28] width 29 height 29
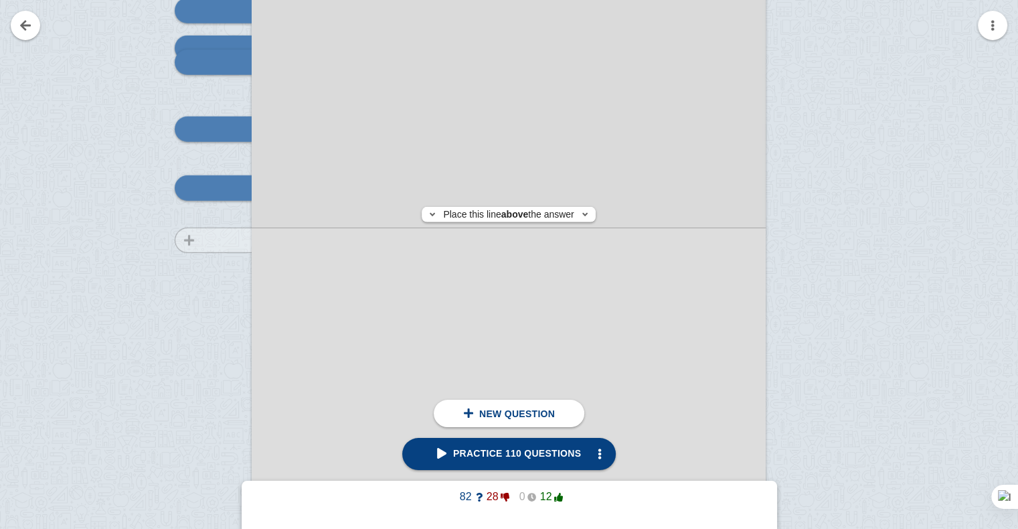
click at [209, 240] on div at bounding box center [207, 244] width 90 height 727
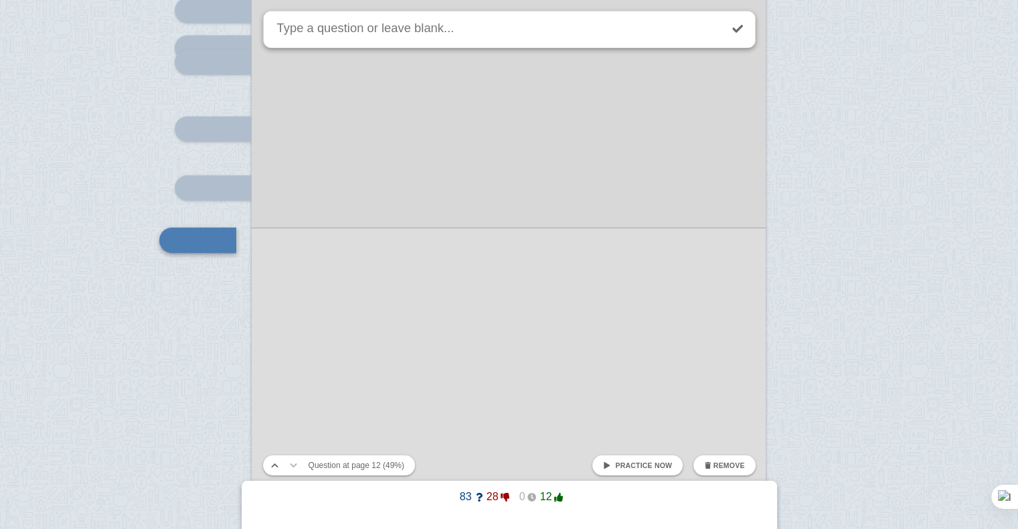
scroll to position [8997, 0]
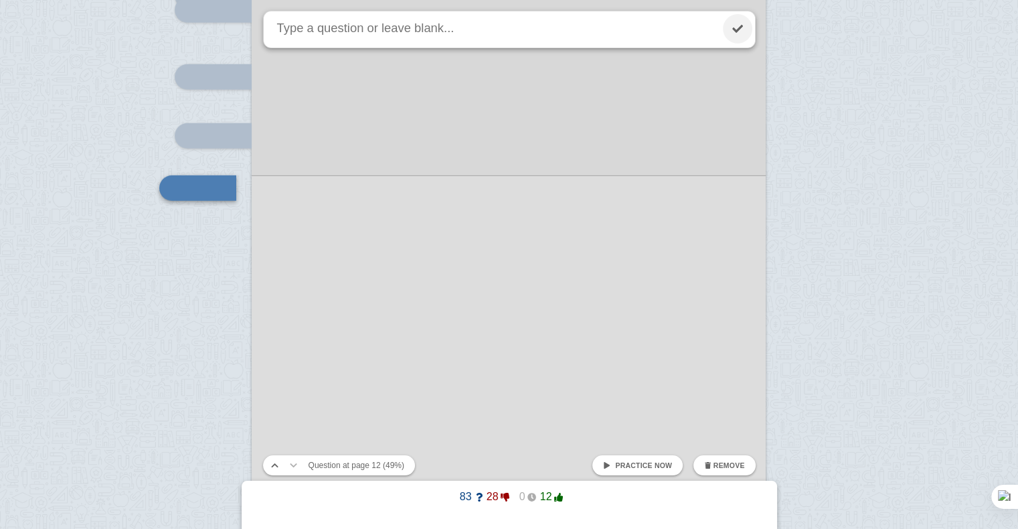
click at [736, 26] on link at bounding box center [737, 28] width 29 height 29
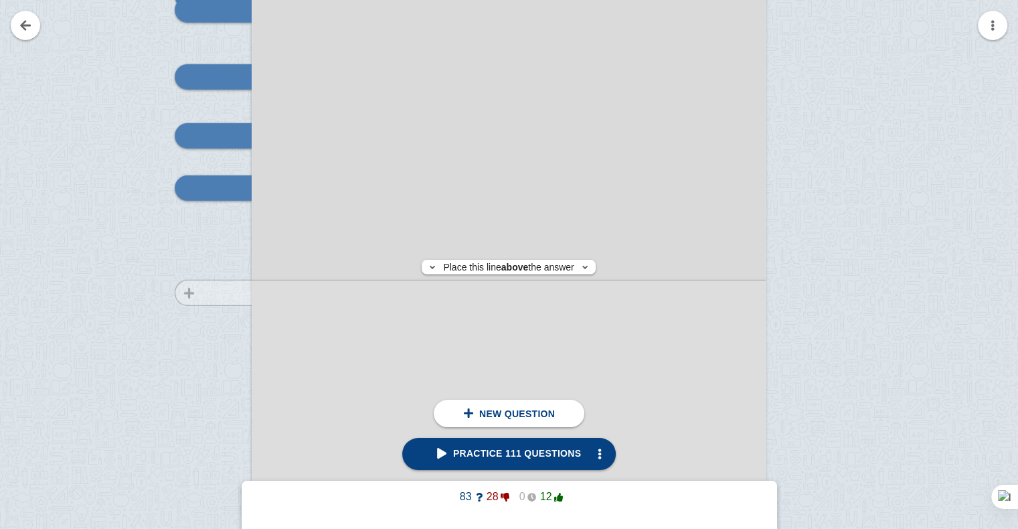
click at [203, 293] on div at bounding box center [207, 192] width 90 height 727
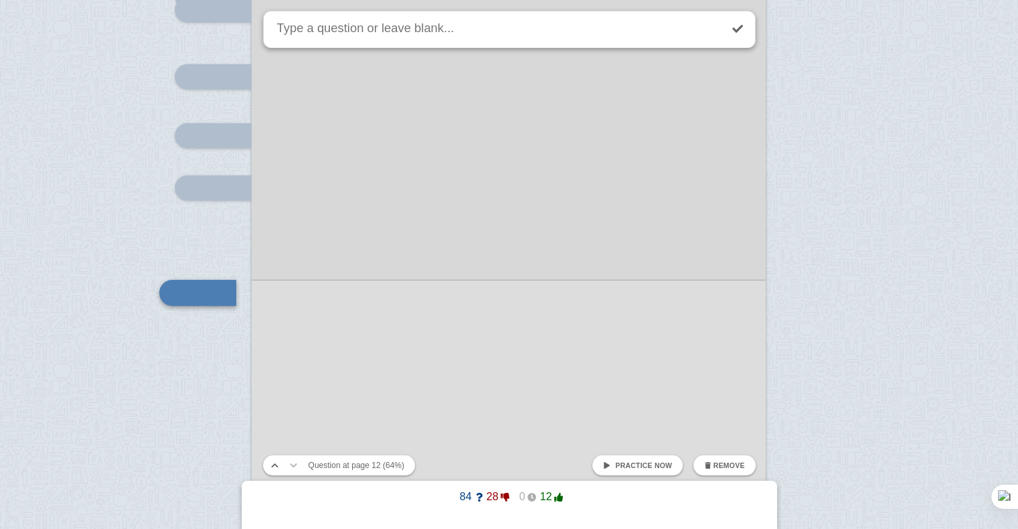
scroll to position [9102, 0]
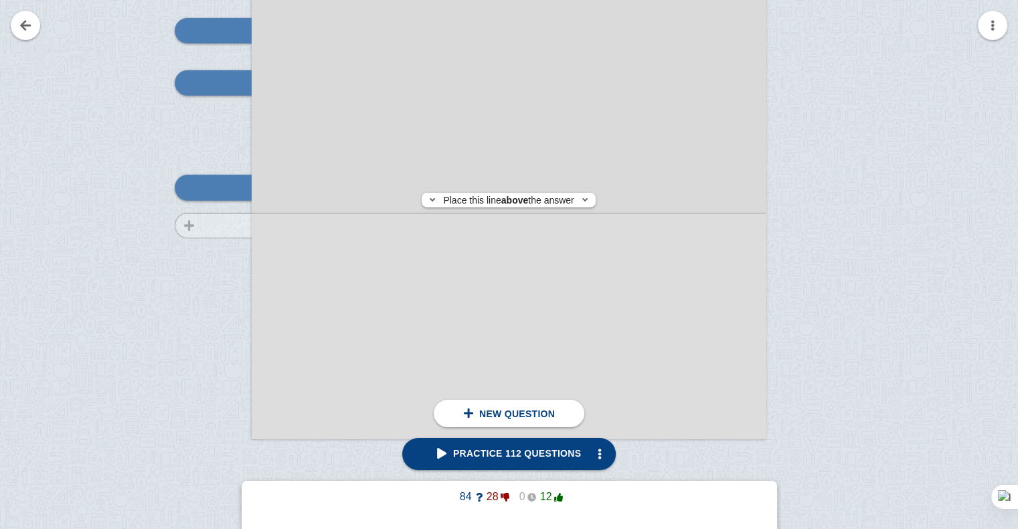
click at [184, 226] on div at bounding box center [207, 87] width 90 height 727
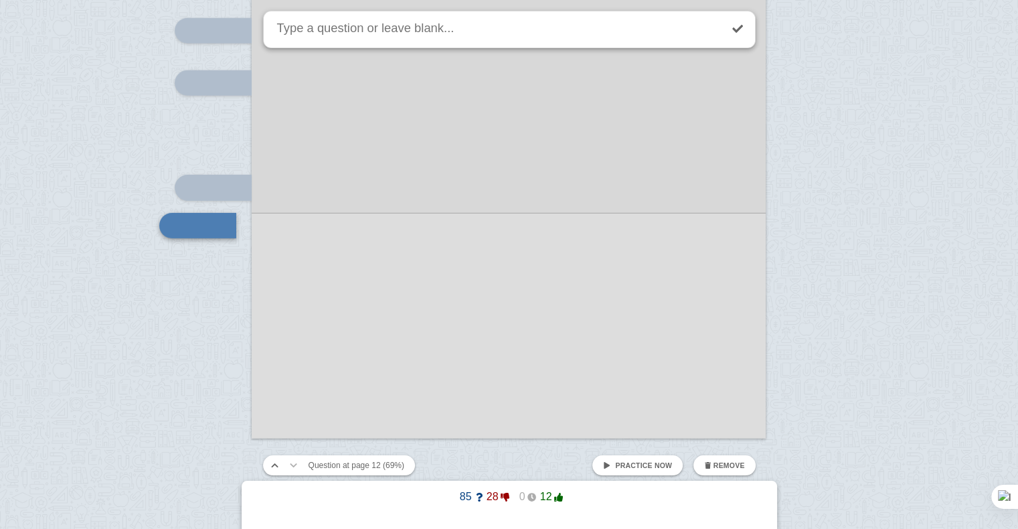
scroll to position [9141, 0]
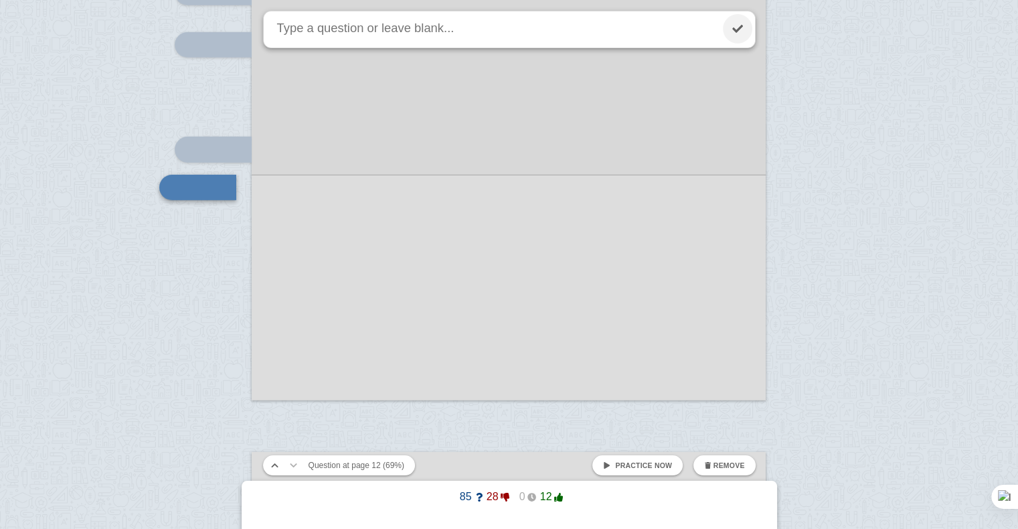
click at [735, 27] on link at bounding box center [737, 28] width 29 height 29
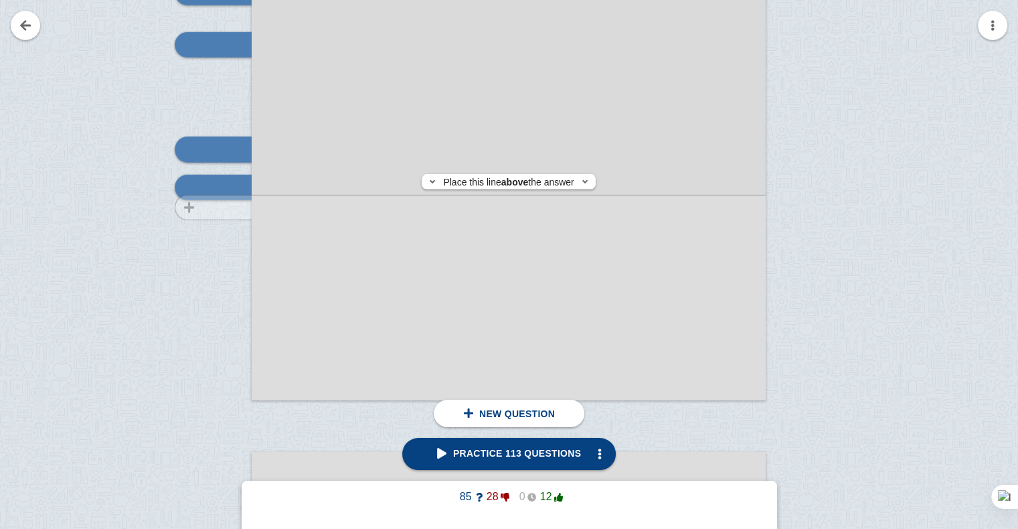
click at [191, 208] on div at bounding box center [207, 49] width 90 height 727
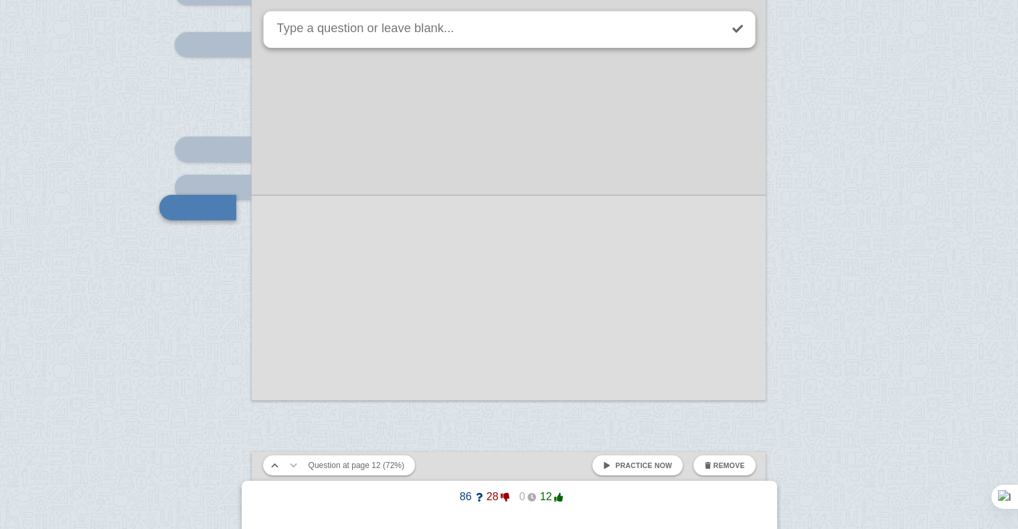
scroll to position [9160, 0]
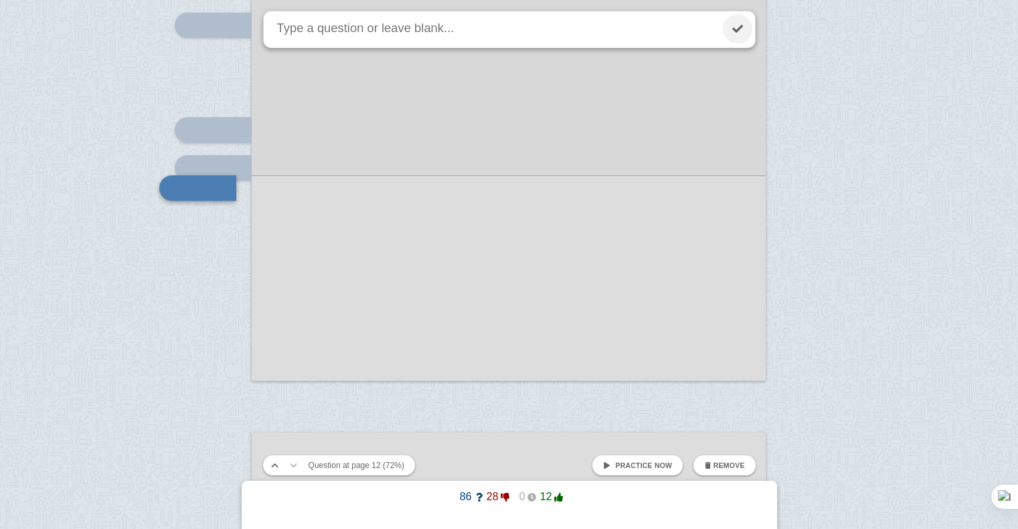
click at [743, 23] on link at bounding box center [737, 28] width 29 height 29
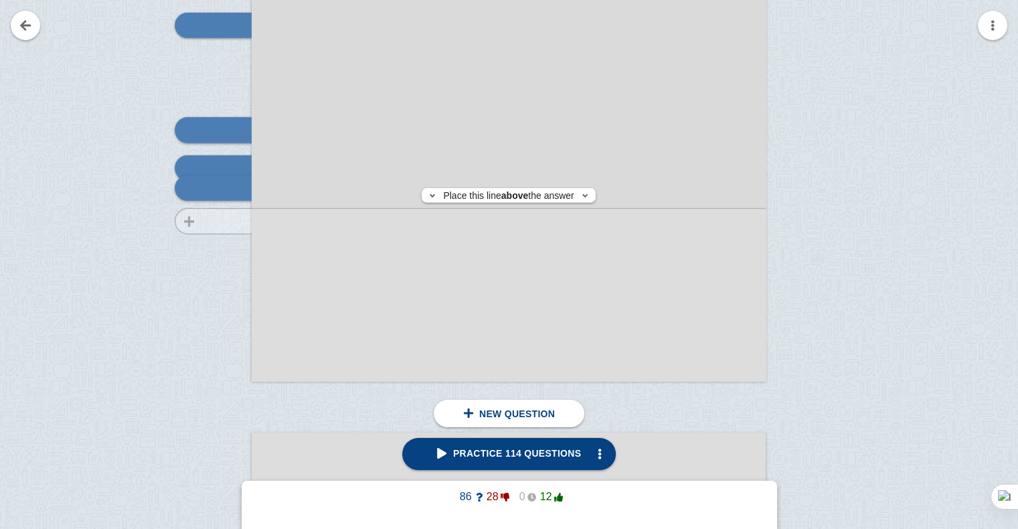
click at [204, 221] on div at bounding box center [207, 30] width 90 height 727
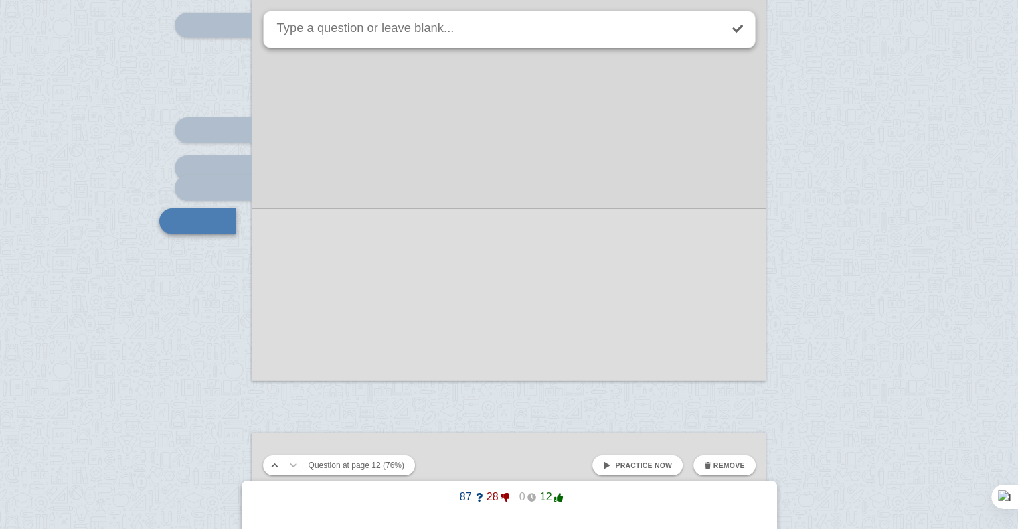
scroll to position [9193, 0]
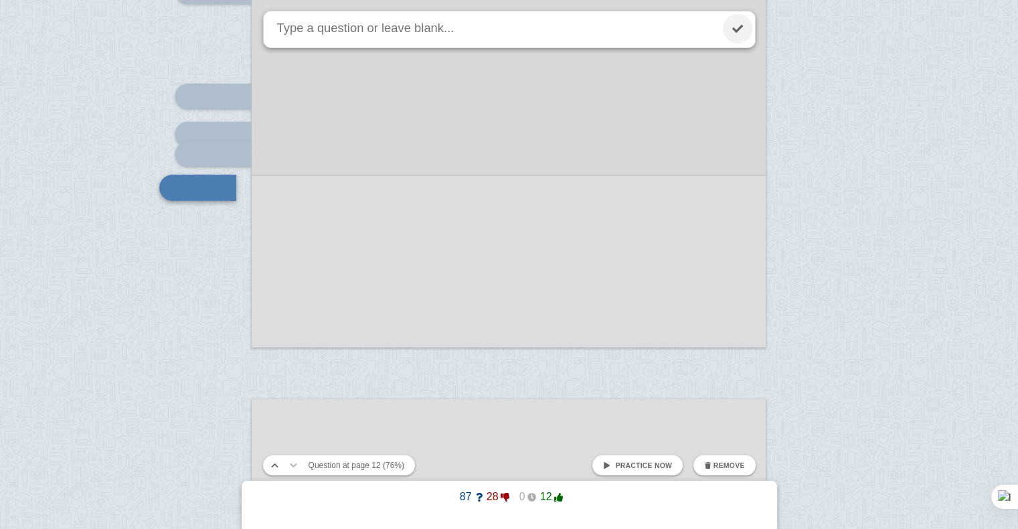
click at [745, 31] on link at bounding box center [737, 28] width 29 height 29
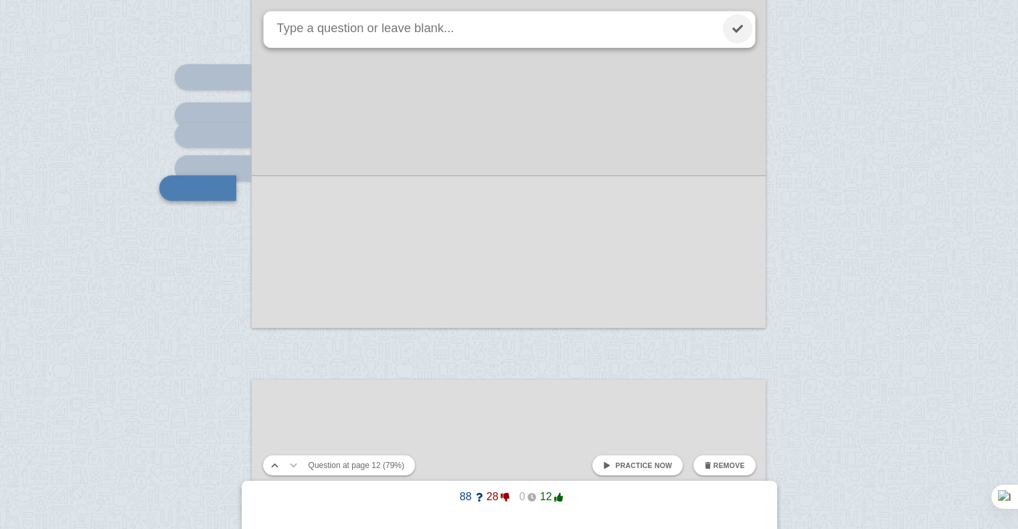
click at [745, 21] on link at bounding box center [737, 28] width 29 height 29
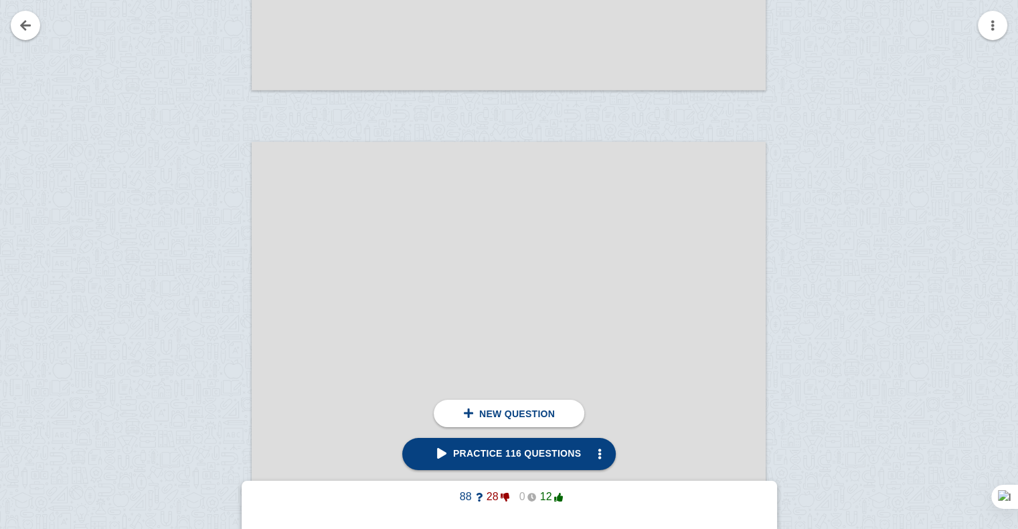
scroll to position [9451, 0]
click at [225, 186] on div at bounding box center [207, 517] width 90 height 727
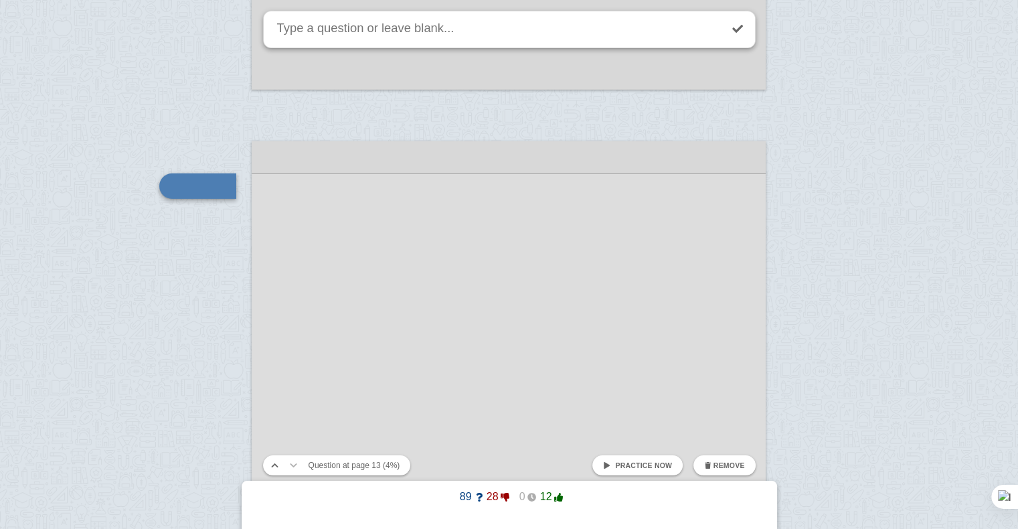
scroll to position [9449, 0]
click at [739, 20] on link at bounding box center [737, 28] width 29 height 29
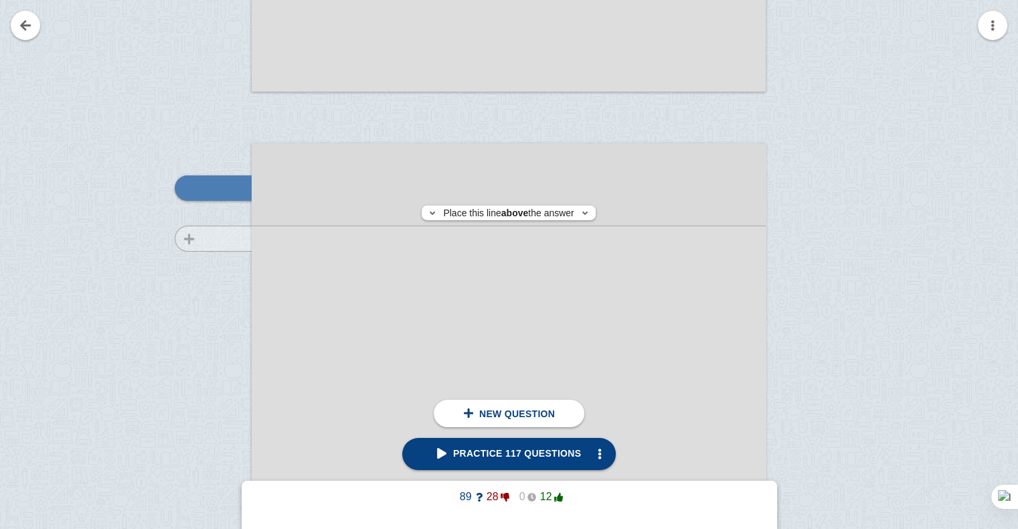
click at [218, 238] on div at bounding box center [207, 519] width 90 height 727
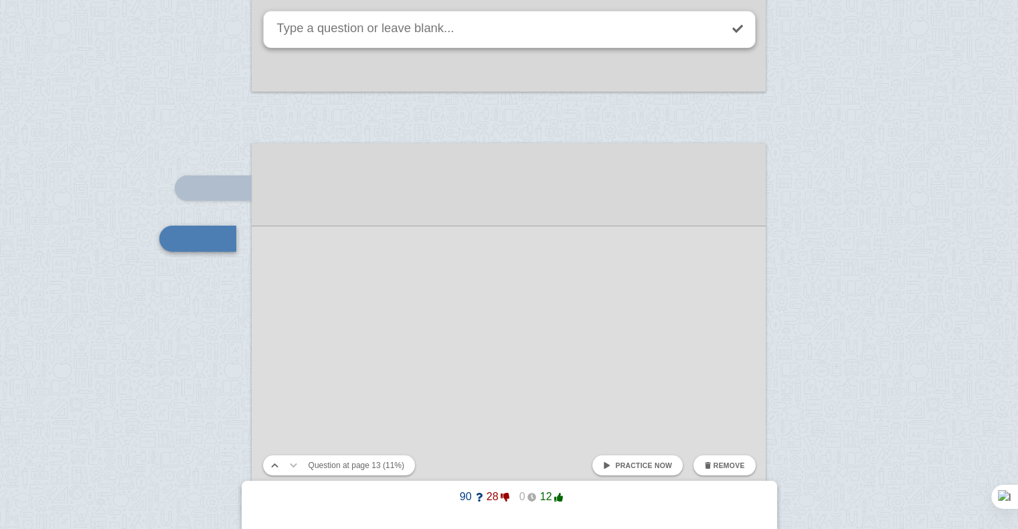
scroll to position [9500, 0]
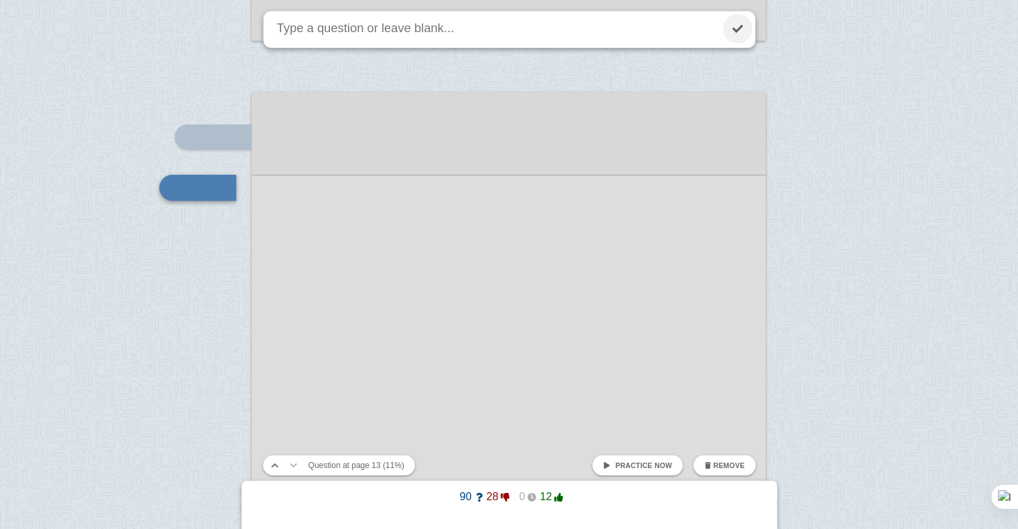
click at [728, 39] on link at bounding box center [737, 28] width 29 height 29
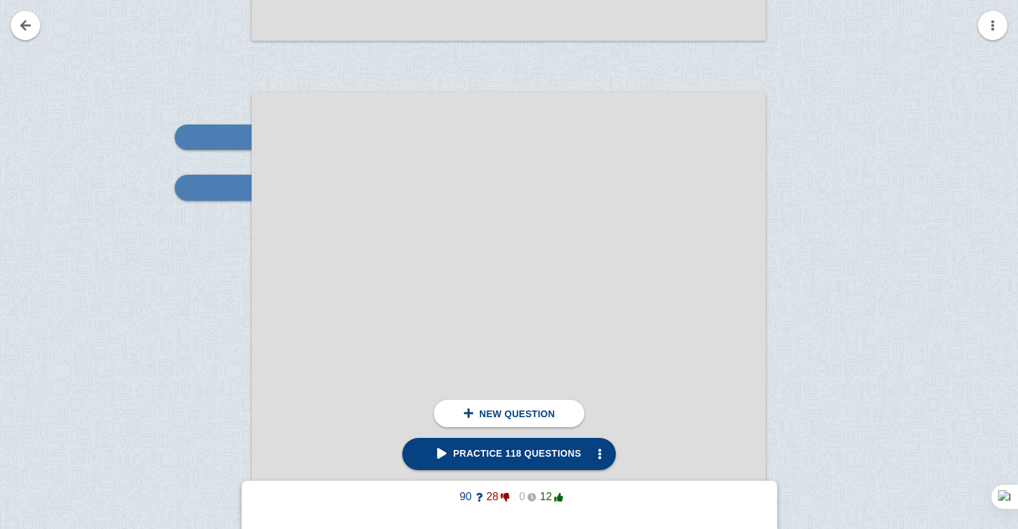
click at [728, 39] on div "click here to add a question click here to add a question Place this line above…" at bounding box center [509, 482] width 1018 height 19964
click at [190, 252] on div at bounding box center [207, 468] width 90 height 727
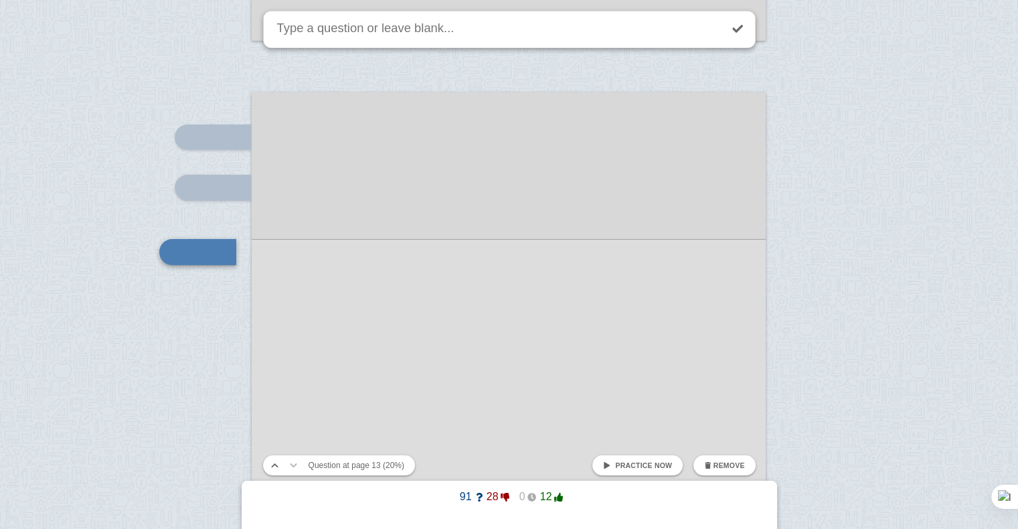
scroll to position [9564, 0]
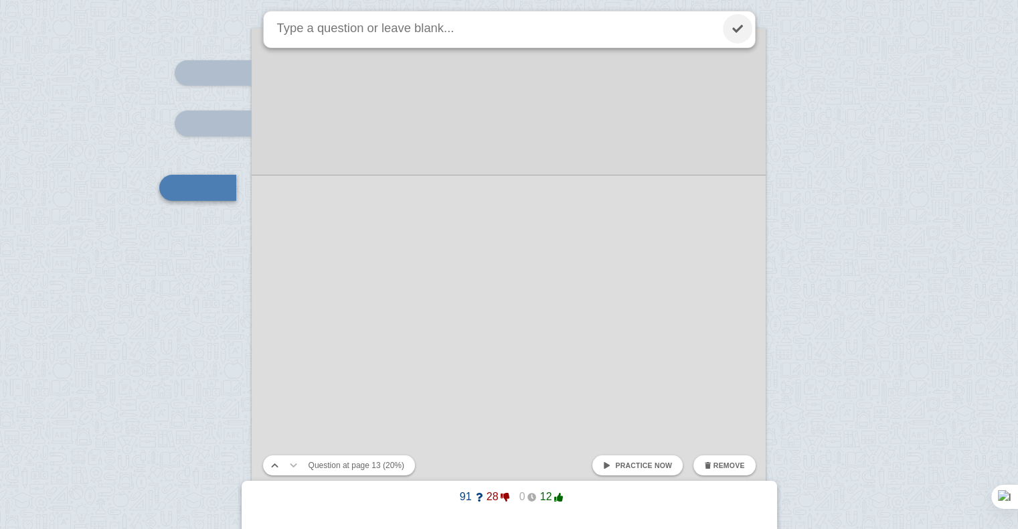
click at [743, 29] on link at bounding box center [737, 28] width 29 height 29
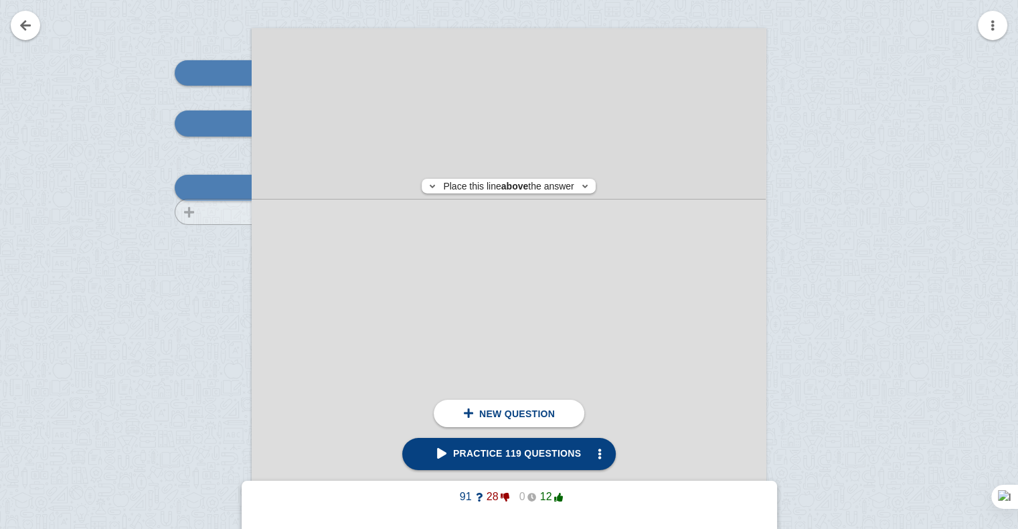
click at [220, 212] on div at bounding box center [207, 404] width 90 height 727
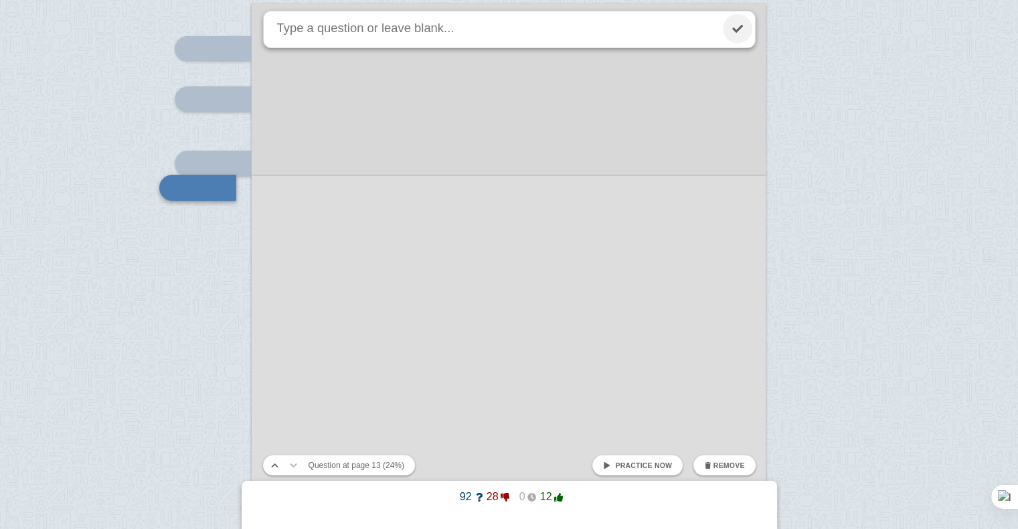
click at [736, 32] on link at bounding box center [737, 28] width 29 height 29
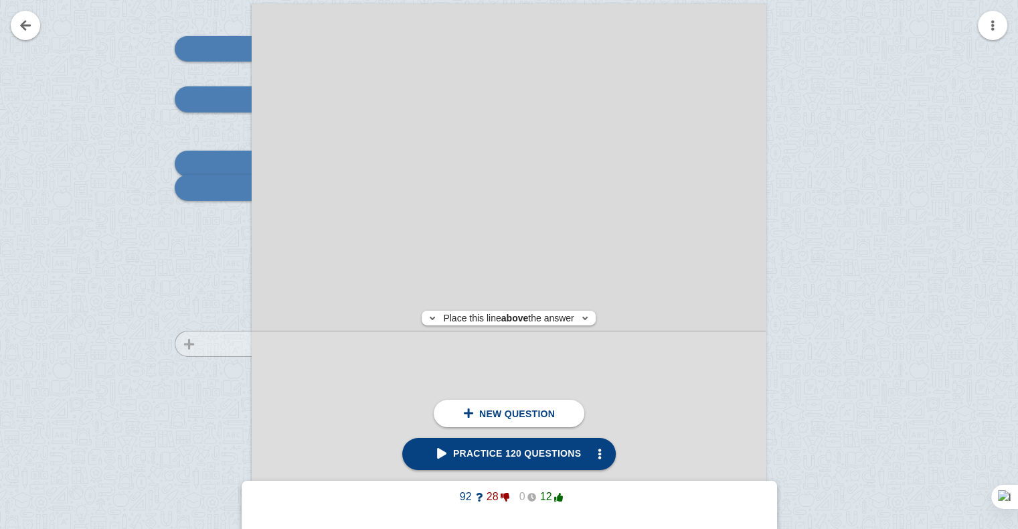
click at [223, 343] on div at bounding box center [207, 380] width 90 height 727
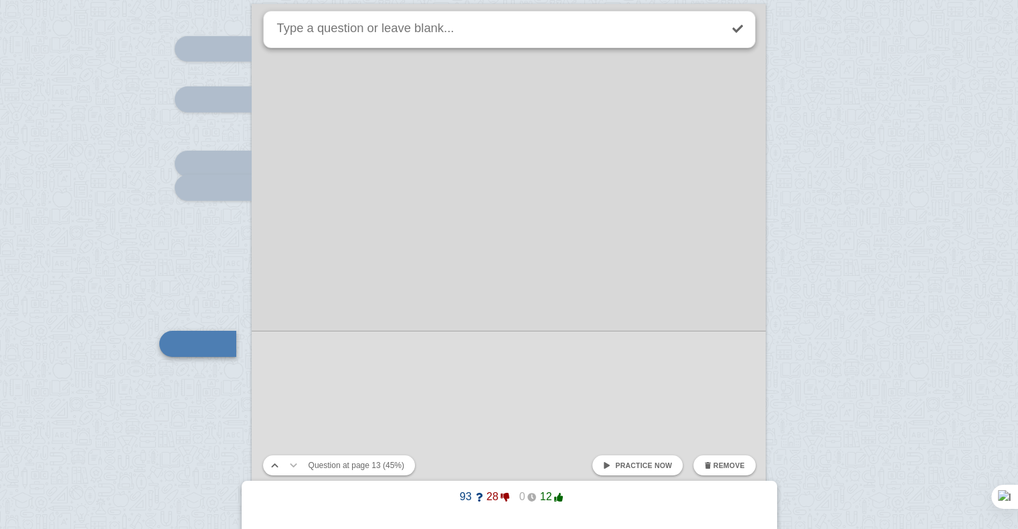
scroll to position [9744, 0]
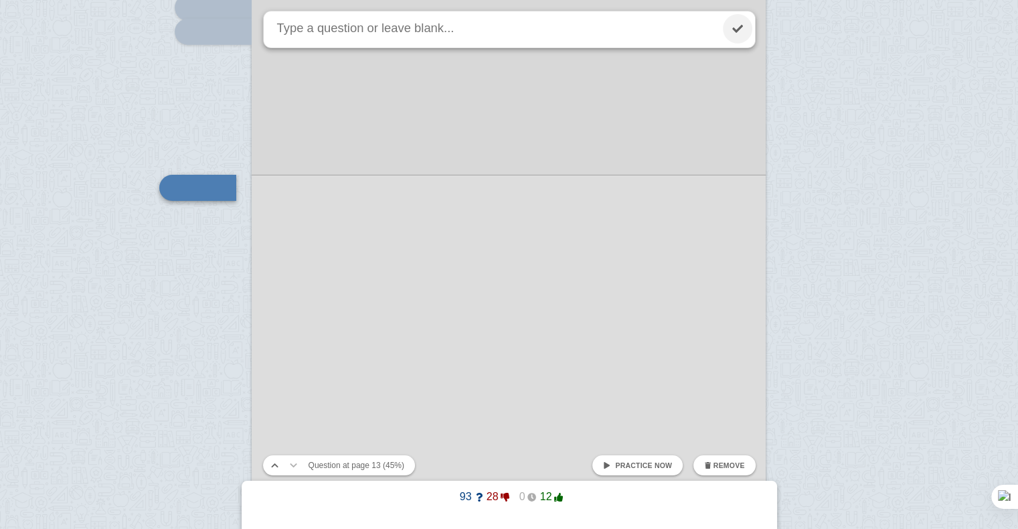
click at [749, 33] on link at bounding box center [737, 28] width 29 height 29
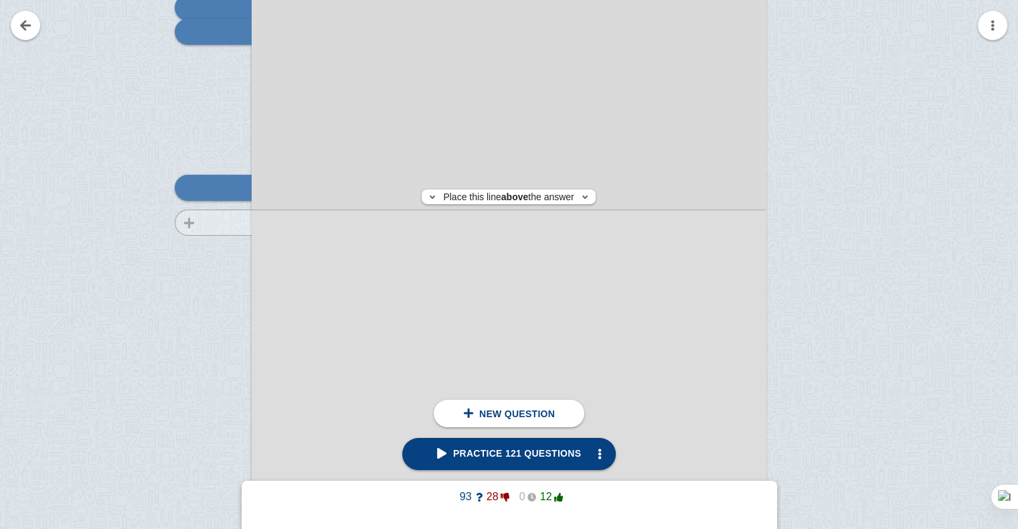
click at [208, 222] on div at bounding box center [207, 224] width 90 height 727
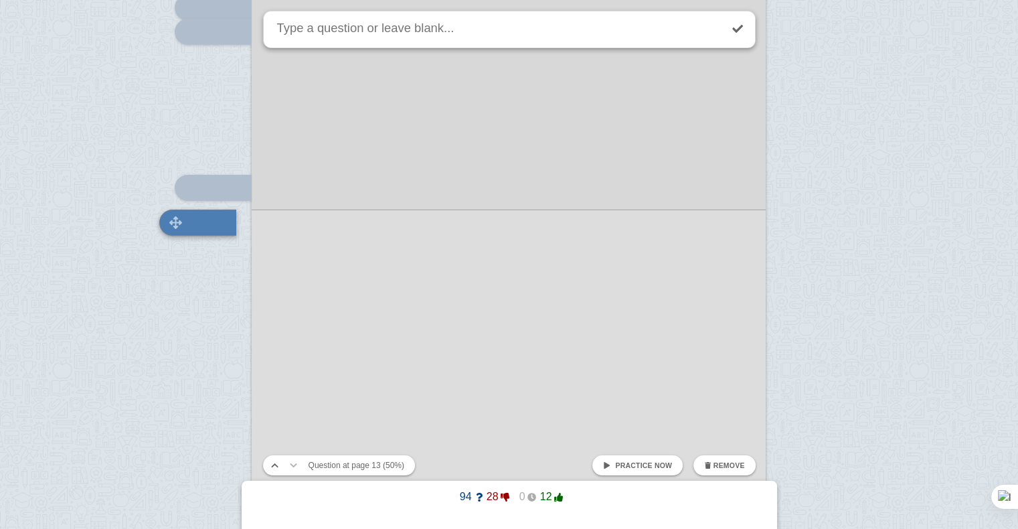
scroll to position [9779, 0]
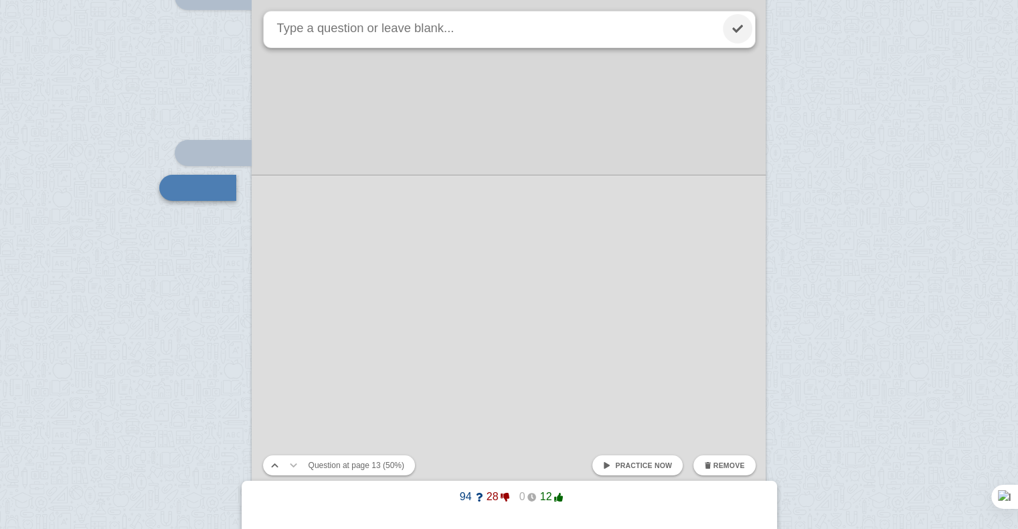
click at [728, 23] on link at bounding box center [737, 28] width 29 height 29
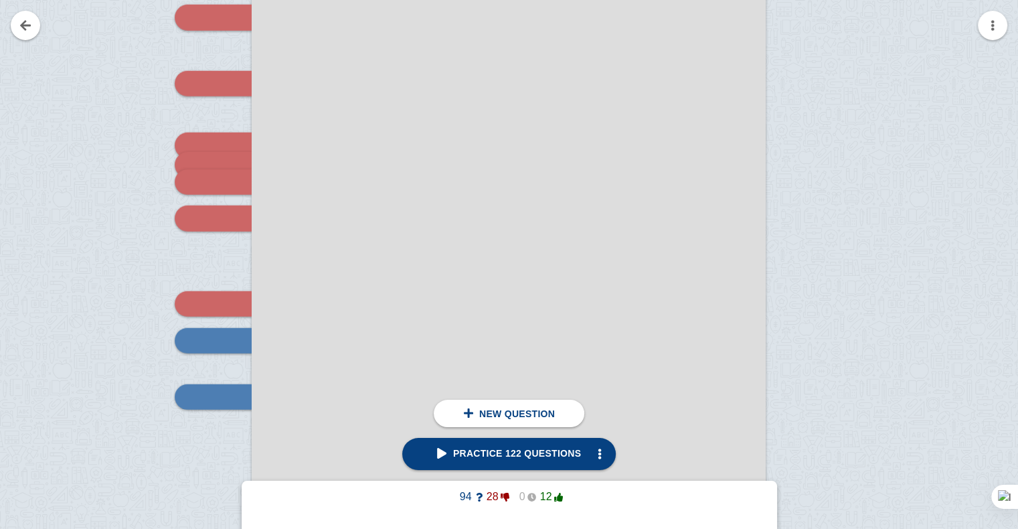
scroll to position [3591, 0]
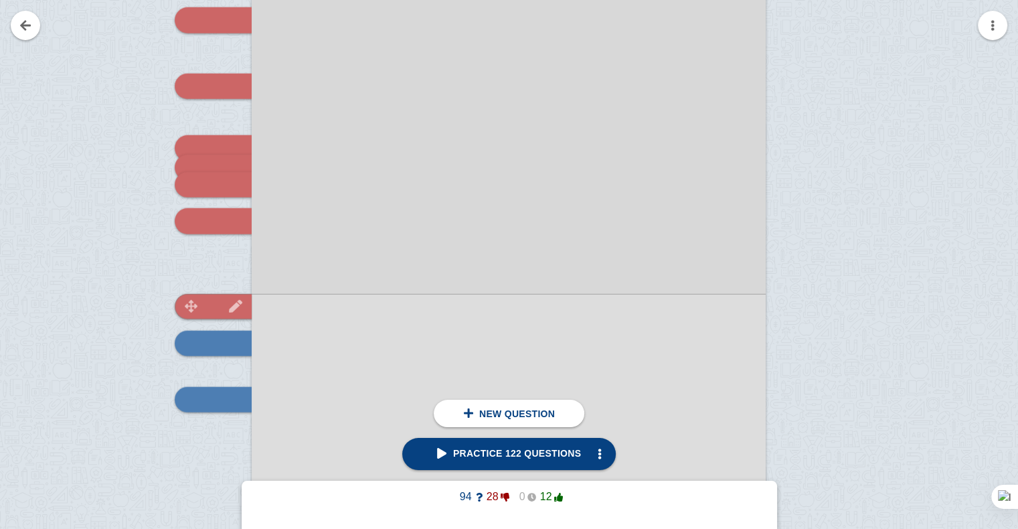
click at [250, 302] on img at bounding box center [236, 306] width 32 height 13
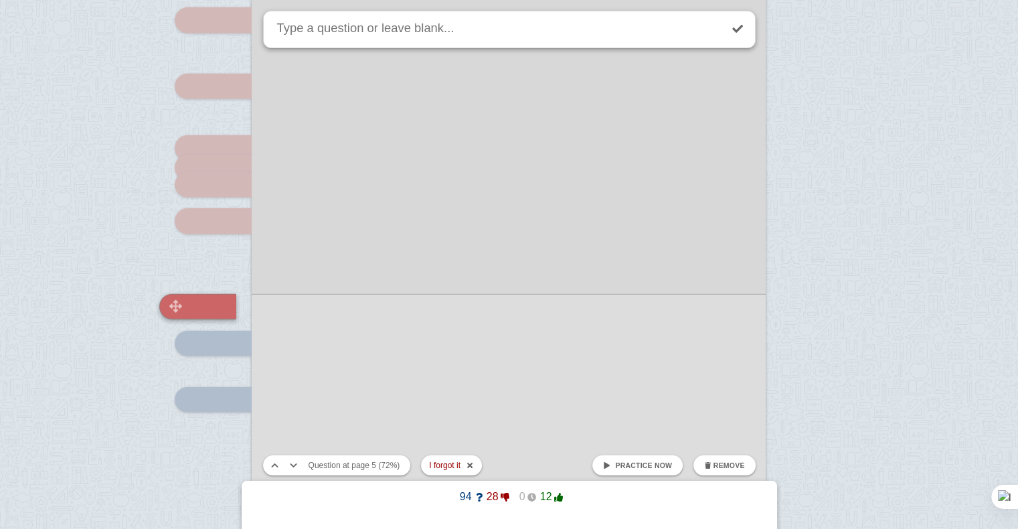
scroll to position [3710, 0]
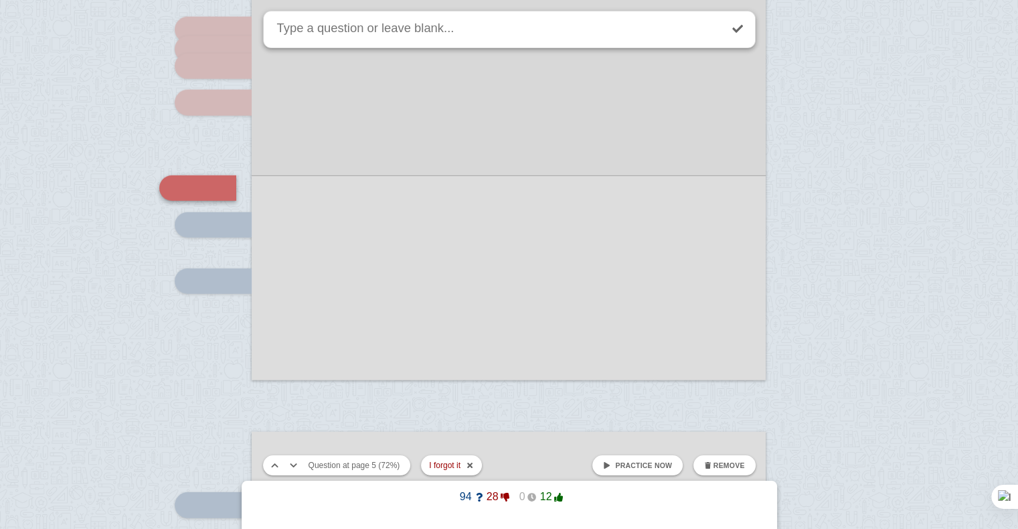
click at [644, 465] on span "Practice now" at bounding box center [643, 465] width 57 height 8
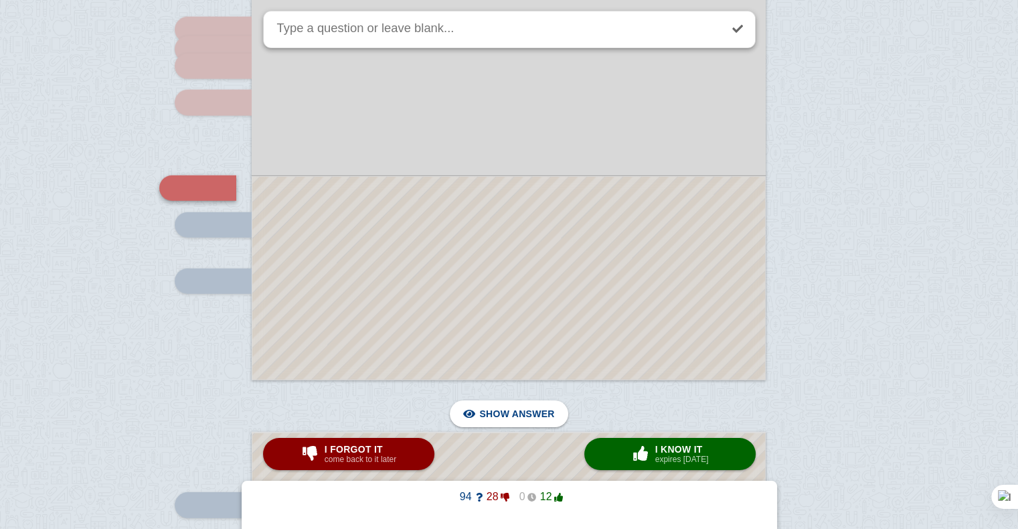
click at [562, 212] on div at bounding box center [508, 278] width 513 height 203
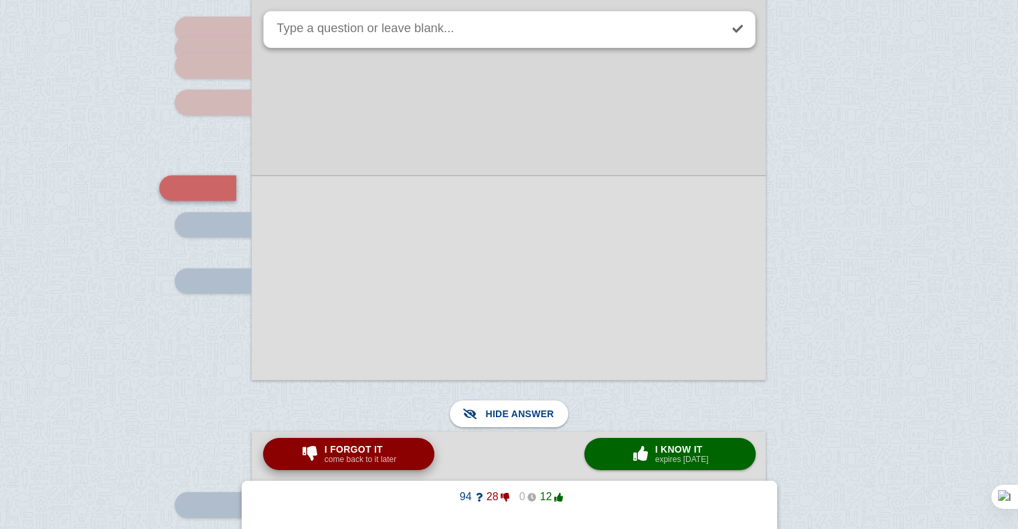
click at [380, 447] on span "I forgot it" at bounding box center [361, 449] width 72 height 11
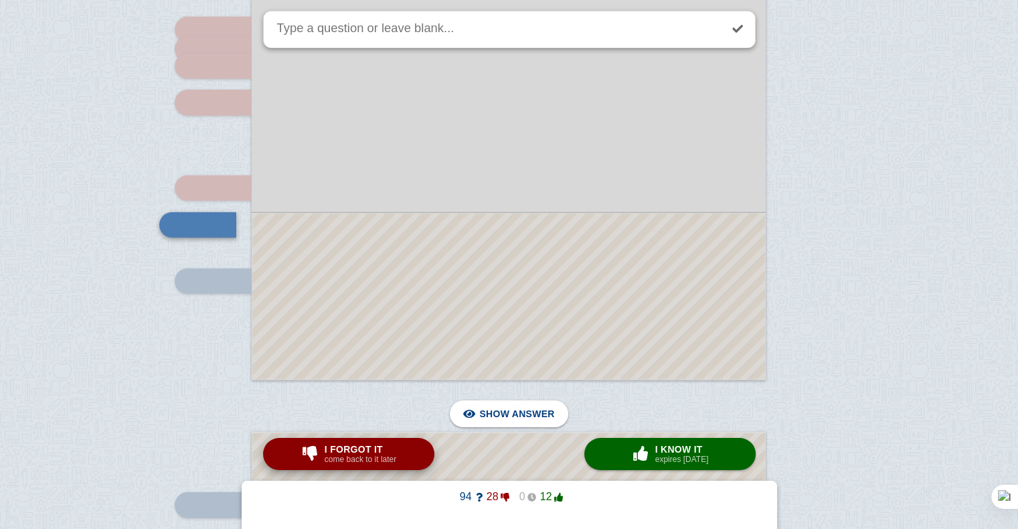
scroll to position [3747, 0]
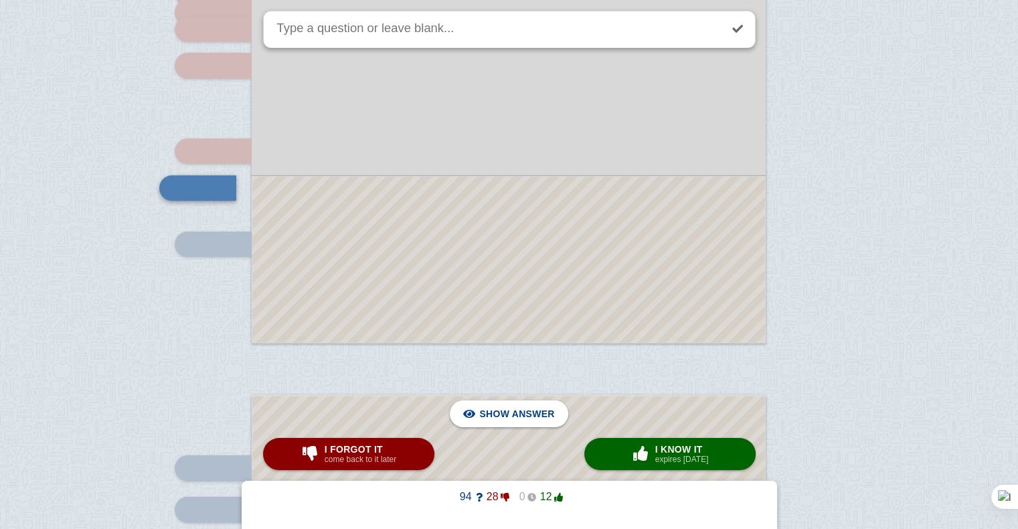
click at [448, 320] on div at bounding box center [508, 260] width 513 height 166
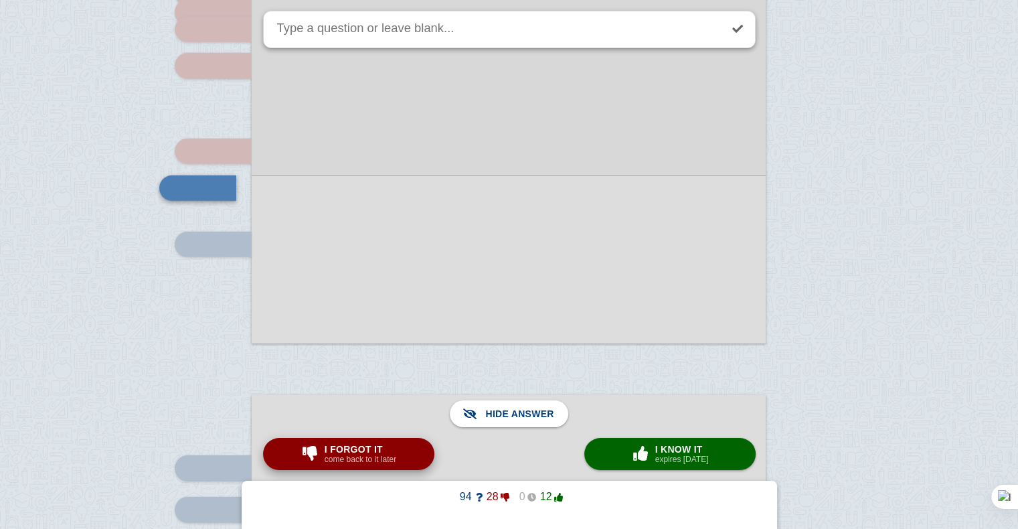
click at [375, 446] on span "I forgot it" at bounding box center [361, 449] width 72 height 11
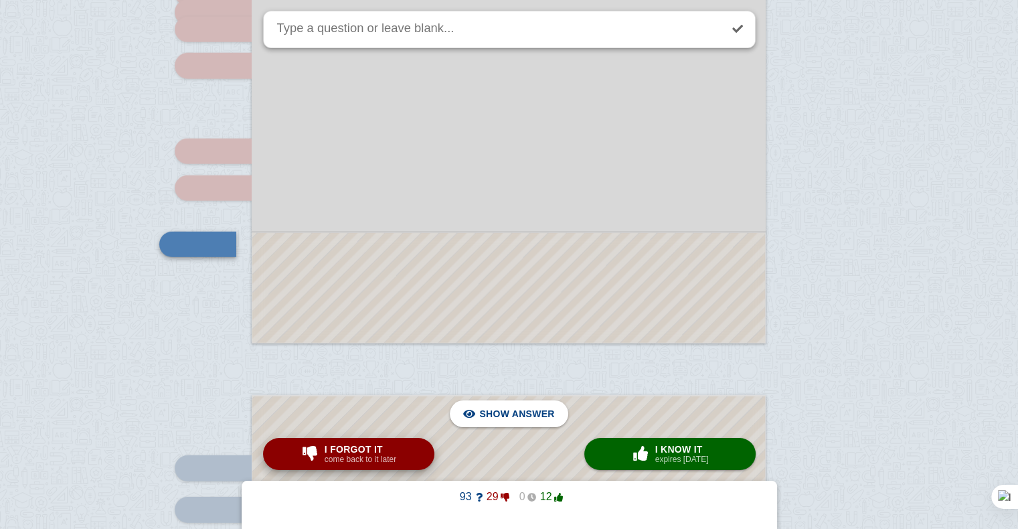
scroll to position [3803, 0]
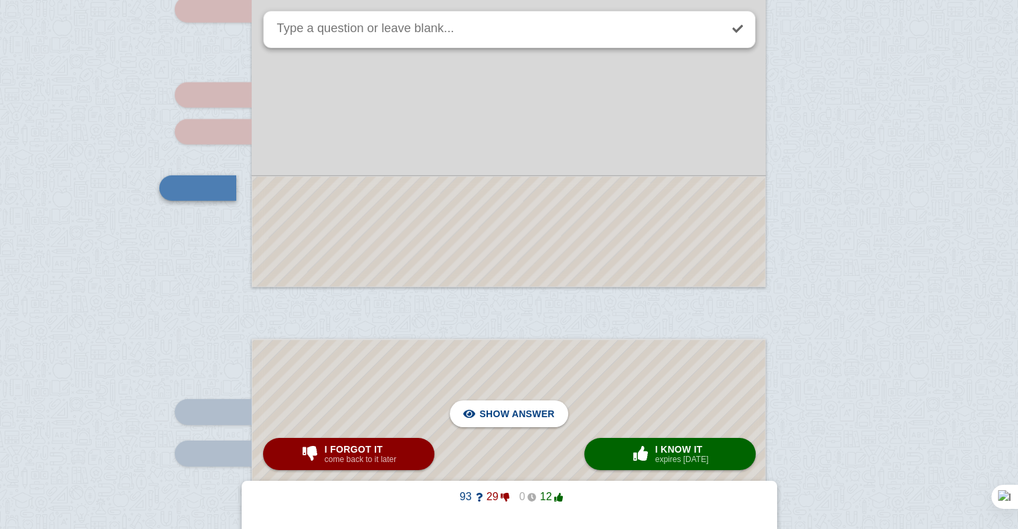
click at [439, 268] on div at bounding box center [508, 232] width 513 height 110
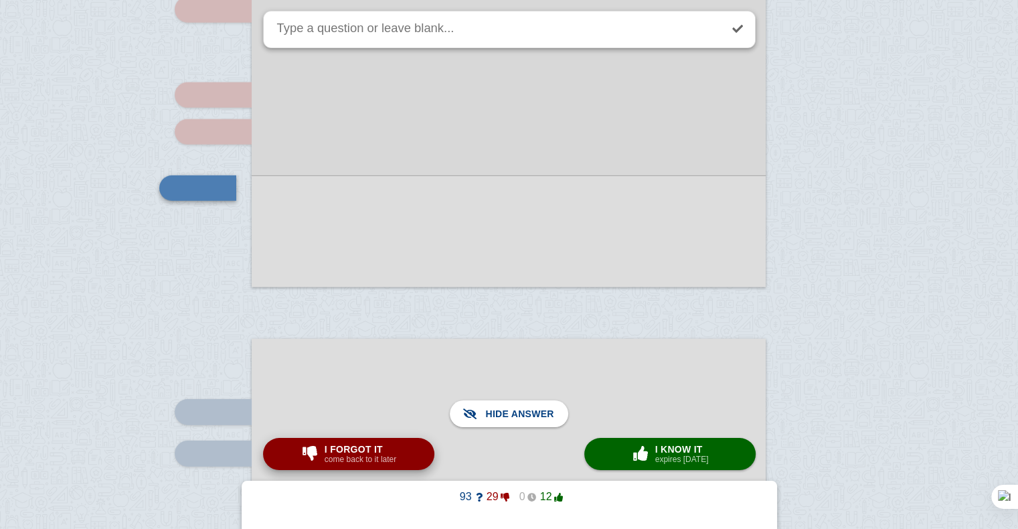
click at [399, 465] on button "I forgot it come back to it later" at bounding box center [348, 454] width 171 height 32
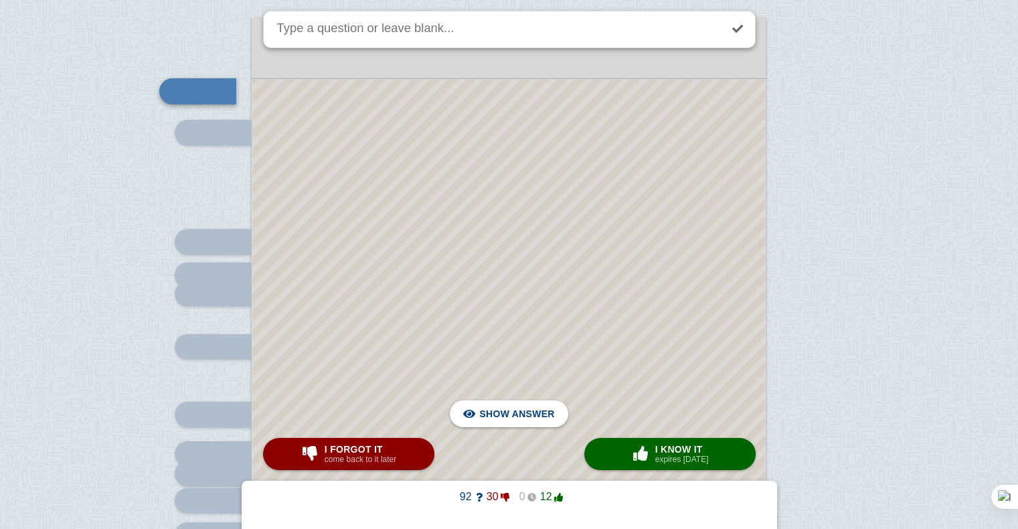
scroll to position [4126, 0]
click at [1003, 489] on div at bounding box center [1002, 497] width 32 height 24
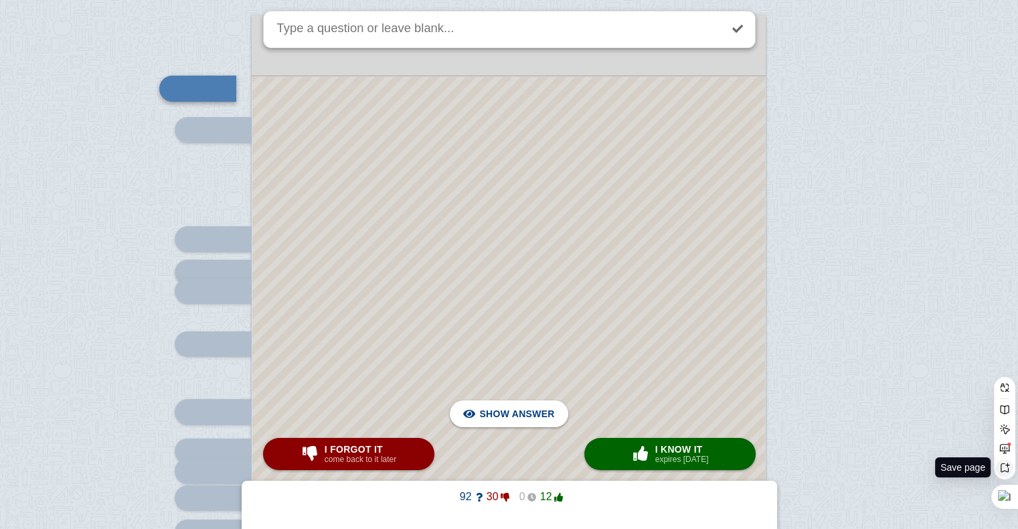
click at [1002, 468] on icon at bounding box center [1005, 468] width 11 height 11
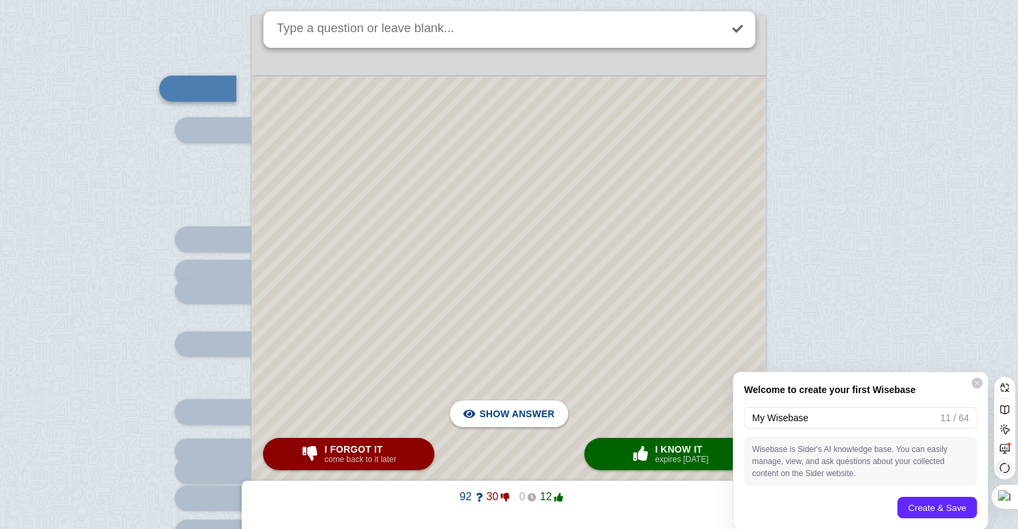
click at [975, 383] on icon at bounding box center [977, 383] width 7 height 7
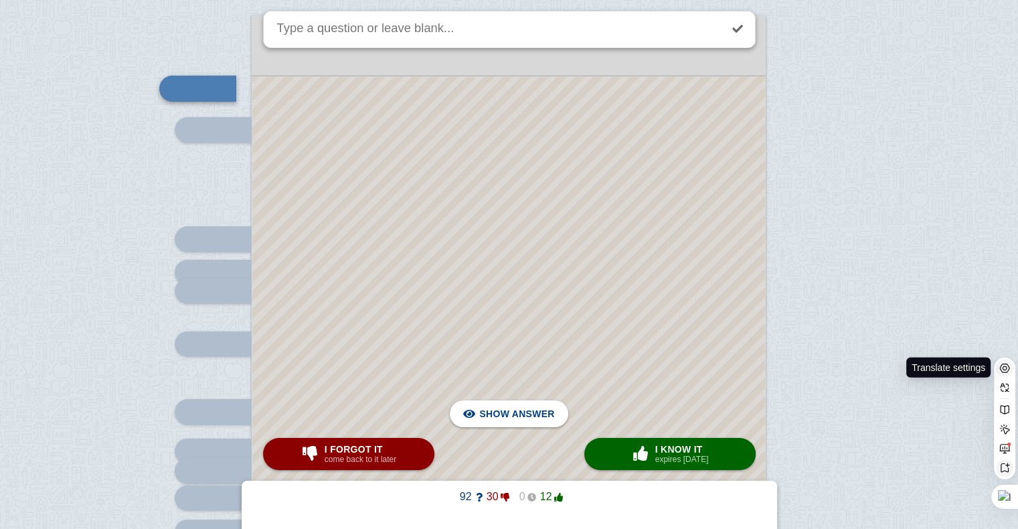
click at [1002, 370] on icon at bounding box center [1005, 368] width 10 height 9
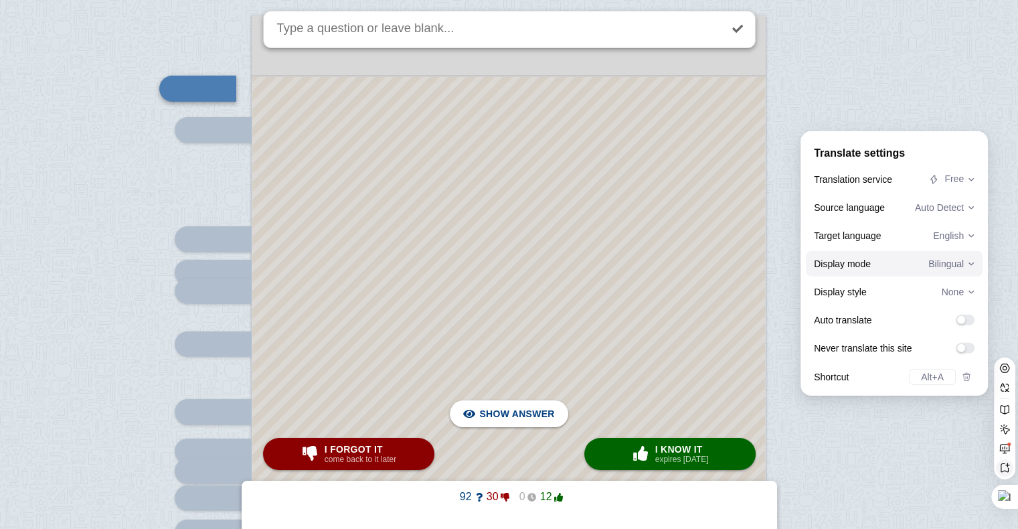
click at [922, 254] on div "Display mode Bilingual" at bounding box center [894, 263] width 177 height 25
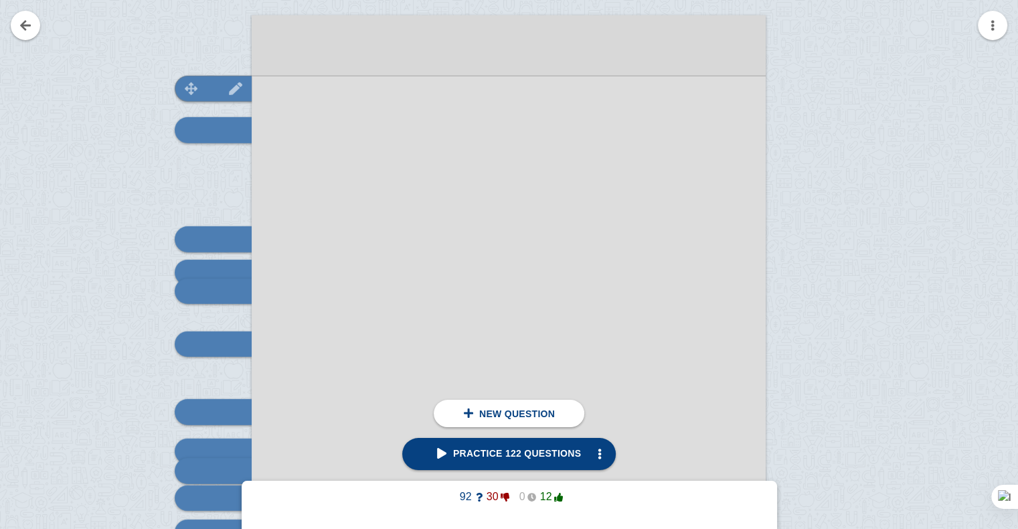
click at [184, 93] on img at bounding box center [191, 88] width 32 height 13
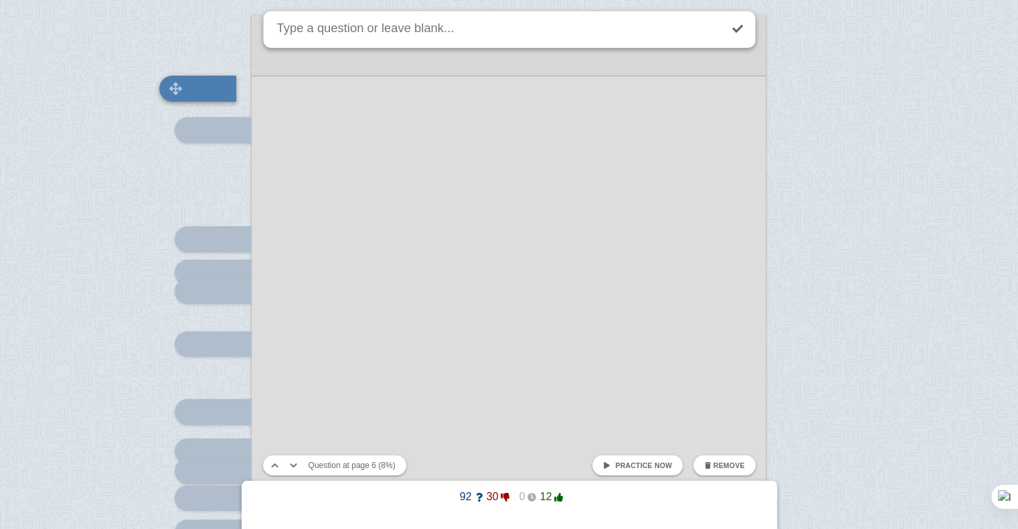
scroll to position [4027, 0]
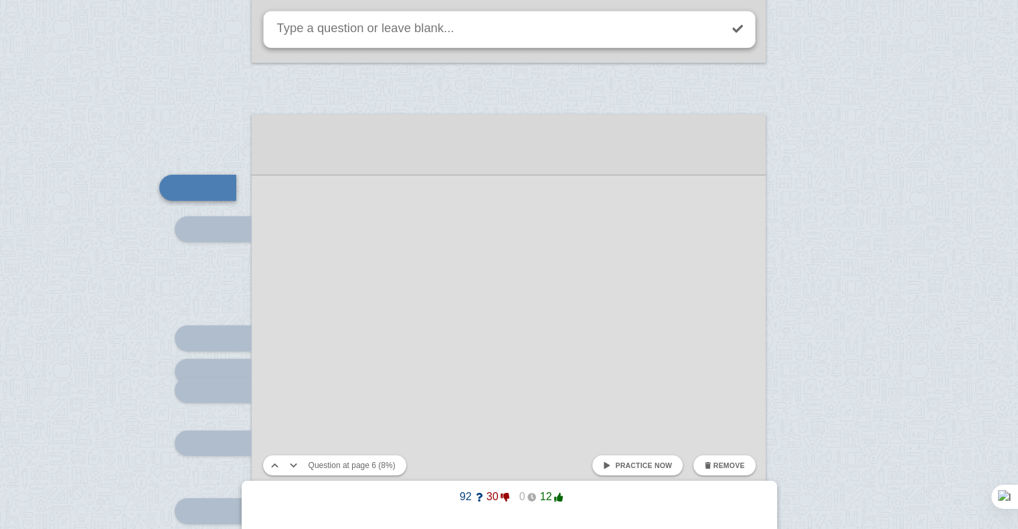
click at [637, 465] on span "Practice now" at bounding box center [643, 465] width 57 height 8
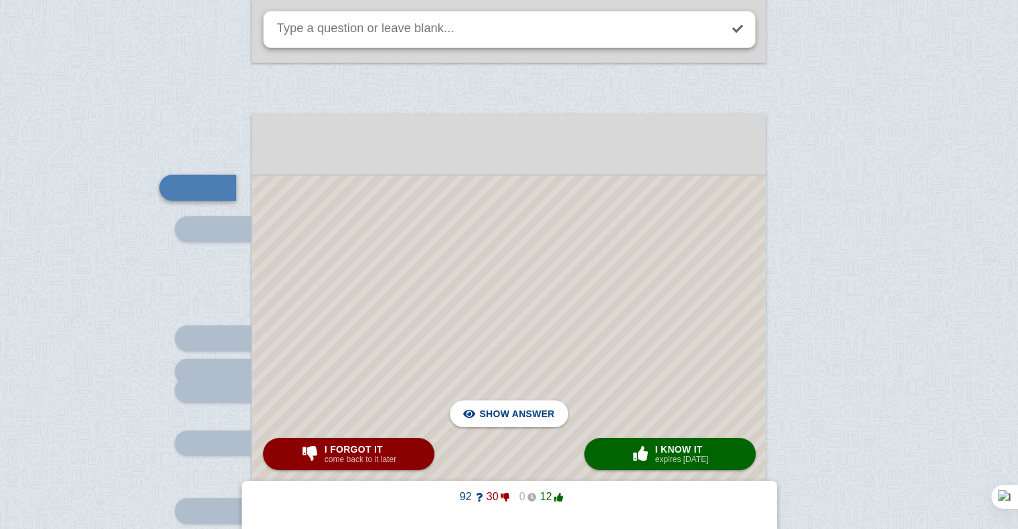
click at [485, 240] on div at bounding box center [508, 508] width 513 height 665
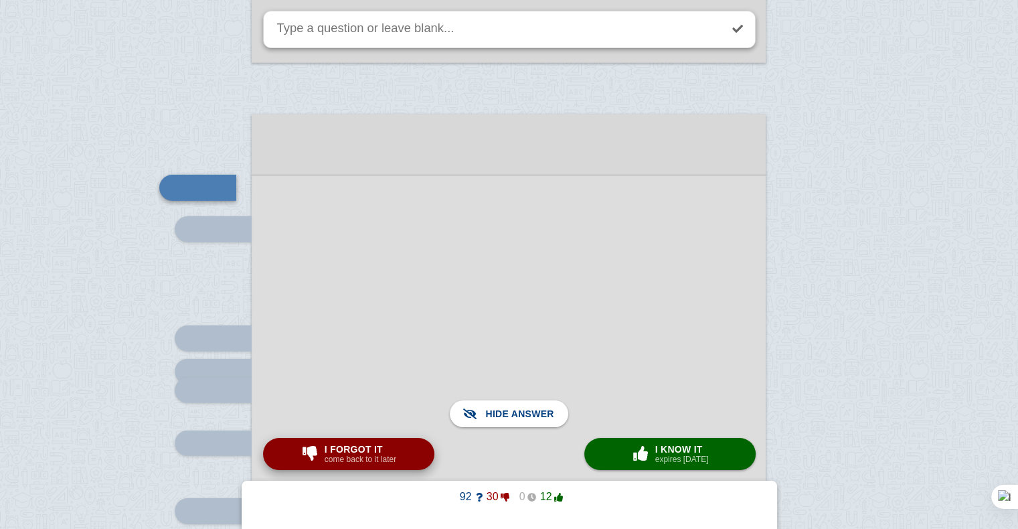
click at [387, 441] on button "I forgot it come back to it later" at bounding box center [348, 454] width 171 height 32
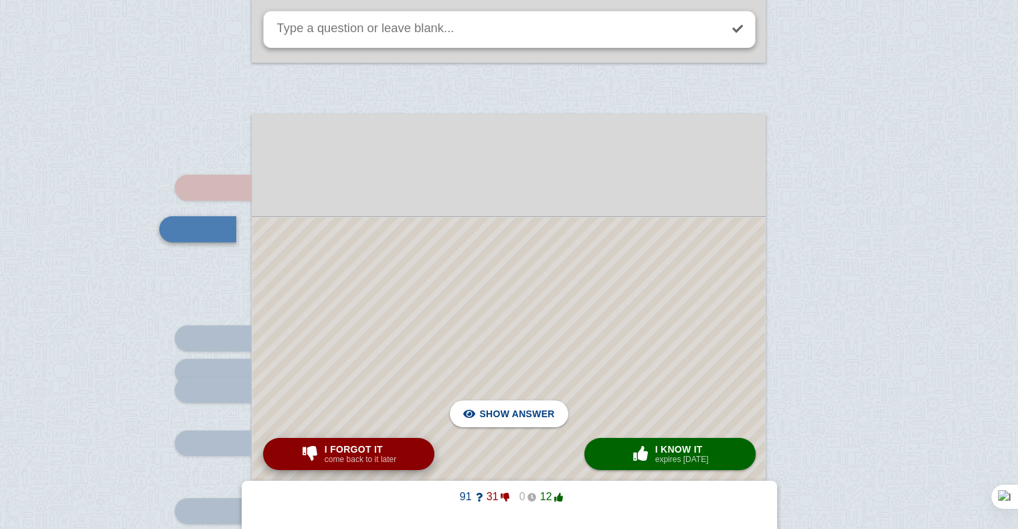
scroll to position [4068, 0]
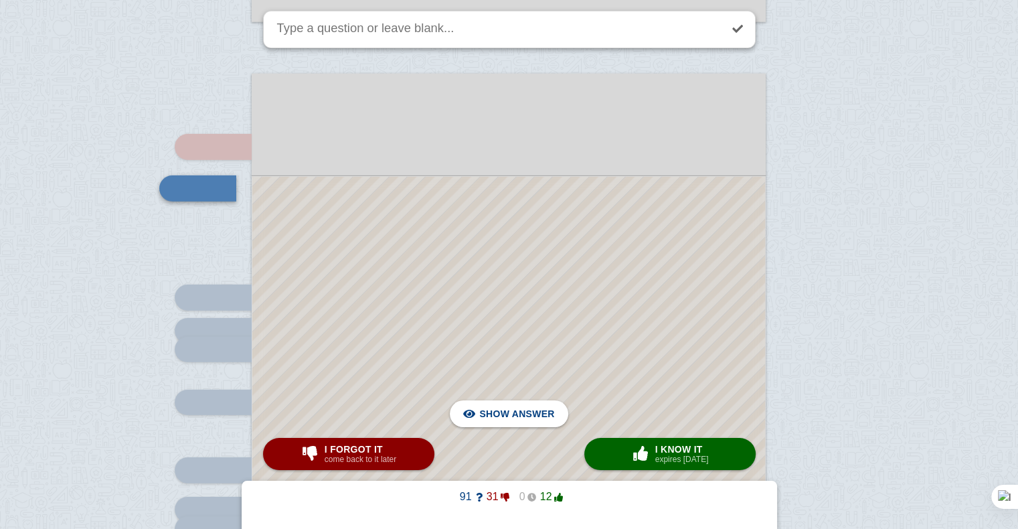
click at [475, 346] on div at bounding box center [508, 488] width 513 height 623
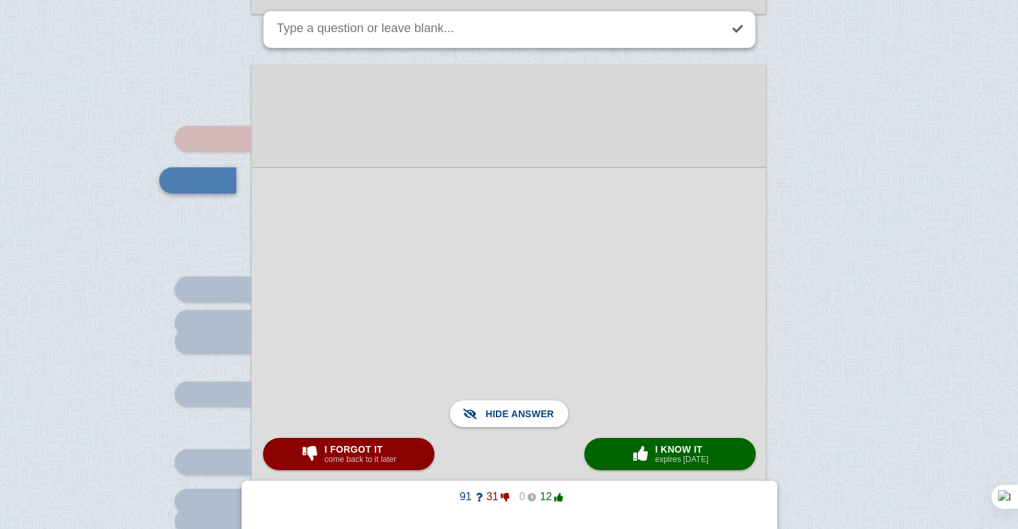
scroll to position [4077, 0]
click at [392, 454] on span "I forgot it" at bounding box center [361, 449] width 72 height 11
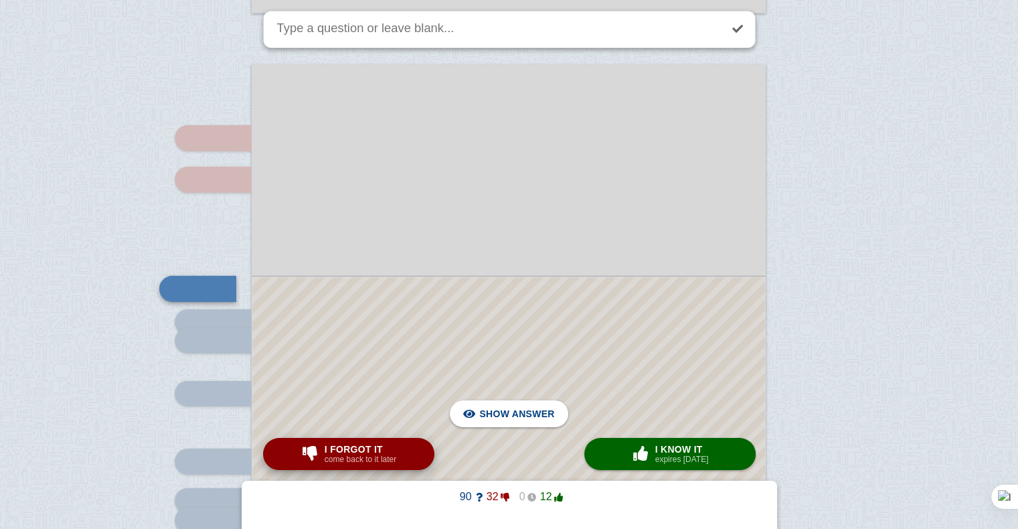
scroll to position [4178, 0]
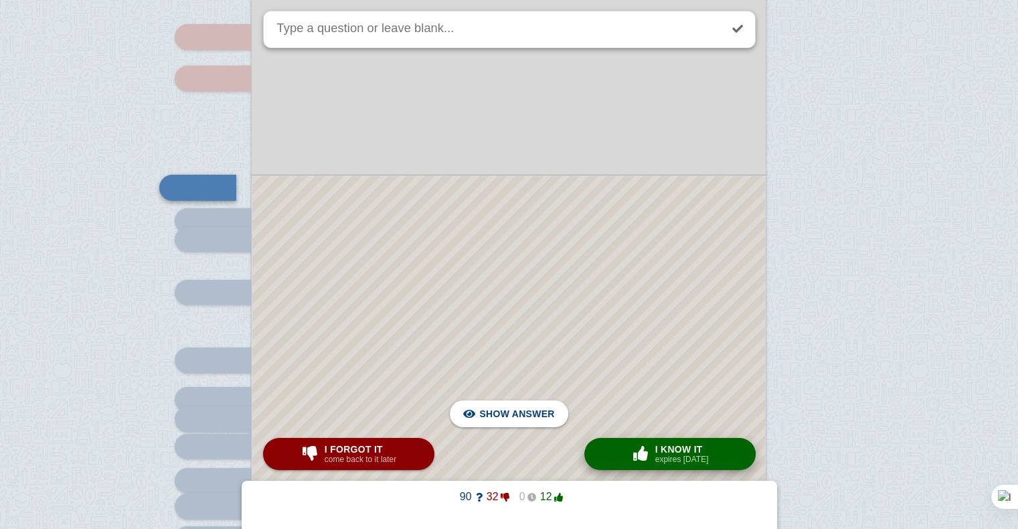
click at [617, 458] on button "× 0 I know it expires in 1 day" at bounding box center [670, 454] width 171 height 32
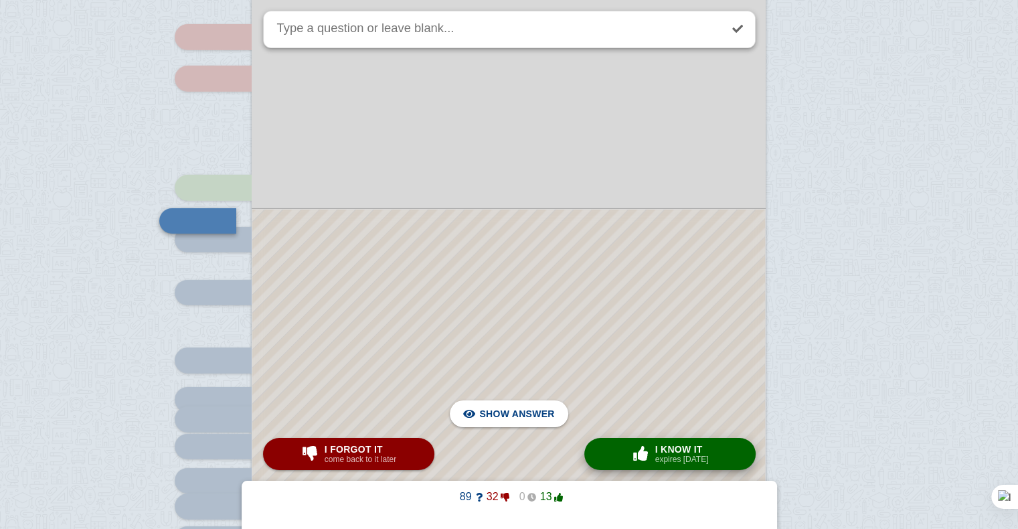
scroll to position [4211, 0]
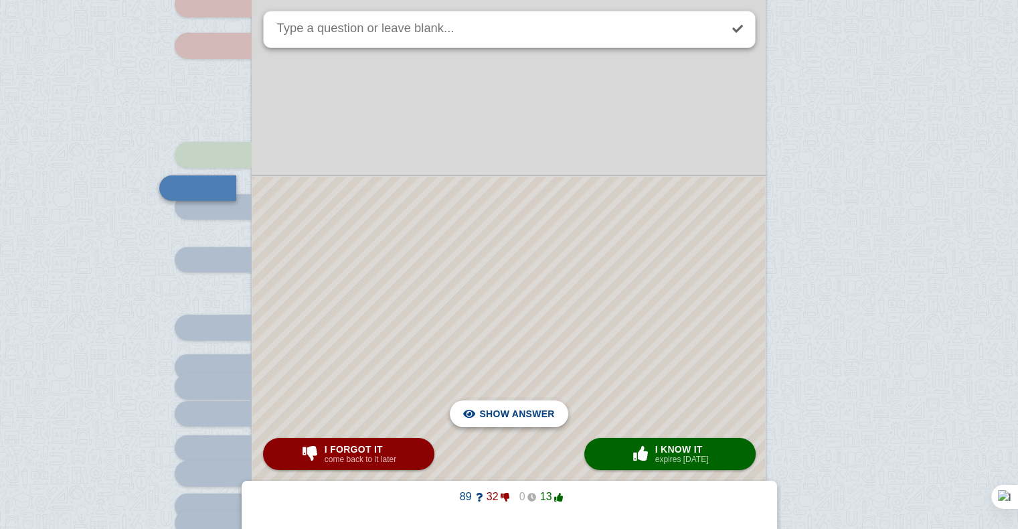
click at [517, 410] on span "Hide answer" at bounding box center [520, 413] width 70 height 29
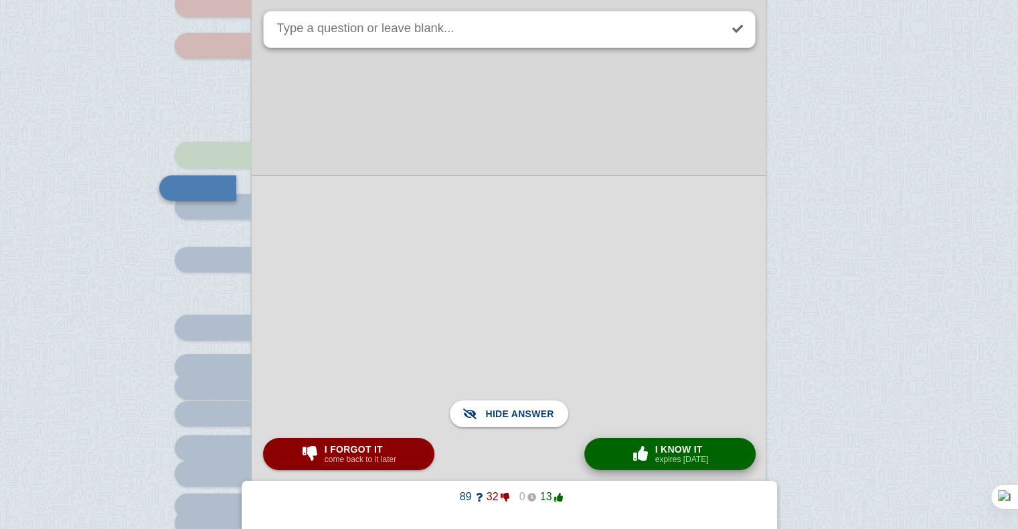
click at [659, 459] on small "expires [DATE]" at bounding box center [682, 459] width 54 height 9
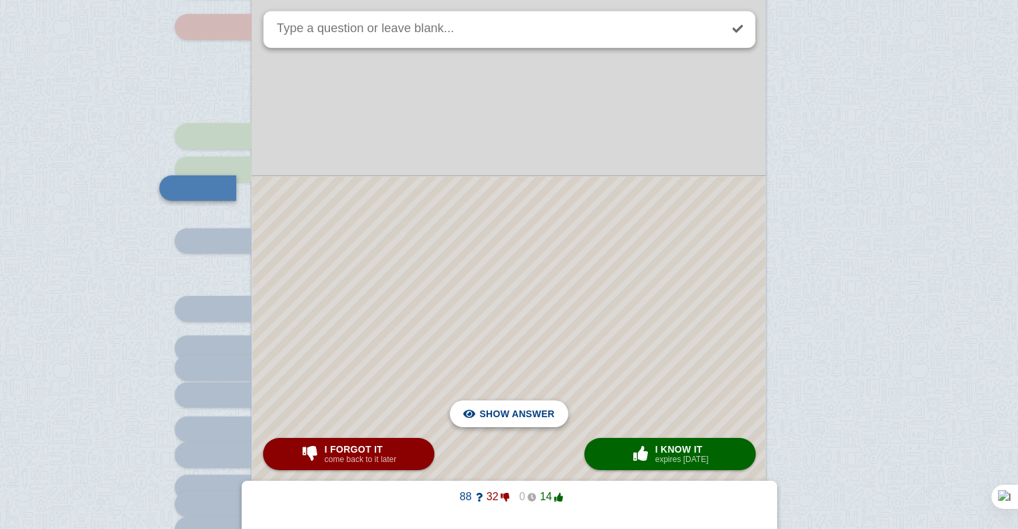
click at [547, 418] on span "Hide answer" at bounding box center [520, 413] width 70 height 29
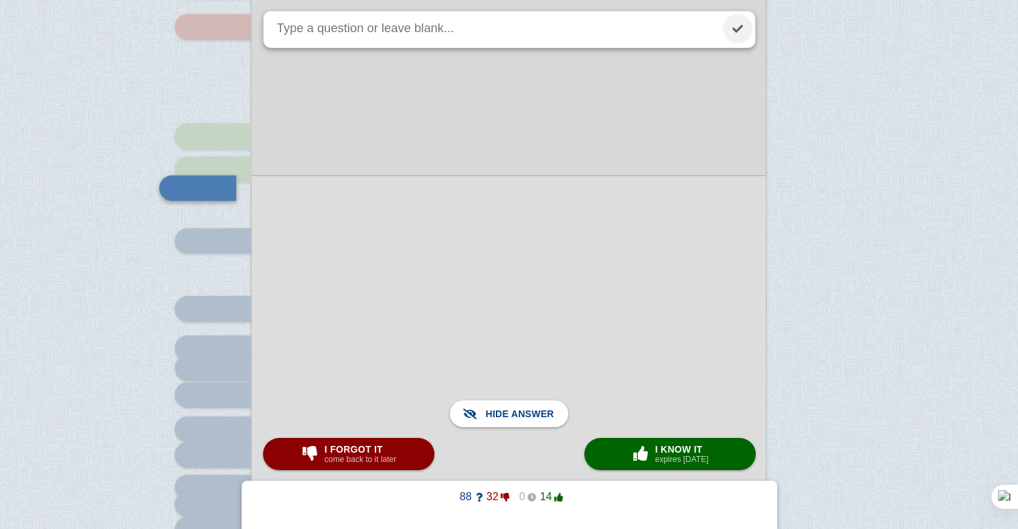
click at [740, 24] on link at bounding box center [737, 28] width 29 height 29
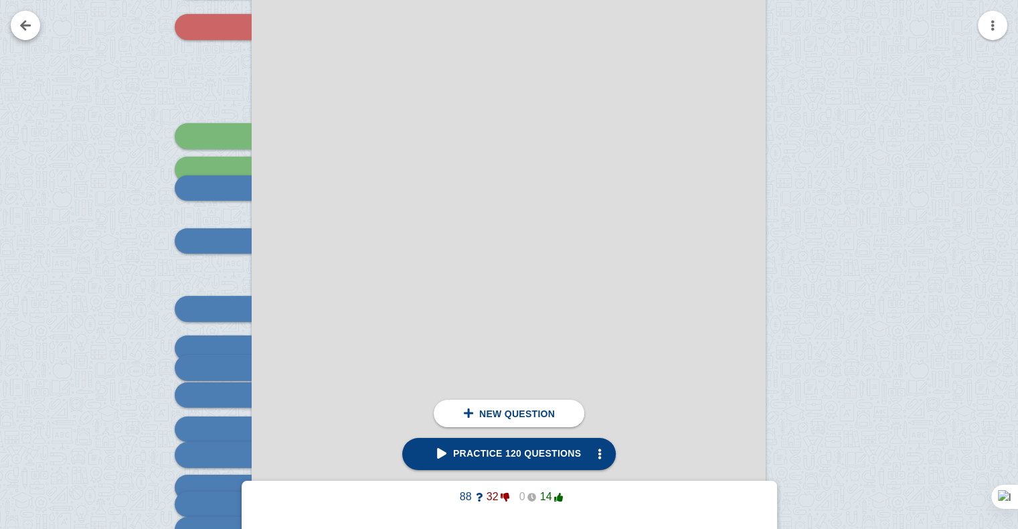
click at [28, 27] on link at bounding box center [25, 25] width 29 height 29
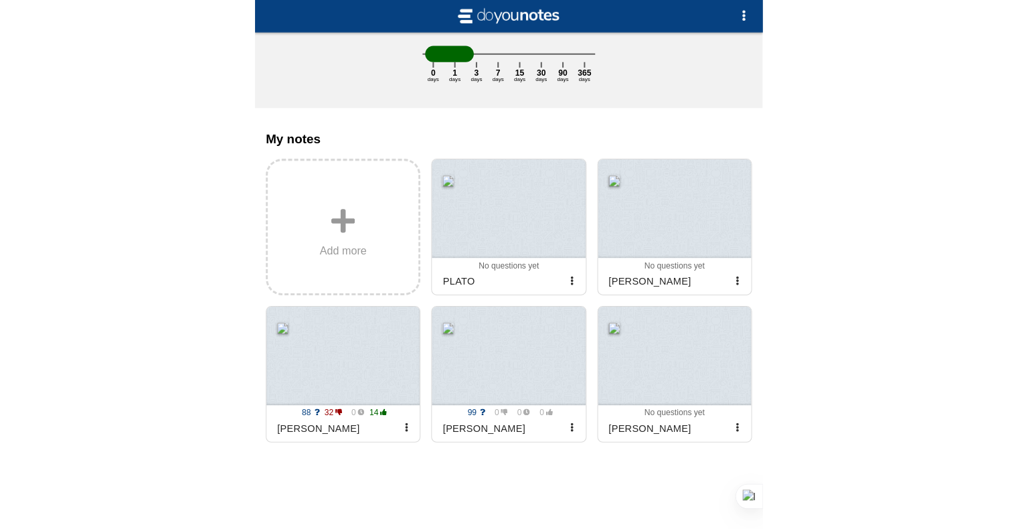
scroll to position [75, 0]
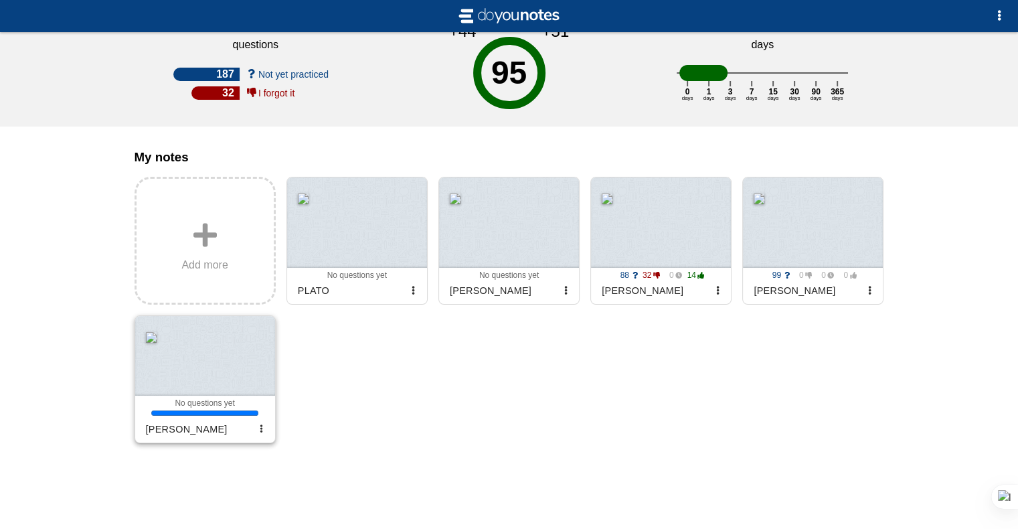
click at [218, 379] on div at bounding box center [205, 356] width 140 height 80
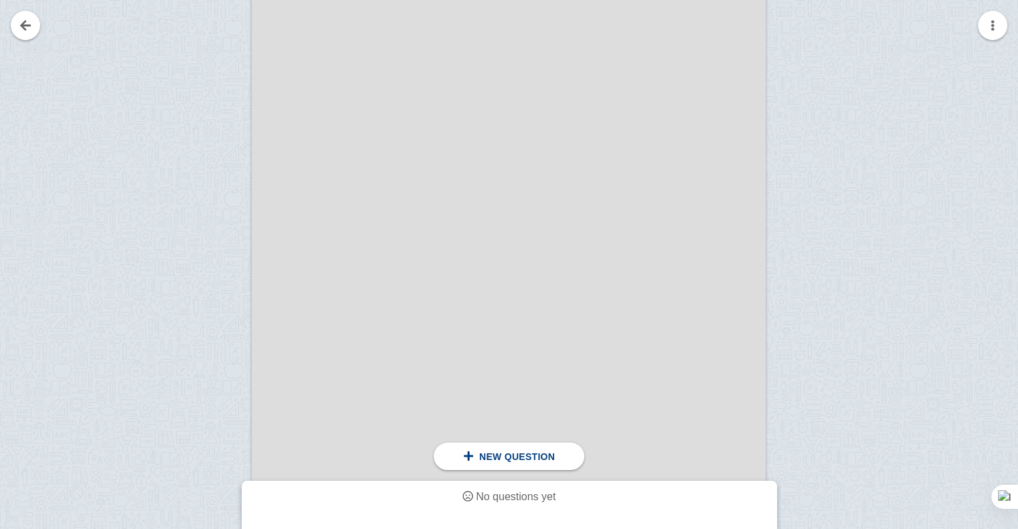
scroll to position [284, 0]
click at [222, 188] on div at bounding box center [207, 341] width 90 height 727
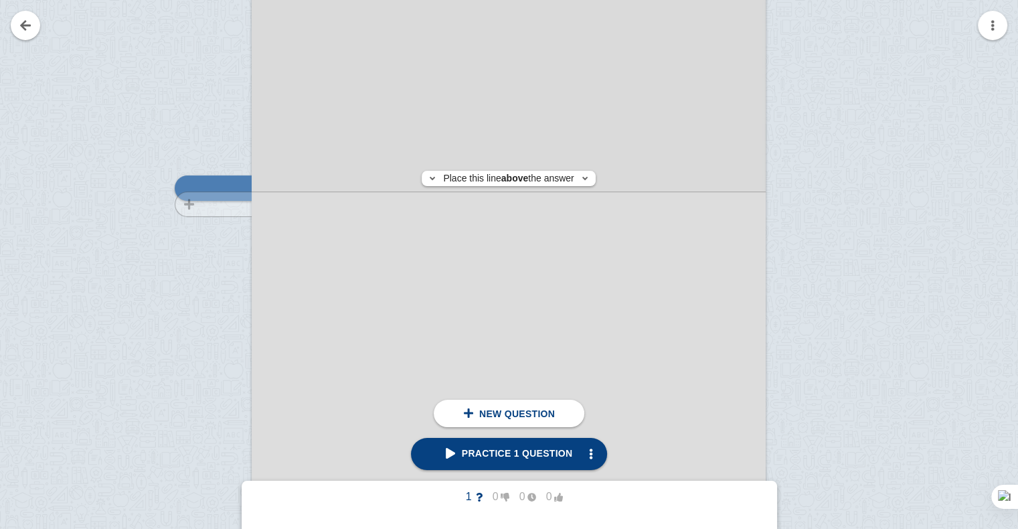
click at [225, 204] on div at bounding box center [207, 341] width 90 height 727
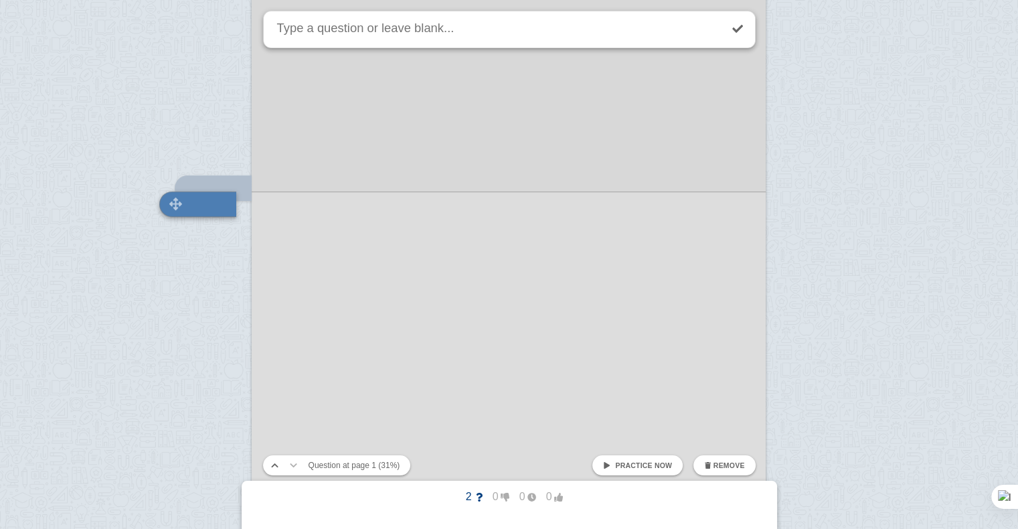
scroll to position [300, 0]
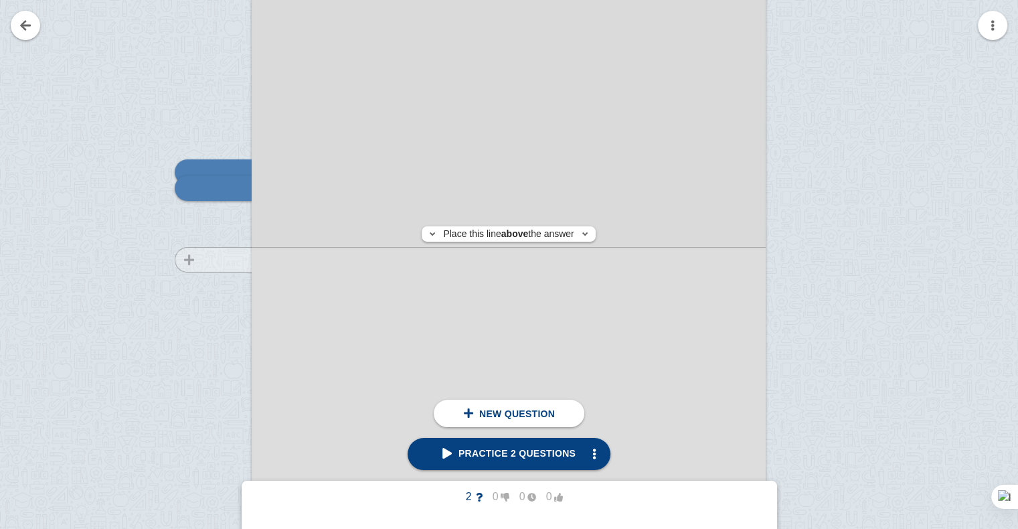
click at [212, 259] on div at bounding box center [207, 325] width 90 height 727
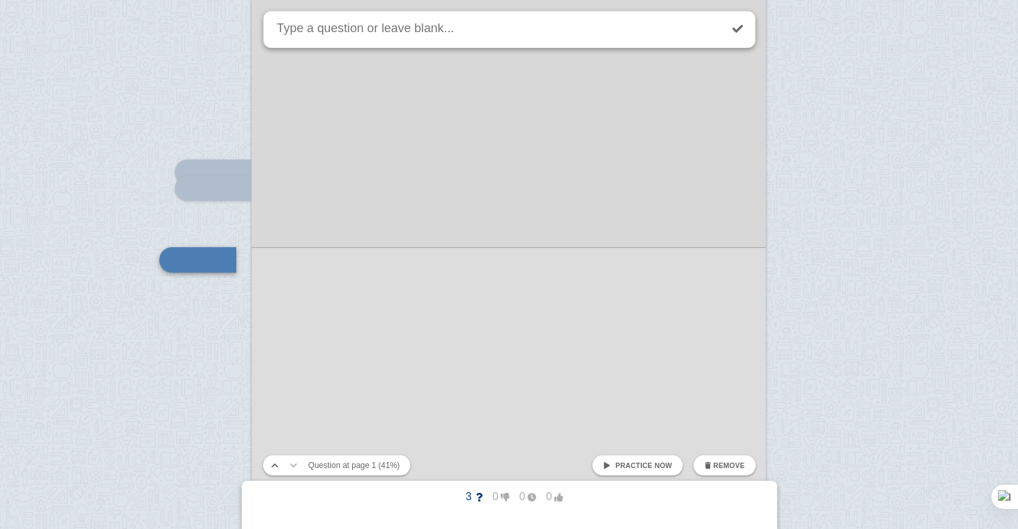
scroll to position [372, 0]
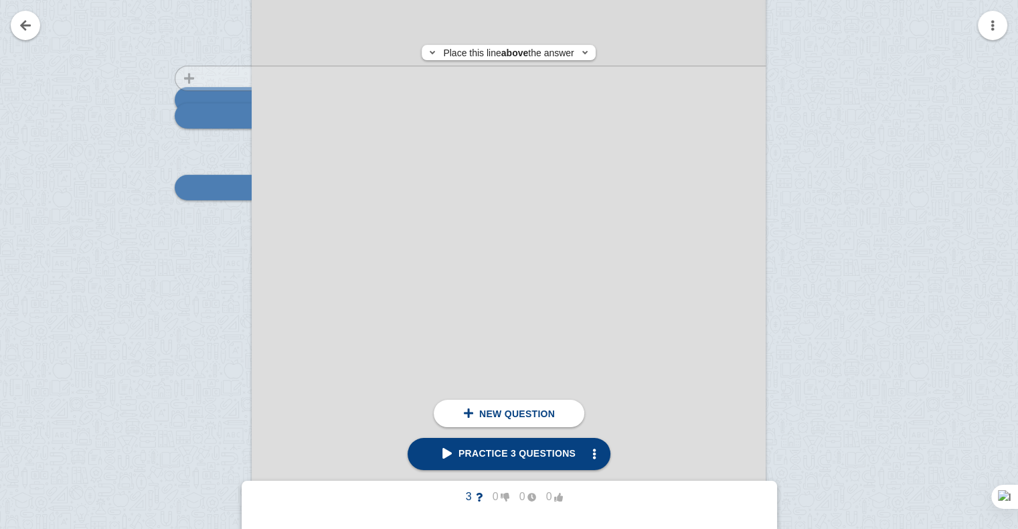
scroll to position [252, 0]
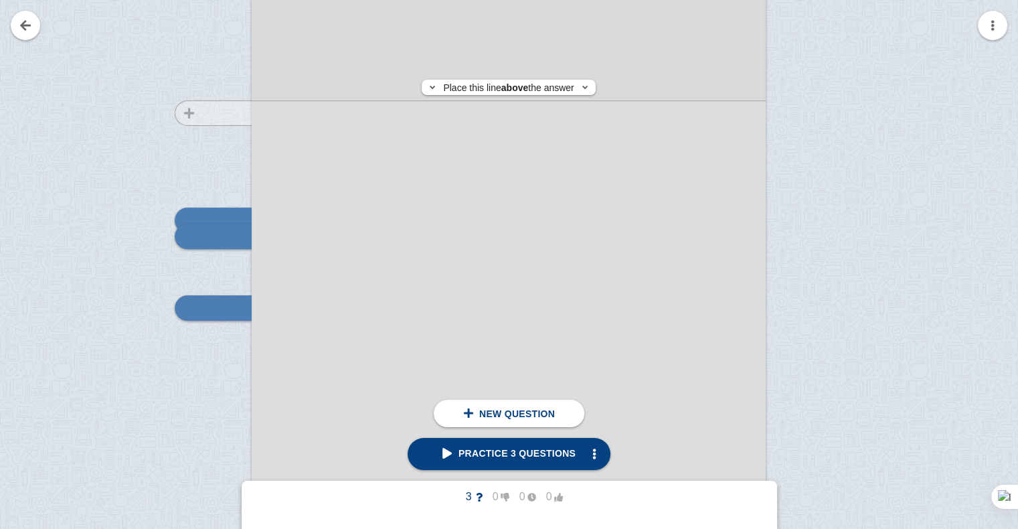
click at [187, 113] on div at bounding box center [207, 373] width 90 height 727
checkbox input "true"
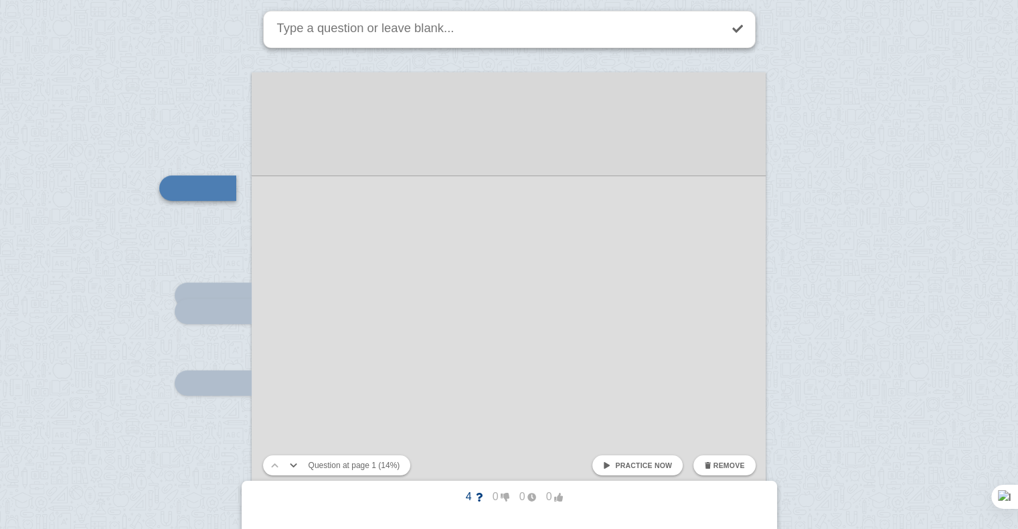
click at [337, 203] on div at bounding box center [509, 435] width 514 height 727
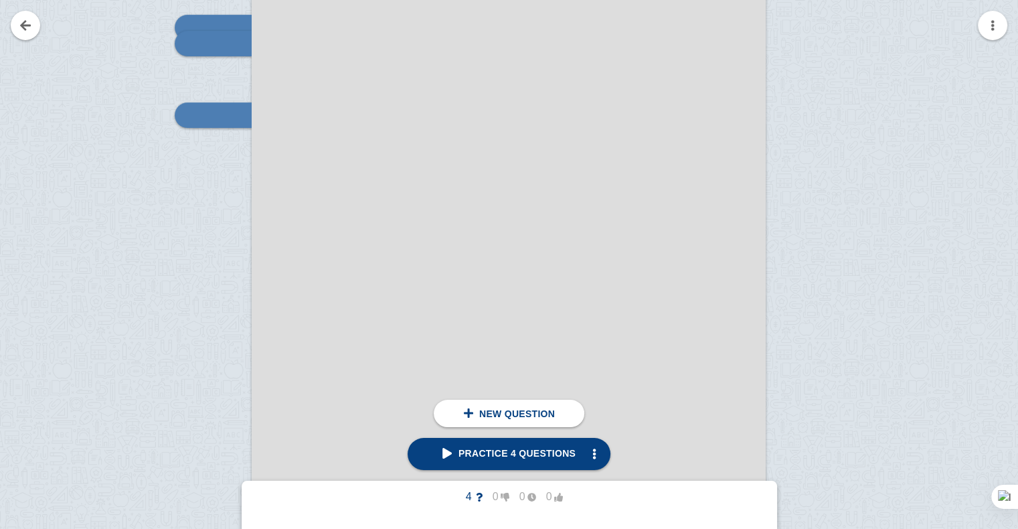
scroll to position [472, 0]
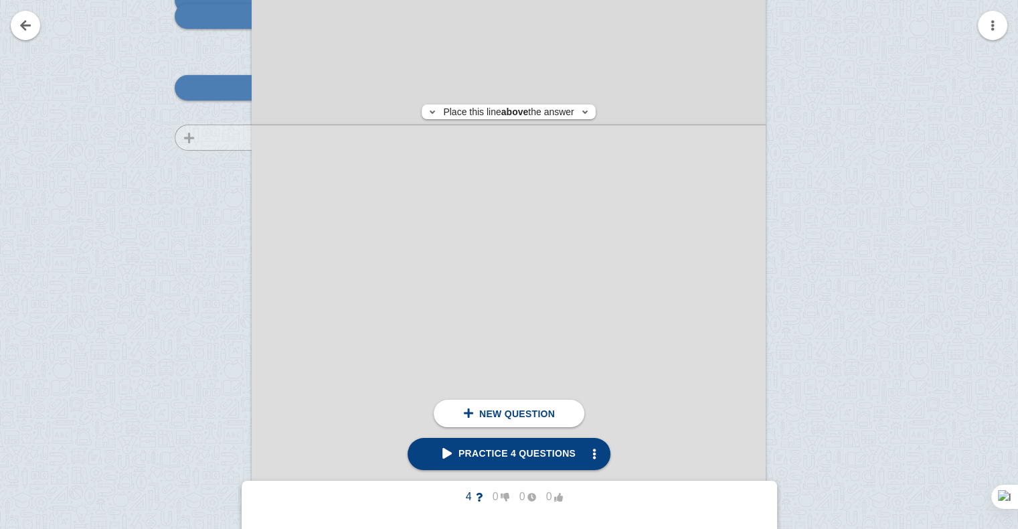
click at [196, 137] on div at bounding box center [207, 153] width 90 height 727
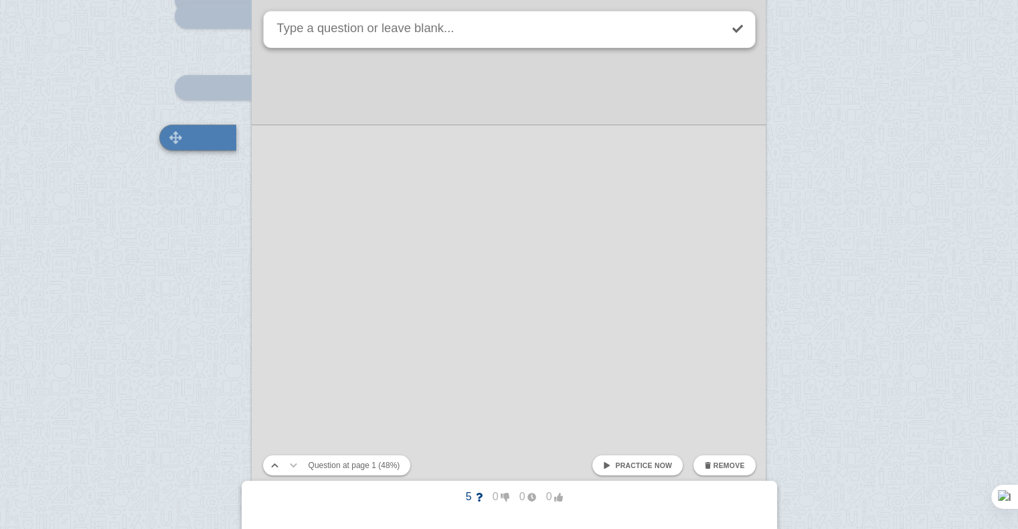
scroll to position [422, 0]
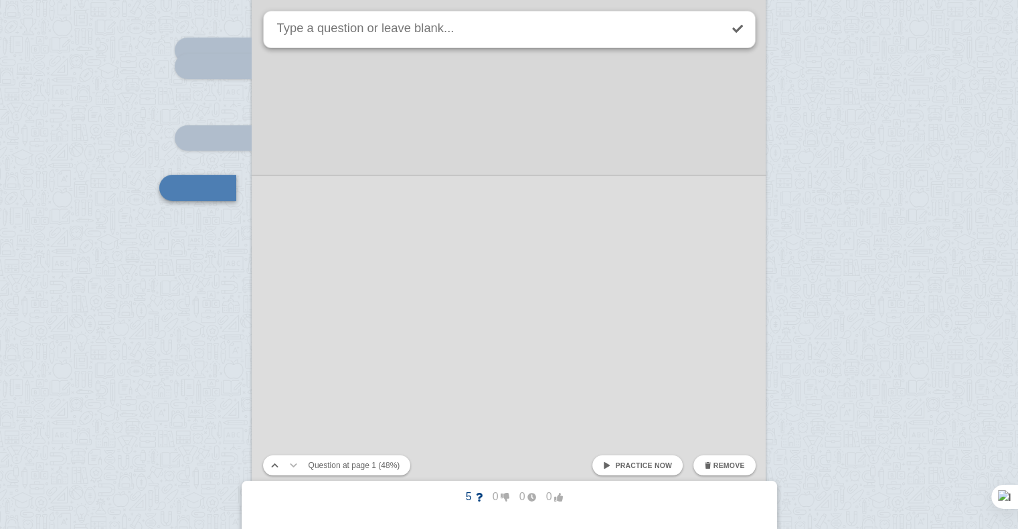
click at [264, 269] on div at bounding box center [509, 190] width 514 height 727
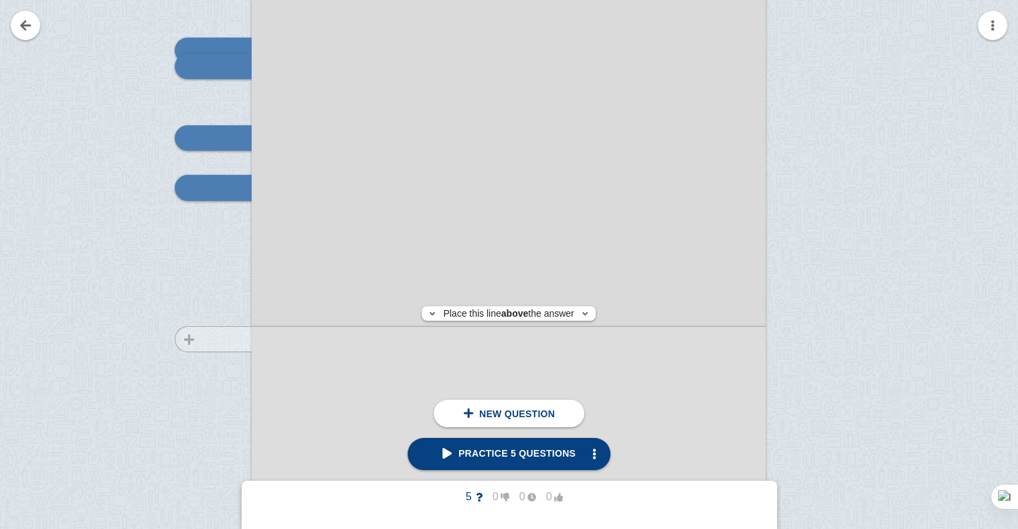
click at [230, 339] on div at bounding box center [207, 203] width 90 height 727
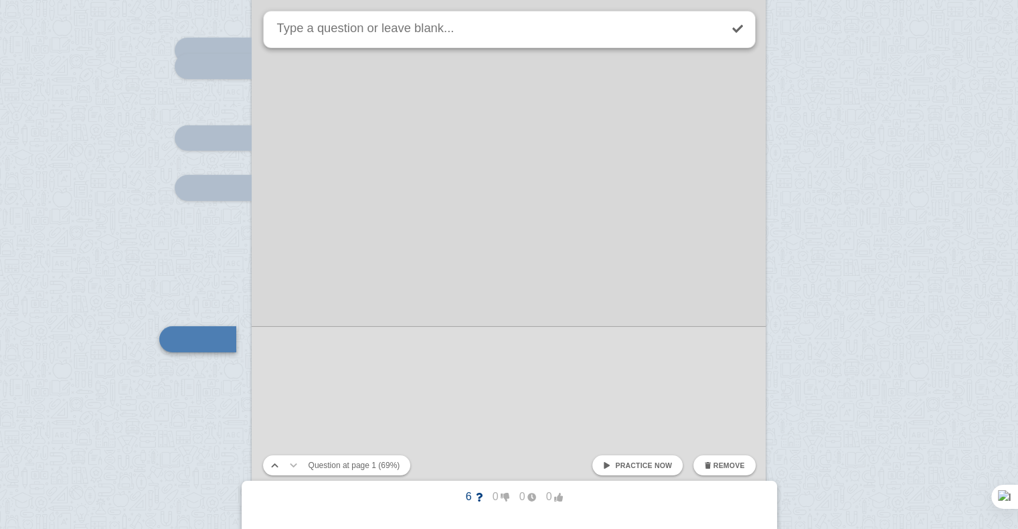
scroll to position [573, 0]
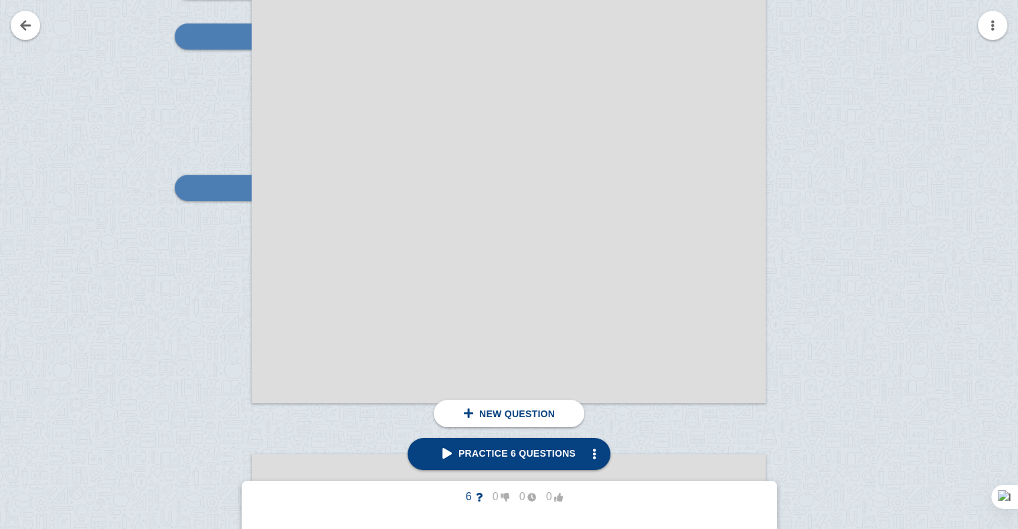
click at [230, 339] on div at bounding box center [207, 52] width 90 height 727
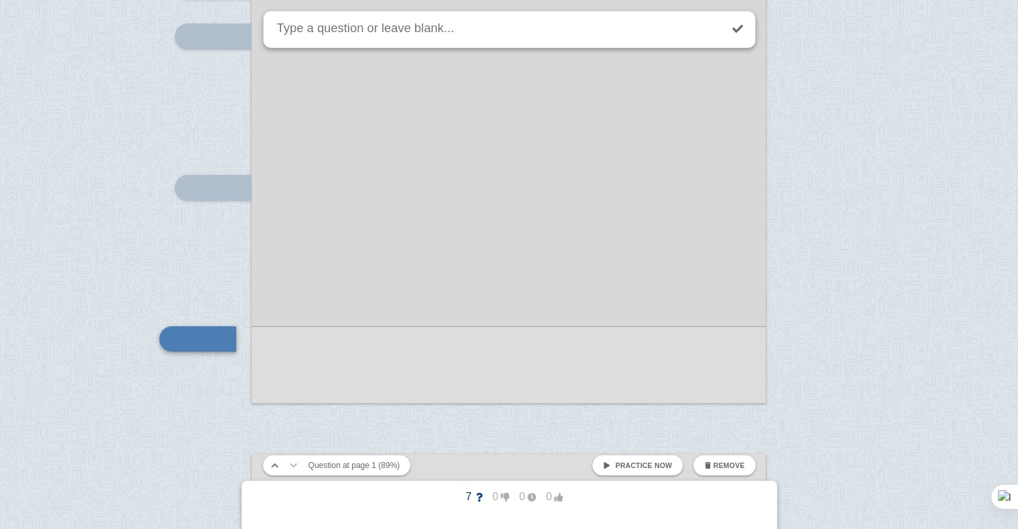
scroll to position [724, 0]
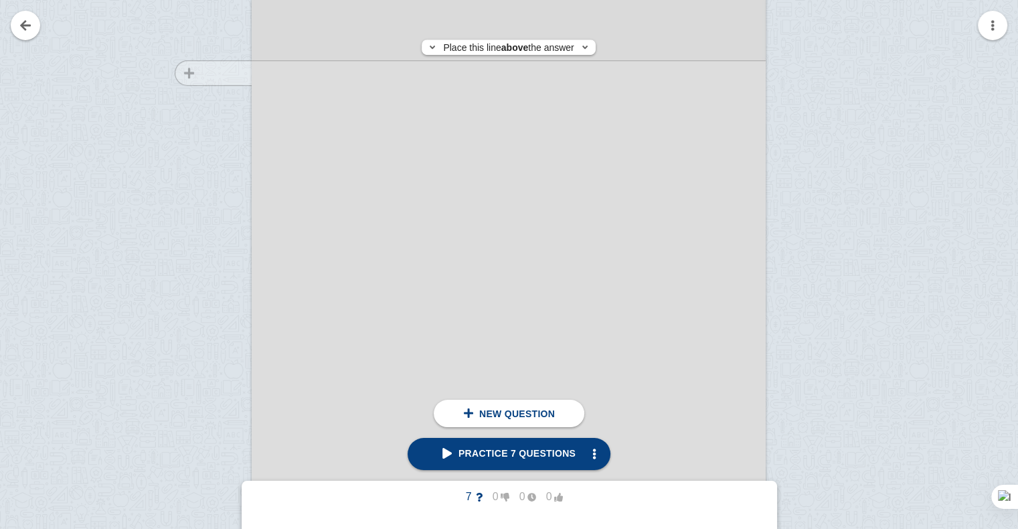
click at [182, 73] on div at bounding box center [207, 374] width 90 height 727
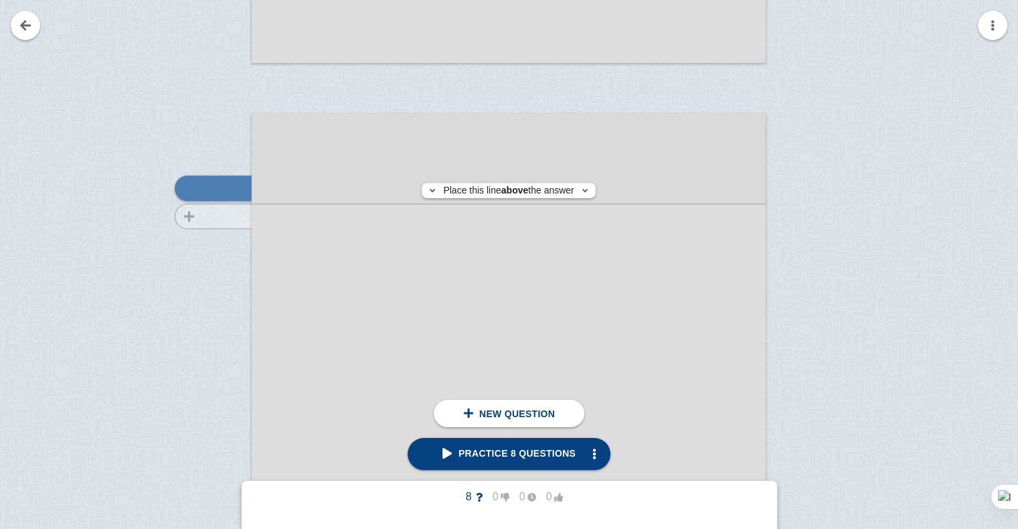
click at [222, 216] on div at bounding box center [207, 490] width 90 height 727
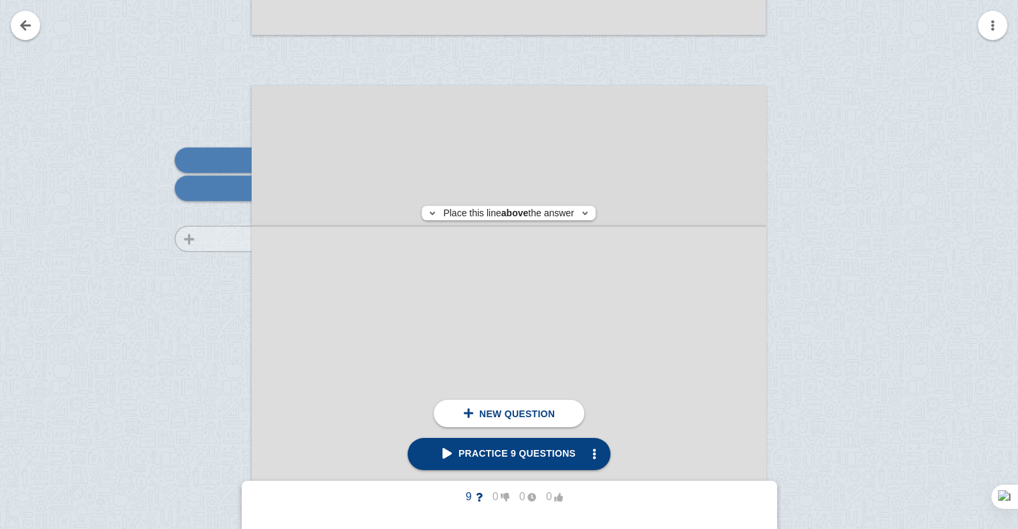
click at [222, 238] on div at bounding box center [207, 461] width 90 height 727
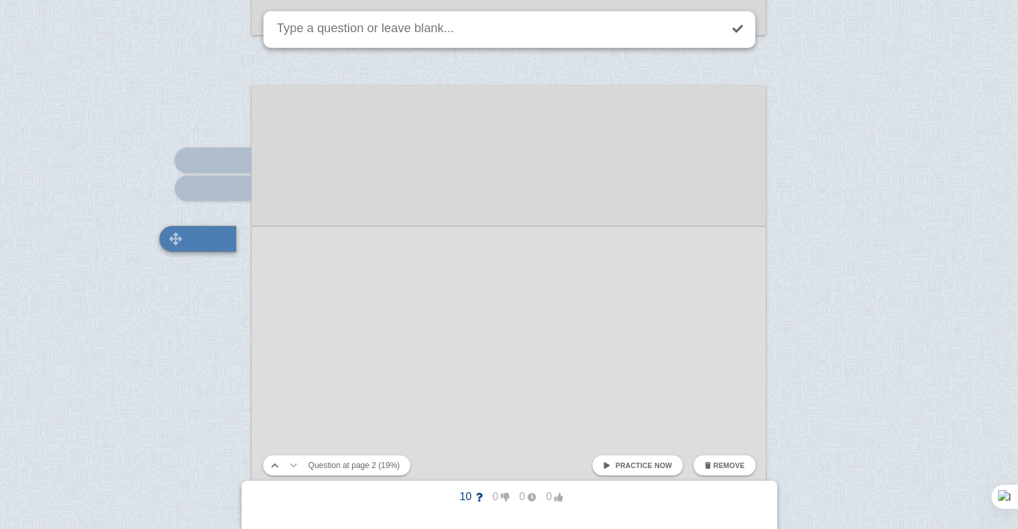
scroll to position [992, 0]
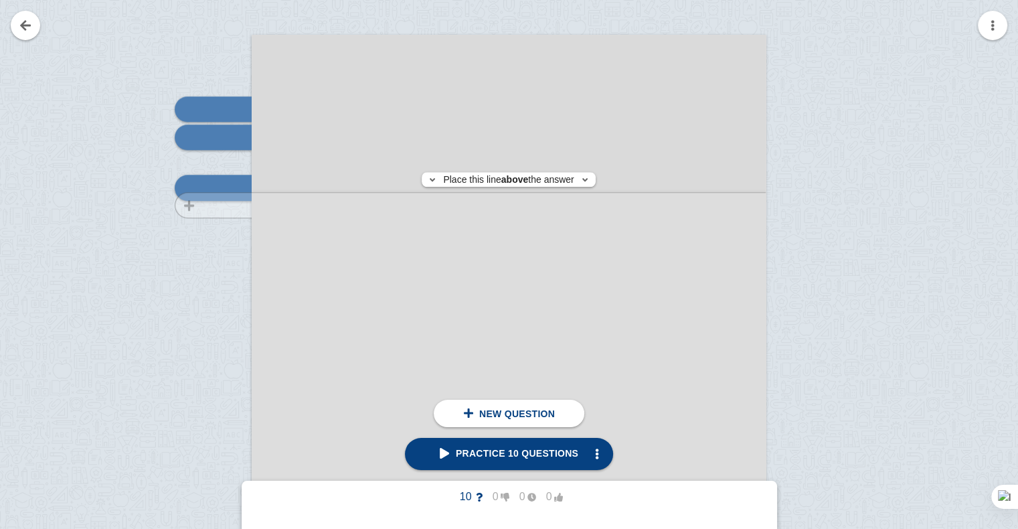
click at [214, 205] on div at bounding box center [207, 411] width 90 height 727
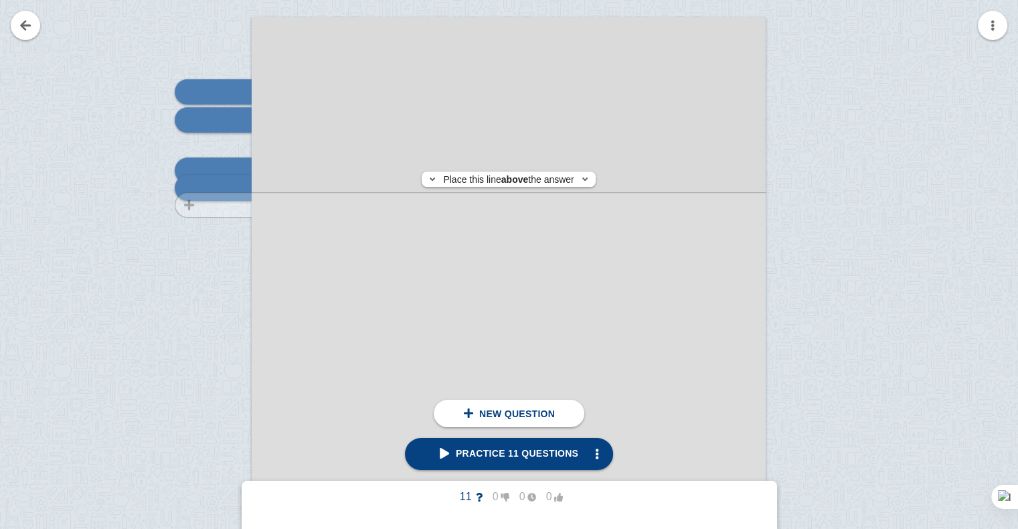
click at [219, 205] on div at bounding box center [207, 393] width 90 height 727
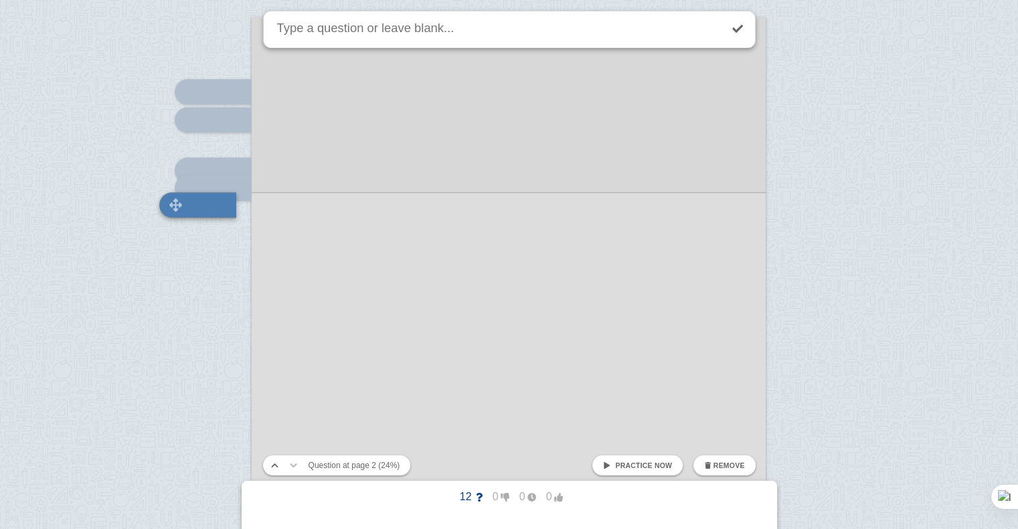
scroll to position [1026, 0]
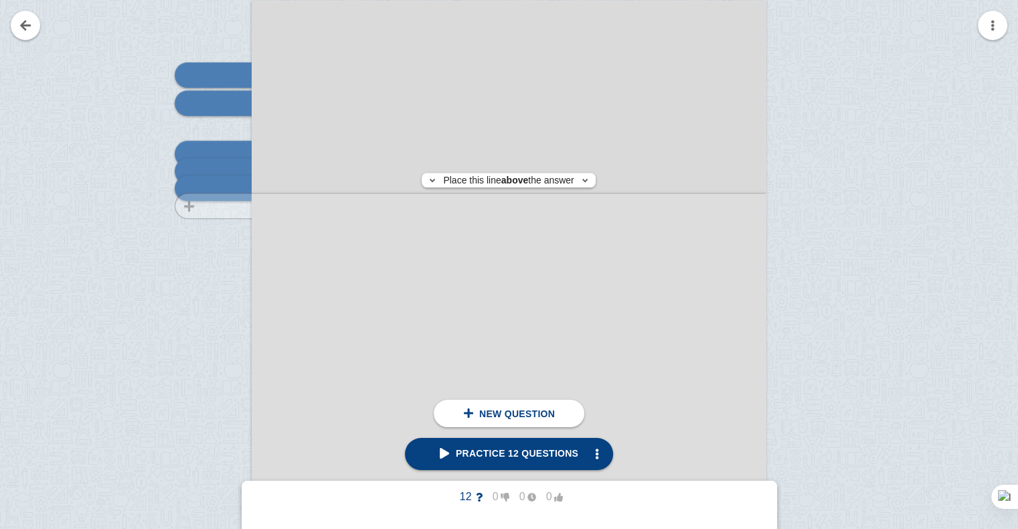
click at [220, 206] on div at bounding box center [207, 376] width 90 height 727
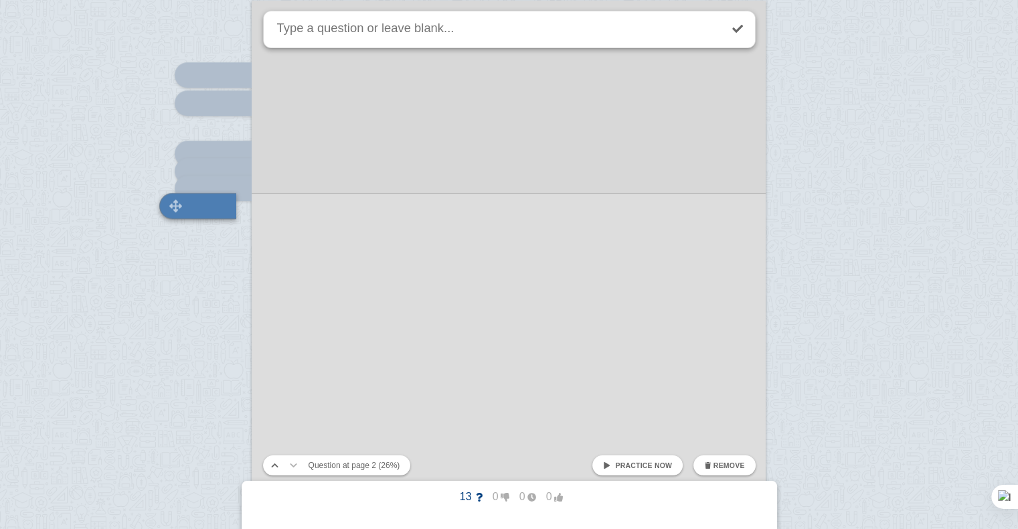
scroll to position [1044, 0]
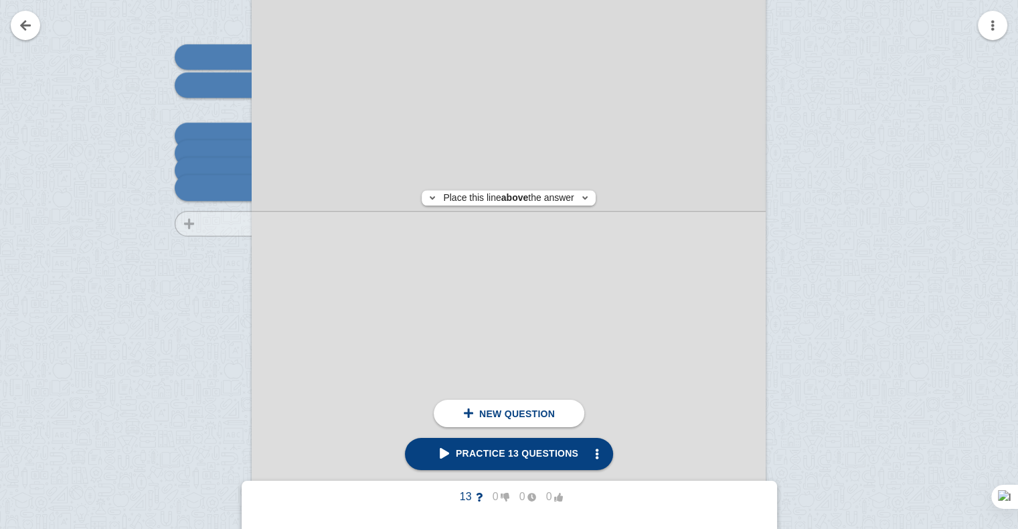
click at [224, 223] on div at bounding box center [207, 358] width 90 height 727
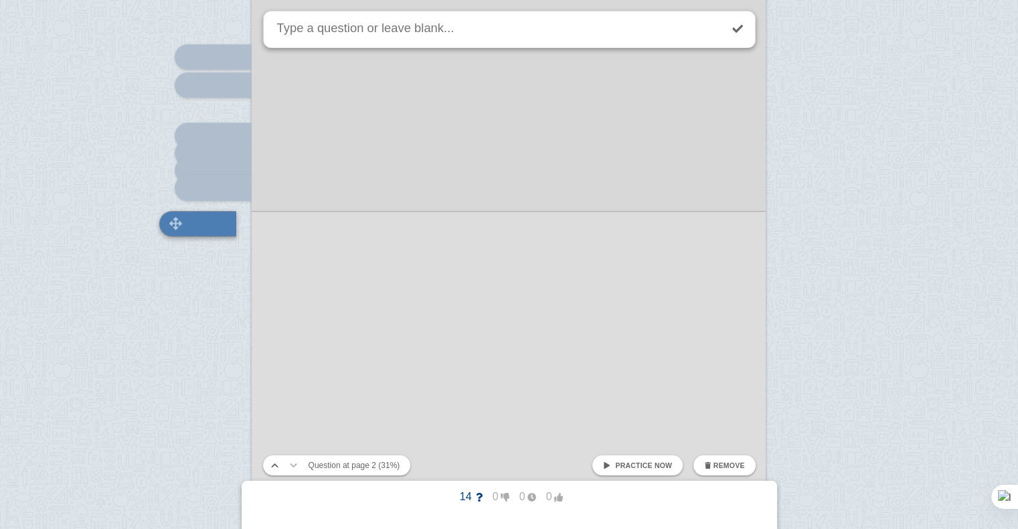
scroll to position [1080, 0]
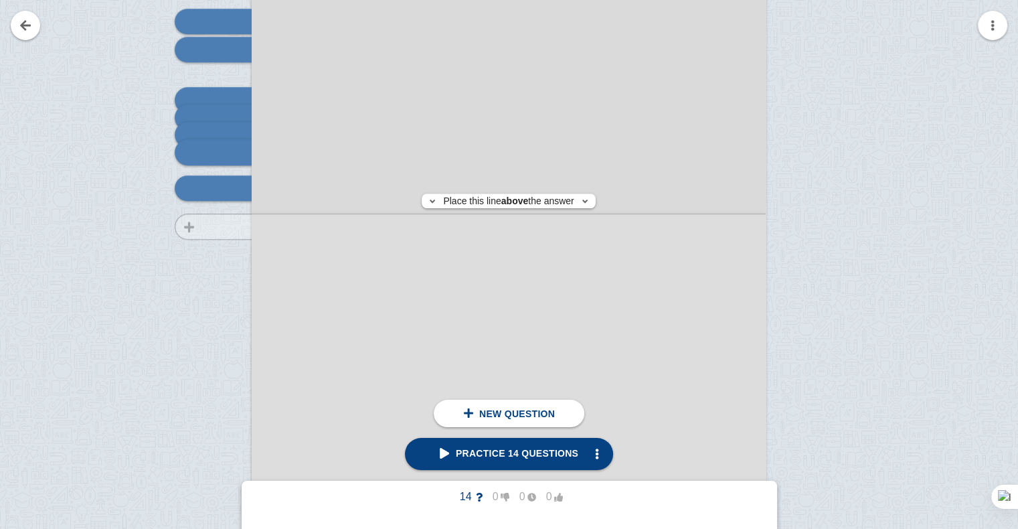
click at [225, 226] on div at bounding box center [207, 323] width 90 height 727
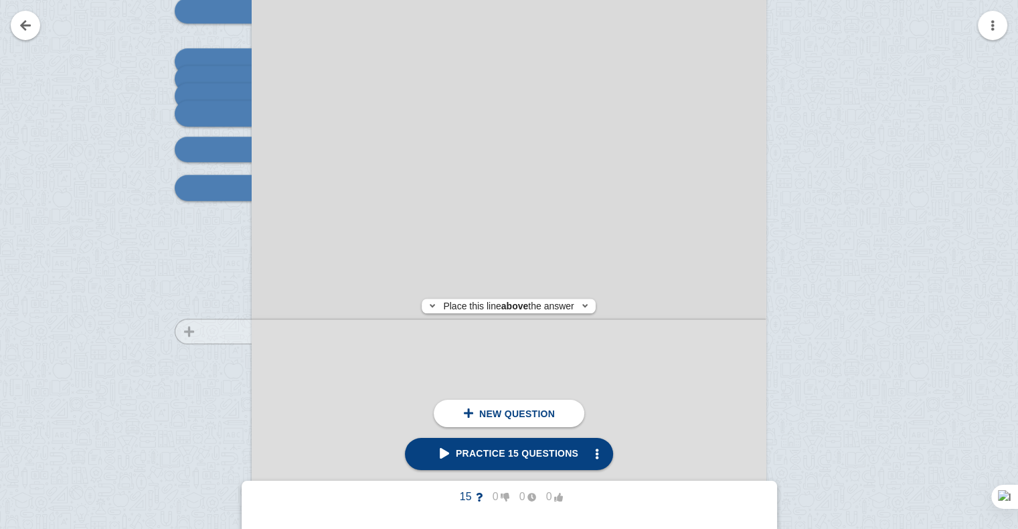
click at [226, 331] on div at bounding box center [207, 284] width 90 height 727
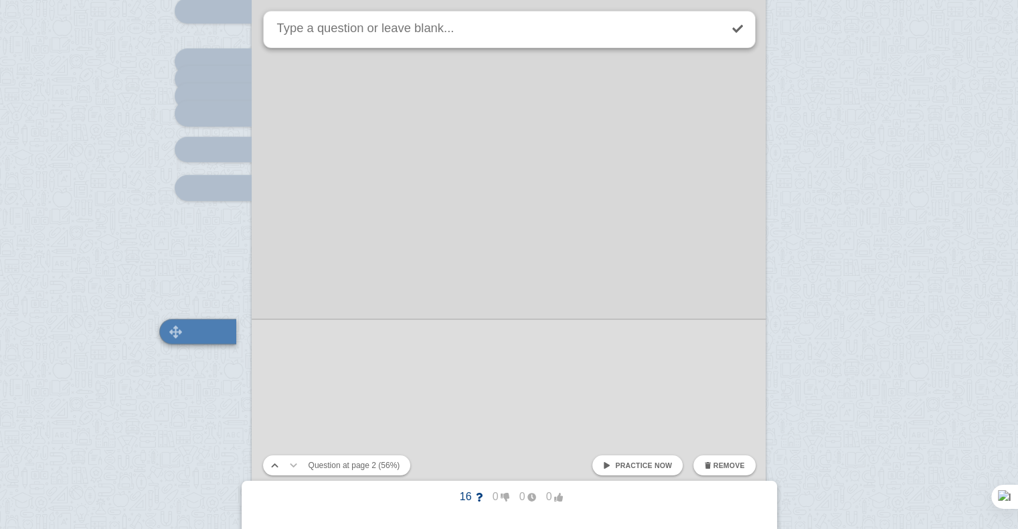
scroll to position [1263, 0]
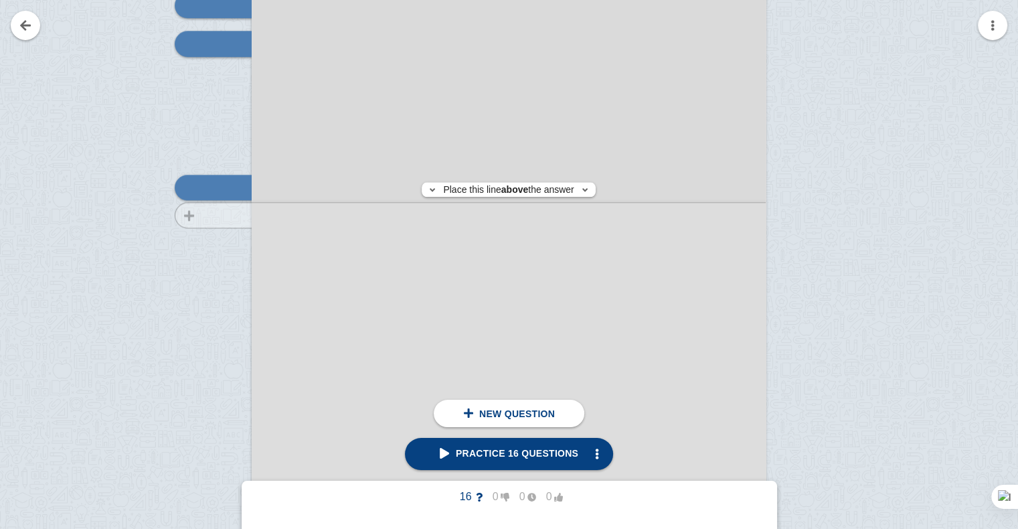
click at [224, 215] on div at bounding box center [207, 140] width 90 height 727
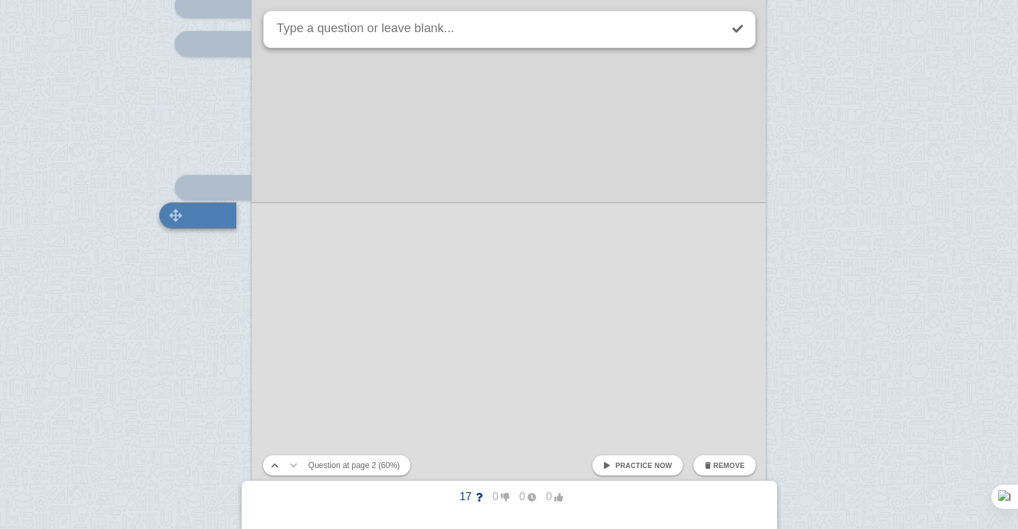
scroll to position [1290, 0]
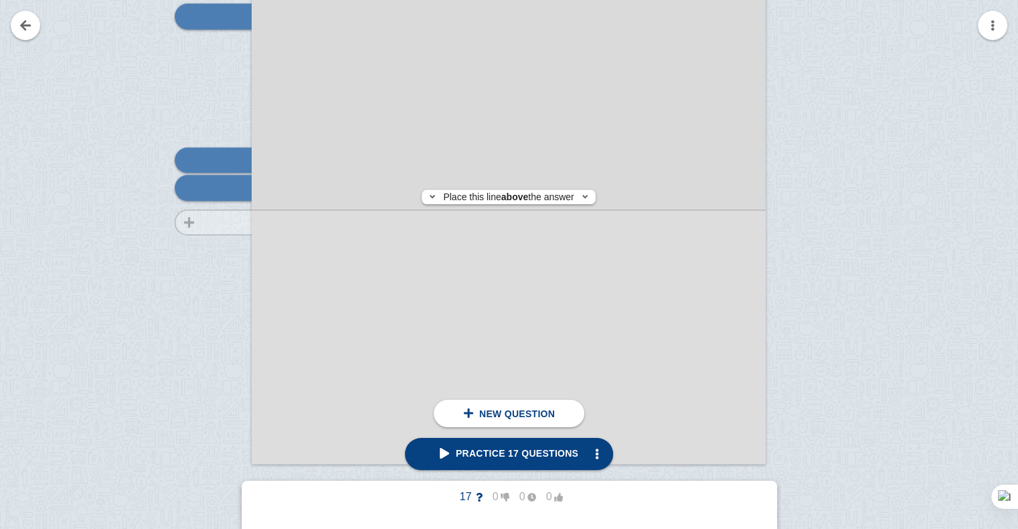
click at [224, 222] on div at bounding box center [207, 113] width 90 height 727
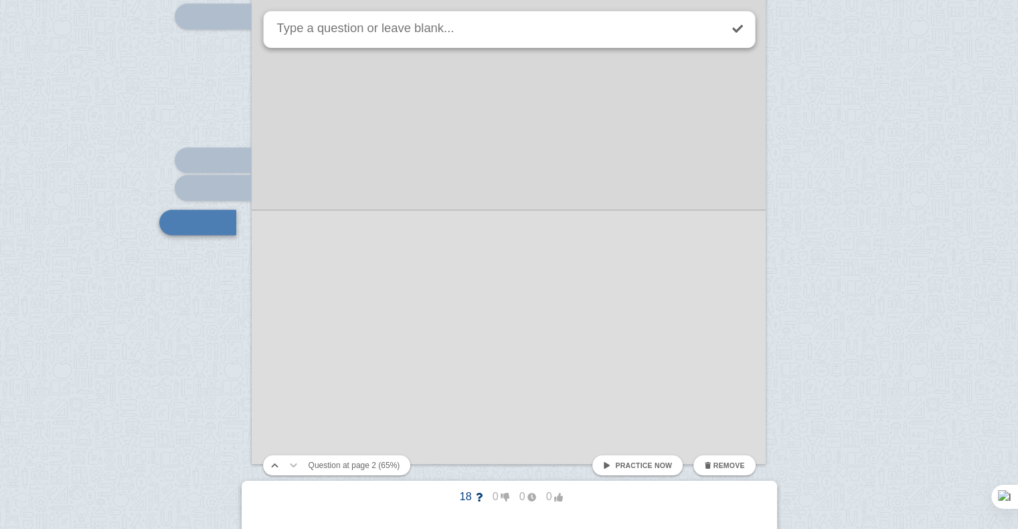
scroll to position [1325, 0]
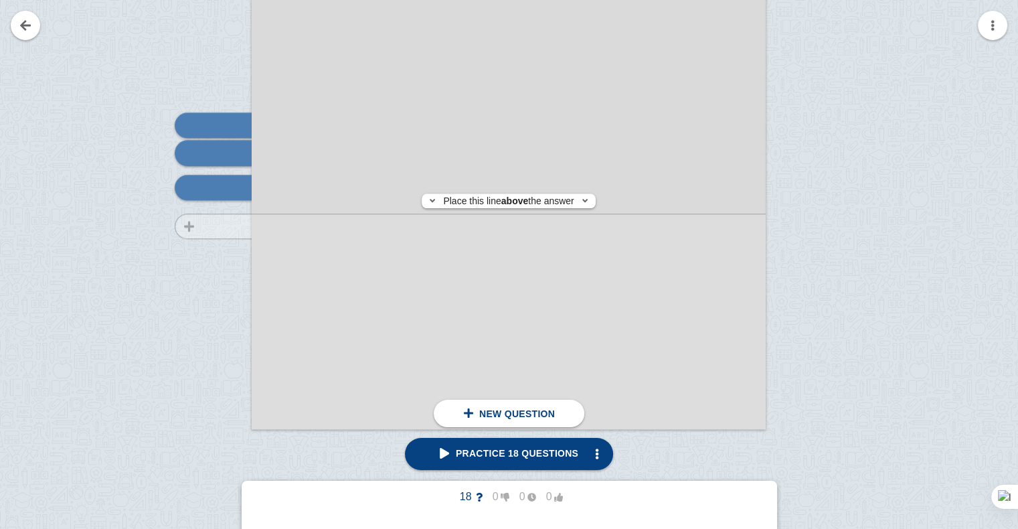
click at [224, 226] on div at bounding box center [207, 78] width 90 height 727
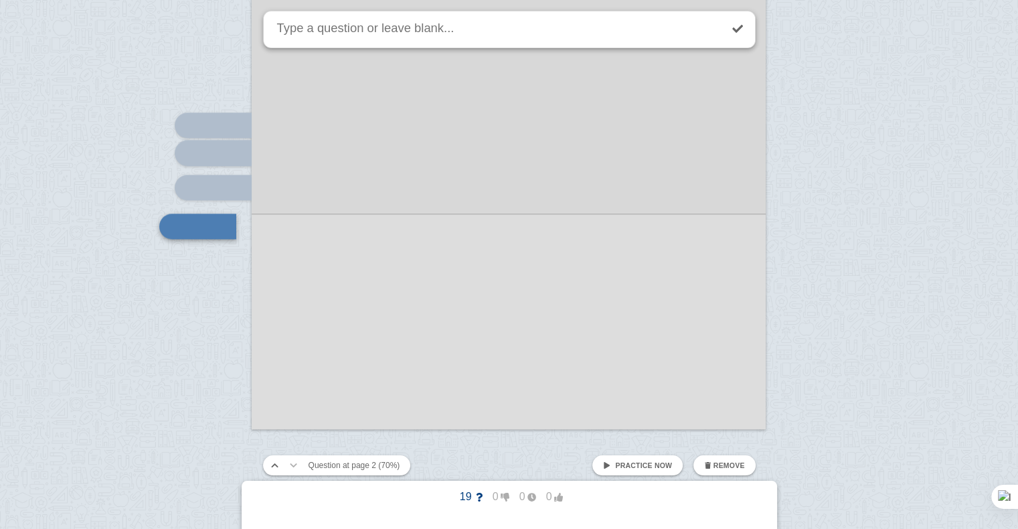
scroll to position [1363, 0]
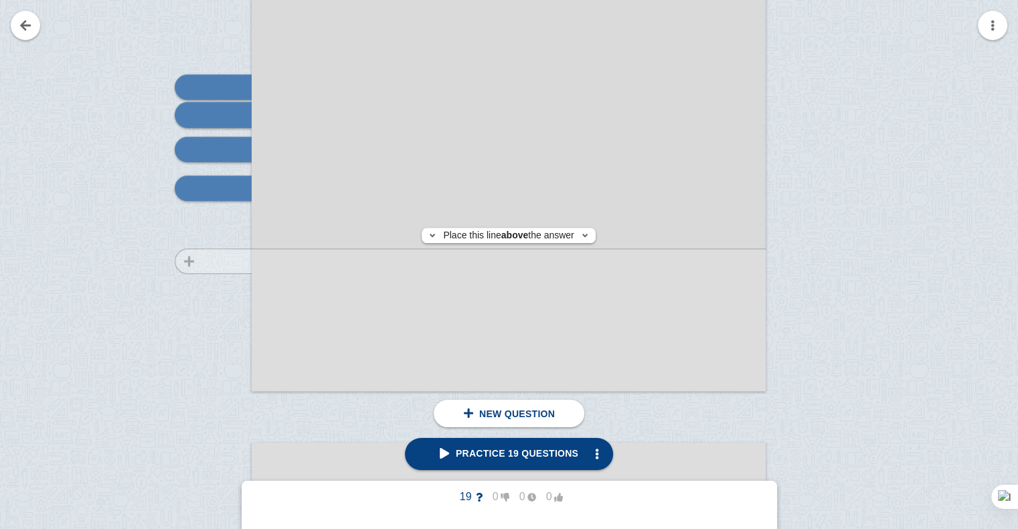
click at [235, 260] on div at bounding box center [207, 40] width 90 height 727
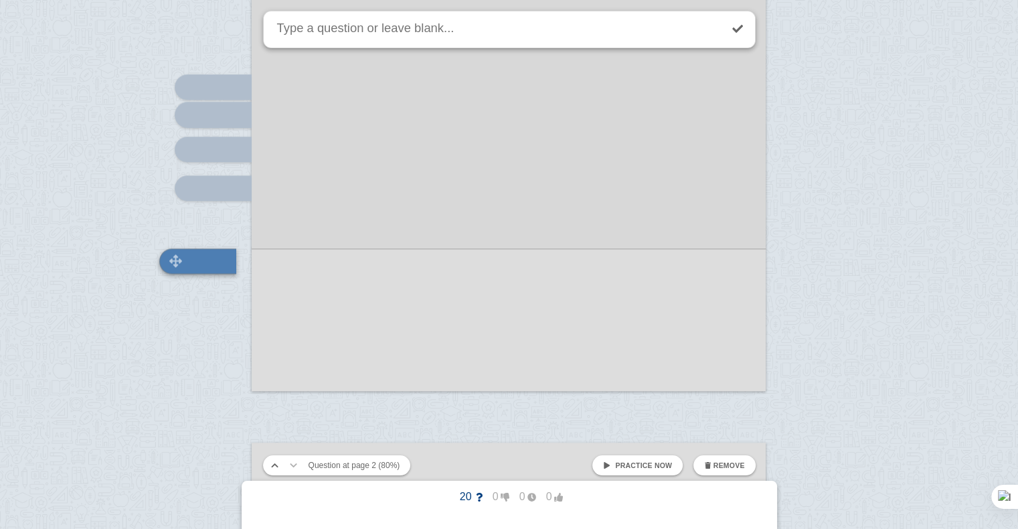
scroll to position [1436, 0]
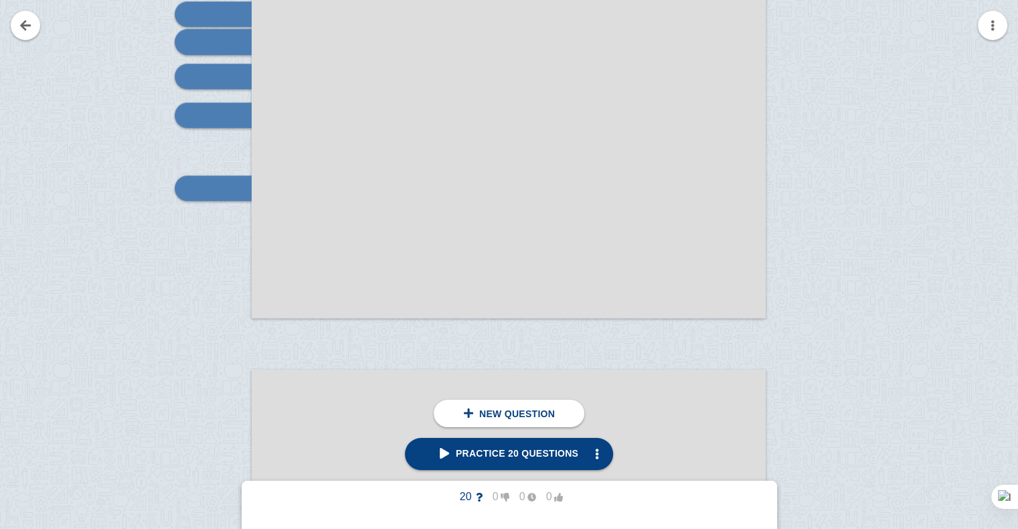
scroll to position [1715, 0]
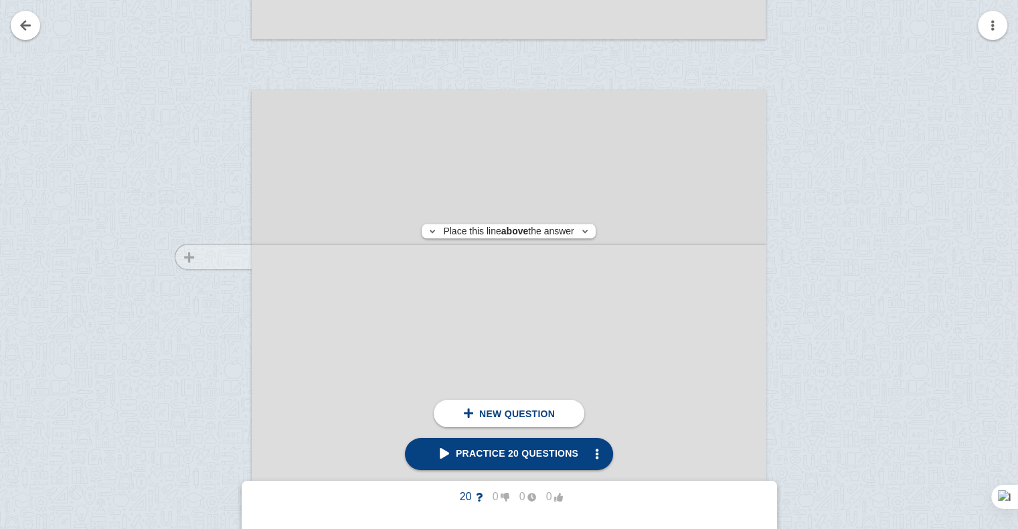
click at [215, 256] on div at bounding box center [207, 466] width 90 height 727
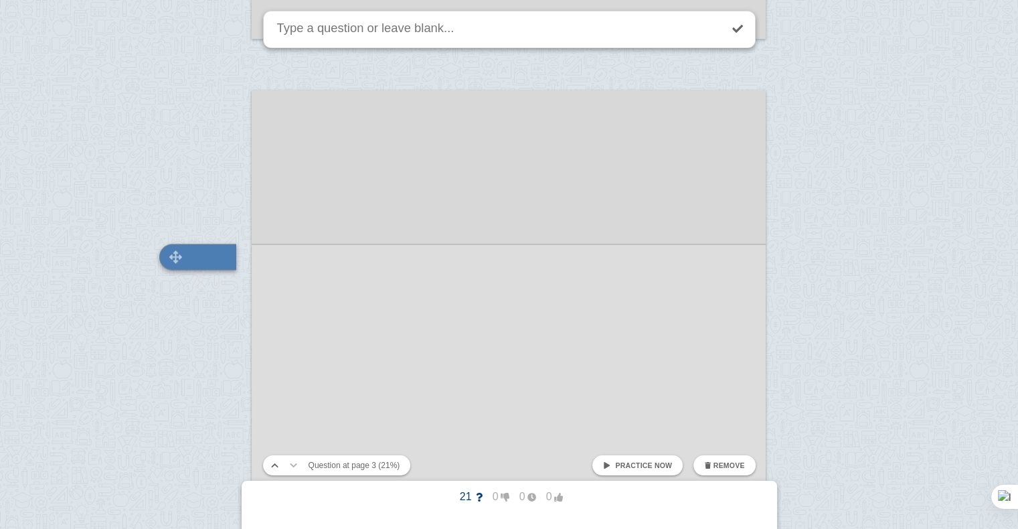
scroll to position [1784, 0]
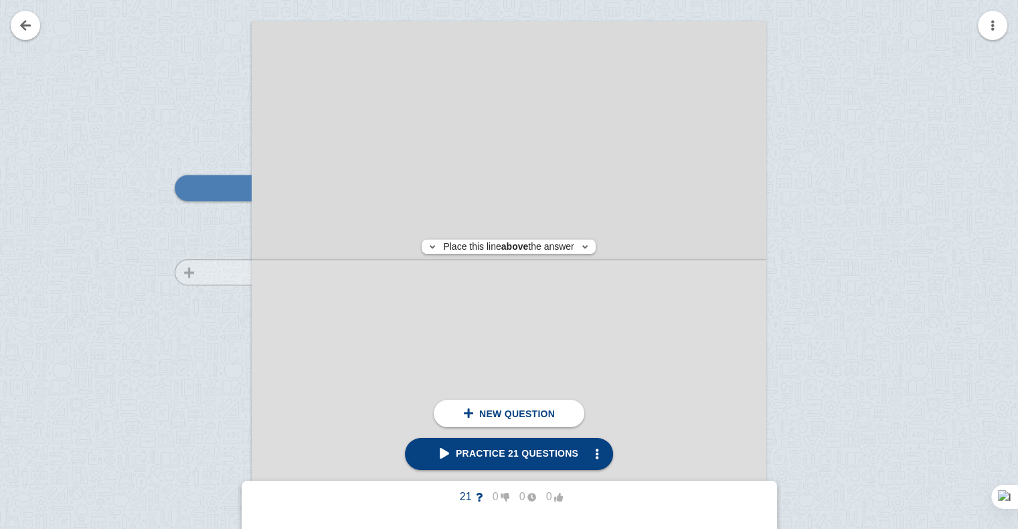
click at [228, 272] on div at bounding box center [207, 397] width 90 height 727
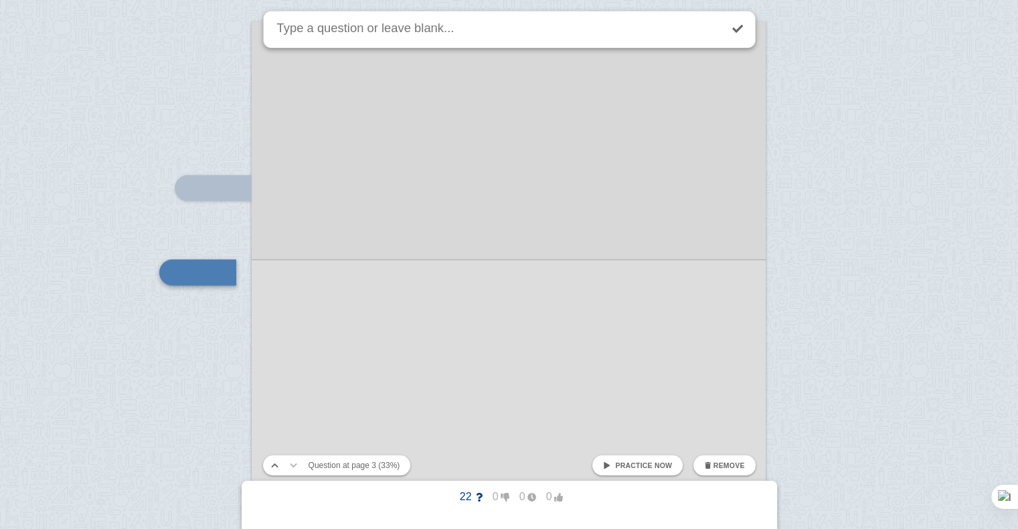
scroll to position [1869, 0]
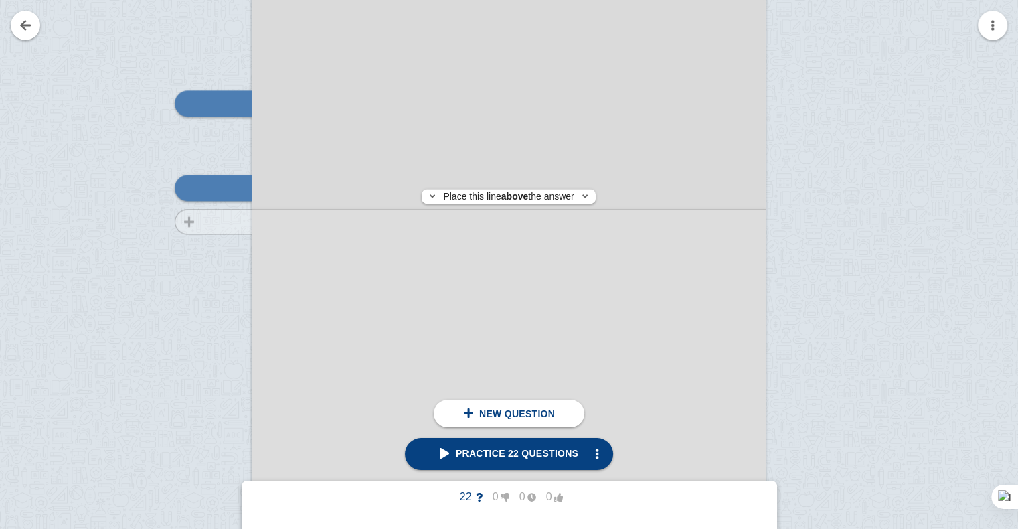
click at [225, 222] on div at bounding box center [207, 313] width 90 height 727
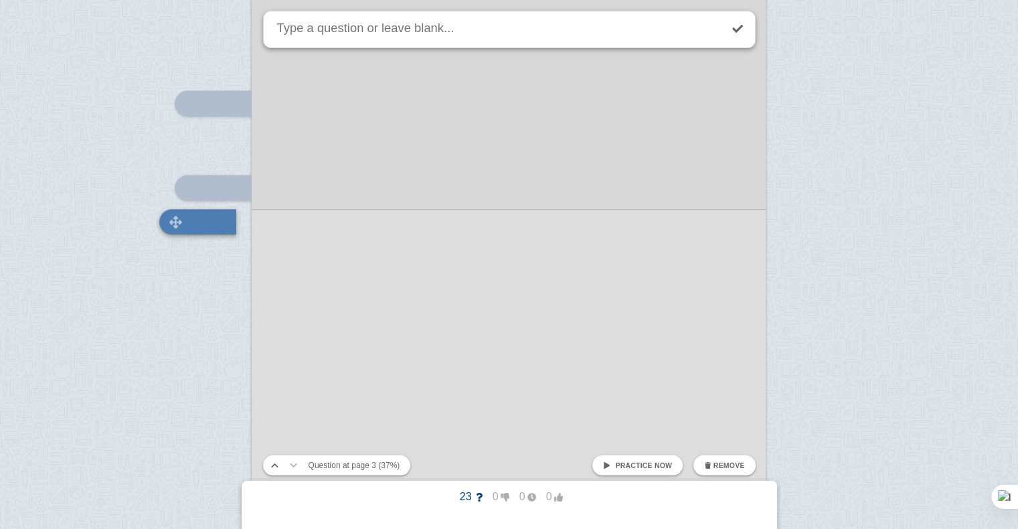
scroll to position [1903, 0]
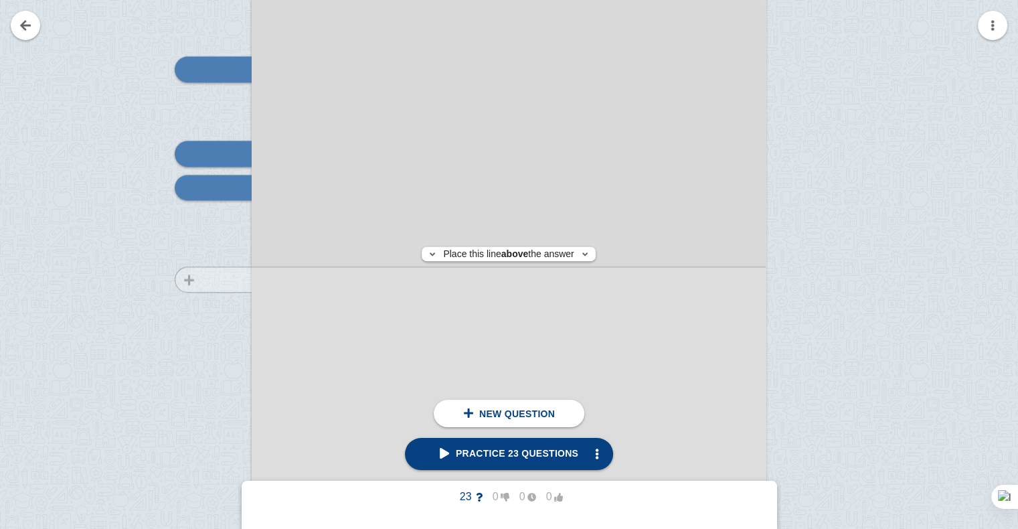
click at [214, 279] on div at bounding box center [207, 279] width 90 height 727
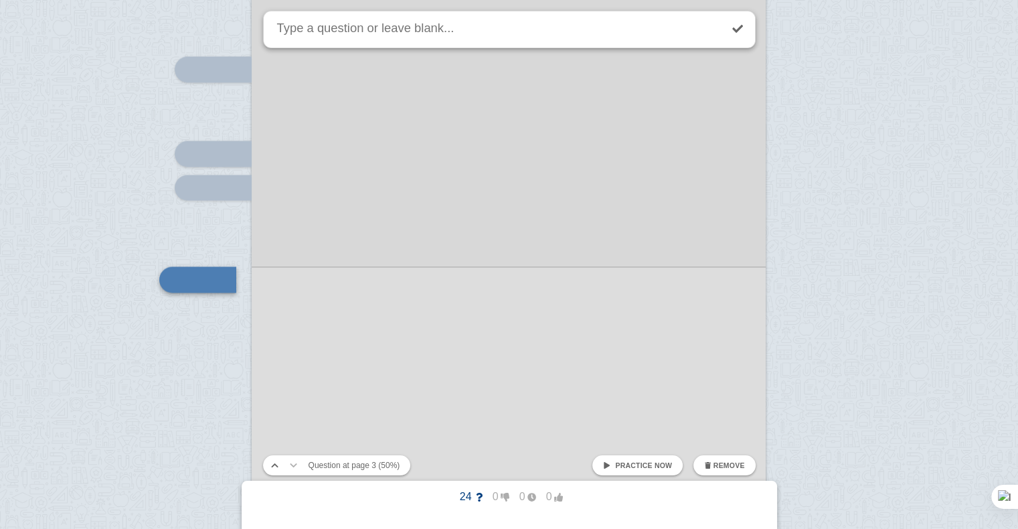
scroll to position [1995, 0]
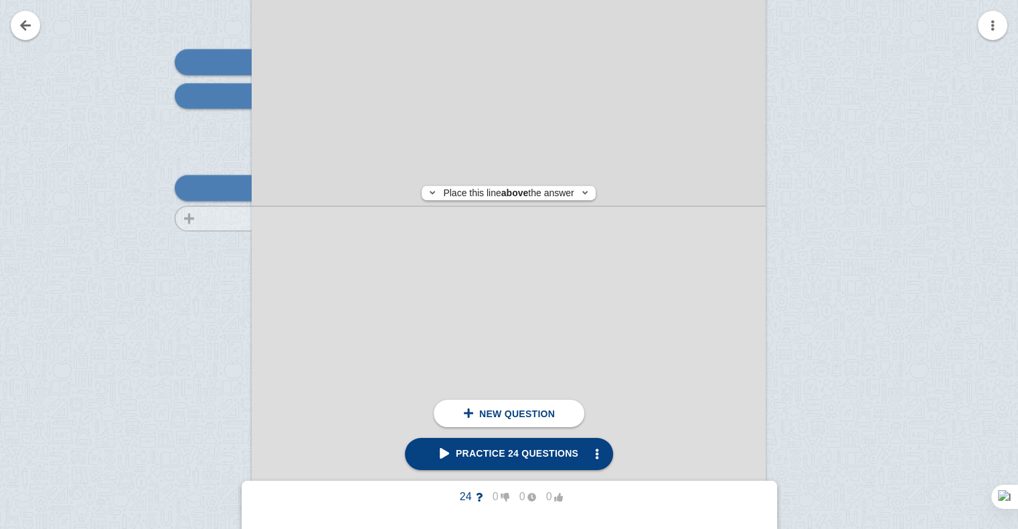
click at [214, 218] on div at bounding box center [207, 187] width 90 height 727
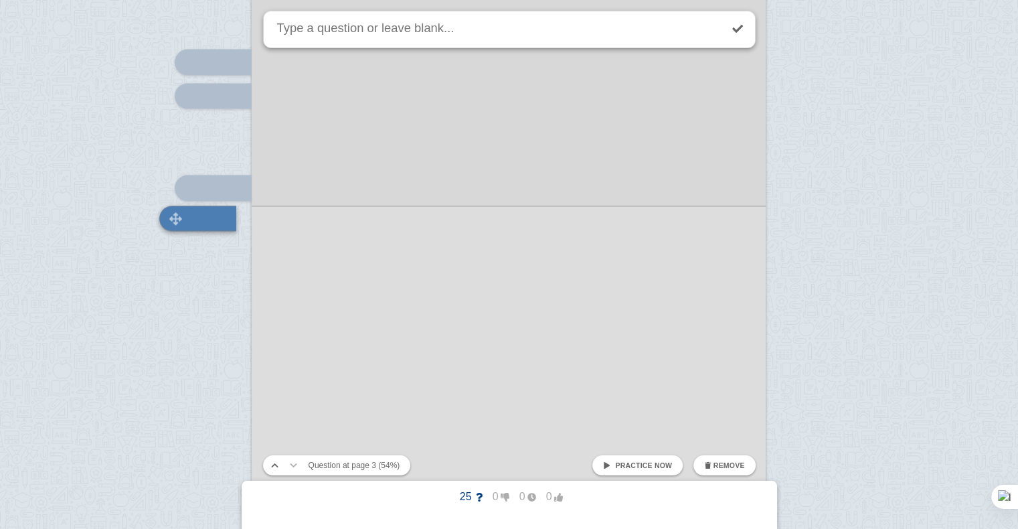
scroll to position [2025, 0]
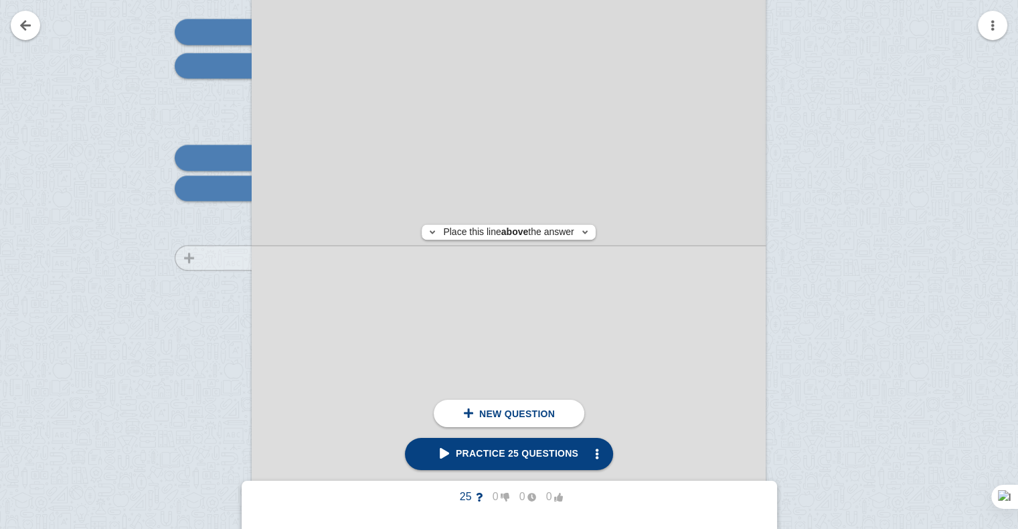
click at [222, 257] on div at bounding box center [207, 157] width 90 height 727
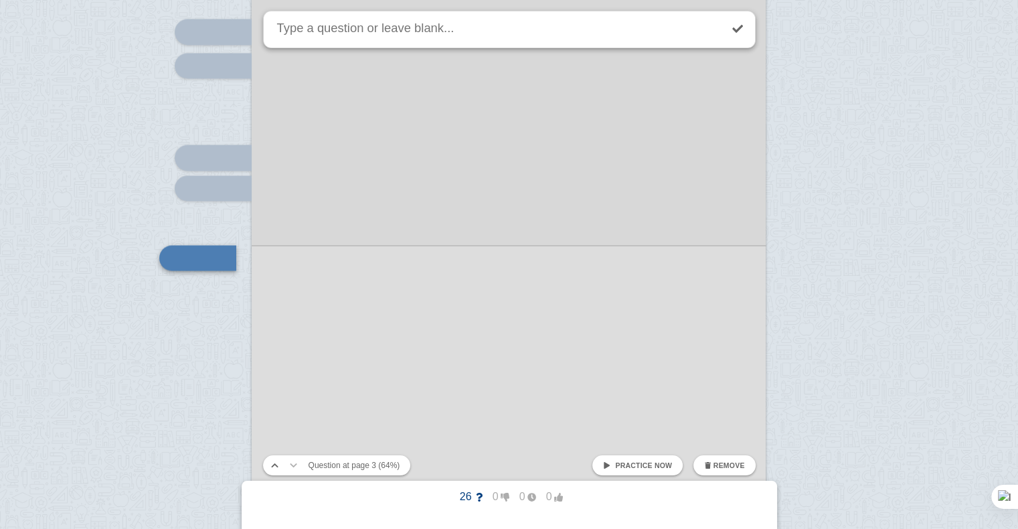
scroll to position [2094, 0]
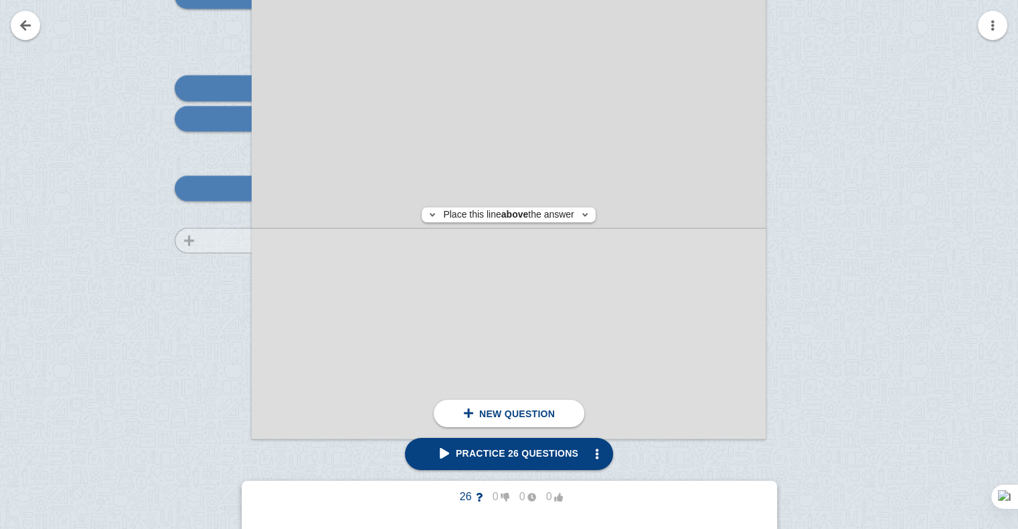
click at [208, 240] on div at bounding box center [207, 87] width 90 height 727
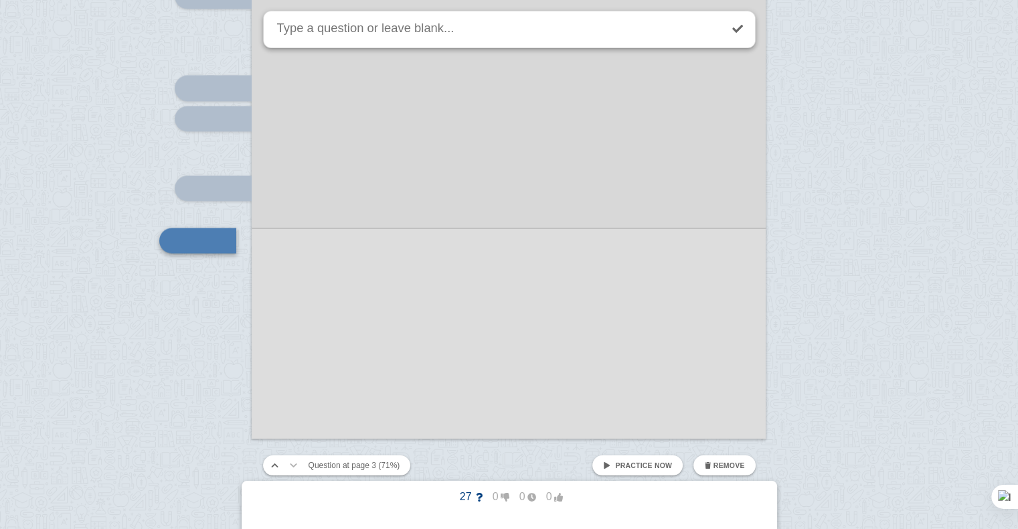
scroll to position [2147, 0]
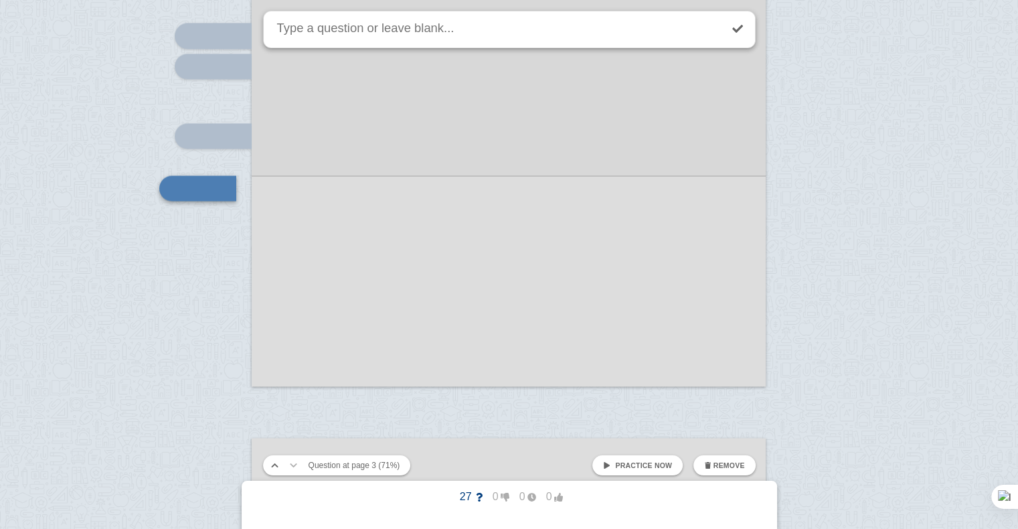
drag, startPoint x: 208, startPoint y: 240, endPoint x: 207, endPoint y: 268, distance: 28.1
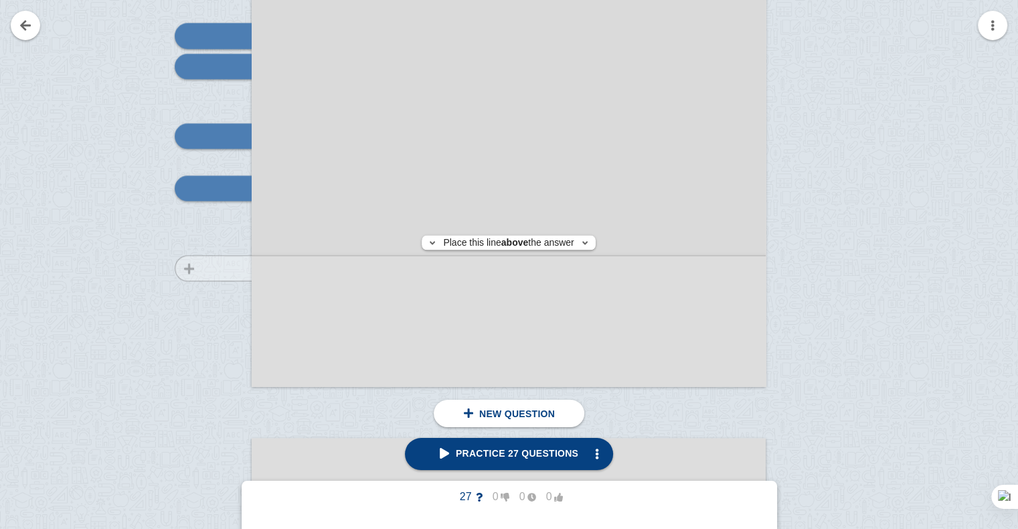
click at [207, 268] on div at bounding box center [207, 35] width 90 height 727
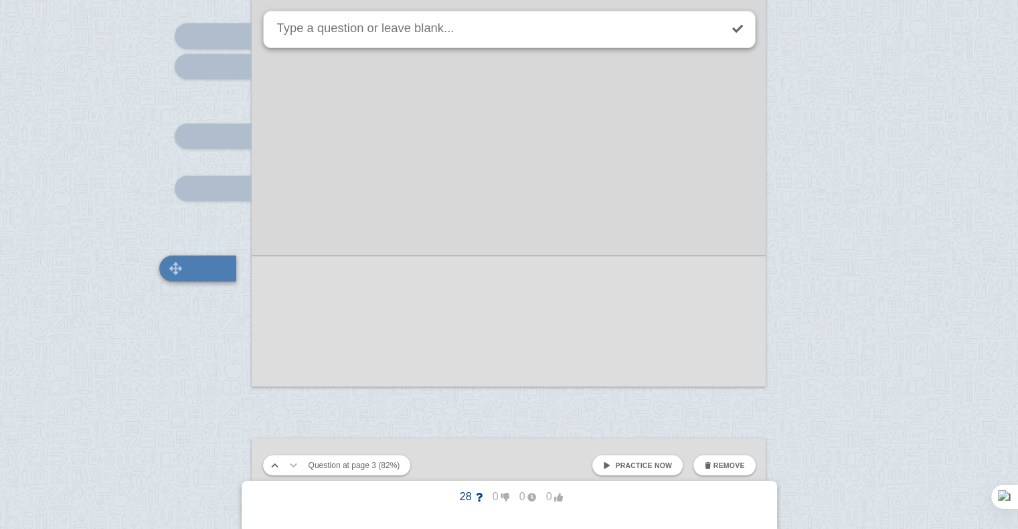
scroll to position [2227, 0]
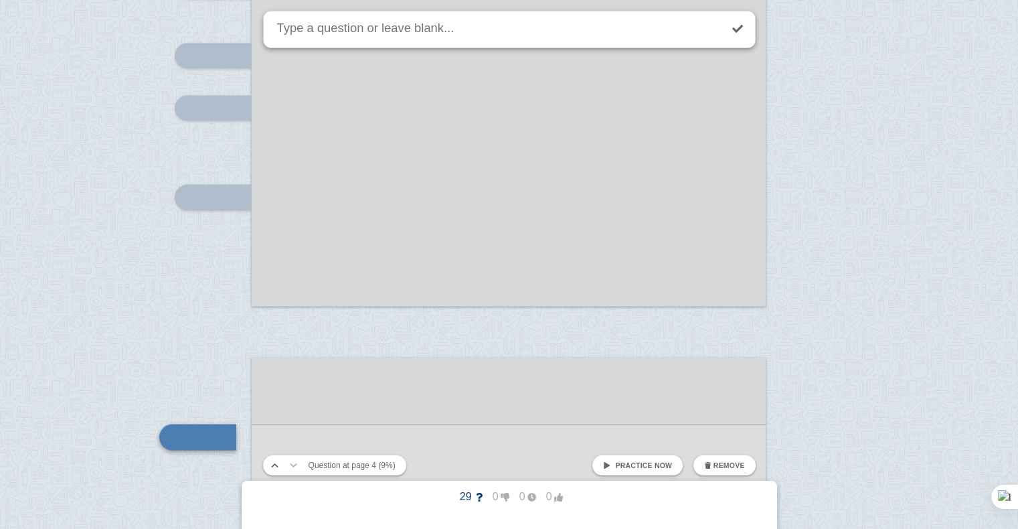
scroll to position [2476, 0]
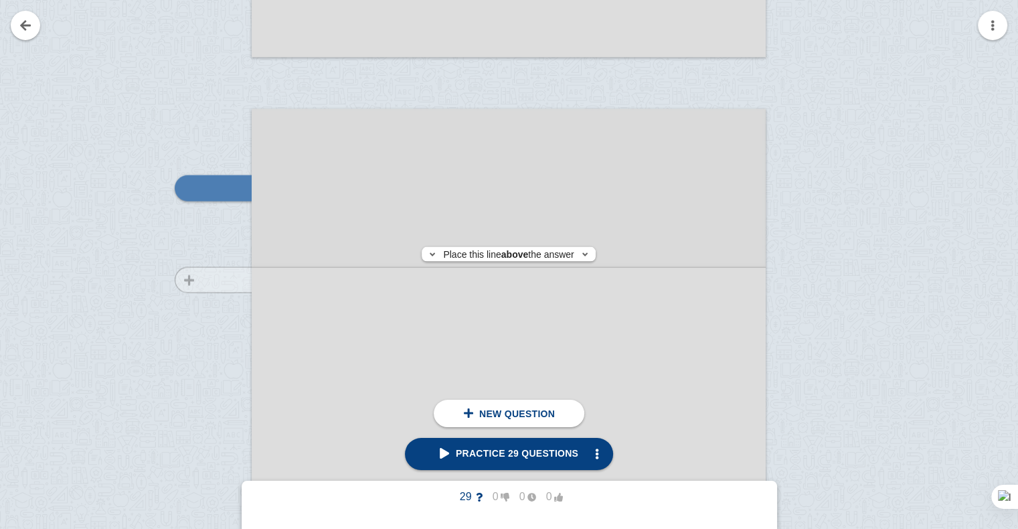
click at [209, 279] on div at bounding box center [207, 484] width 90 height 727
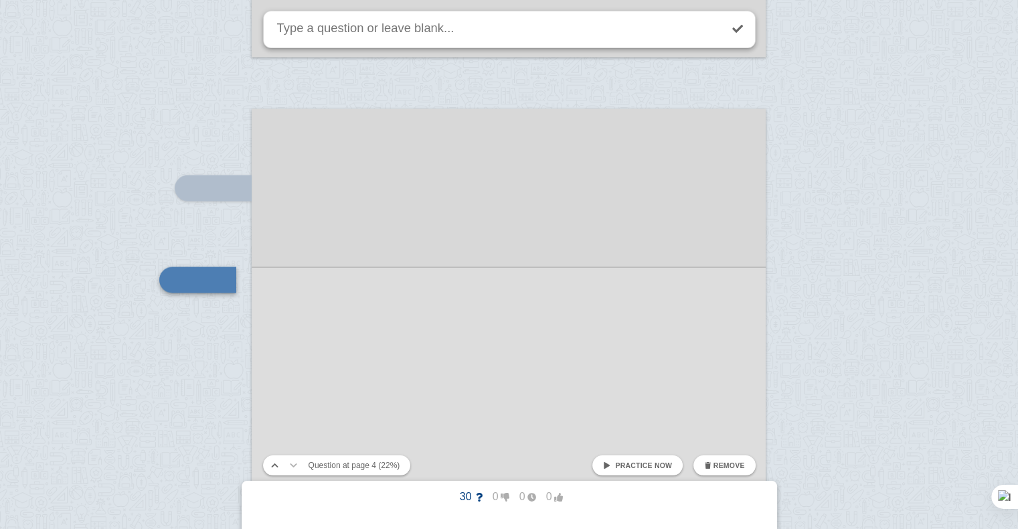
scroll to position [2568, 0]
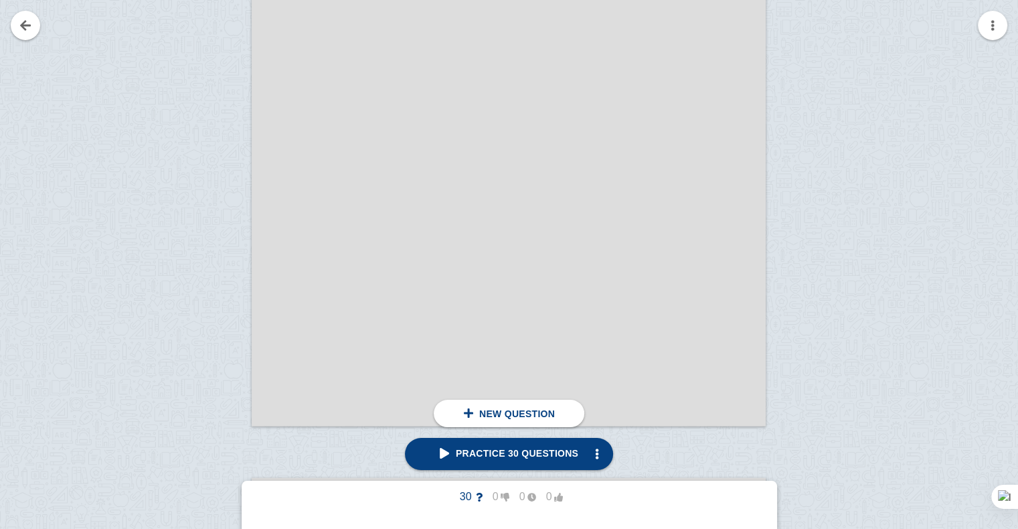
scroll to position [2929, 0]
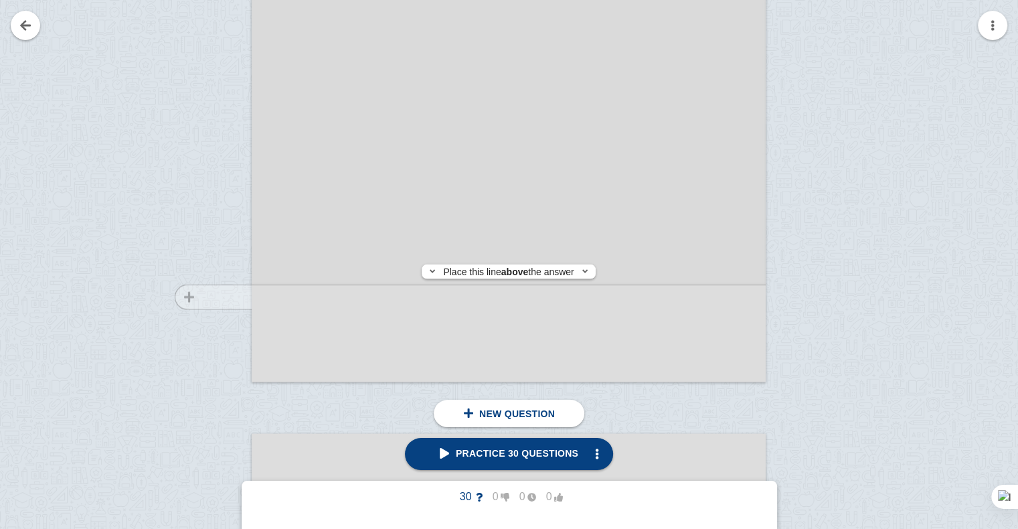
click at [217, 297] on div at bounding box center [207, 31] width 90 height 727
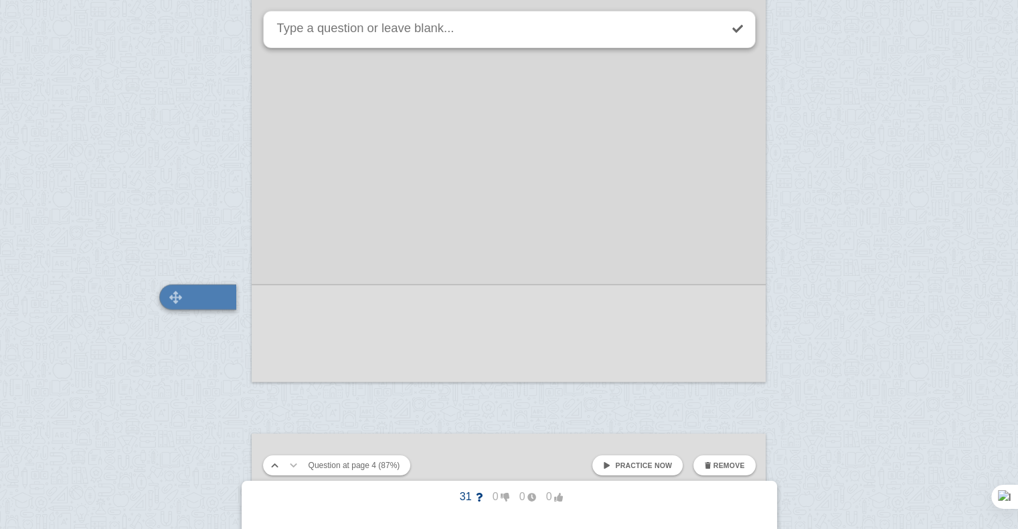
scroll to position [3039, 0]
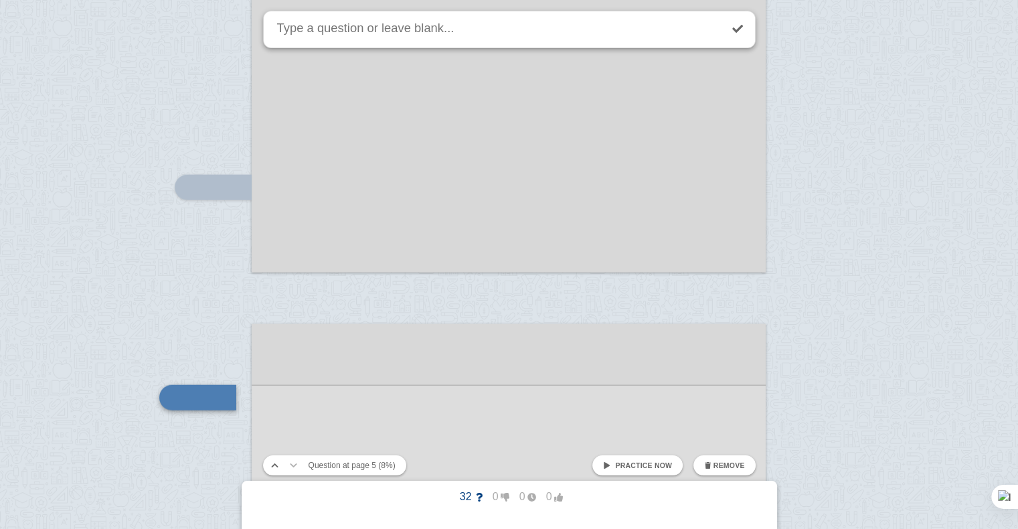
scroll to position [3249, 0]
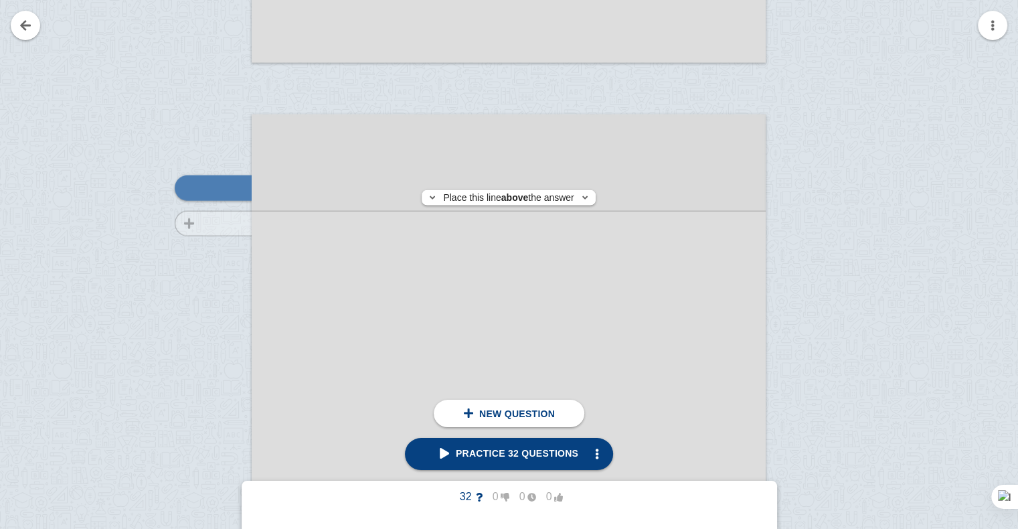
click at [214, 223] on div at bounding box center [207, 490] width 90 height 727
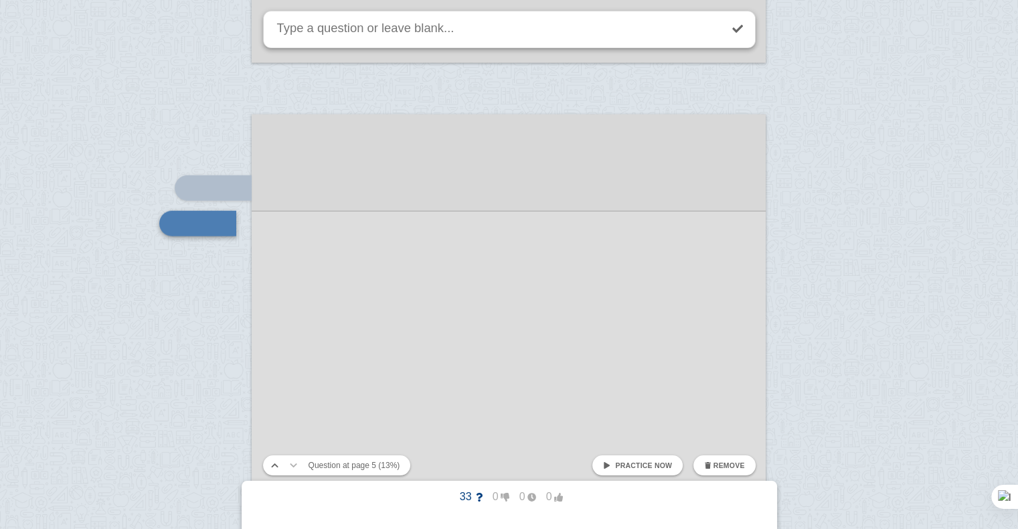
scroll to position [3284, 0]
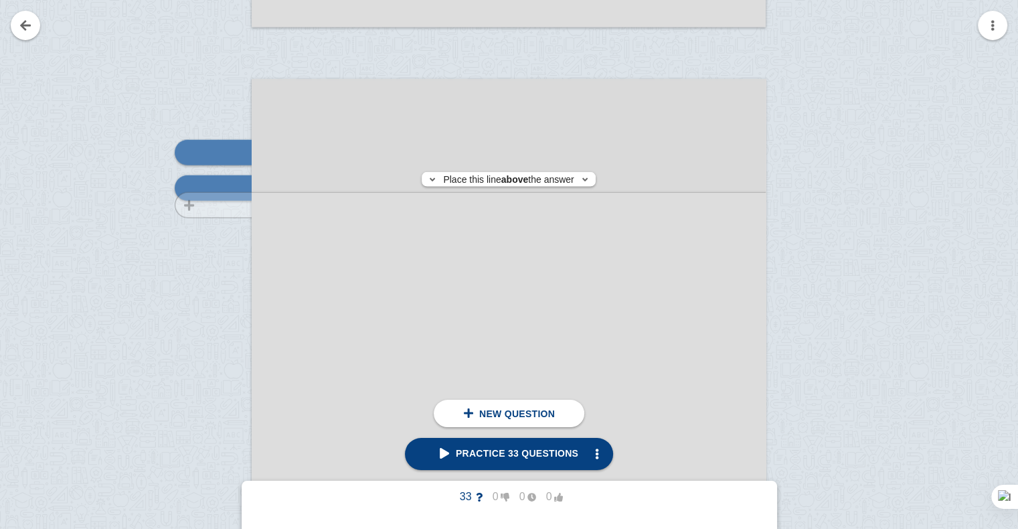
click at [222, 205] on div at bounding box center [207, 455] width 90 height 727
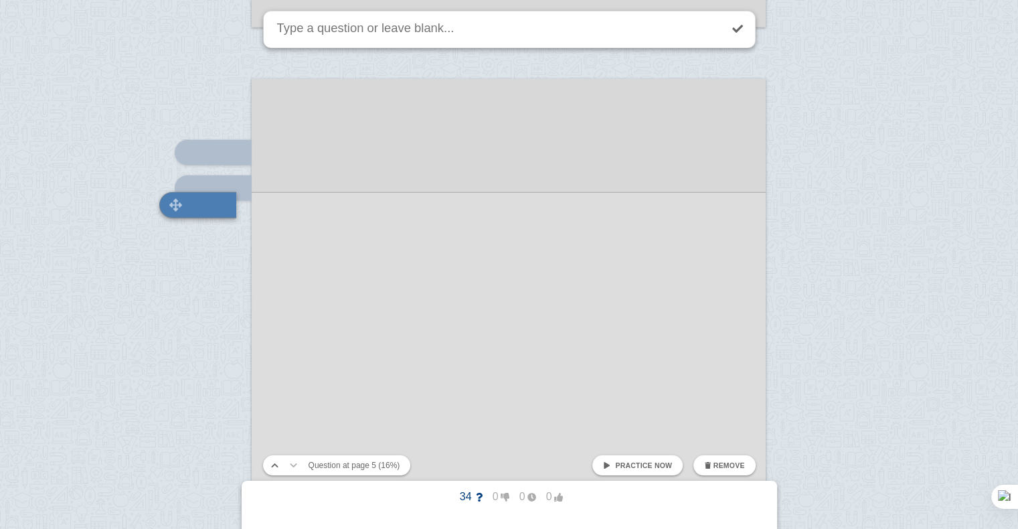
scroll to position [3301, 0]
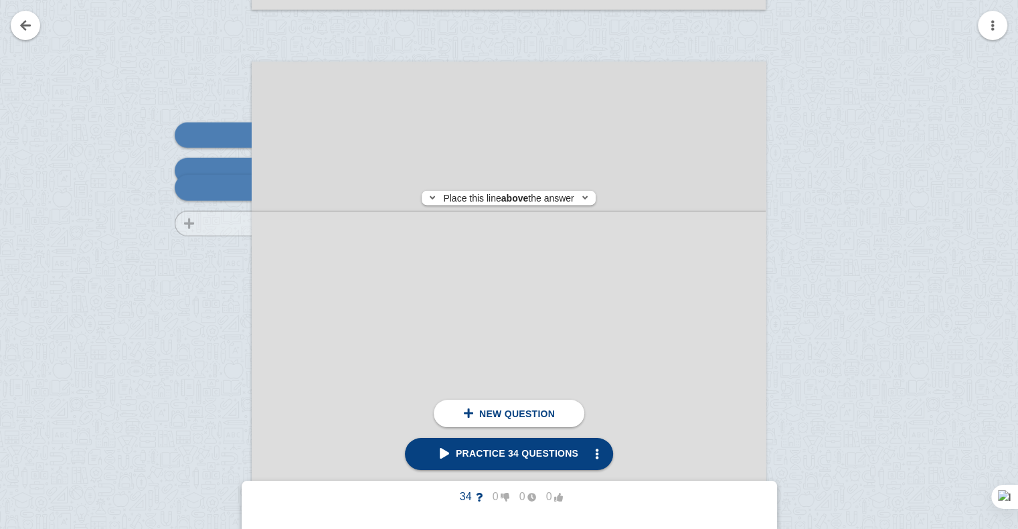
click at [225, 224] on div at bounding box center [207, 437] width 90 height 727
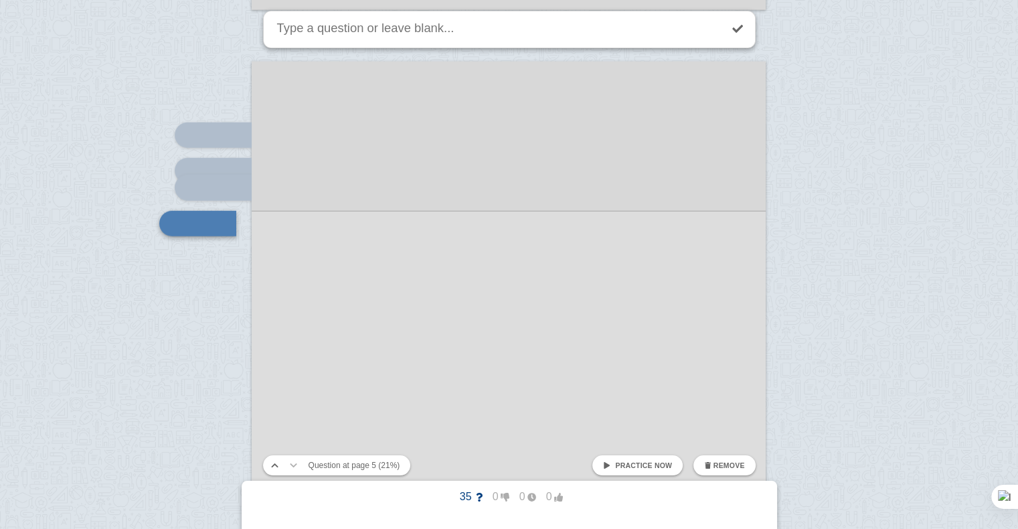
scroll to position [3337, 0]
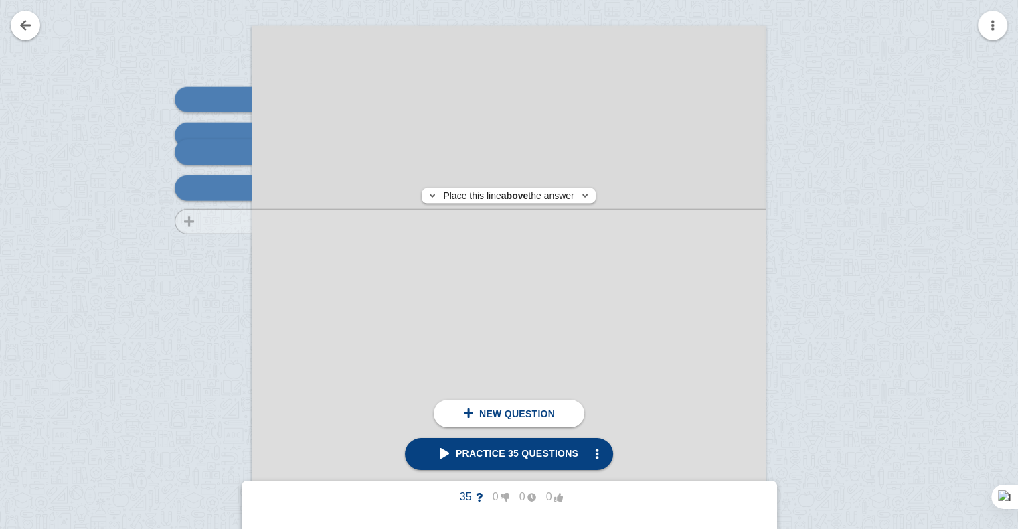
click at [224, 221] on div at bounding box center [207, 402] width 90 height 727
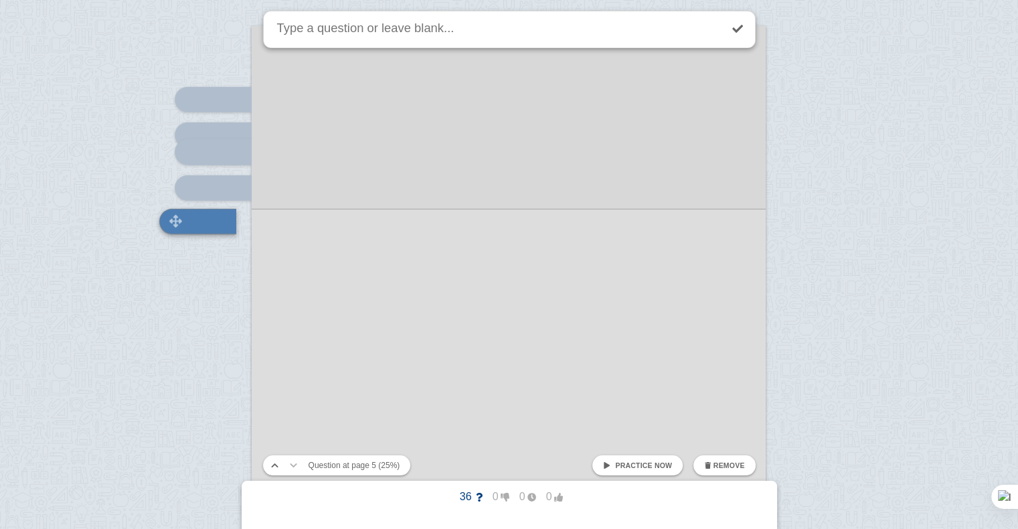
scroll to position [3370, 0]
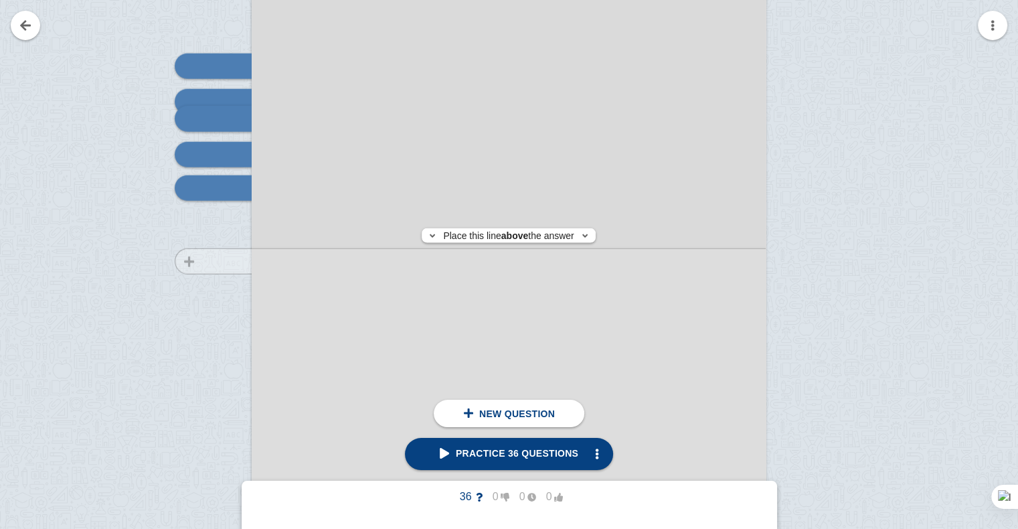
click at [222, 261] on div at bounding box center [207, 368] width 90 height 727
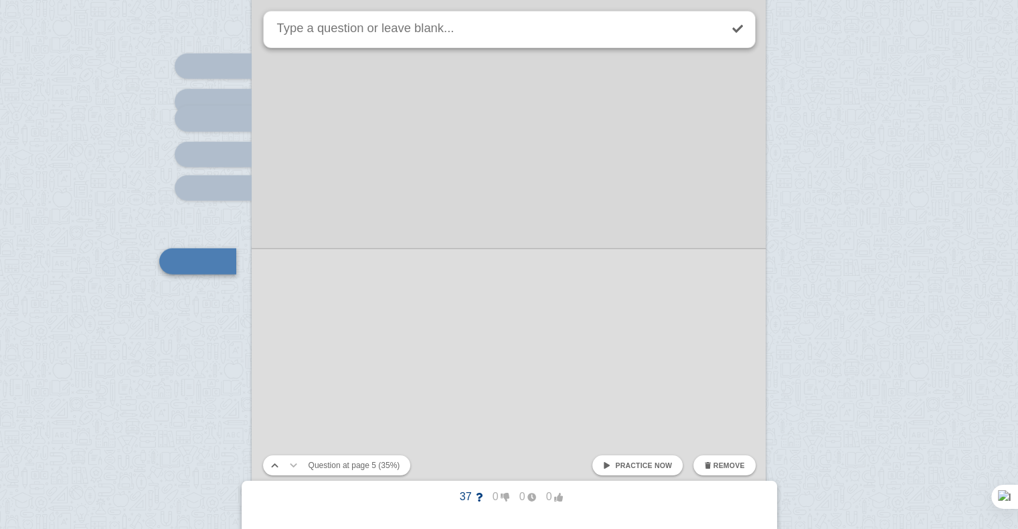
scroll to position [3444, 0]
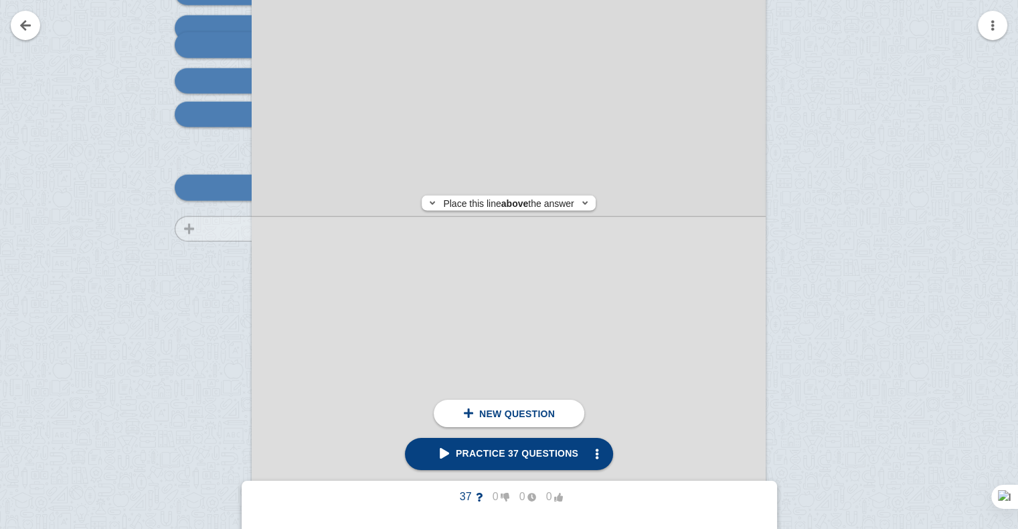
click at [224, 229] on div at bounding box center [207, 295] width 90 height 727
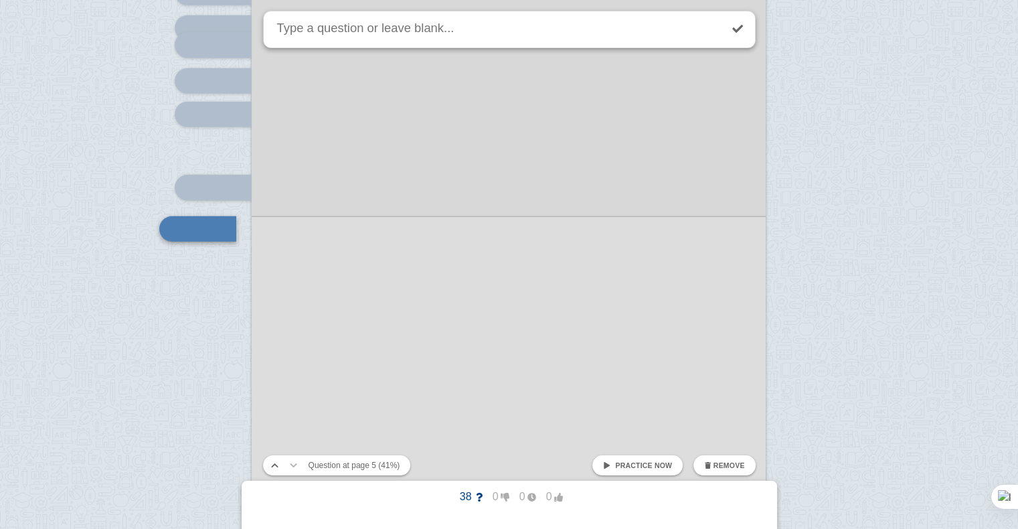
scroll to position [3485, 0]
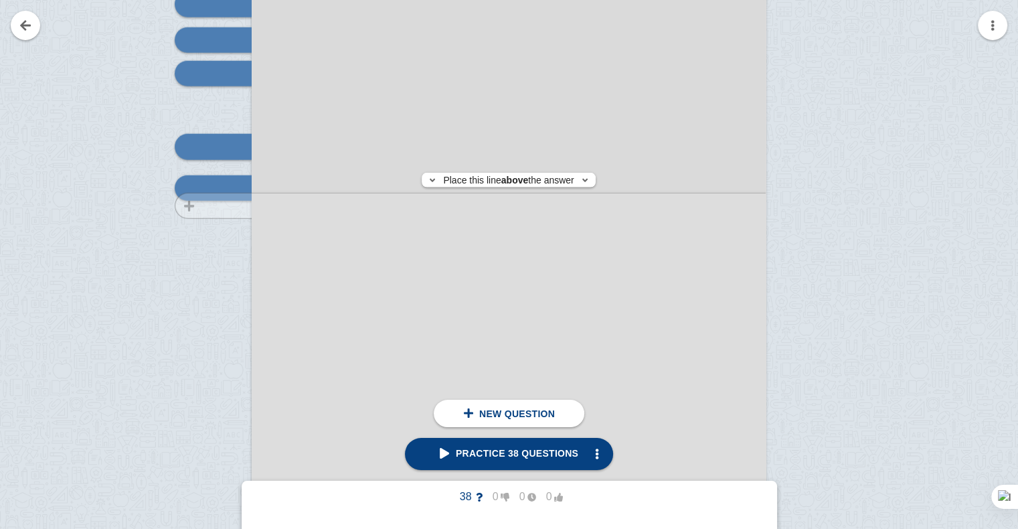
click at [210, 206] on div at bounding box center [207, 254] width 90 height 727
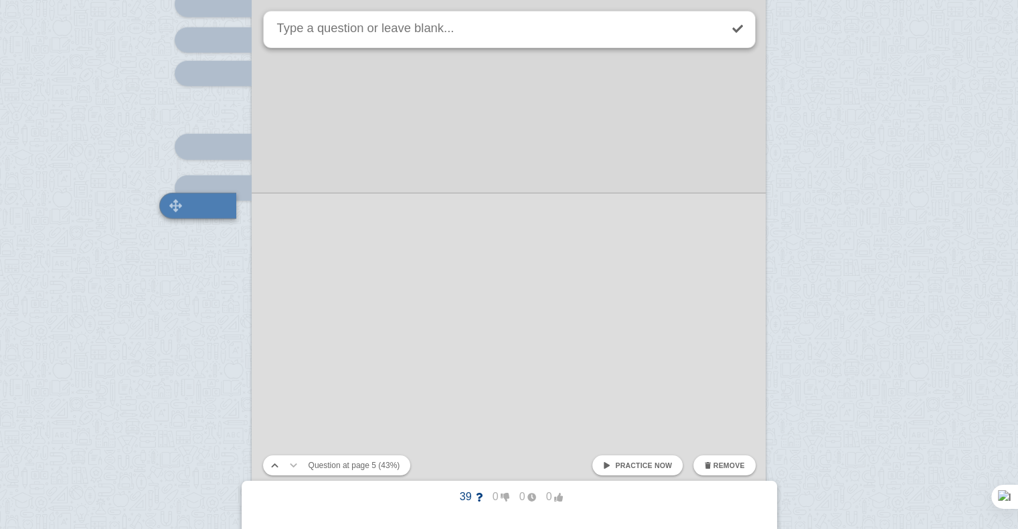
scroll to position [3503, 0]
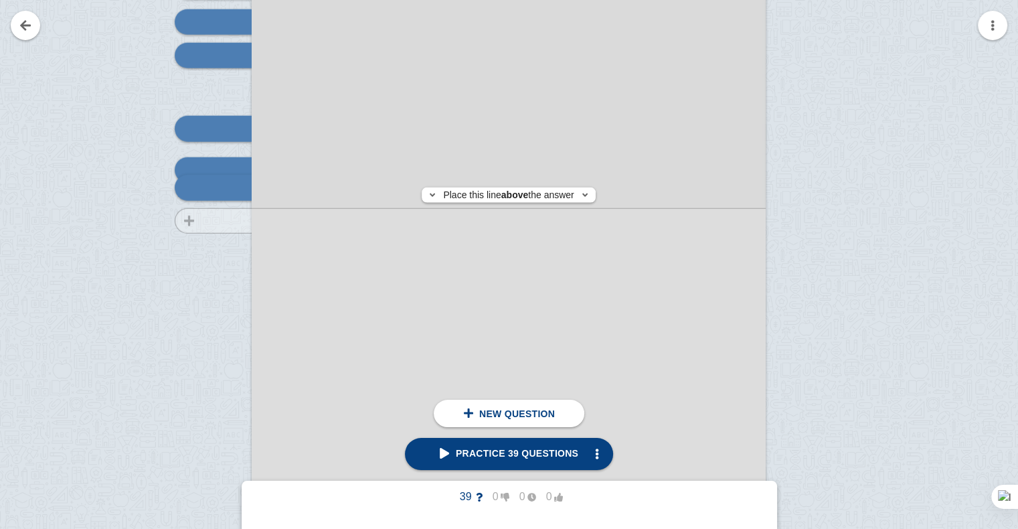
click at [218, 220] on div at bounding box center [207, 236] width 90 height 727
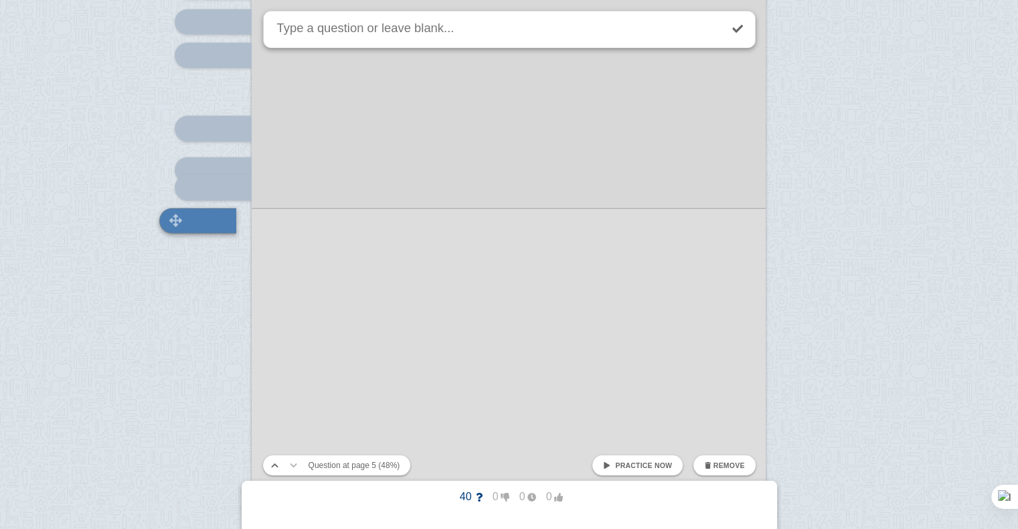
scroll to position [3536, 0]
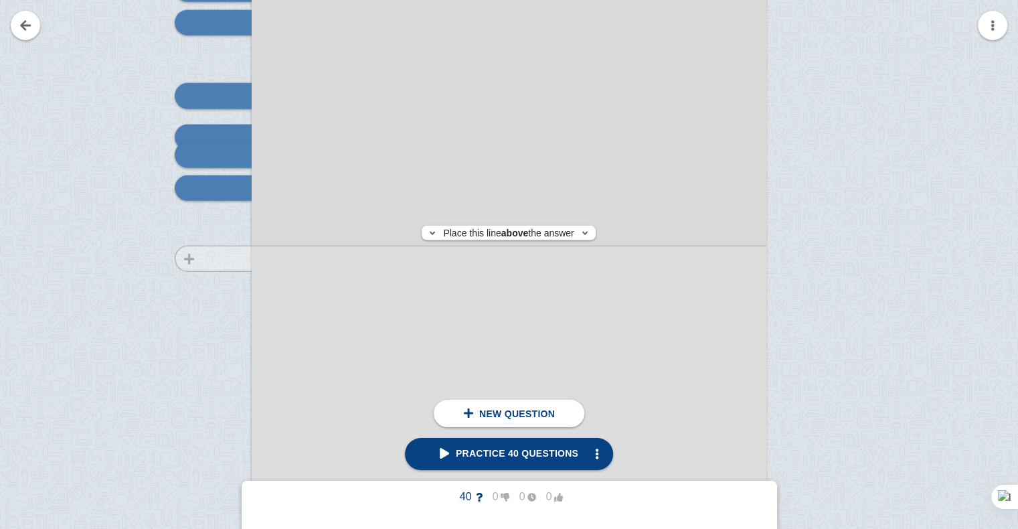
click at [216, 258] on div at bounding box center [207, 203] width 90 height 727
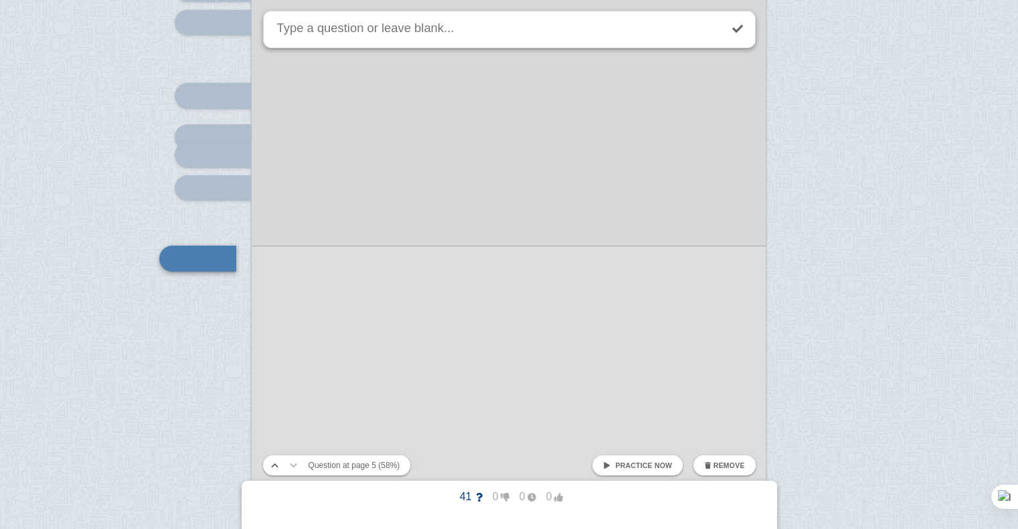
scroll to position [3607, 0]
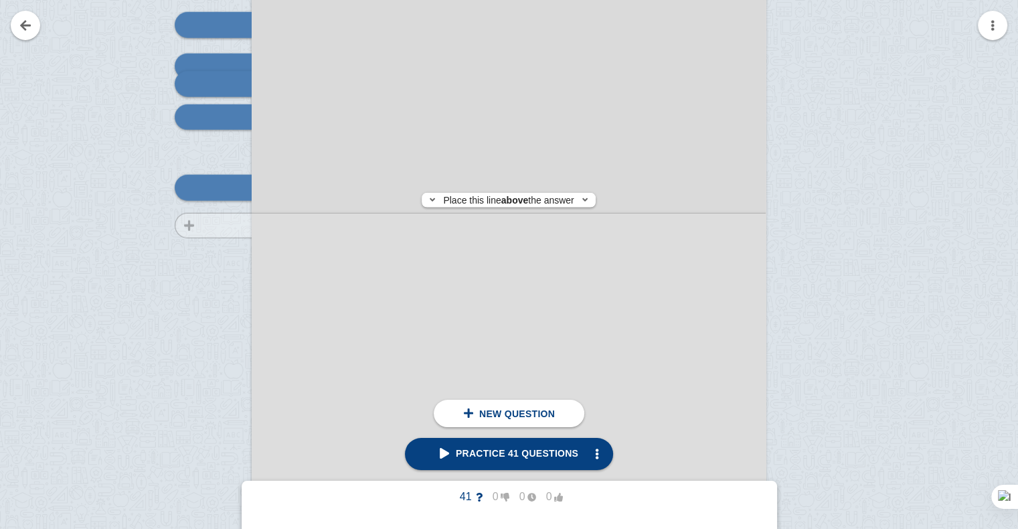
click at [212, 226] on div at bounding box center [207, 132] width 90 height 727
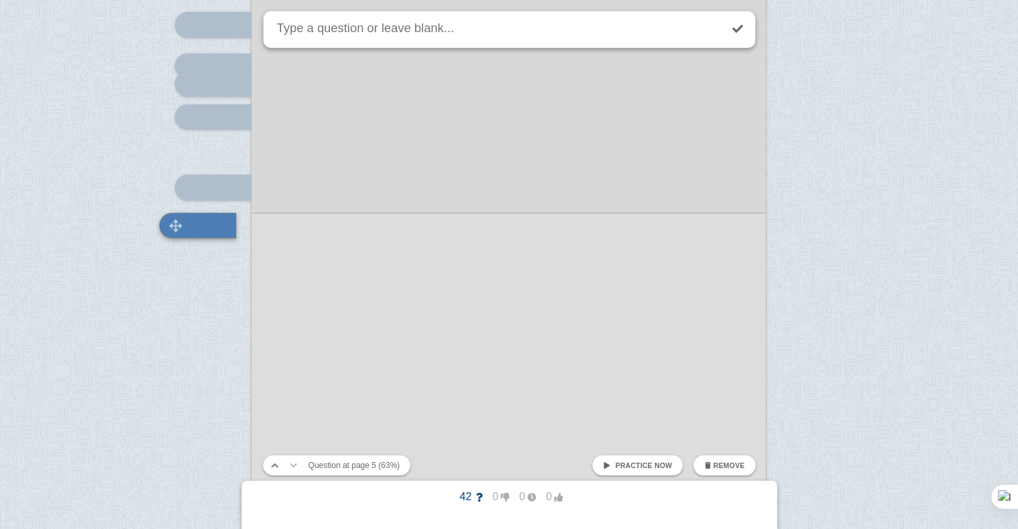
scroll to position [3645, 0]
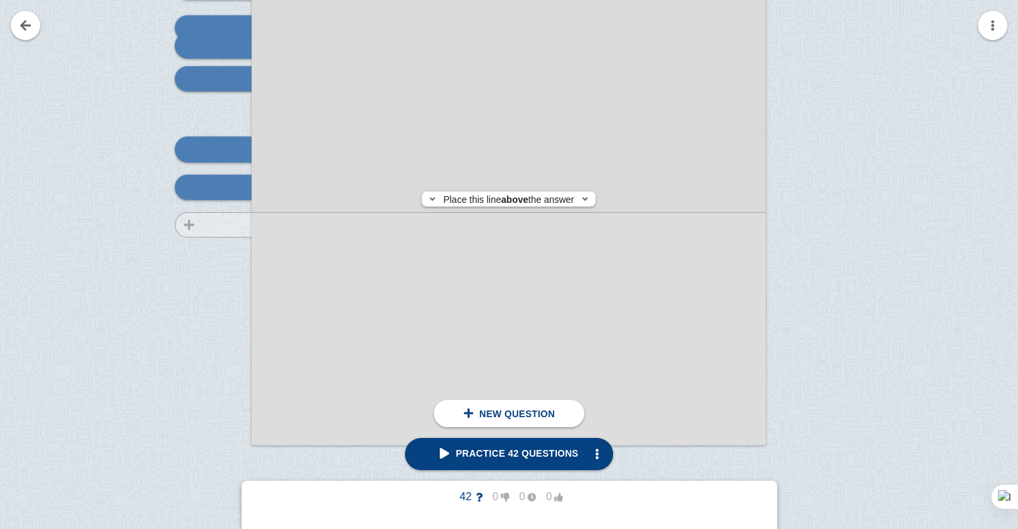
click at [212, 225] on div at bounding box center [207, 94] width 90 height 727
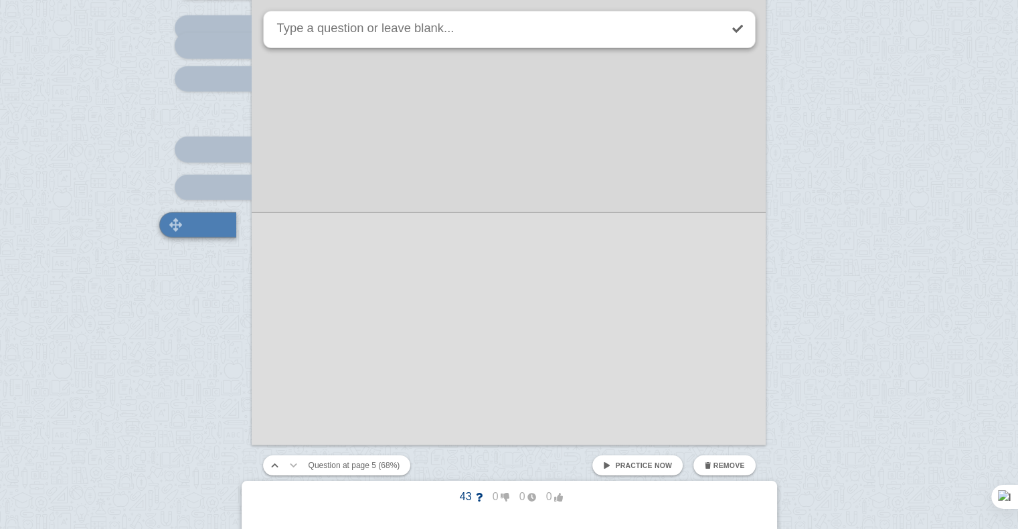
scroll to position [3682, 0]
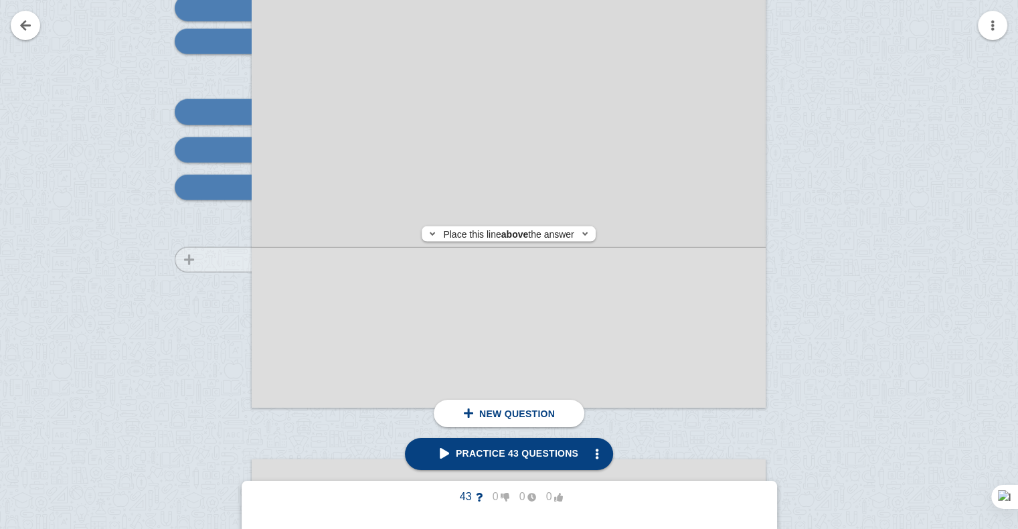
click at [226, 260] on div at bounding box center [207, 56] width 90 height 727
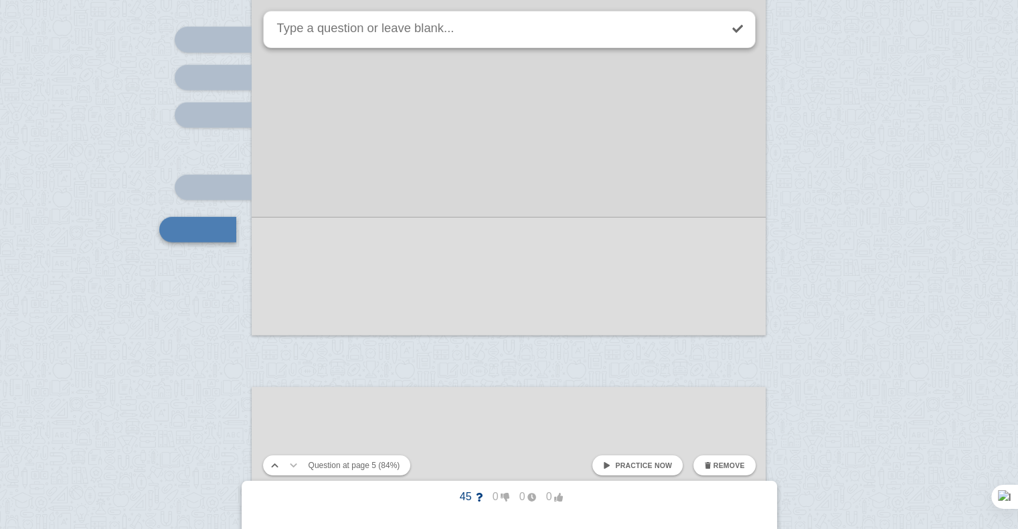
scroll to position [3797, 0]
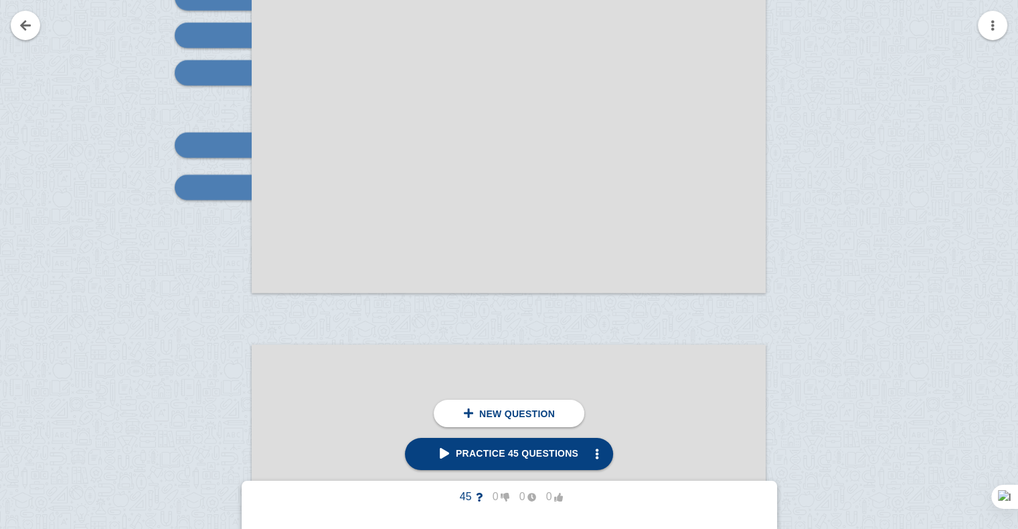
scroll to position [4065, 0]
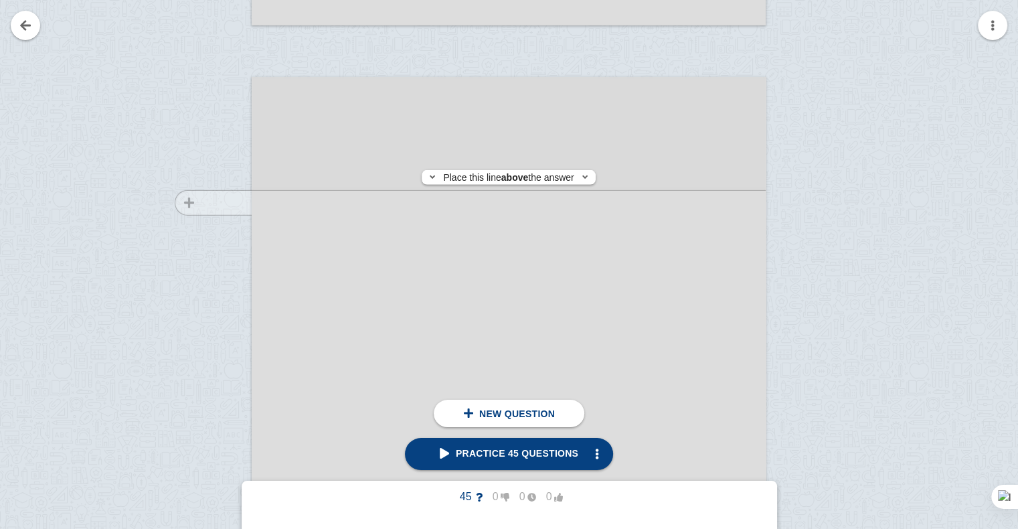
click at [196, 203] on div at bounding box center [207, 453] width 90 height 727
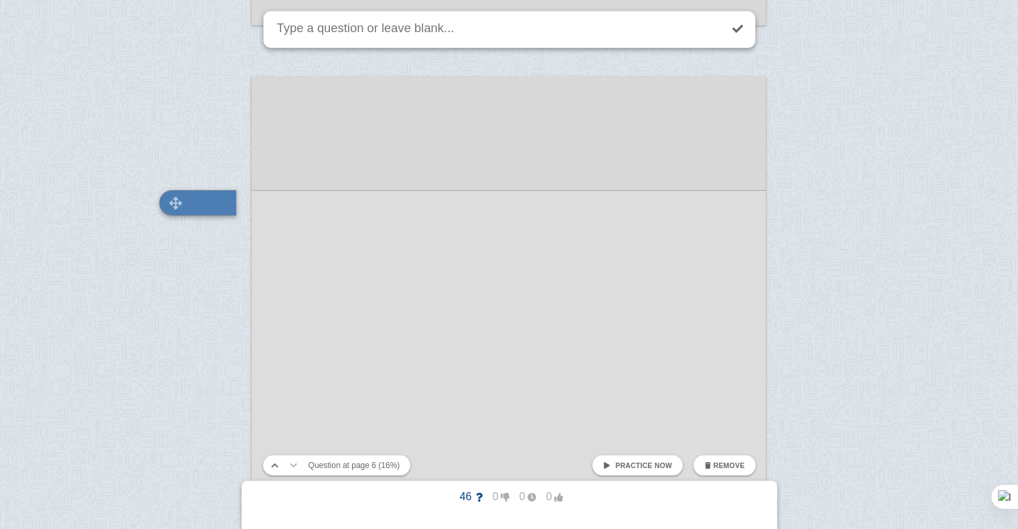
scroll to position [4080, 0]
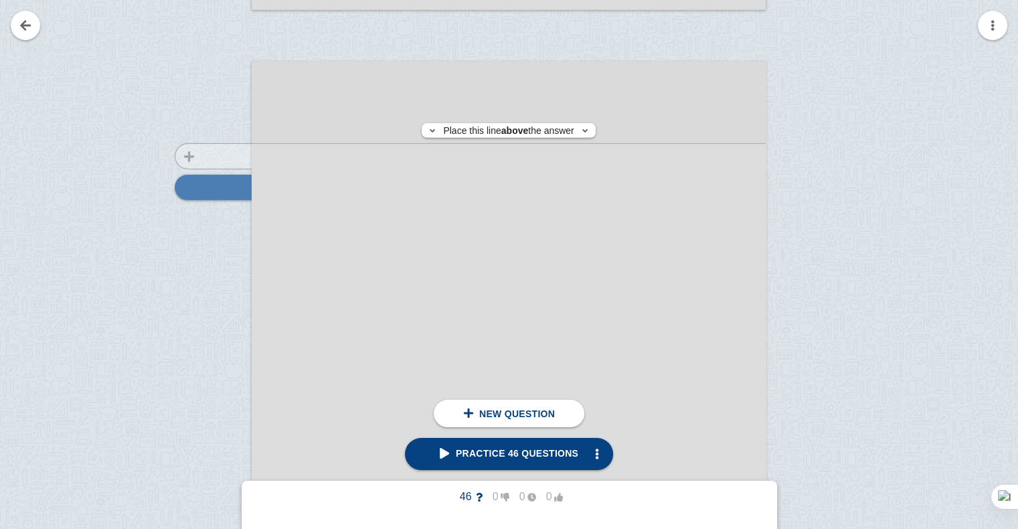
click at [193, 156] on div at bounding box center [207, 437] width 90 height 727
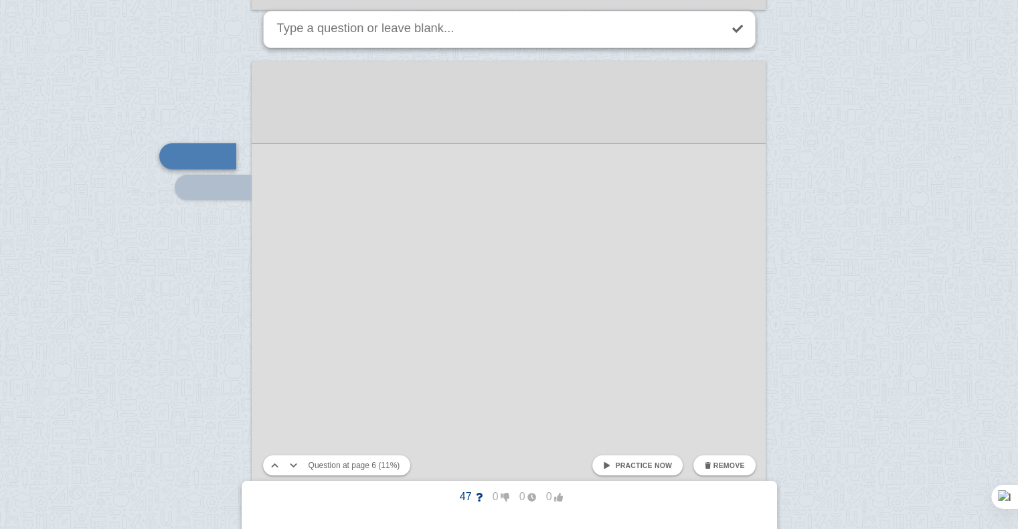
scroll to position [4049, 0]
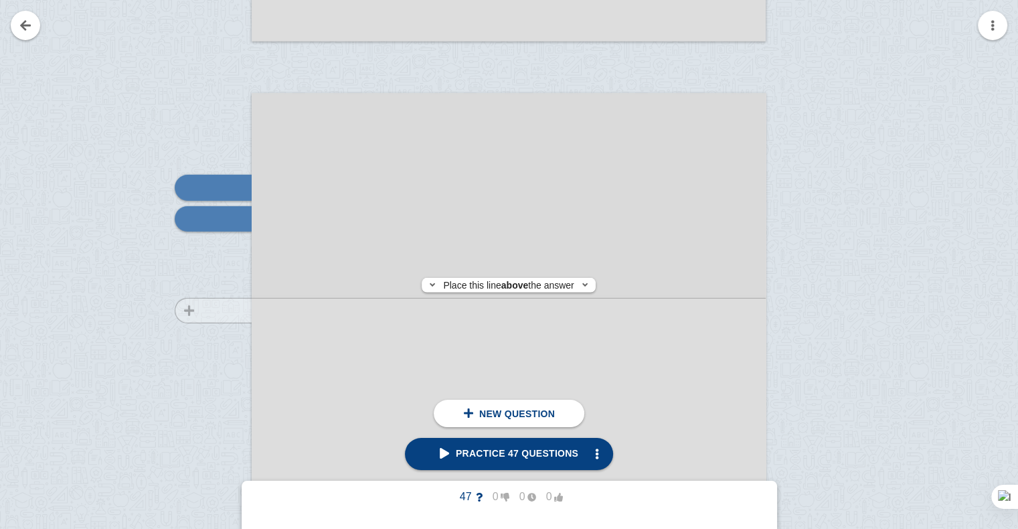
click at [220, 311] on div at bounding box center [207, 469] width 90 height 727
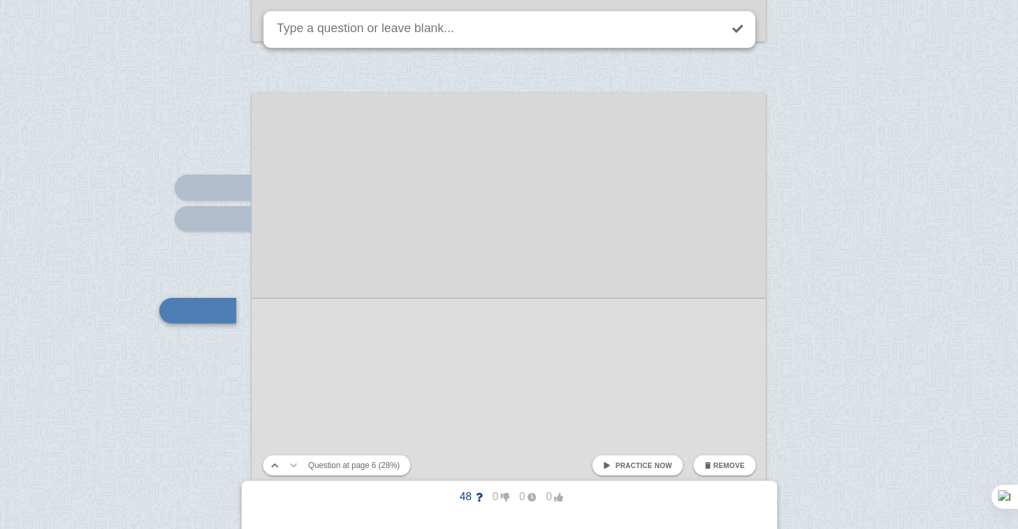
scroll to position [4172, 0]
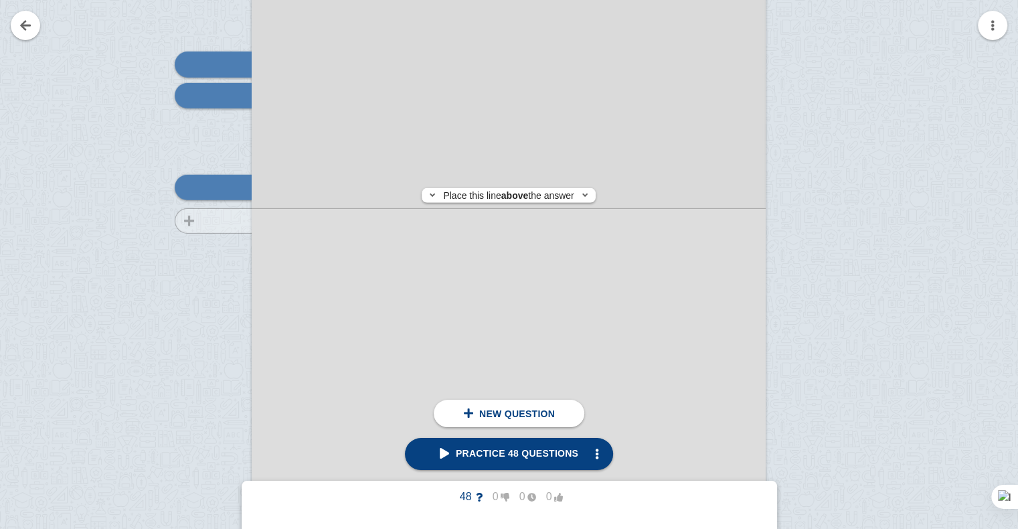
click at [194, 221] on div at bounding box center [207, 346] width 90 height 727
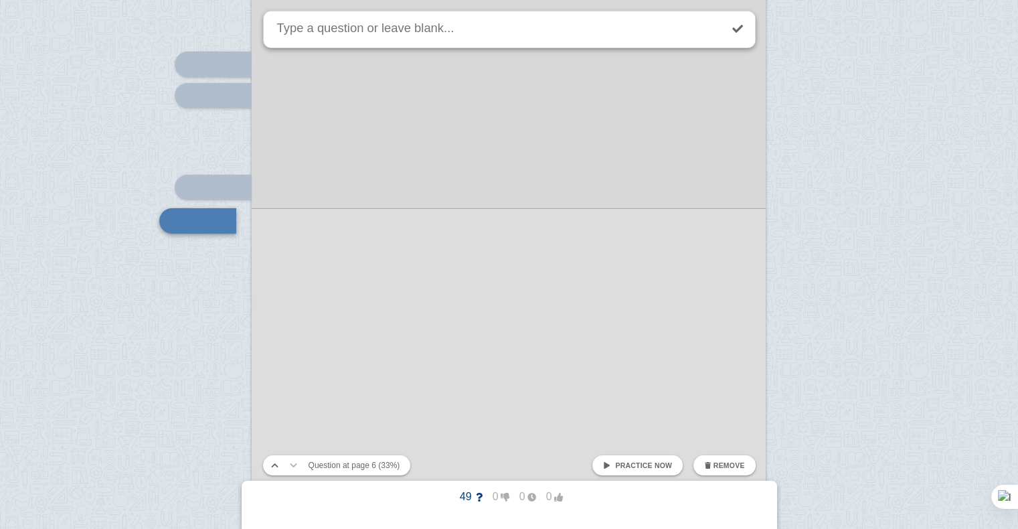
scroll to position [4205, 0]
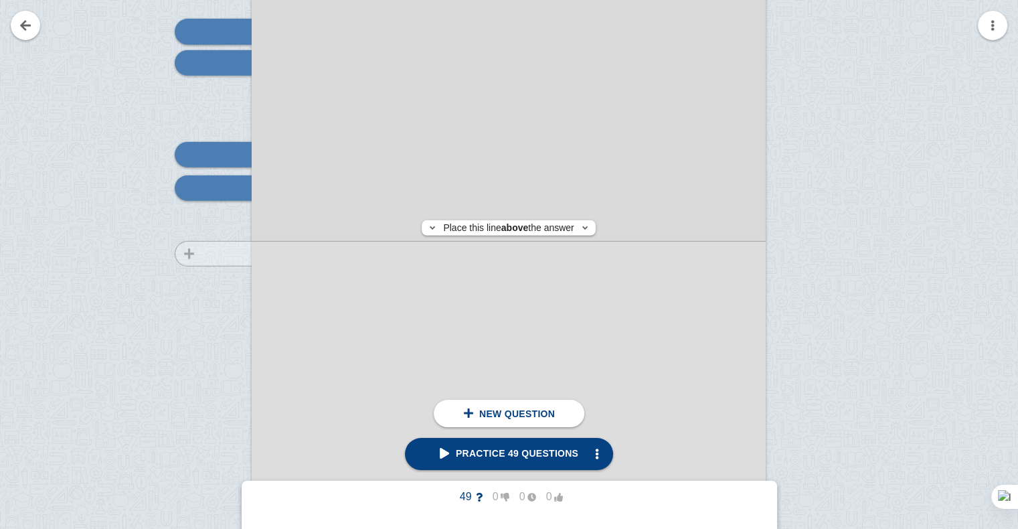
click at [197, 253] on div at bounding box center [207, 313] width 90 height 727
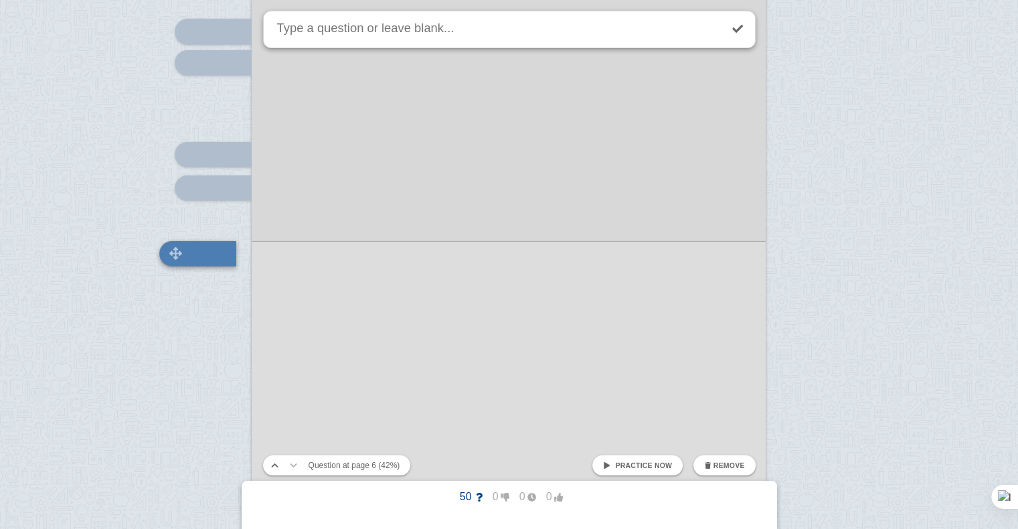
scroll to position [4270, 0]
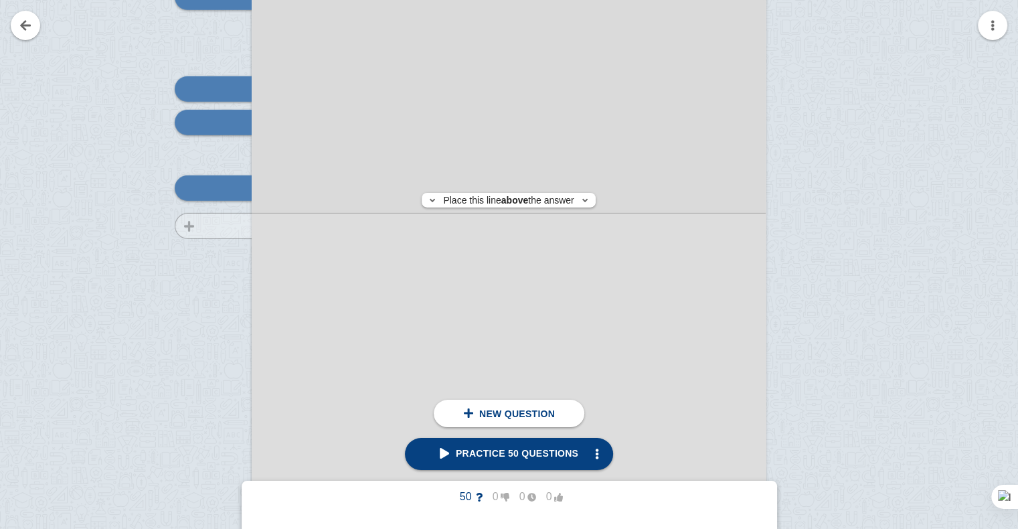
click at [199, 226] on div at bounding box center [207, 247] width 90 height 727
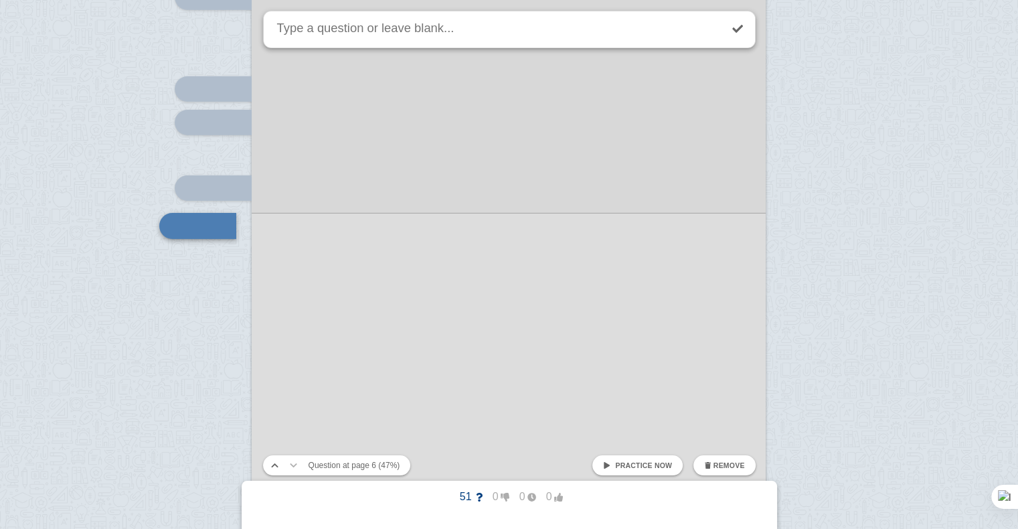
scroll to position [4308, 0]
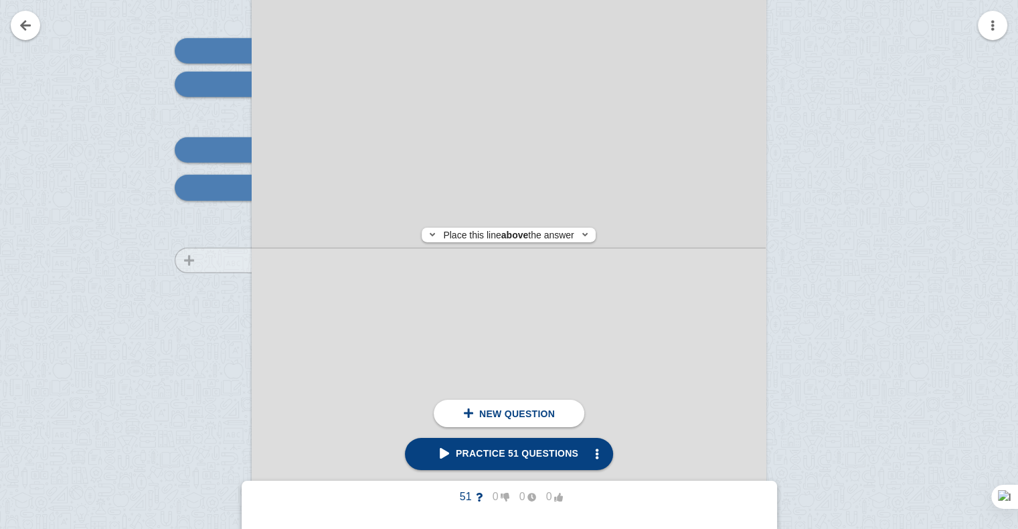
click at [210, 260] on div at bounding box center [207, 209] width 90 height 727
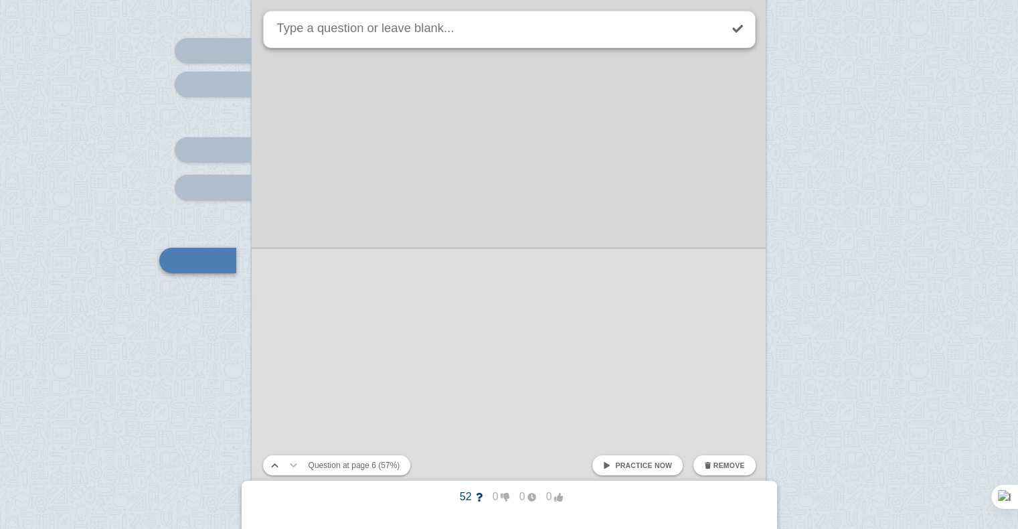
scroll to position [4381, 0]
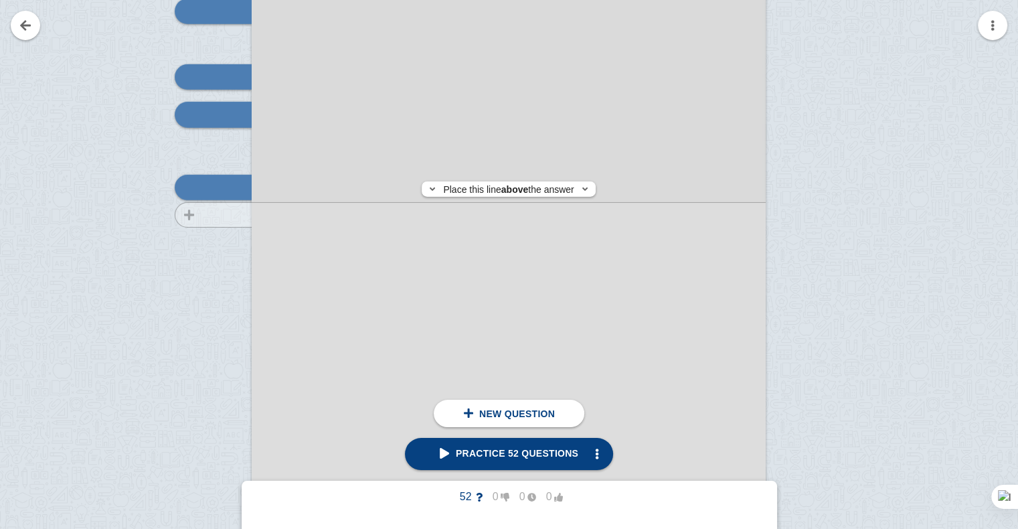
click at [223, 215] on div at bounding box center [207, 136] width 90 height 727
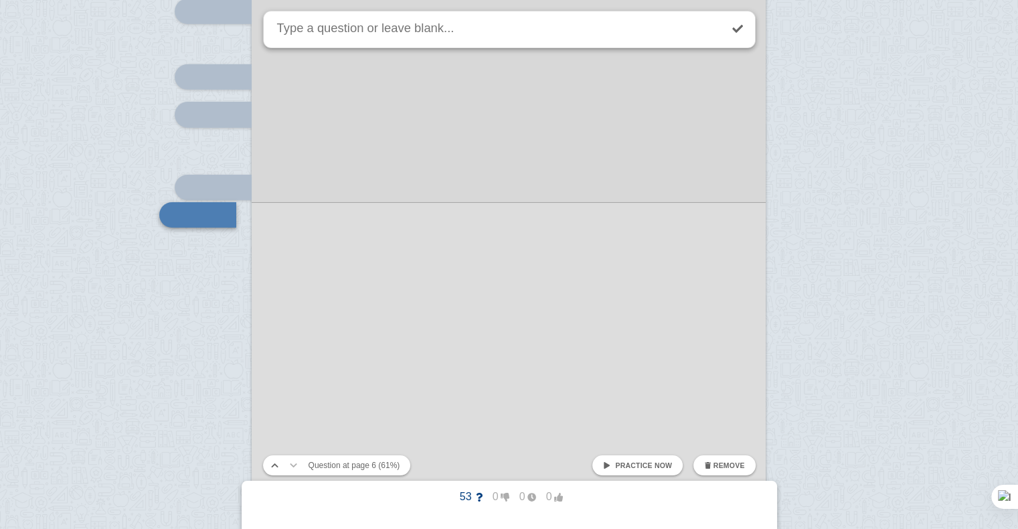
scroll to position [4408, 0]
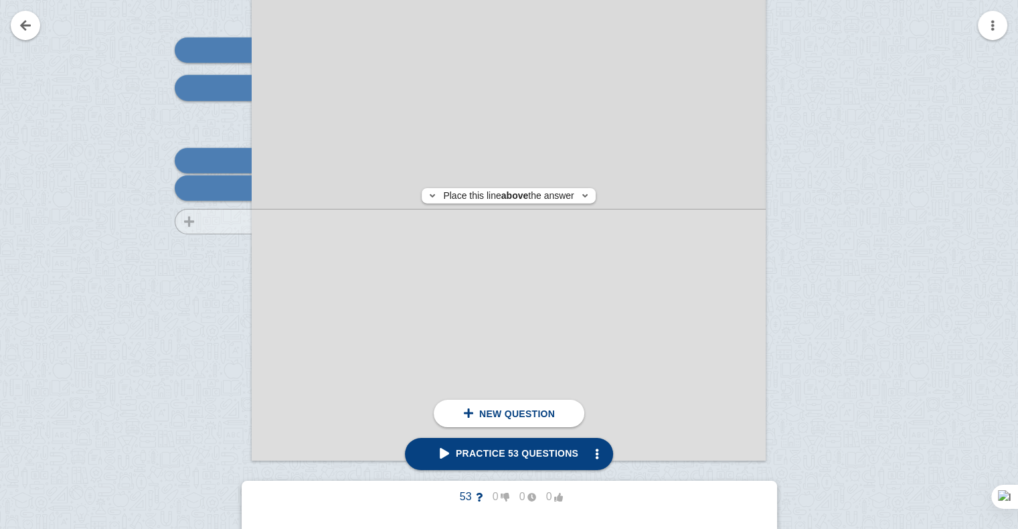
click at [229, 221] on div at bounding box center [207, 109] width 90 height 727
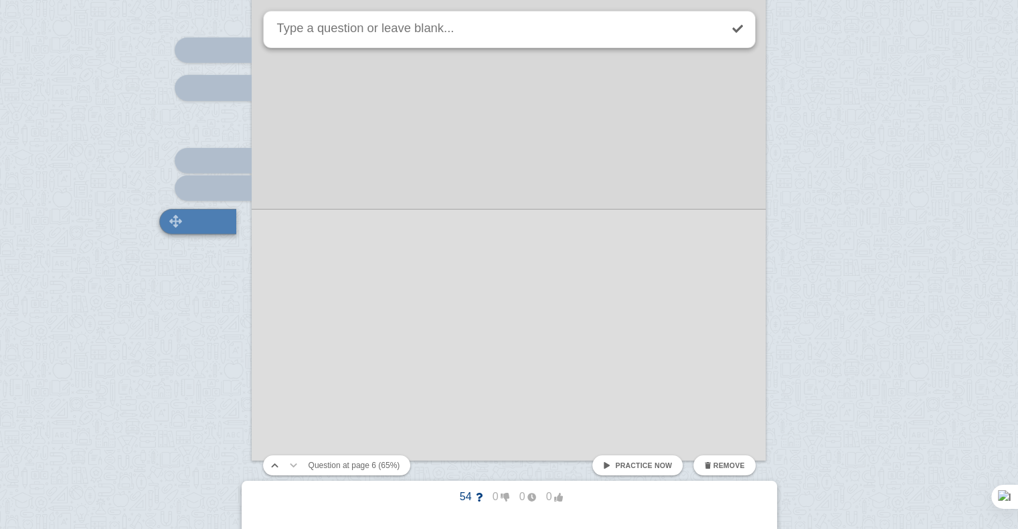
scroll to position [4442, 0]
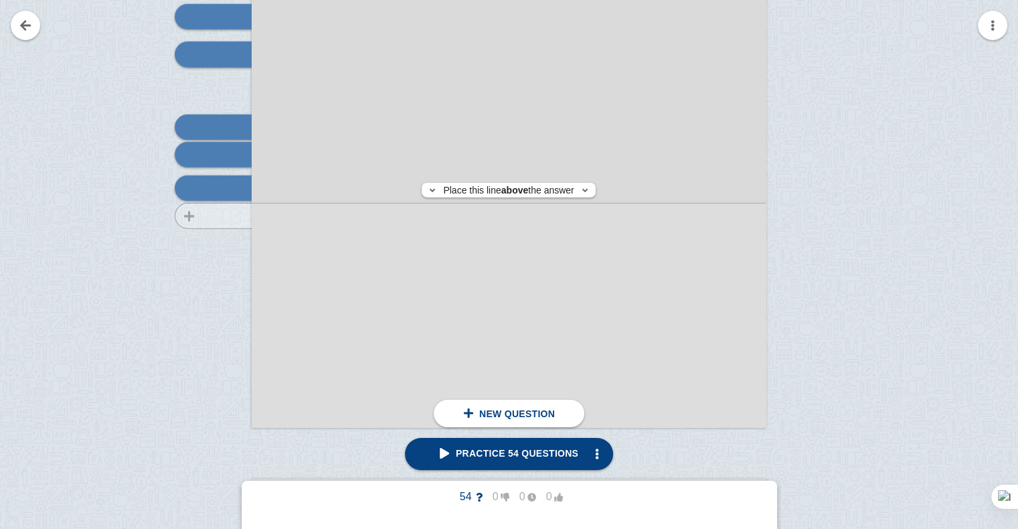
click at [235, 216] on div at bounding box center [207, 76] width 90 height 727
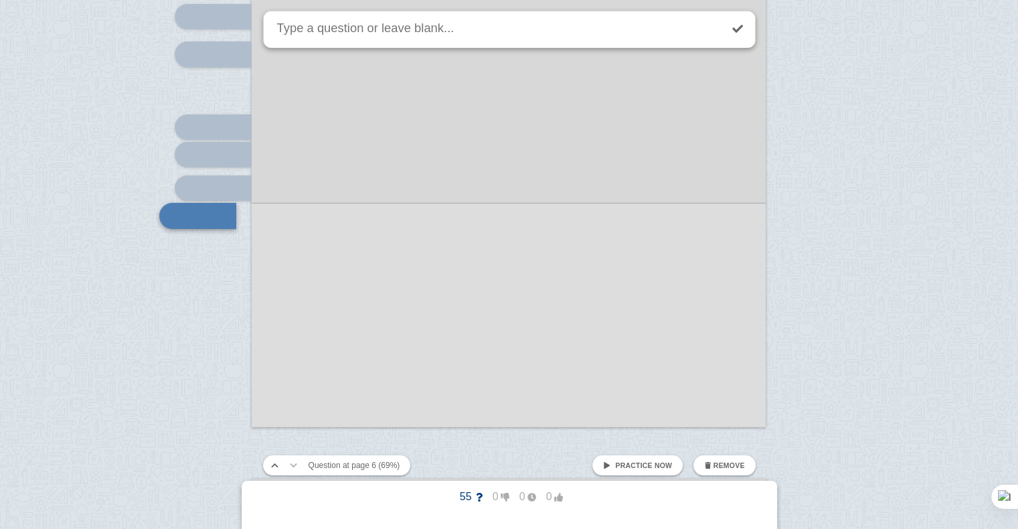
scroll to position [4470, 0]
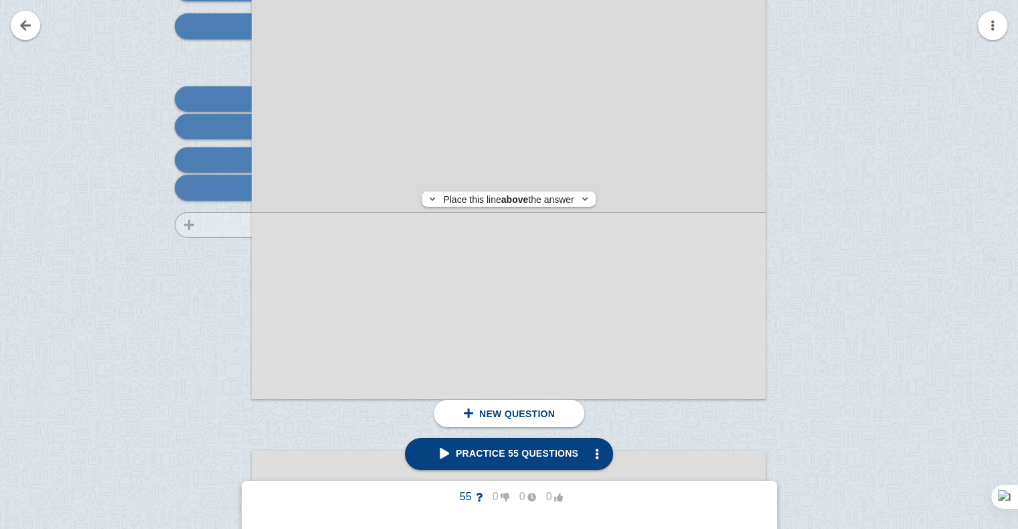
click at [231, 225] on div at bounding box center [207, 48] width 90 height 727
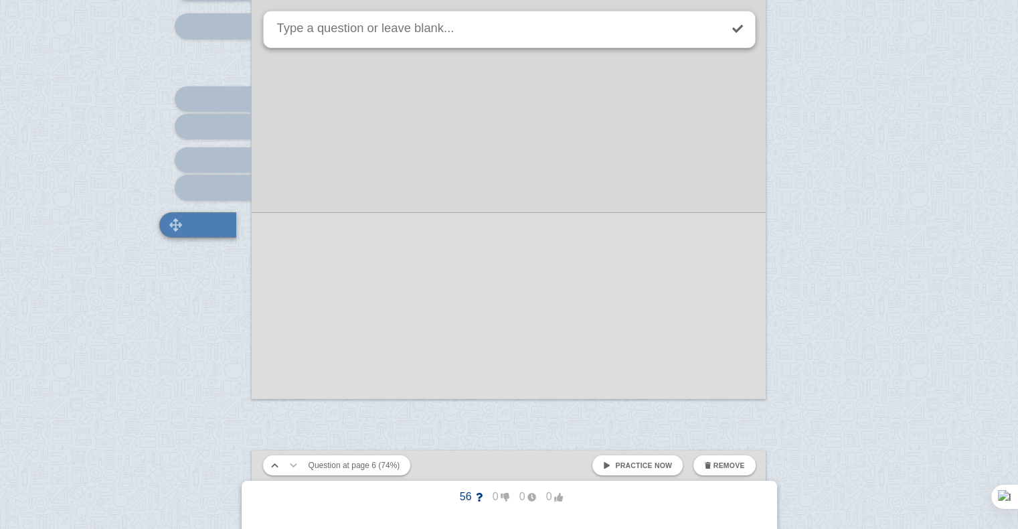
scroll to position [4507, 0]
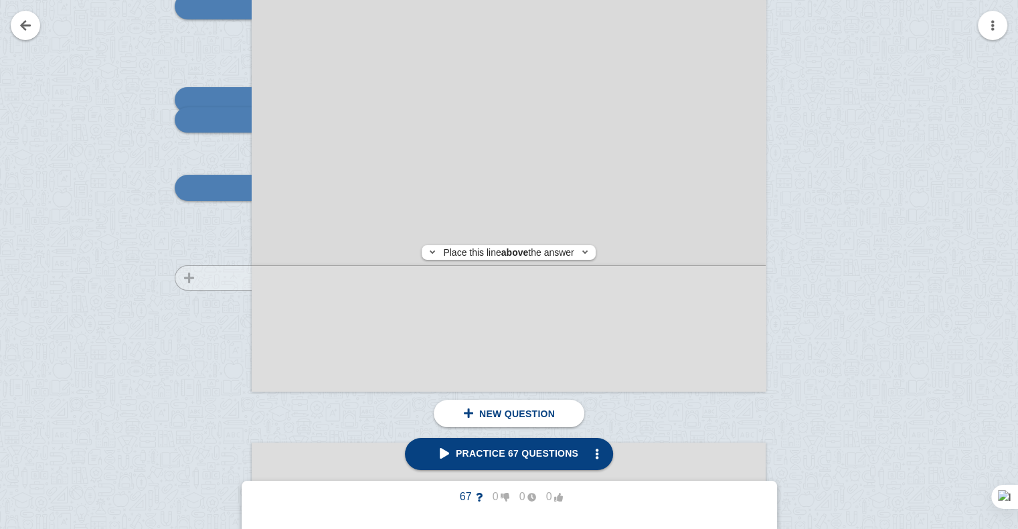
click at [224, 278] on div at bounding box center [207, 40] width 90 height 727
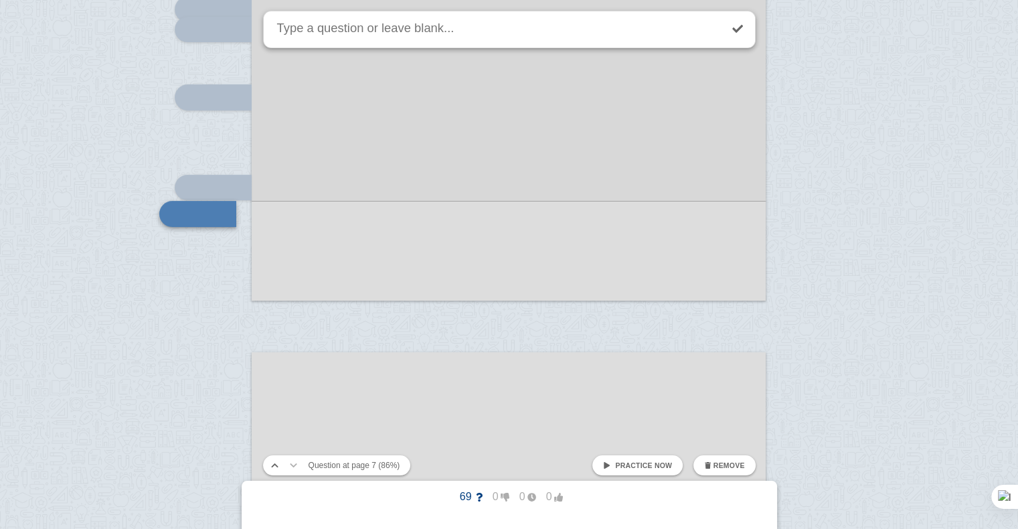
scroll to position [5373, 0]
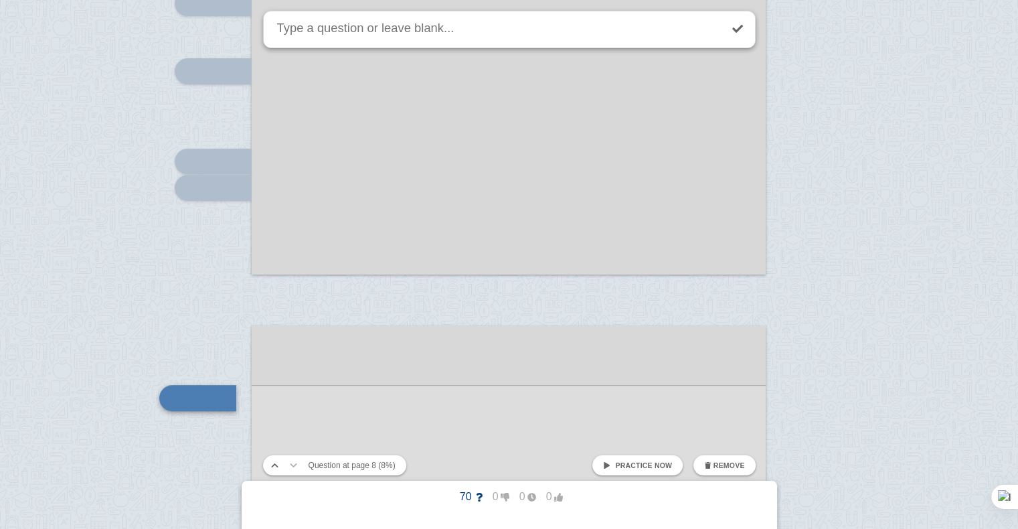
scroll to position [5583, 0]
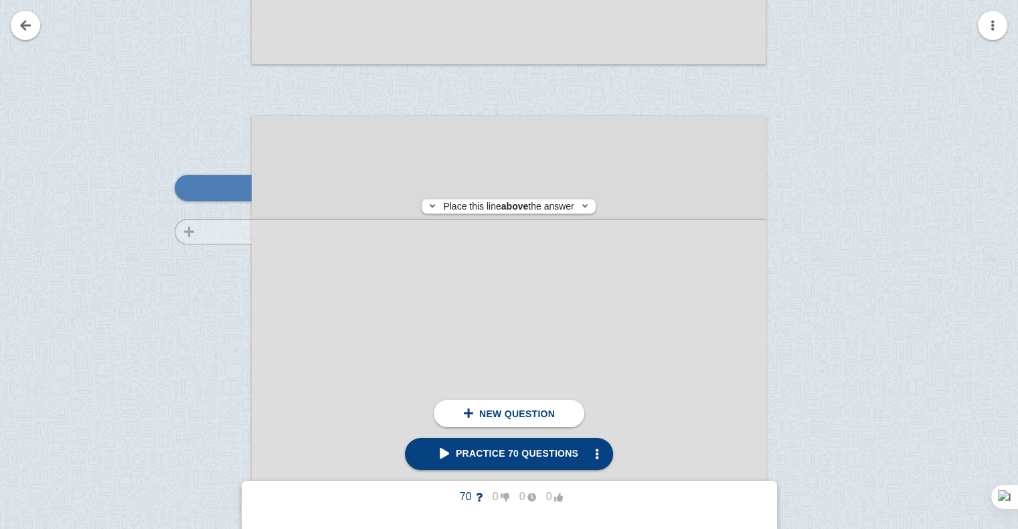
click at [236, 232] on div at bounding box center [207, 492] width 90 height 727
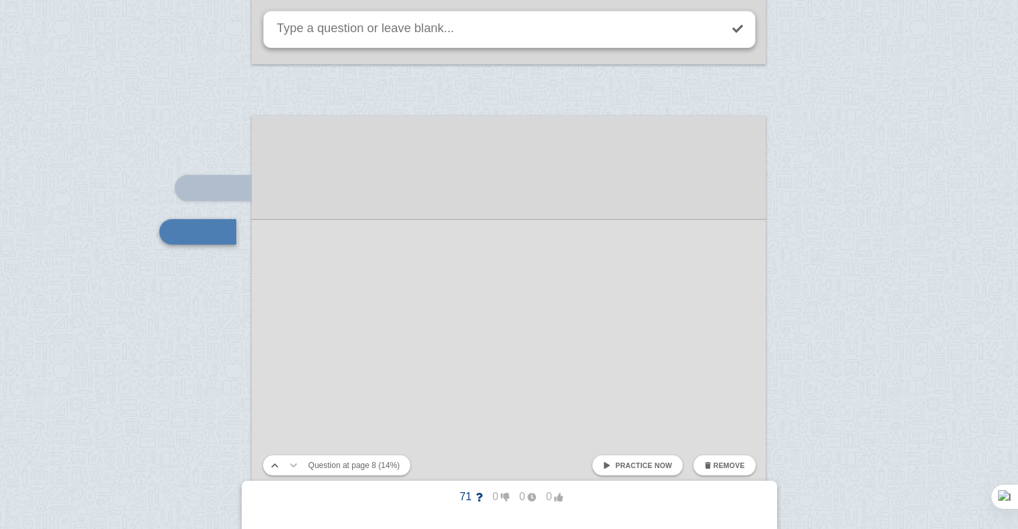
scroll to position [5627, 0]
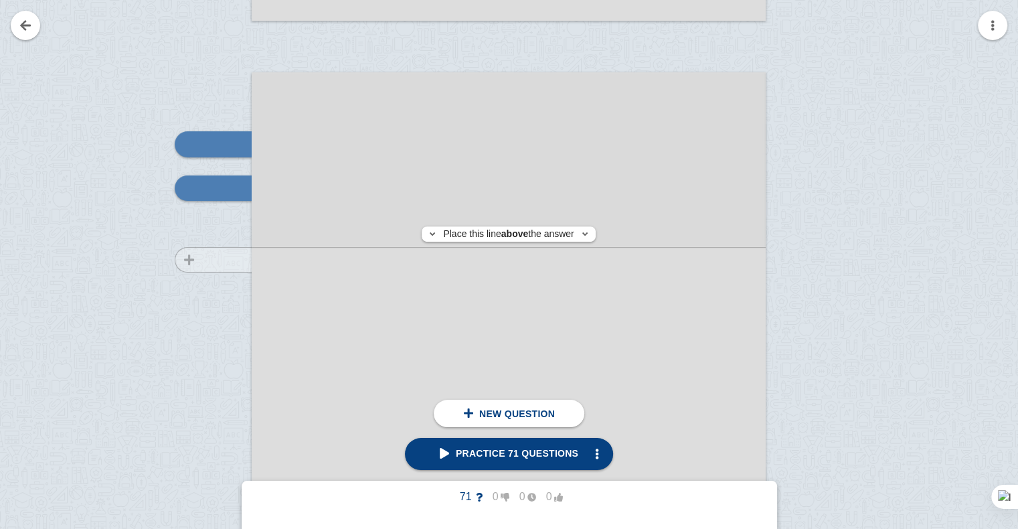
click at [236, 259] on div at bounding box center [207, 448] width 90 height 727
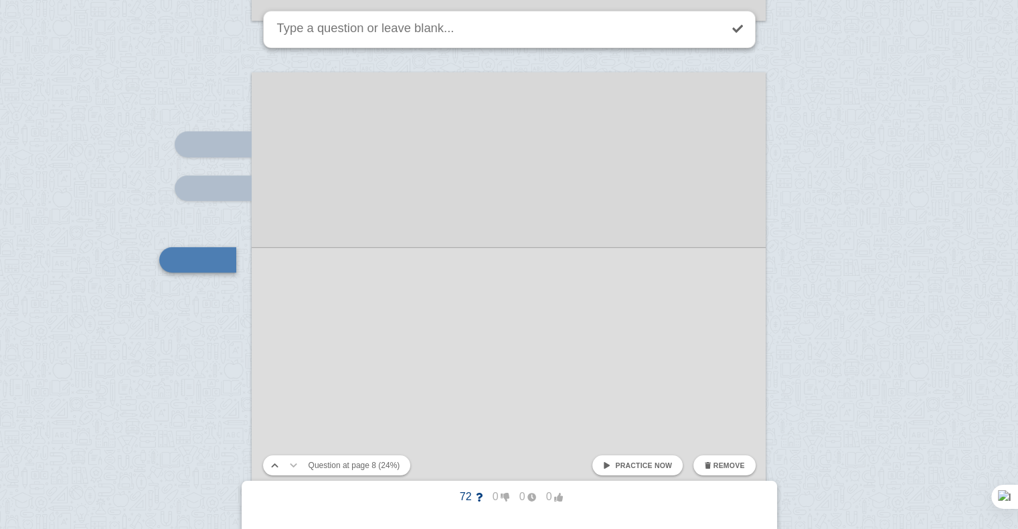
scroll to position [5699, 0]
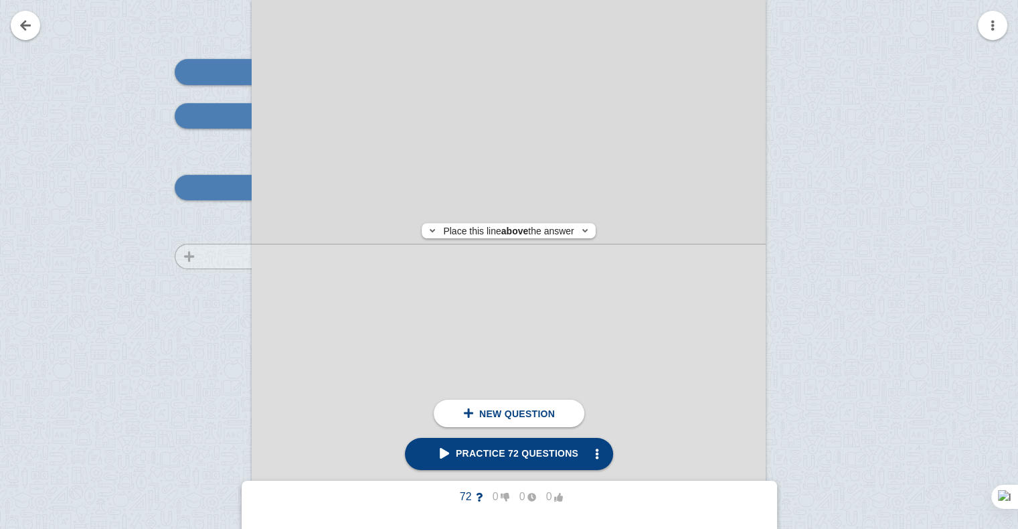
click at [234, 256] on div at bounding box center [207, 376] width 90 height 727
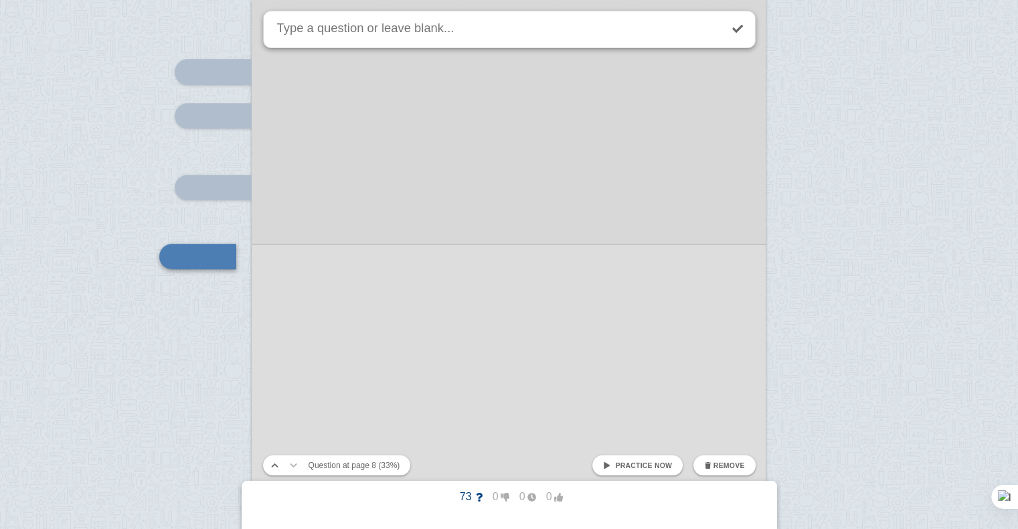
scroll to position [5768, 0]
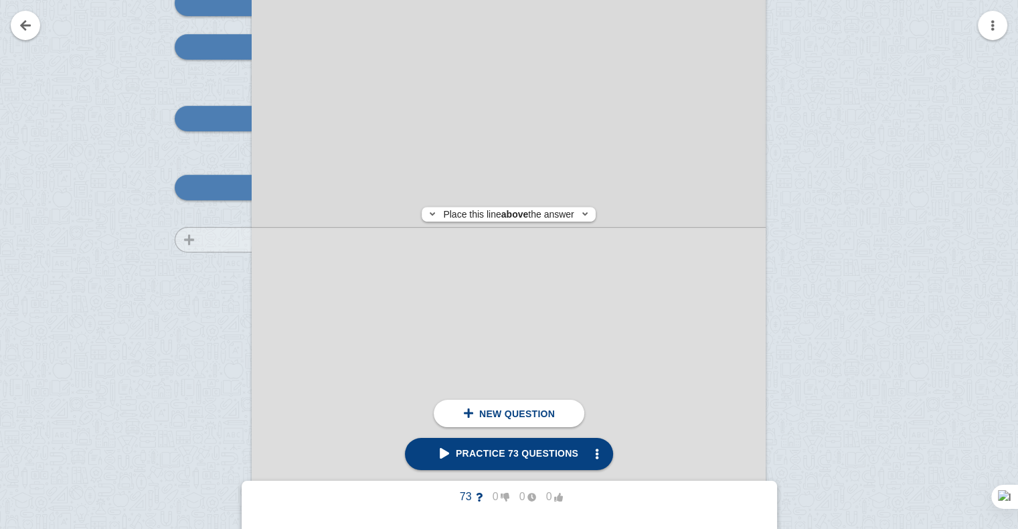
click at [230, 240] on div at bounding box center [207, 307] width 90 height 727
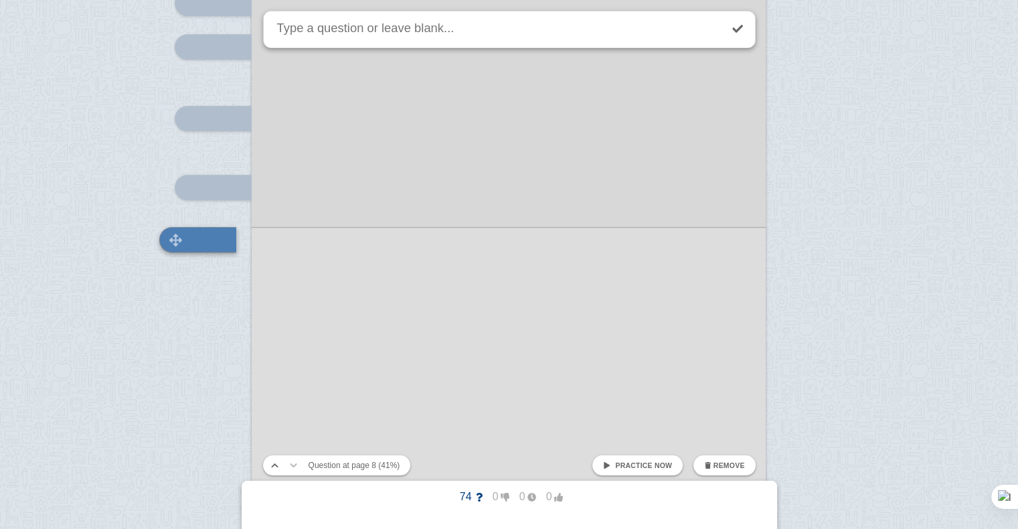
scroll to position [5820, 0]
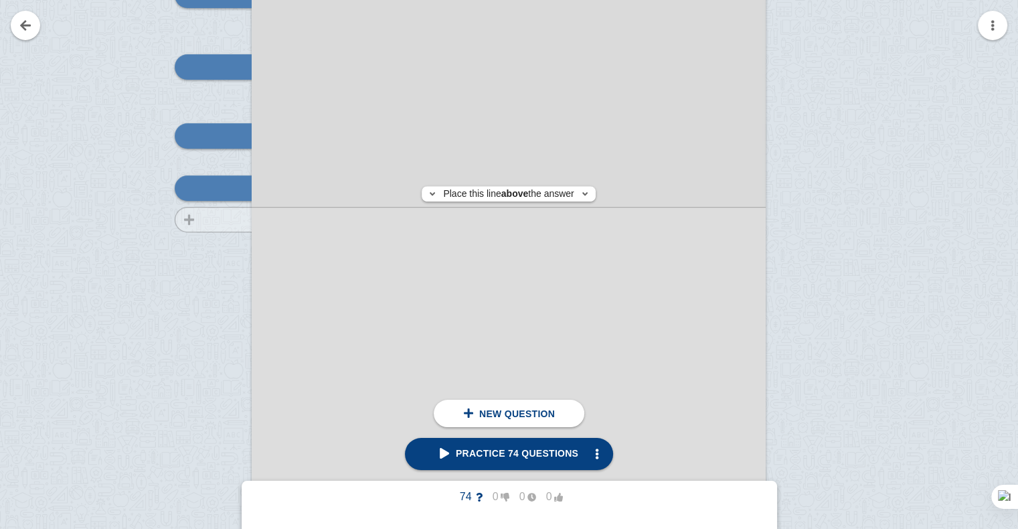
click at [225, 219] on div at bounding box center [207, 255] width 90 height 727
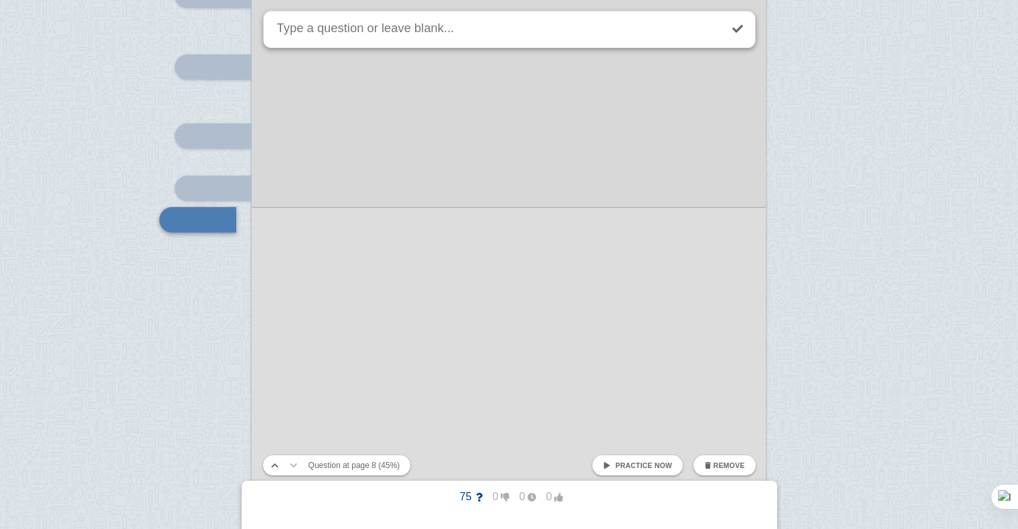
scroll to position [5852, 0]
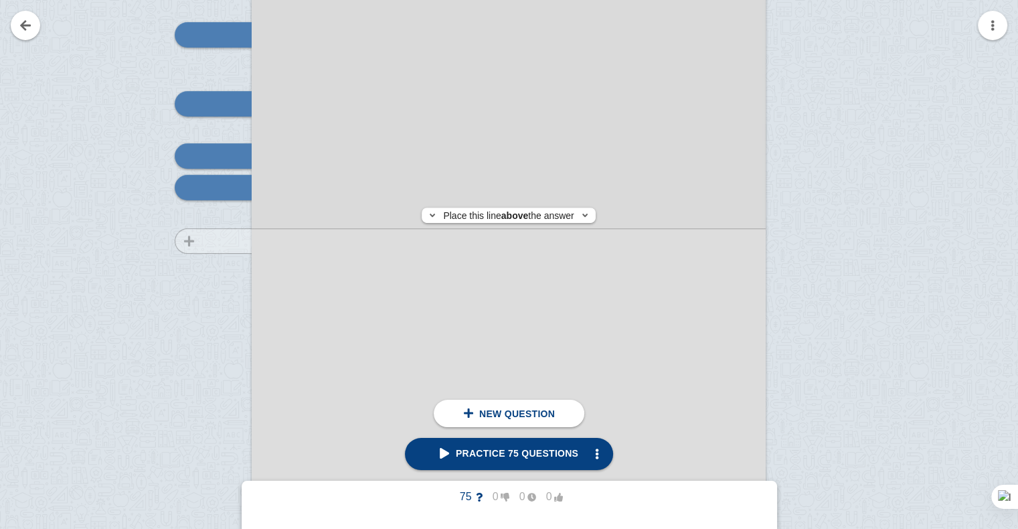
click at [228, 241] on div at bounding box center [207, 223] width 90 height 727
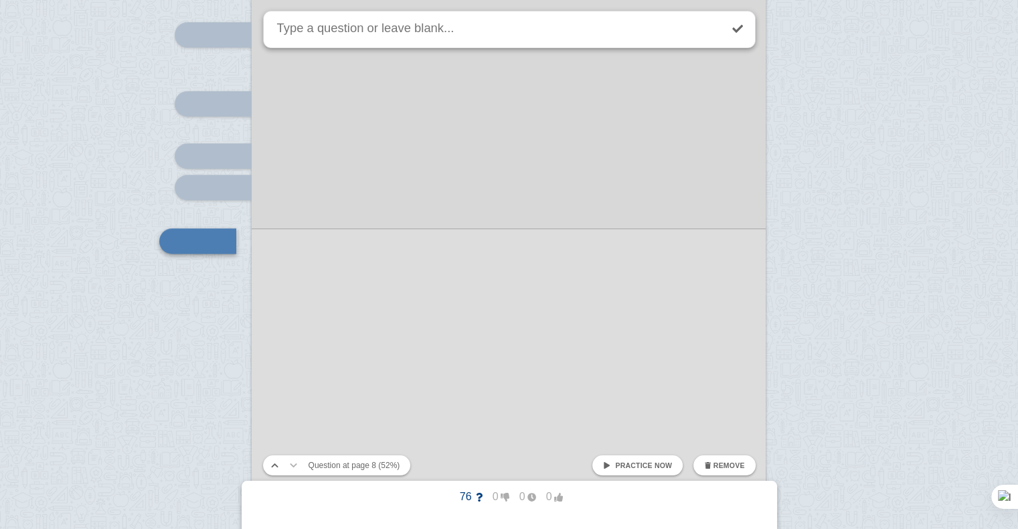
scroll to position [5905, 0]
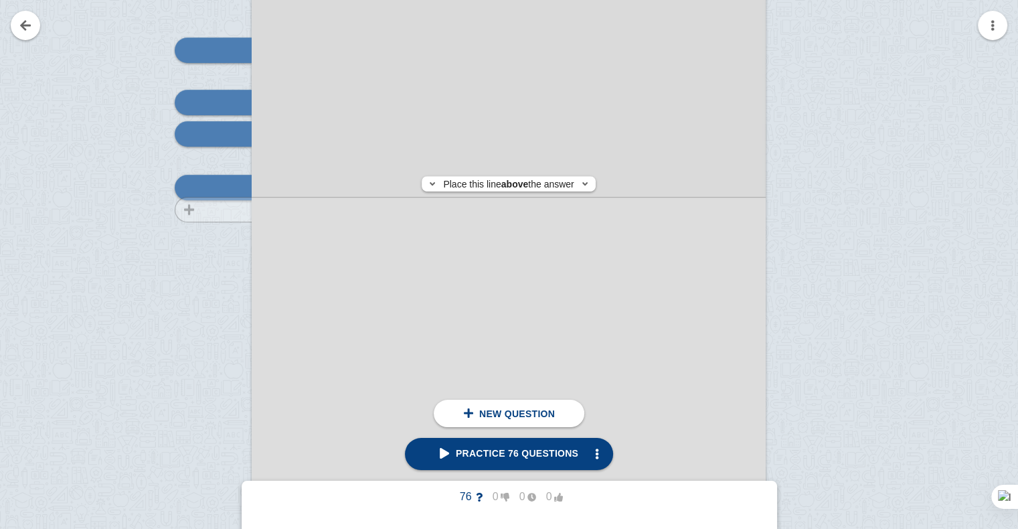
click at [223, 210] on div at bounding box center [207, 170] width 90 height 727
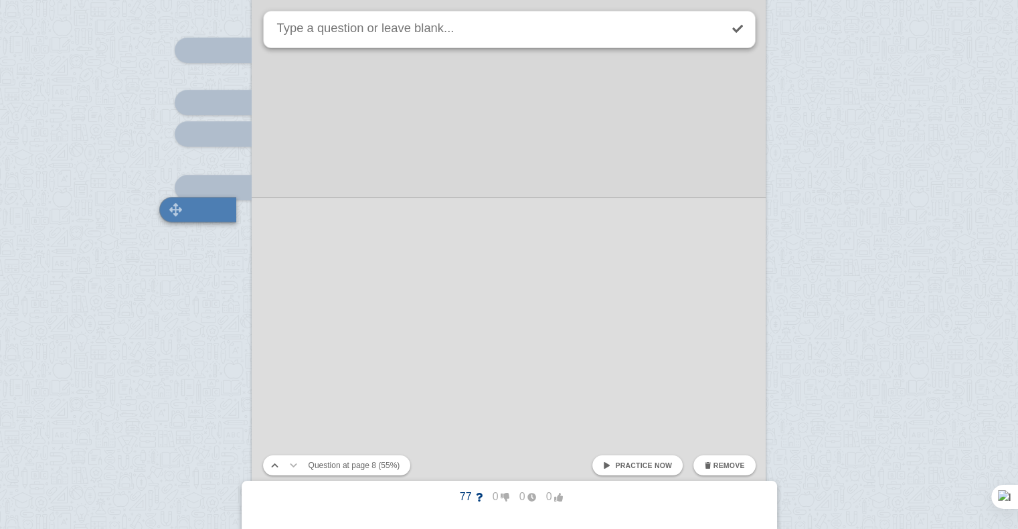
scroll to position [5927, 0]
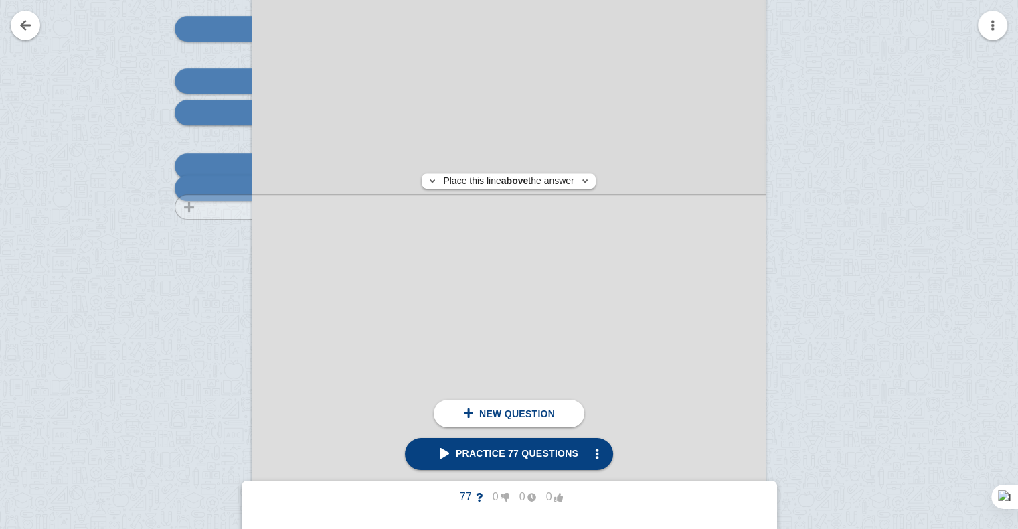
click at [223, 206] on div at bounding box center [207, 148] width 90 height 727
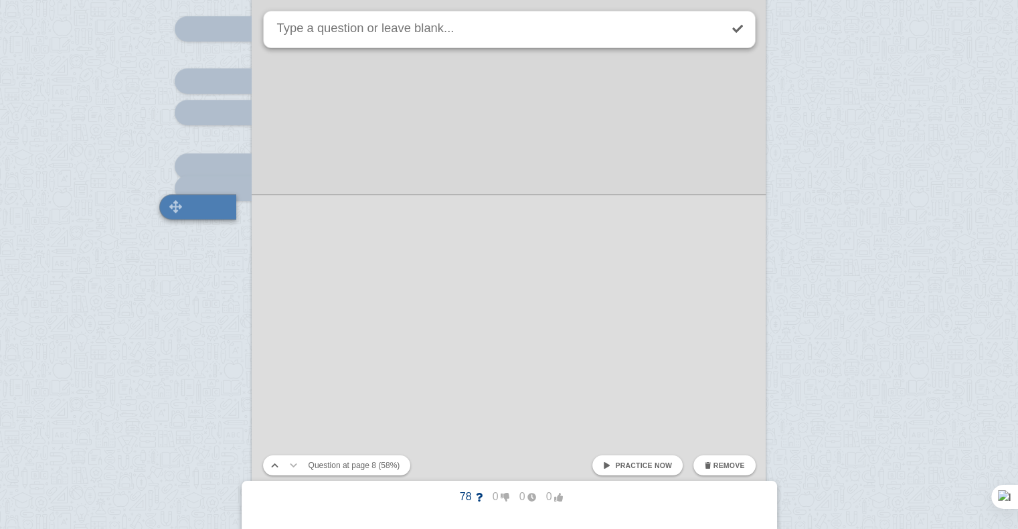
scroll to position [5945, 0]
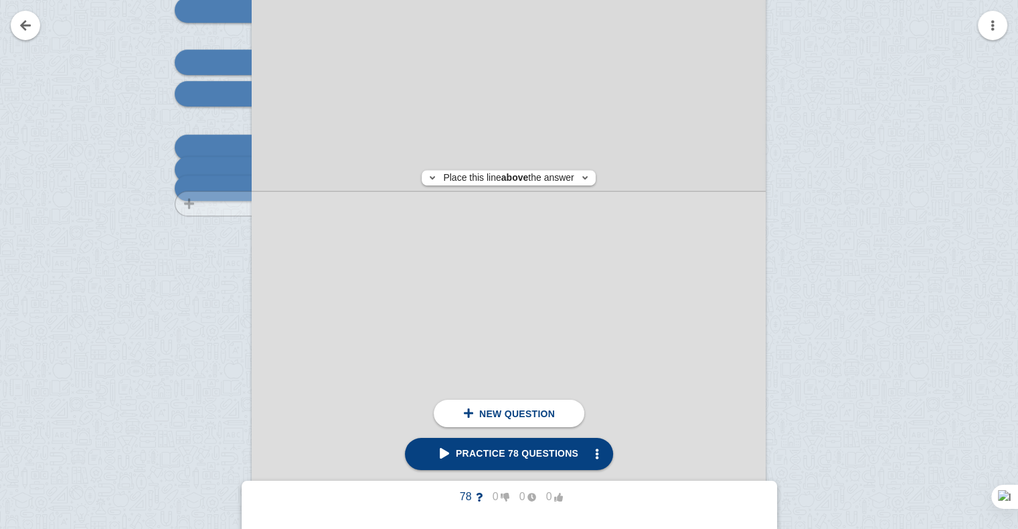
click at [222, 203] on div at bounding box center [207, 129] width 90 height 727
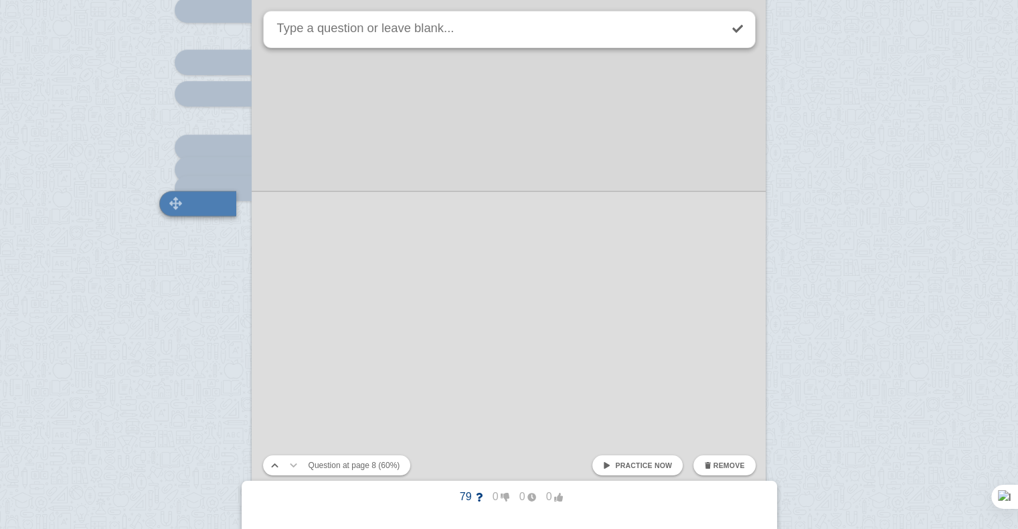
scroll to position [5962, 0]
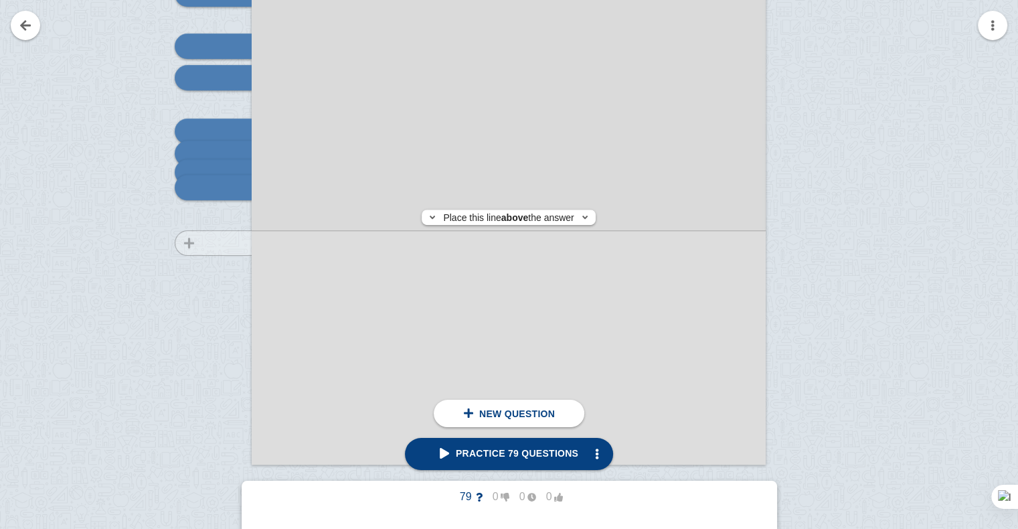
click at [226, 243] on div at bounding box center [207, 113] width 90 height 727
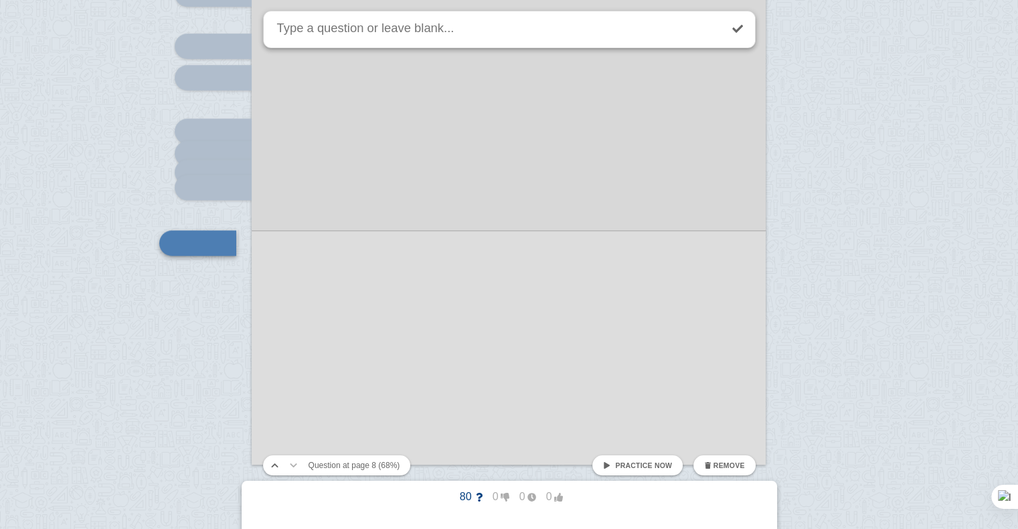
scroll to position [6017, 0]
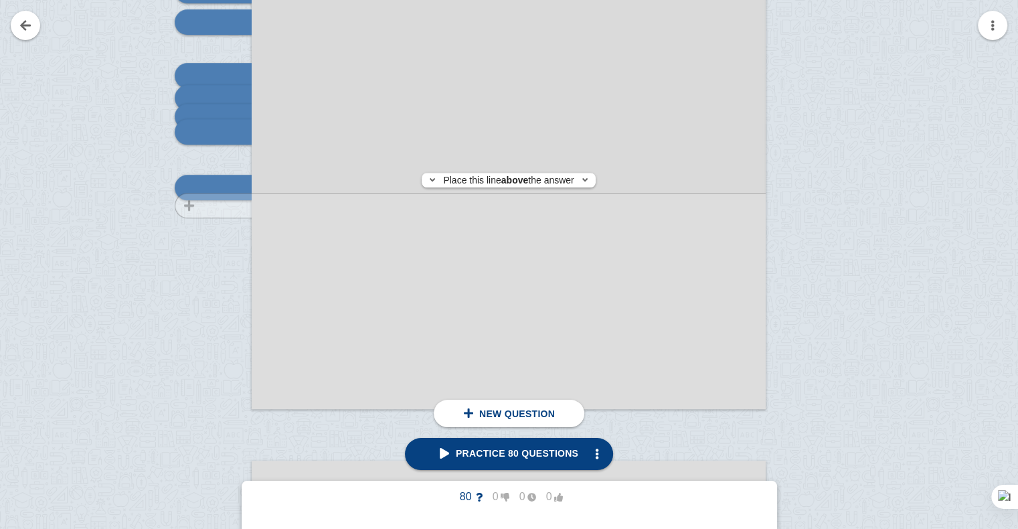
click at [215, 206] on div at bounding box center [207, 58] width 90 height 727
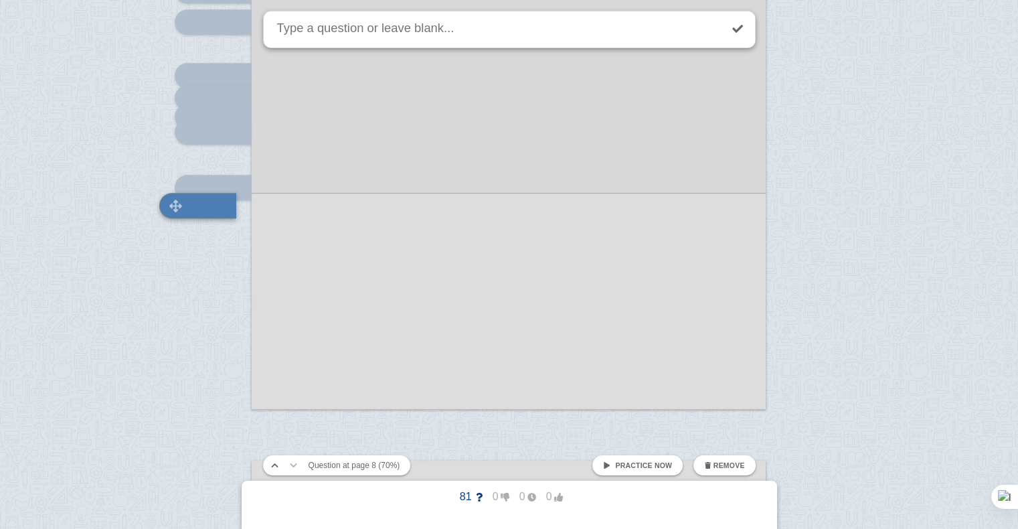
scroll to position [6035, 0]
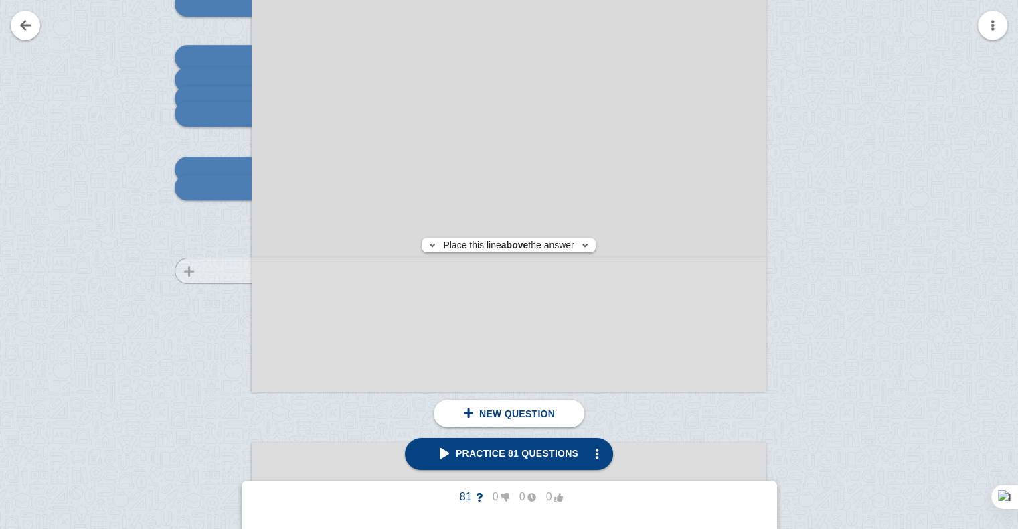
click at [222, 270] on div at bounding box center [207, 40] width 90 height 727
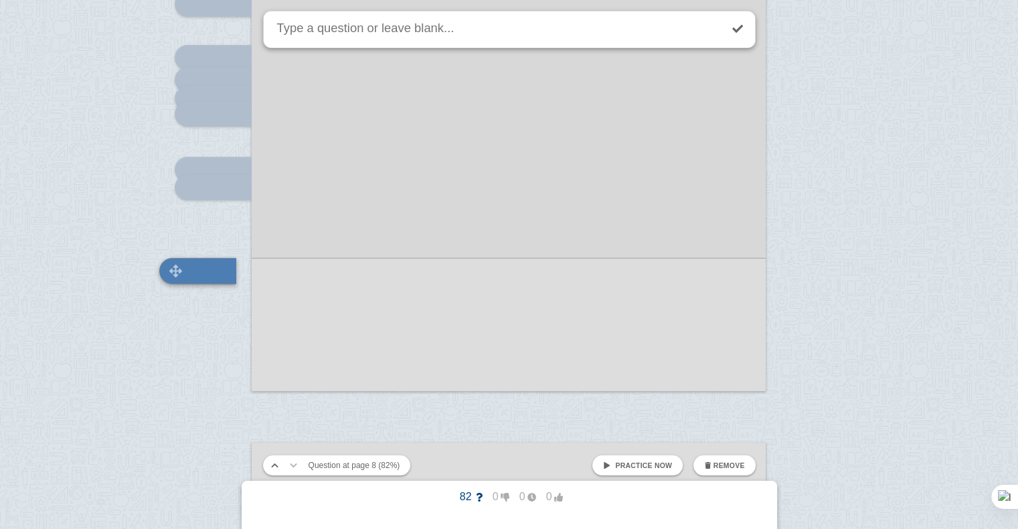
scroll to position [6118, 0]
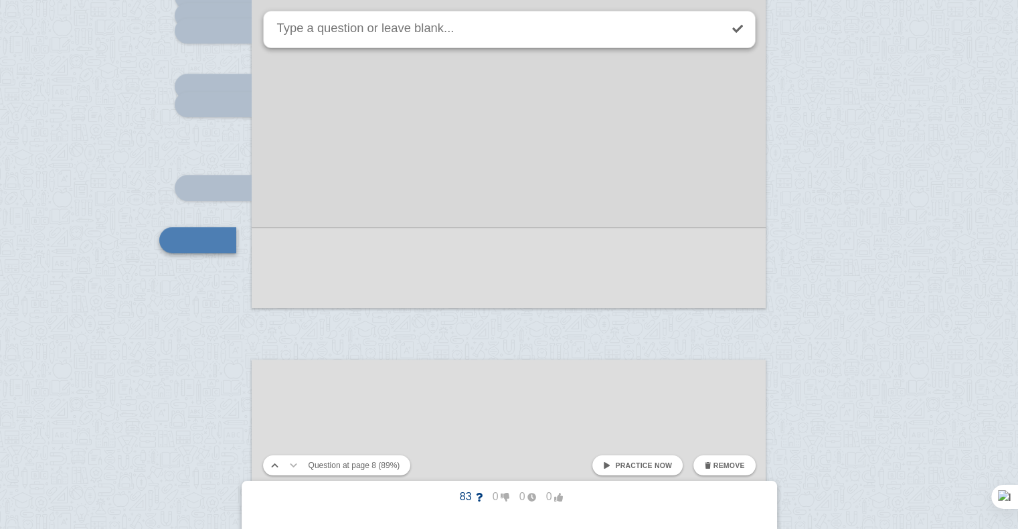
scroll to position [6170, 0]
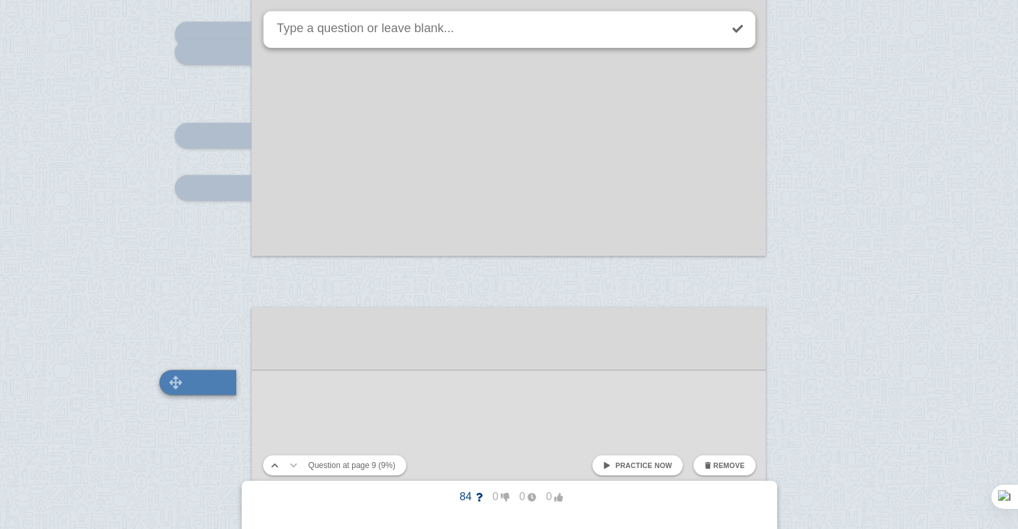
scroll to position [6365, 0]
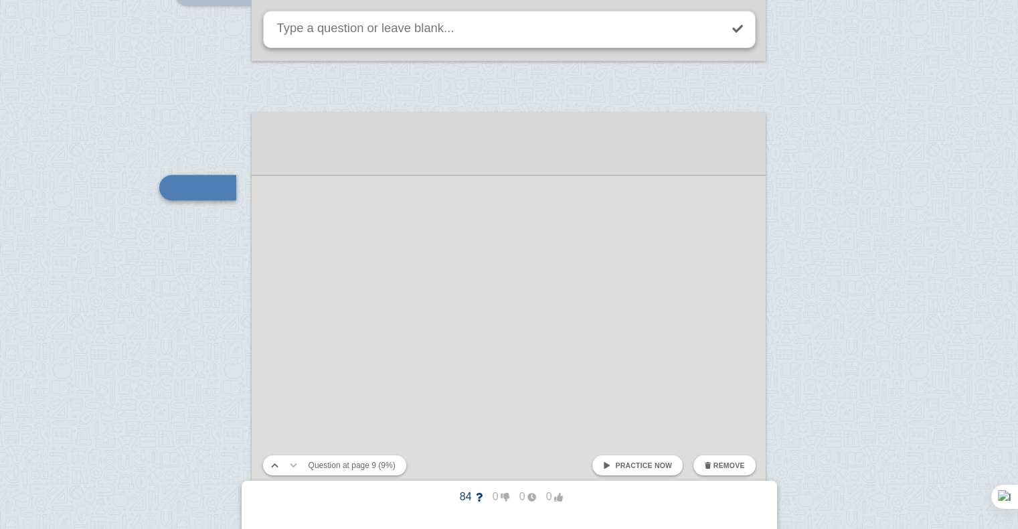
drag, startPoint x: 228, startPoint y: 382, endPoint x: 227, endPoint y: 374, distance: 8.7
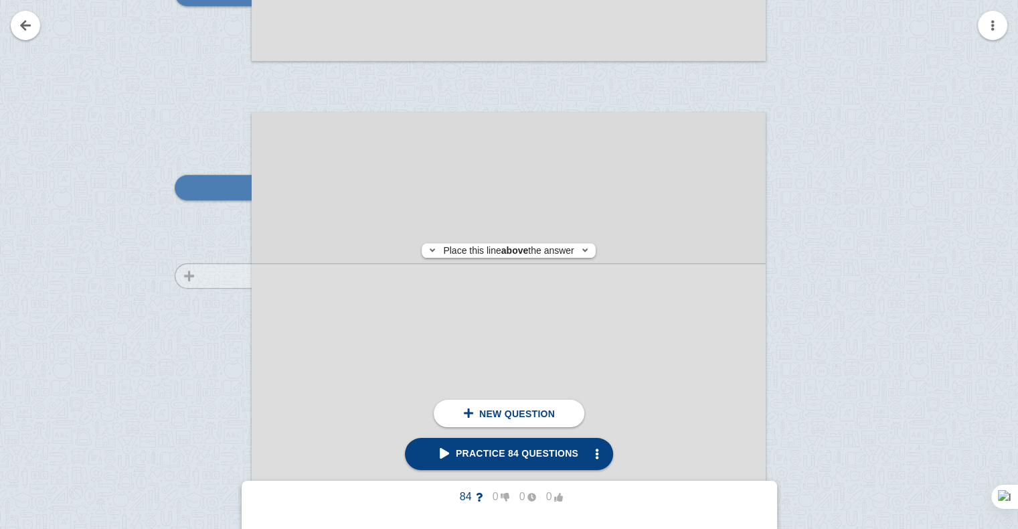
click at [218, 276] on div at bounding box center [207, 488] width 90 height 727
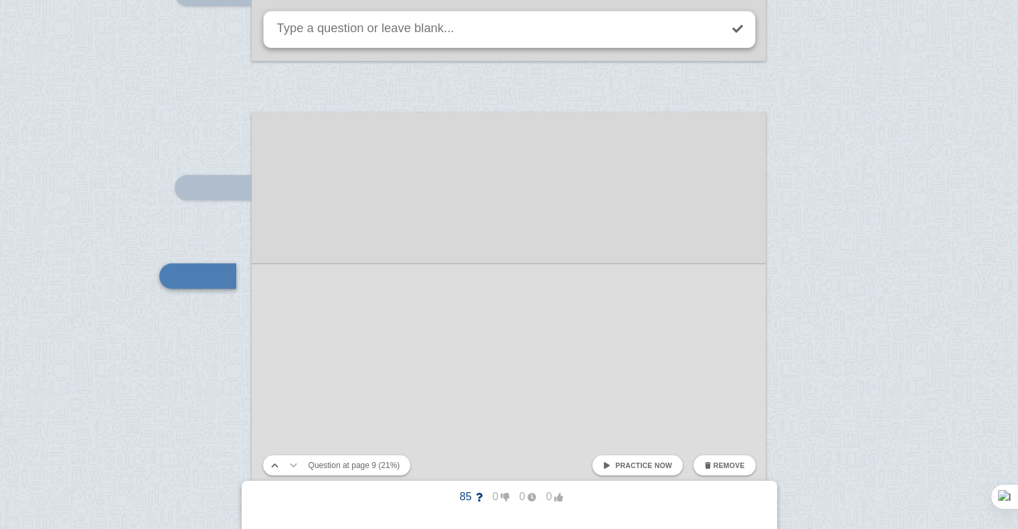
scroll to position [6454, 0]
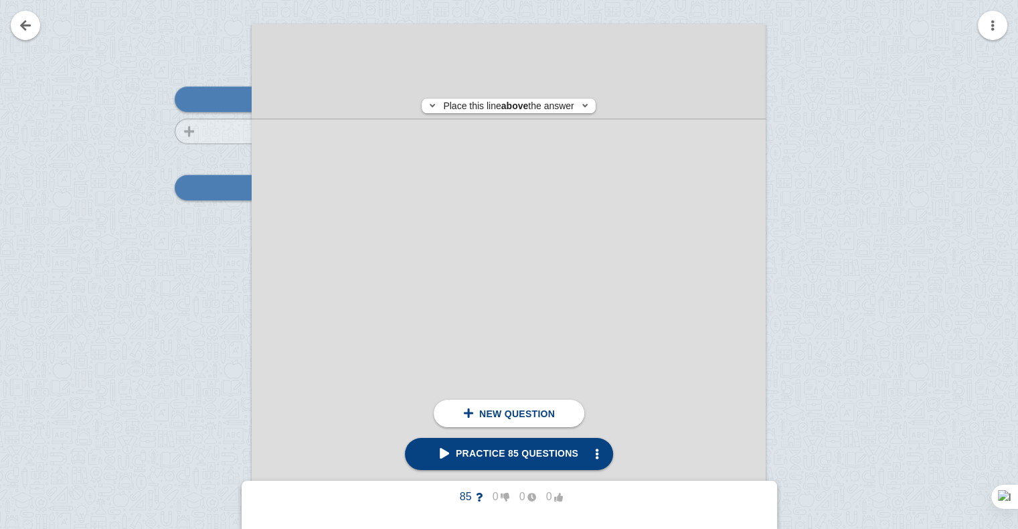
click at [212, 131] on div at bounding box center [207, 400] width 90 height 727
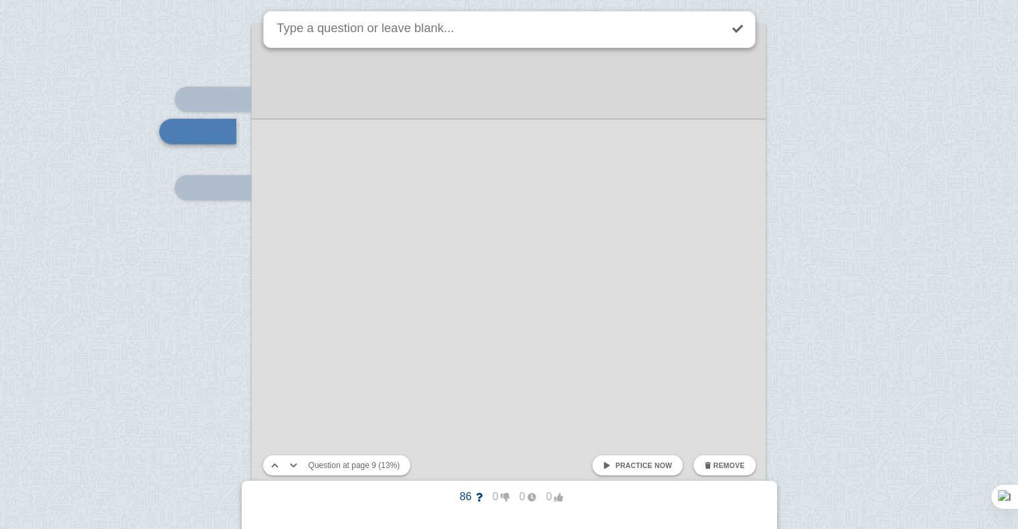
scroll to position [6397, 0]
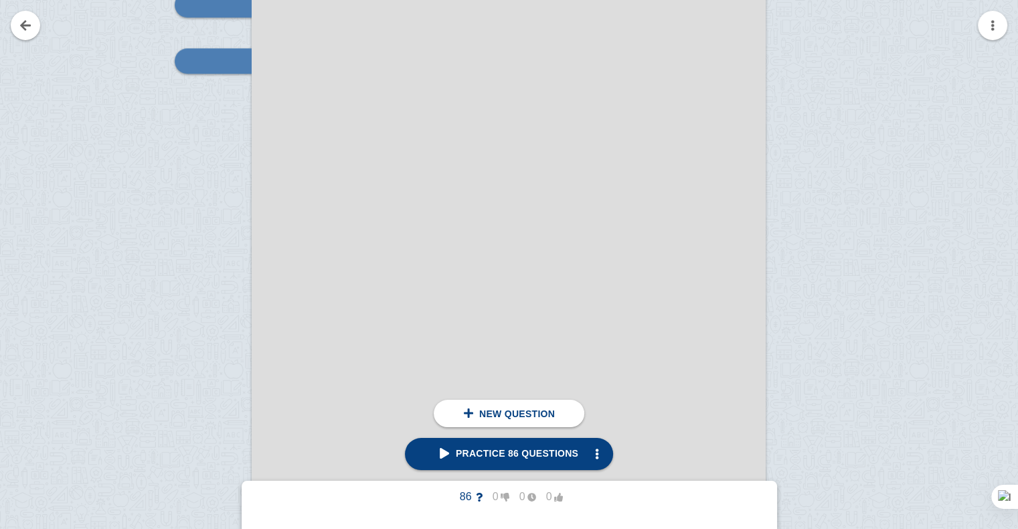
scroll to position [6580, 0]
click at [25, 29] on link at bounding box center [25, 25] width 29 height 29
checkbox input "false"
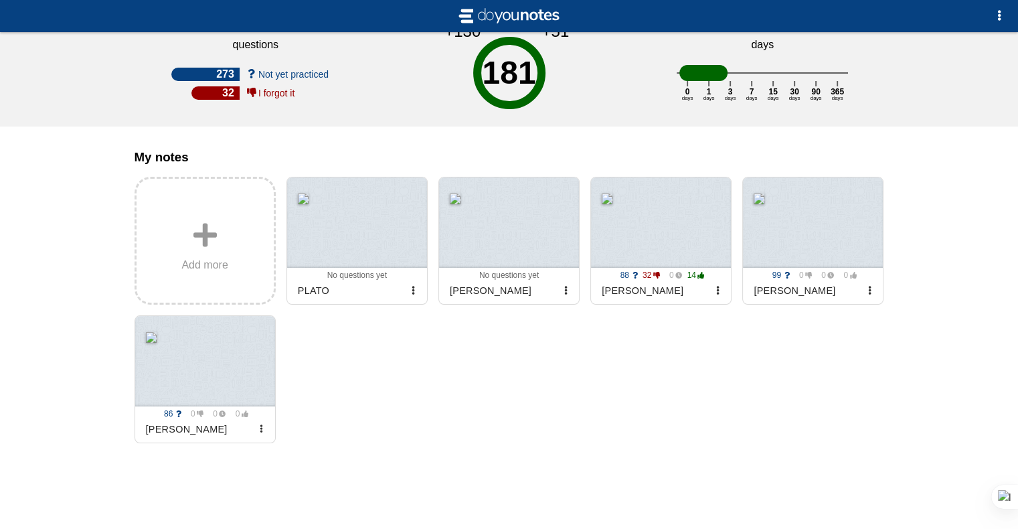
scroll to position [75, 0]
click at [716, 291] on span "button" at bounding box center [718, 290] width 9 height 9
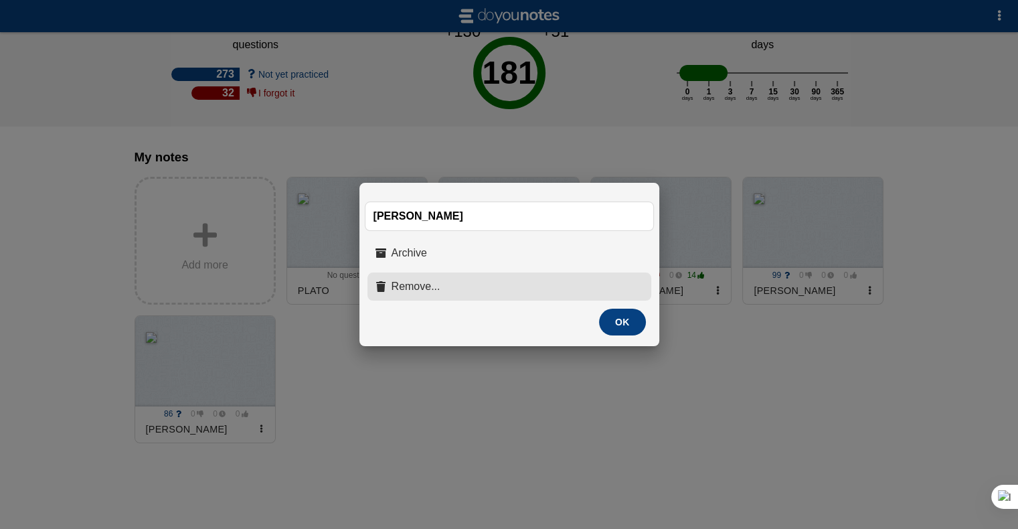
click at [526, 284] on button "Remove..." at bounding box center [510, 287] width 284 height 28
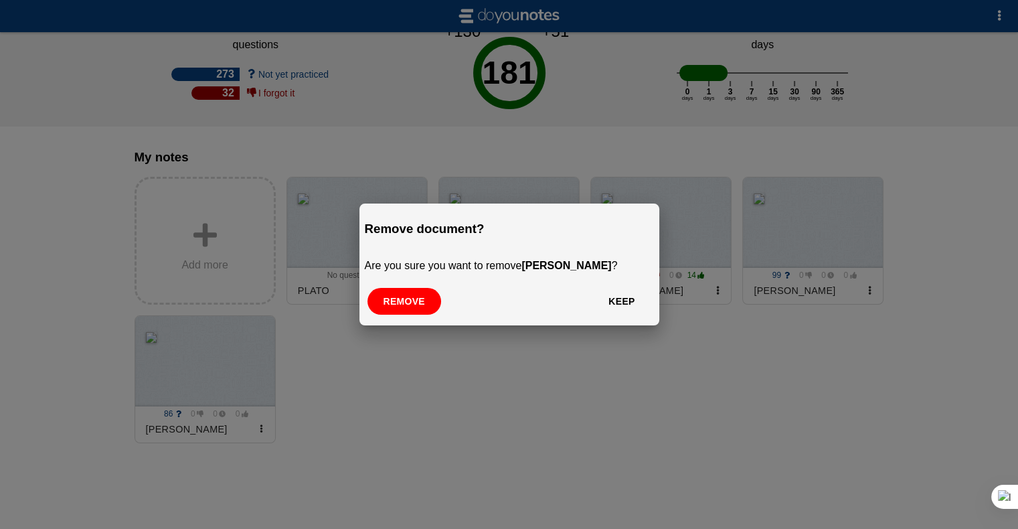
click at [418, 311] on button "Remove" at bounding box center [405, 301] width 74 height 27
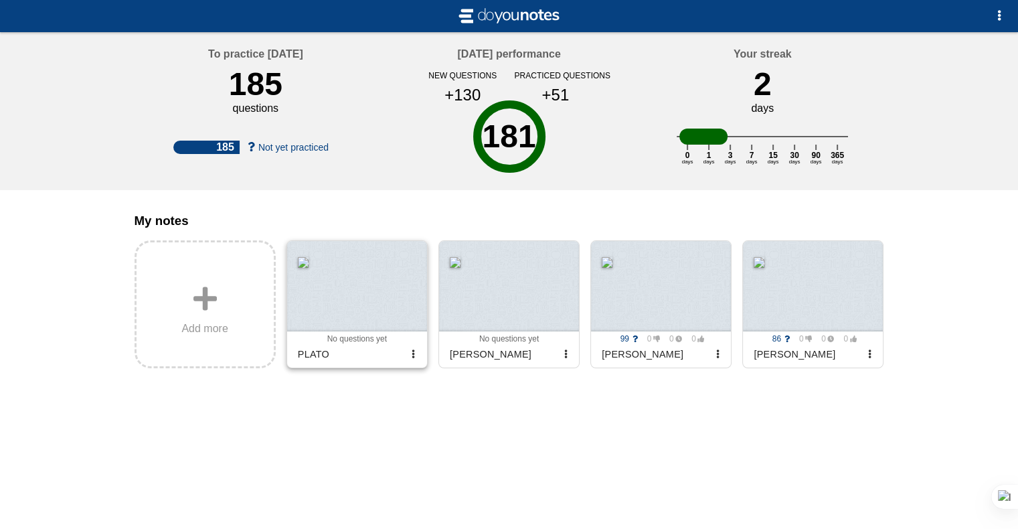
scroll to position [0, 0]
